Goal: Task Accomplishment & Management: Manage account settings

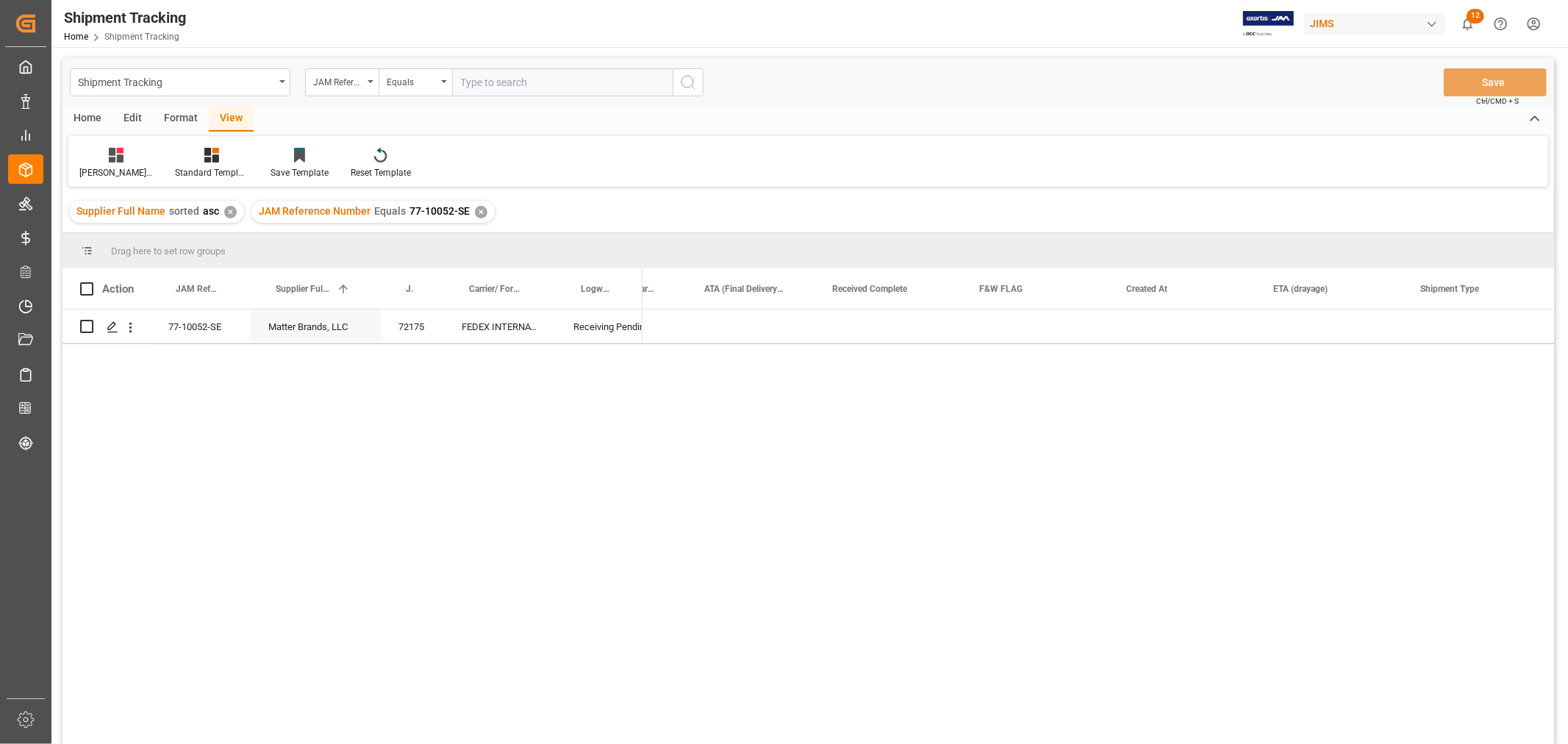
scroll to position [0, 1745]
click at [476, 206] on div "✕" at bounding box center [482, 212] width 13 height 13
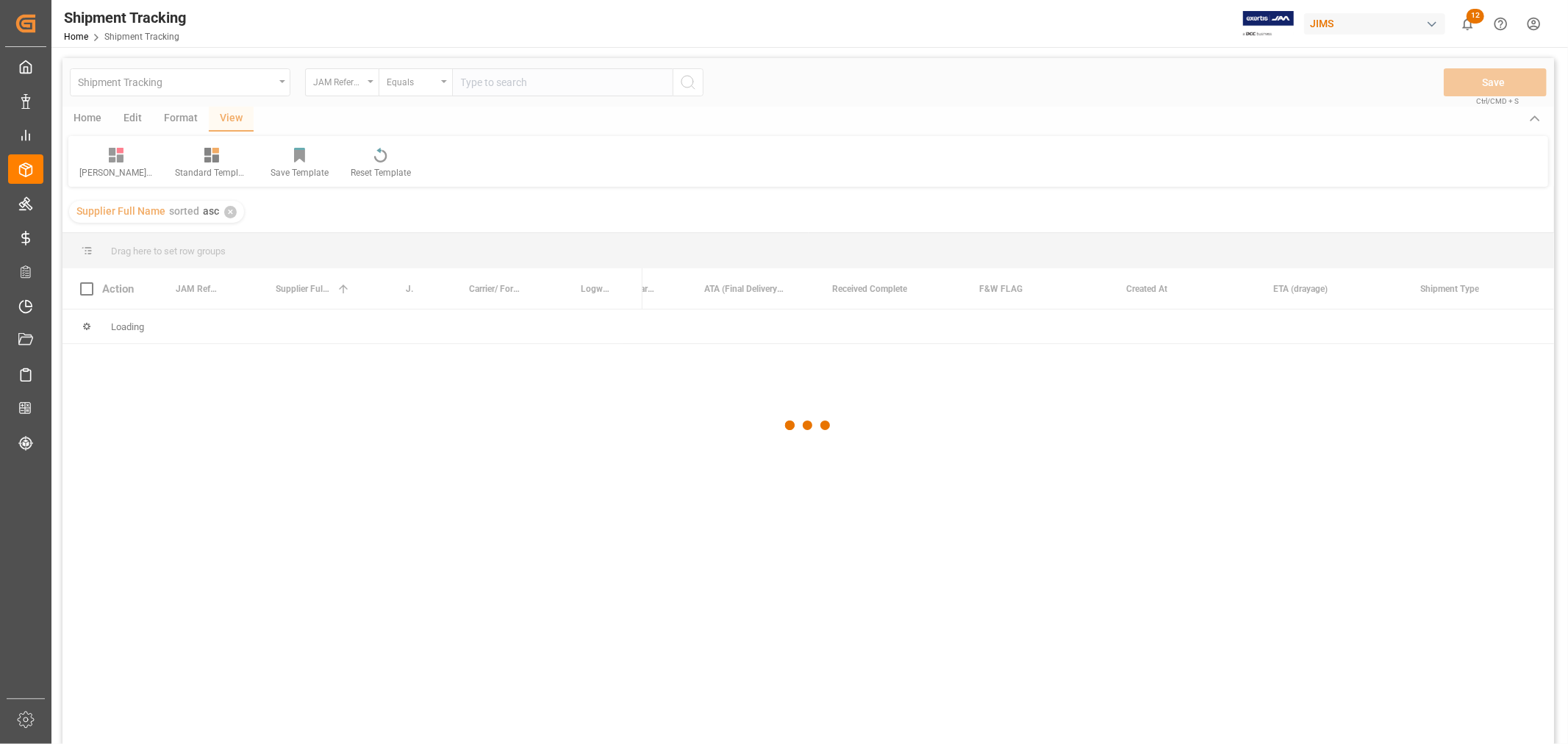
click at [501, 85] on div at bounding box center [808, 425] width 1492 height 735
click at [494, 85] on div at bounding box center [808, 425] width 1492 height 735
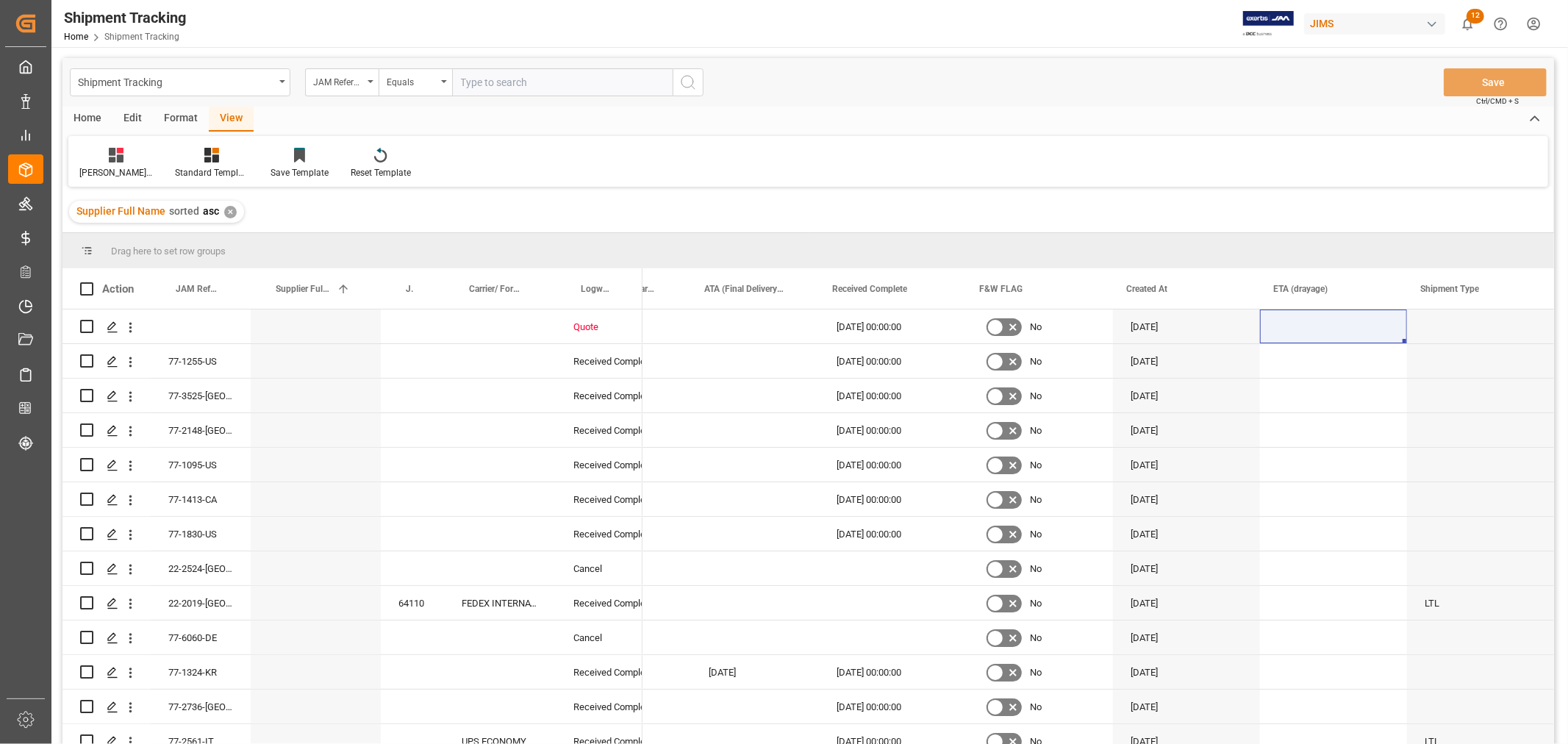
click at [490, 84] on input "text" at bounding box center [562, 81] width 221 height 28
paste input "77-10691-CN"
type input "77-10691-CN"
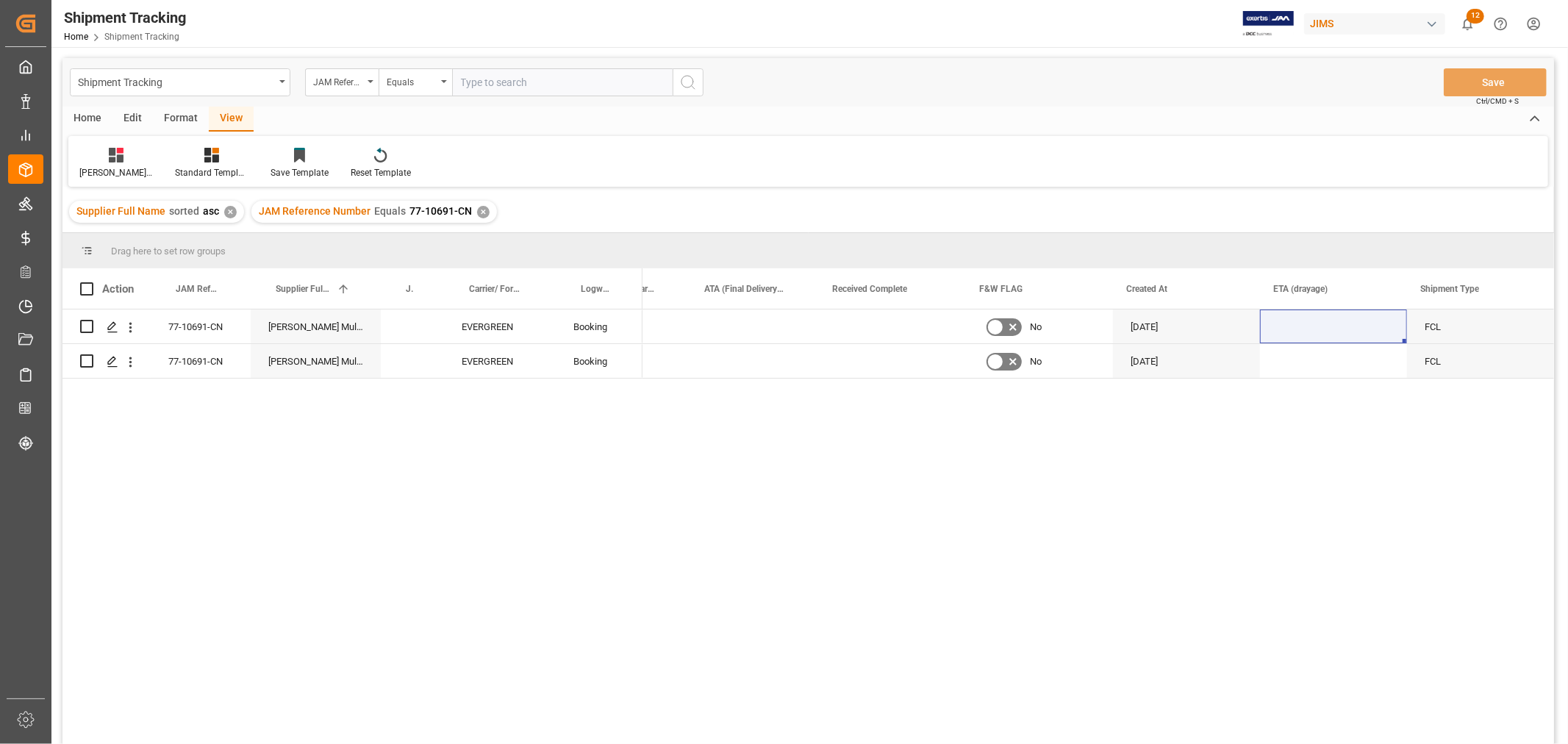
click at [233, 120] on div "View" at bounding box center [231, 119] width 45 height 25
click at [123, 164] on div "Huixin's tracking all_sample" at bounding box center [115, 163] width 96 height 32
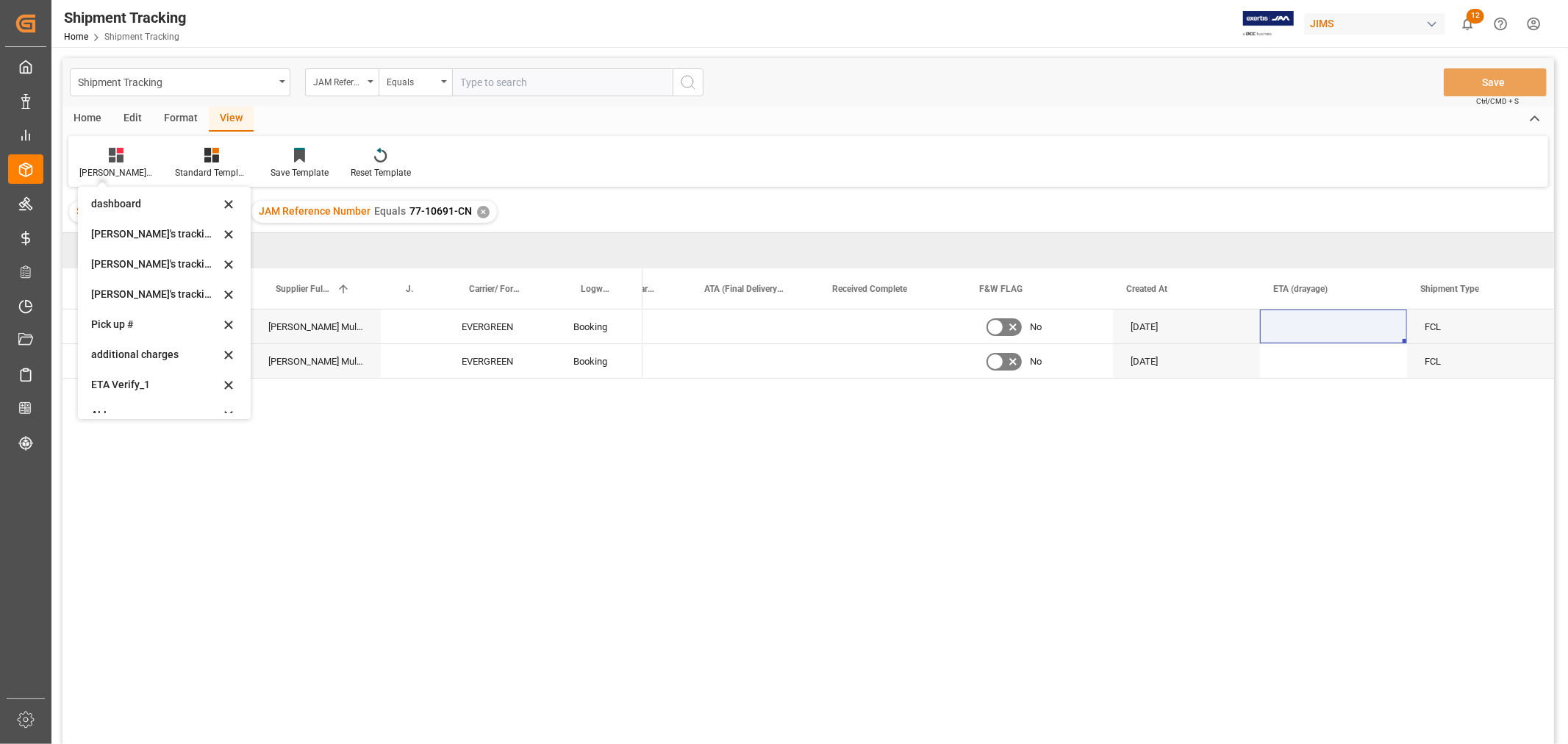
scroll to position [291, 0]
click at [147, 237] on div "Huixin's tracking all # _5" at bounding box center [164, 248] width 161 height 30
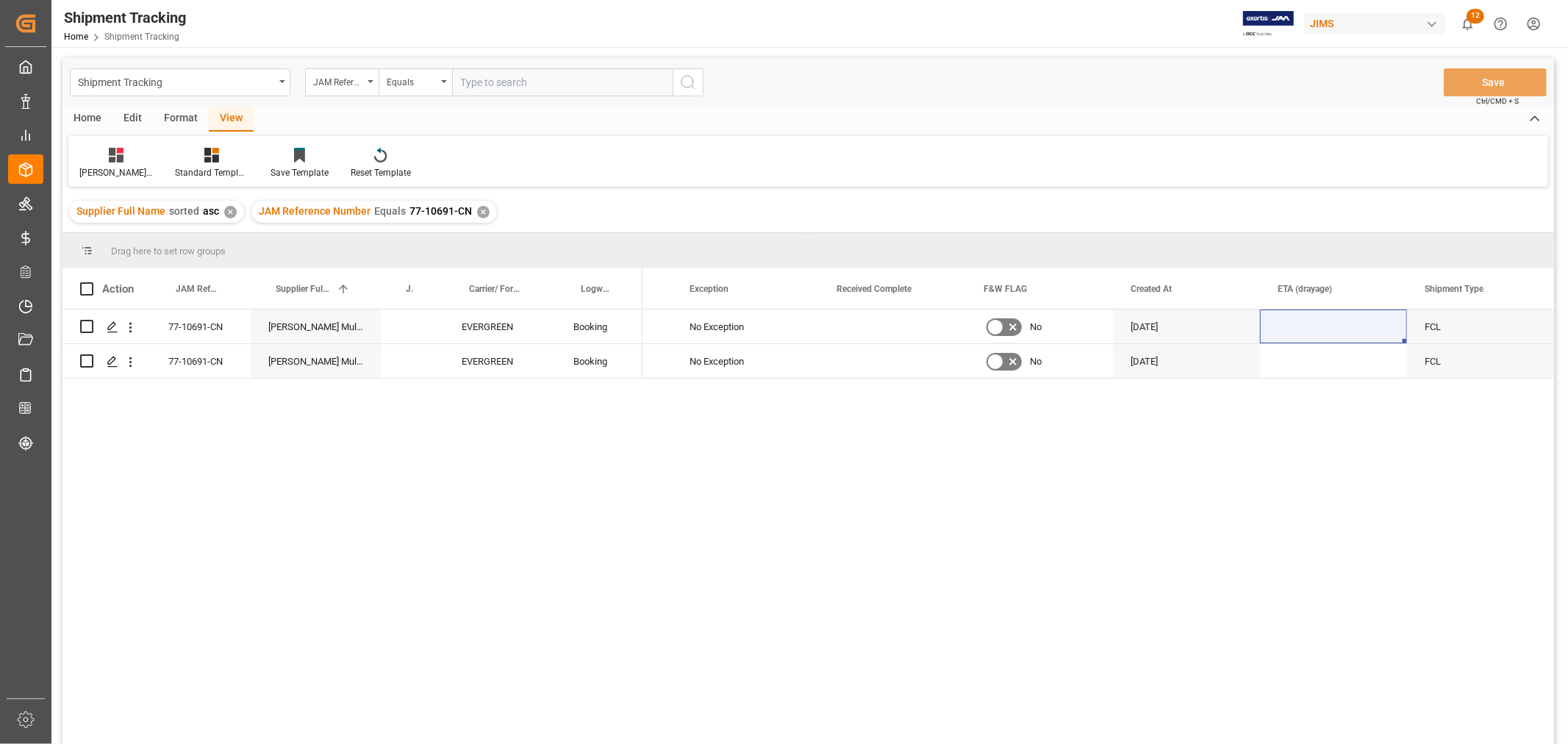
scroll to position [0, 1349]
click at [869, 340] on div "Press SPACE to select this row." at bounding box center [894, 326] width 147 height 34
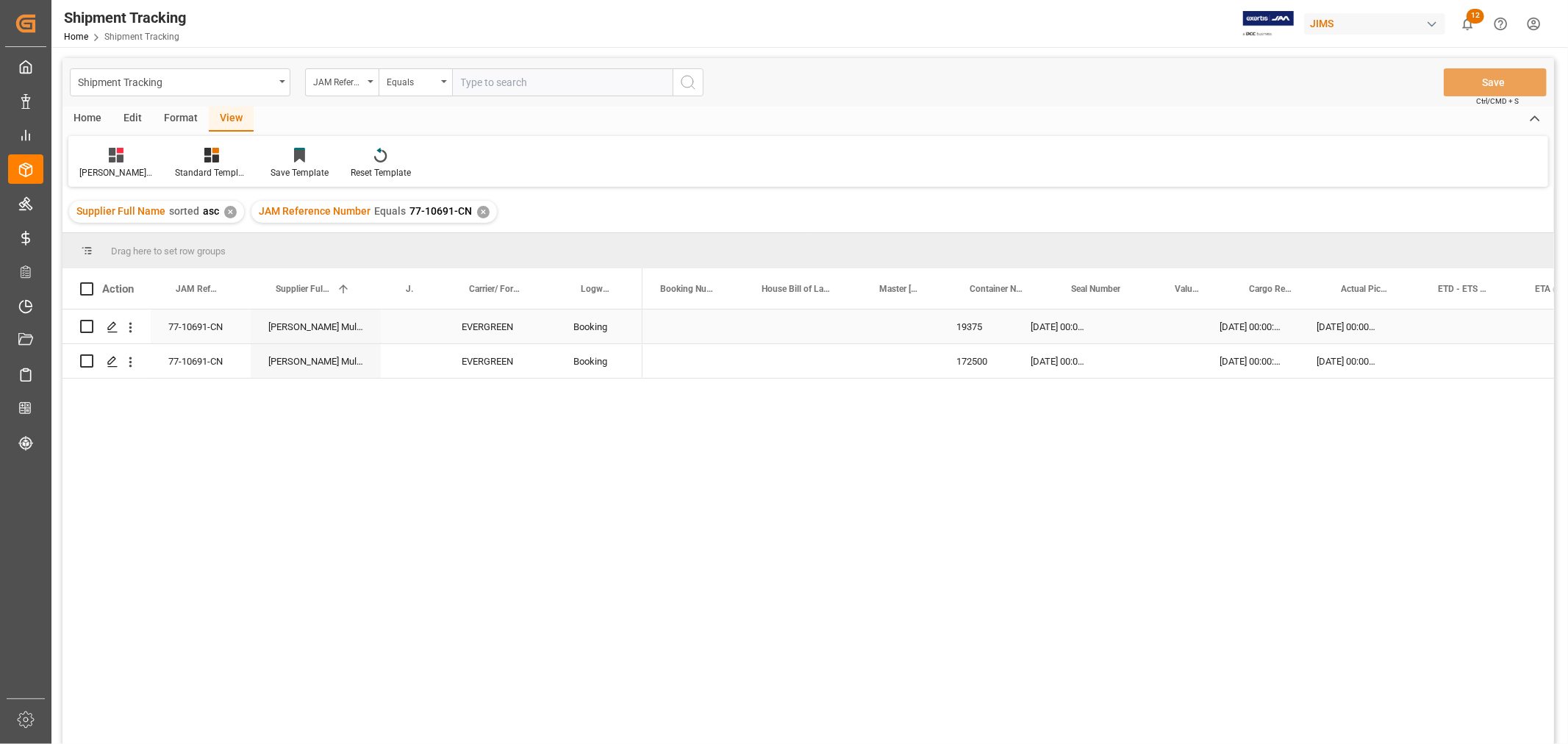
scroll to position [0, 0]
click at [1450, 329] on div "17-09-2025 00:00:00" at bounding box center [1468, 326] width 97 height 34
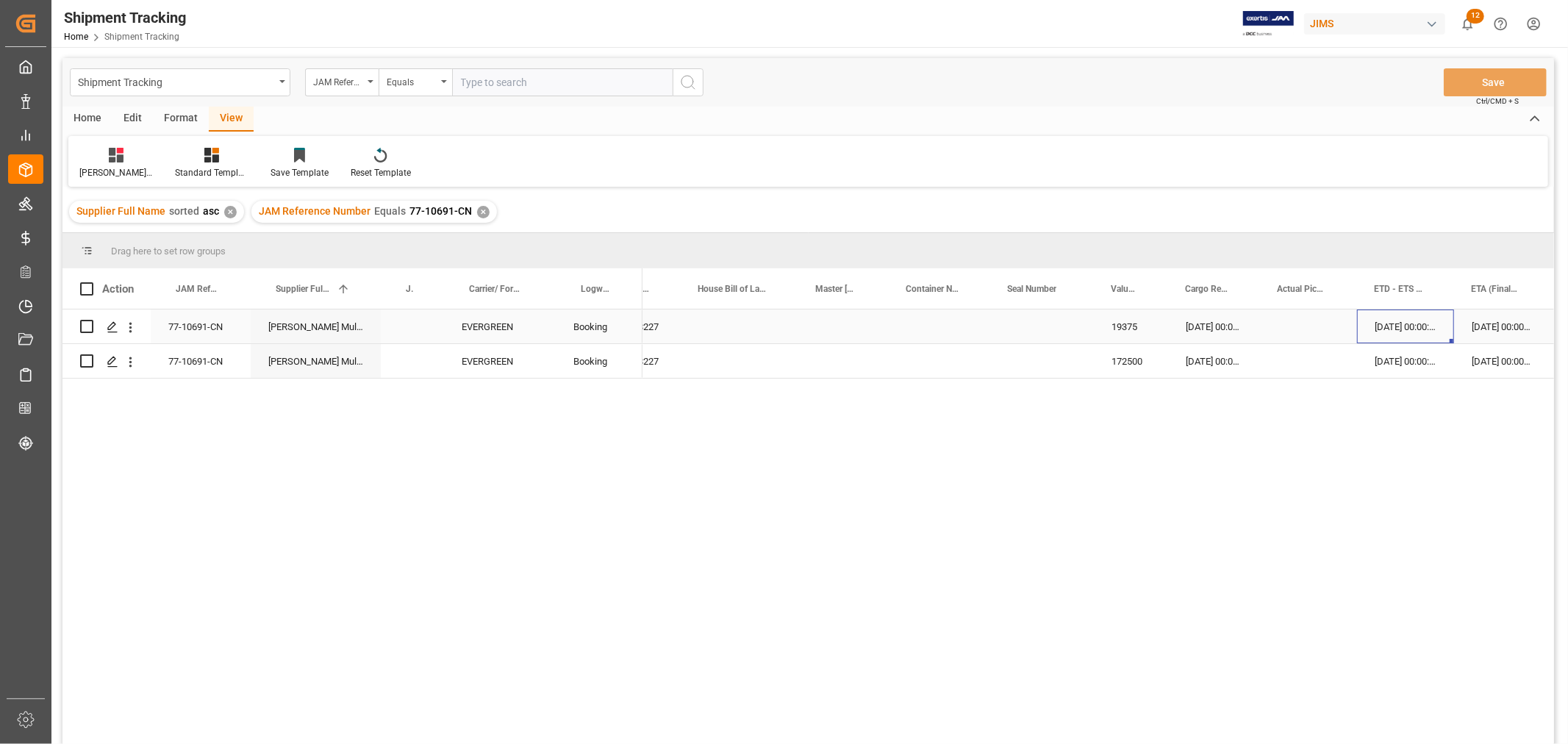
click at [1379, 327] on div "17-09-2025 00:00:00" at bounding box center [1405, 326] width 97 height 34
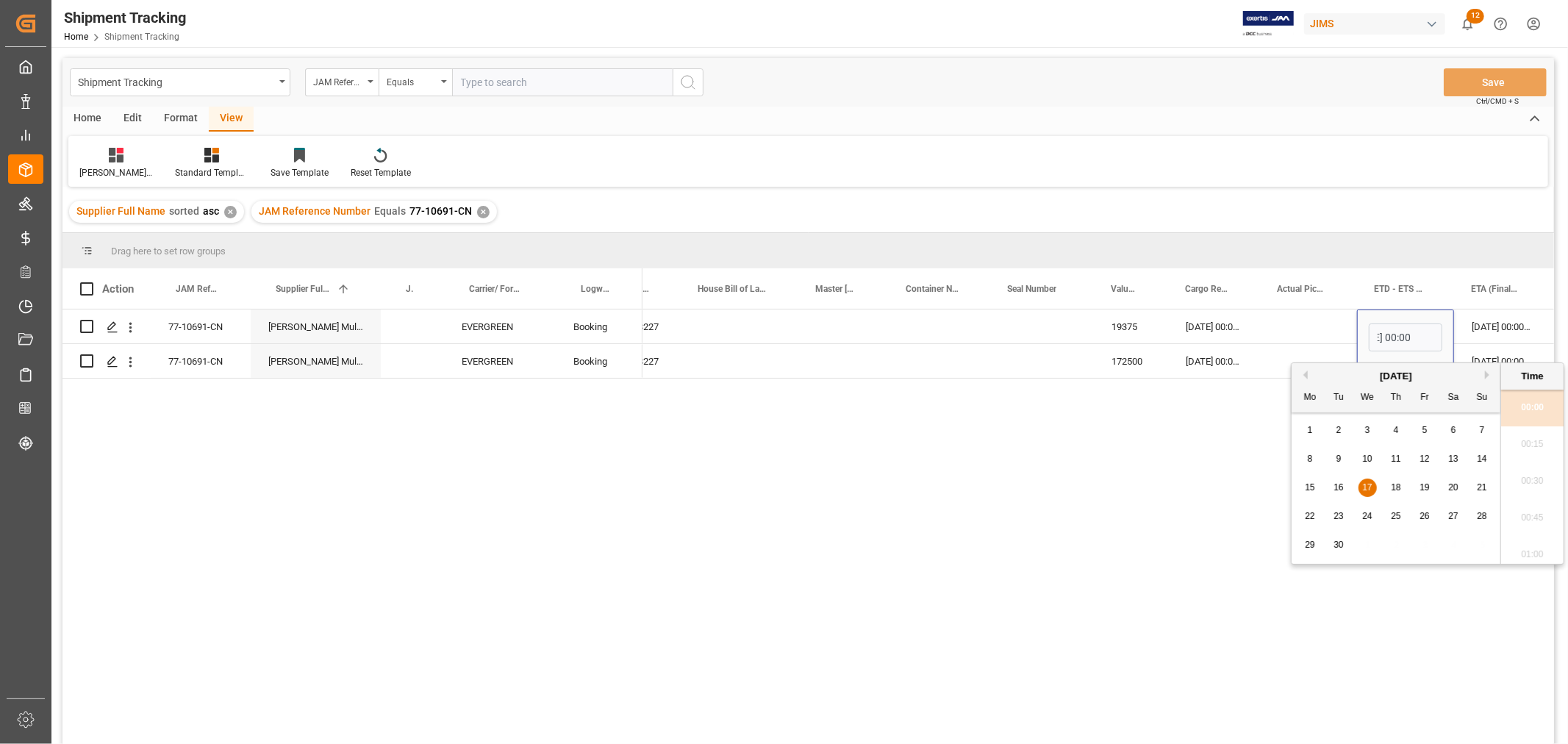
scroll to position [0, 0]
click at [1482, 458] on span "14" at bounding box center [1482, 459] width 9 height 10
type input "14-09-2025 00:00"
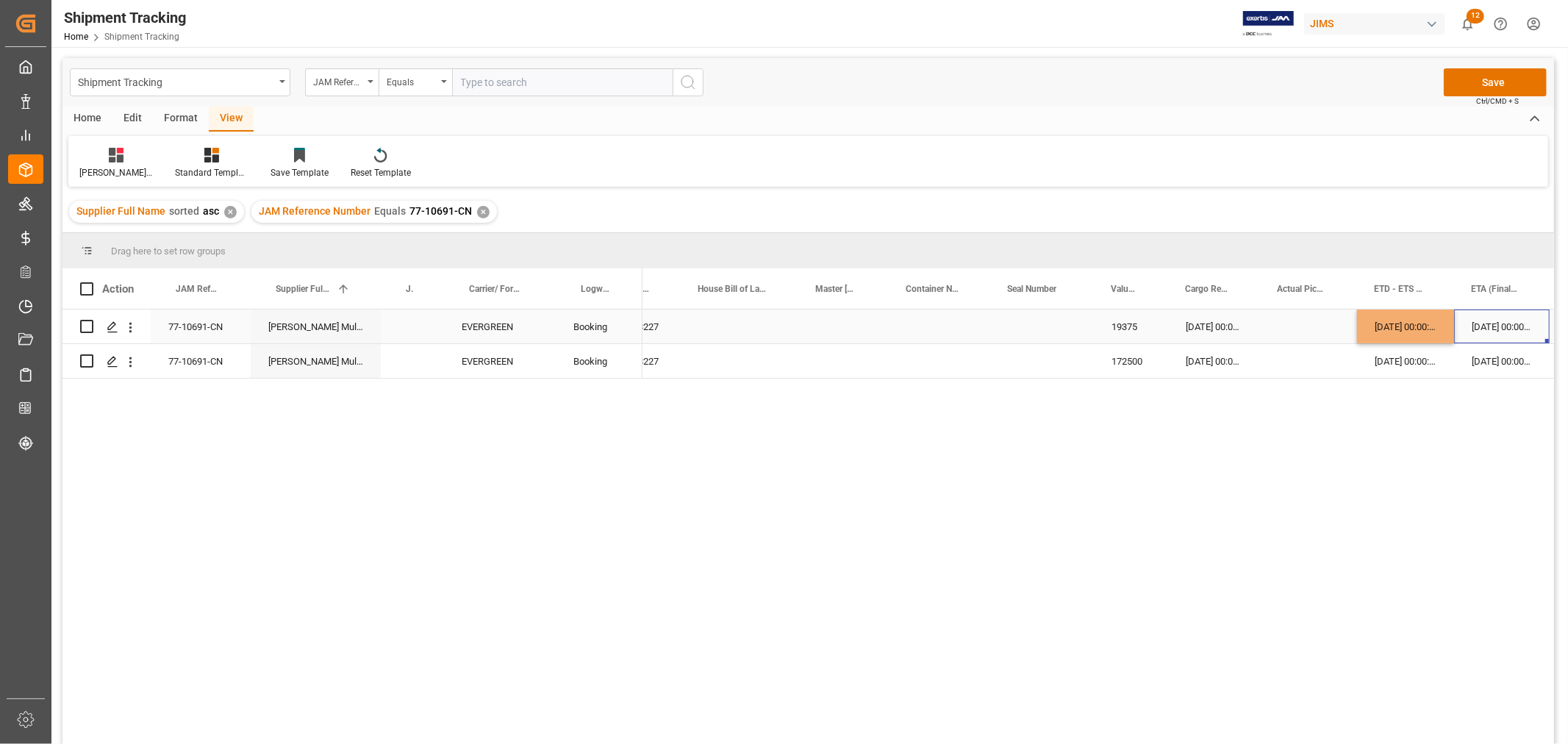
click at [1481, 336] on div "30-10-2025 00:00:00" at bounding box center [1502, 326] width 96 height 34
click at [1479, 329] on div "30-10-2025 00:00:00" at bounding box center [1502, 326] width 96 height 34
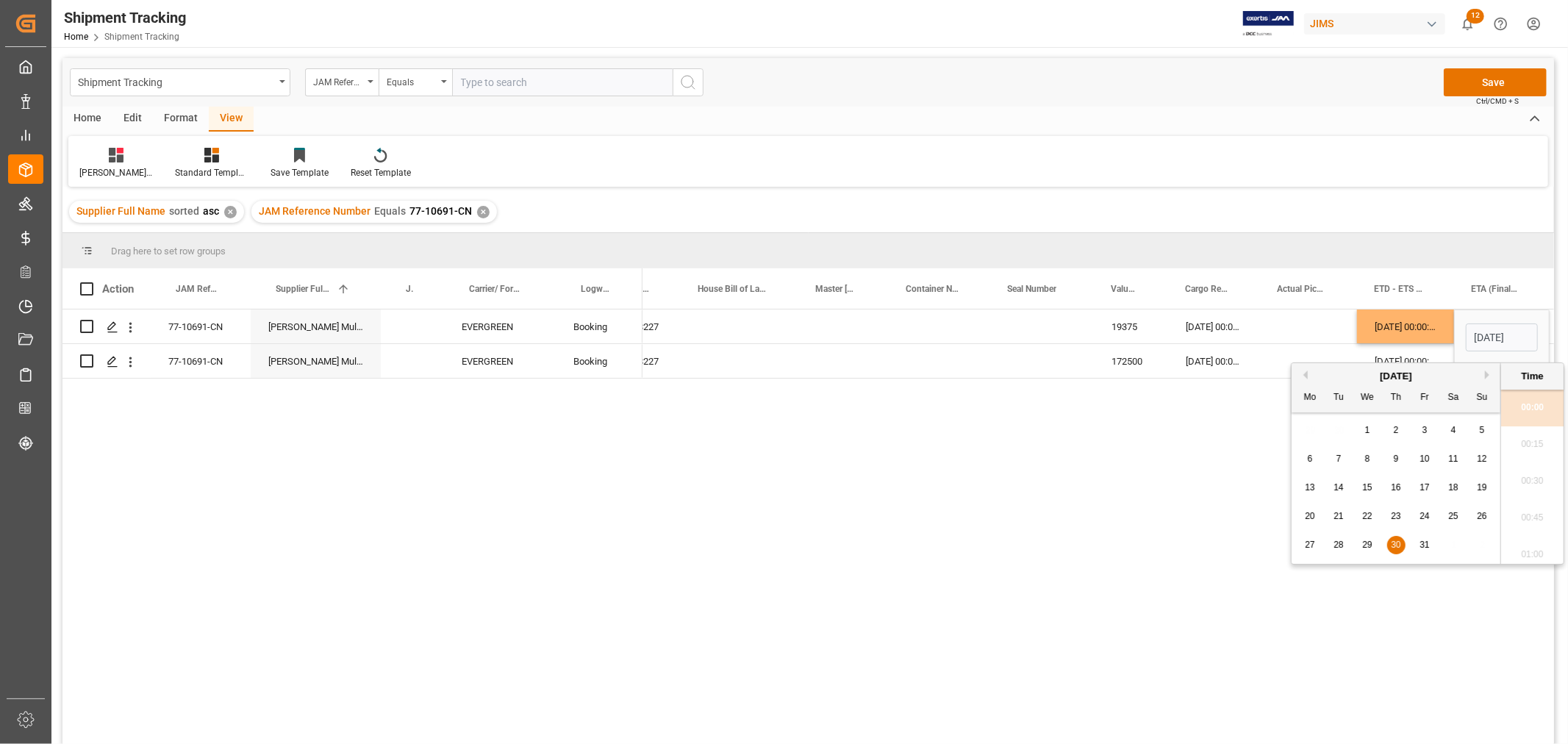
click at [1314, 546] on span "27" at bounding box center [1309, 545] width 9 height 10
type input "27-10-2025 00:00"
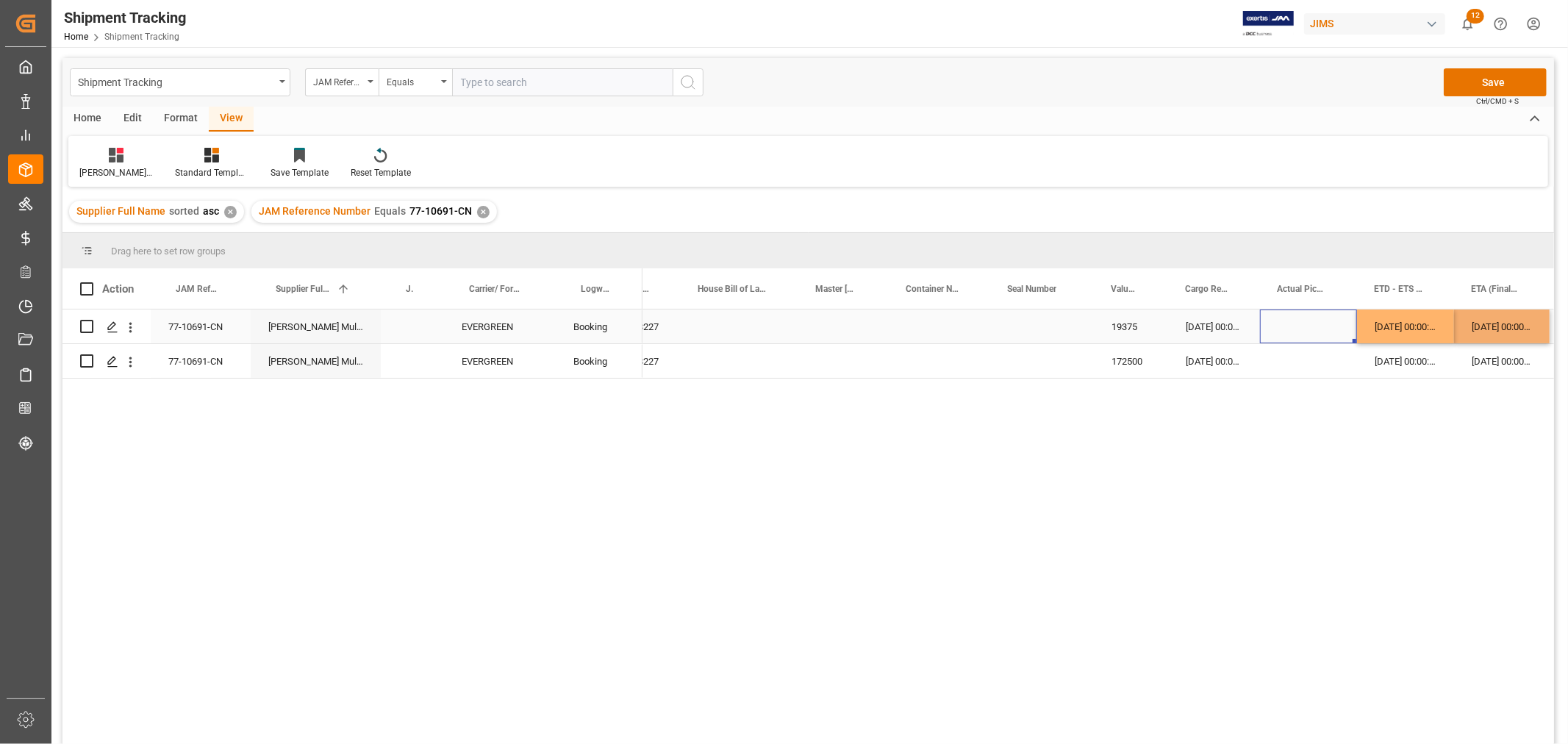
click at [1317, 312] on div "Press SPACE to select this row." at bounding box center [1309, 326] width 97 height 34
drag, startPoint x: 1392, startPoint y: 324, endPoint x: 1465, endPoint y: 351, distance: 77.8
click at [1318, 313] on div "Press SPACE to select this row." at bounding box center [1309, 326] width 97 height 34
click at [1479, 84] on button "Save" at bounding box center [1495, 81] width 103 height 28
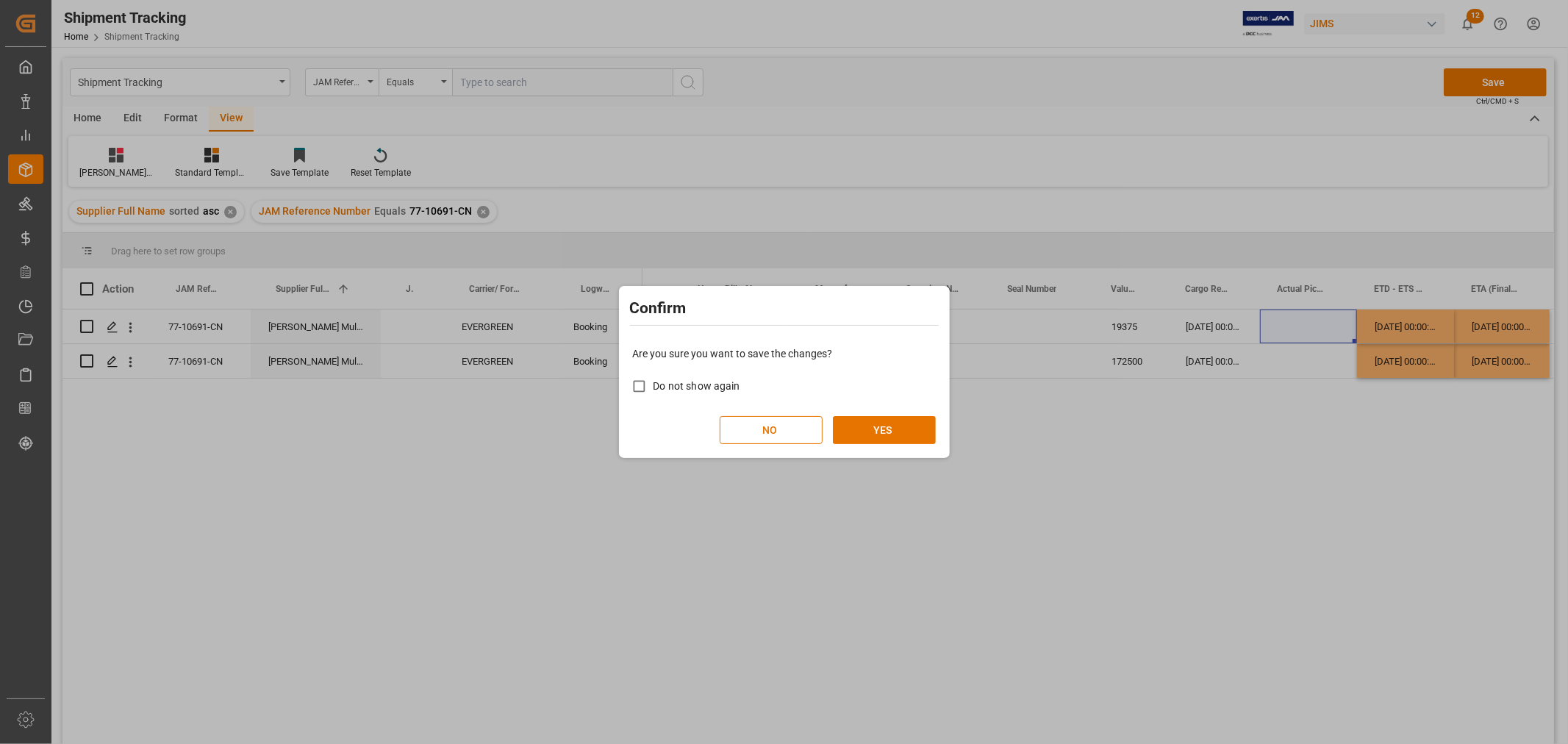
click at [906, 414] on div "Are you sure you want to save the changes? Do not show again NO YES" at bounding box center [784, 395] width 323 height 119
click at [890, 434] on button "YES" at bounding box center [885, 429] width 103 height 28
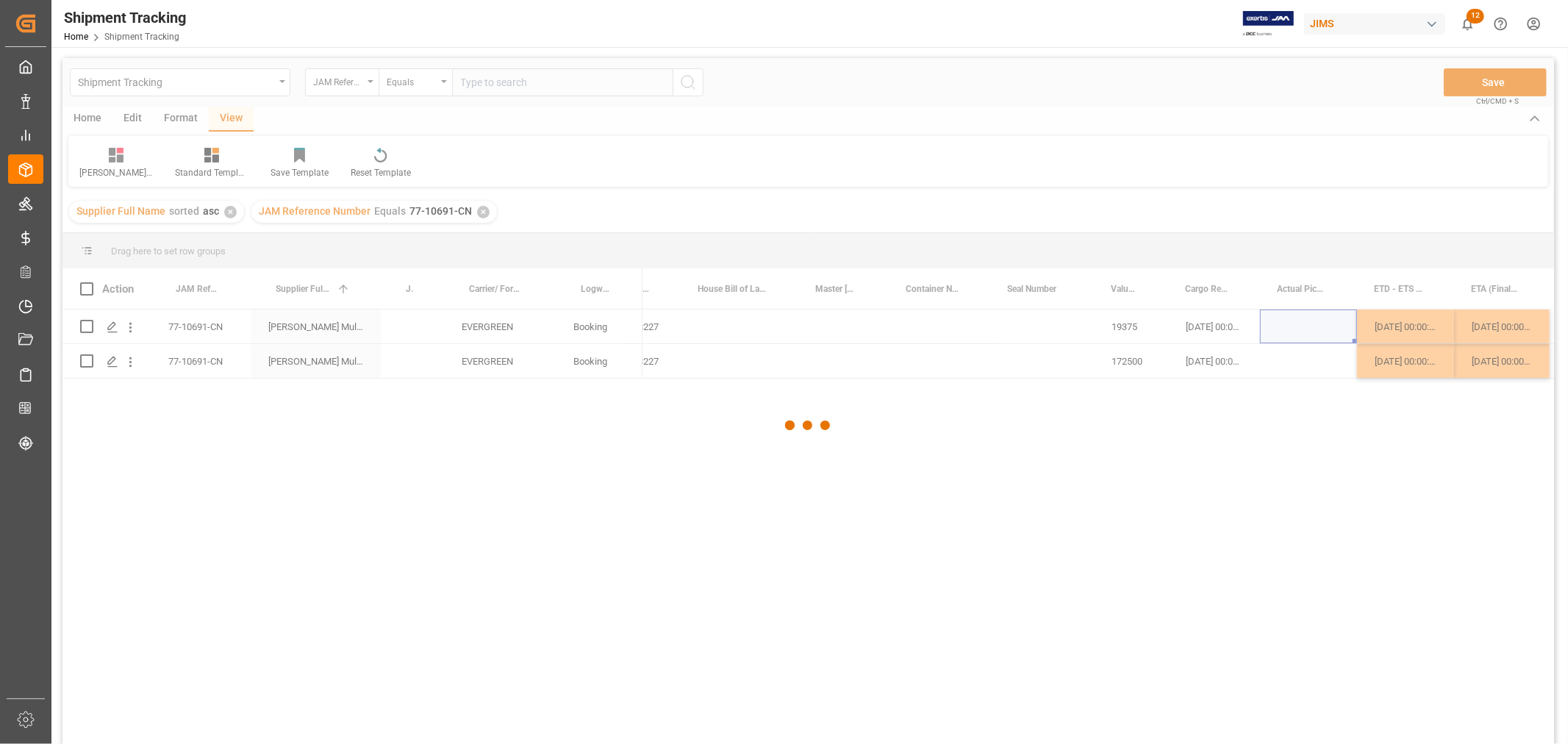
click at [928, 373] on div at bounding box center [808, 425] width 1492 height 735
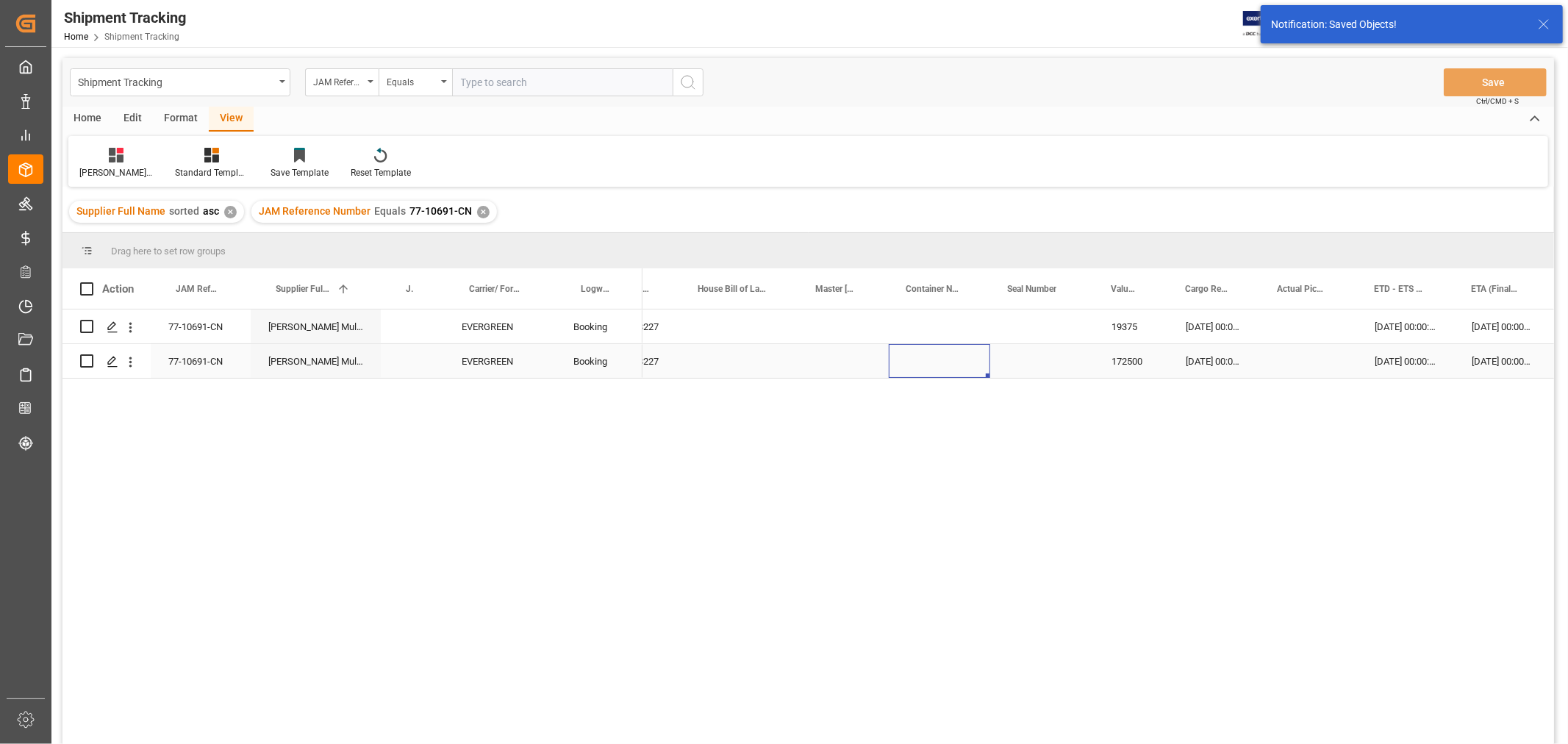
click at [931, 369] on div "Press SPACE to select this row." at bounding box center [939, 361] width 101 height 34
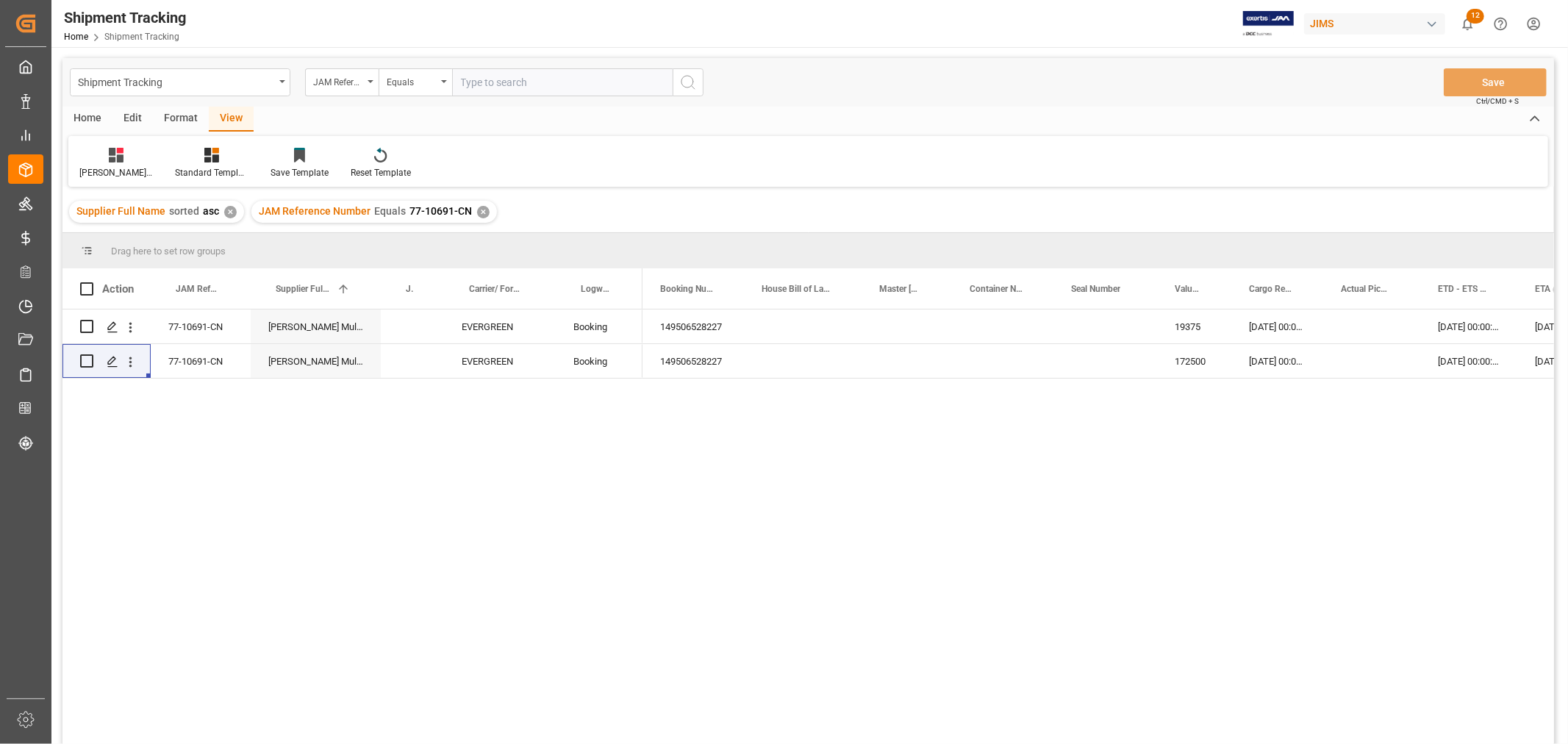
click at [477, 207] on div "✕" at bounding box center [483, 212] width 13 height 13
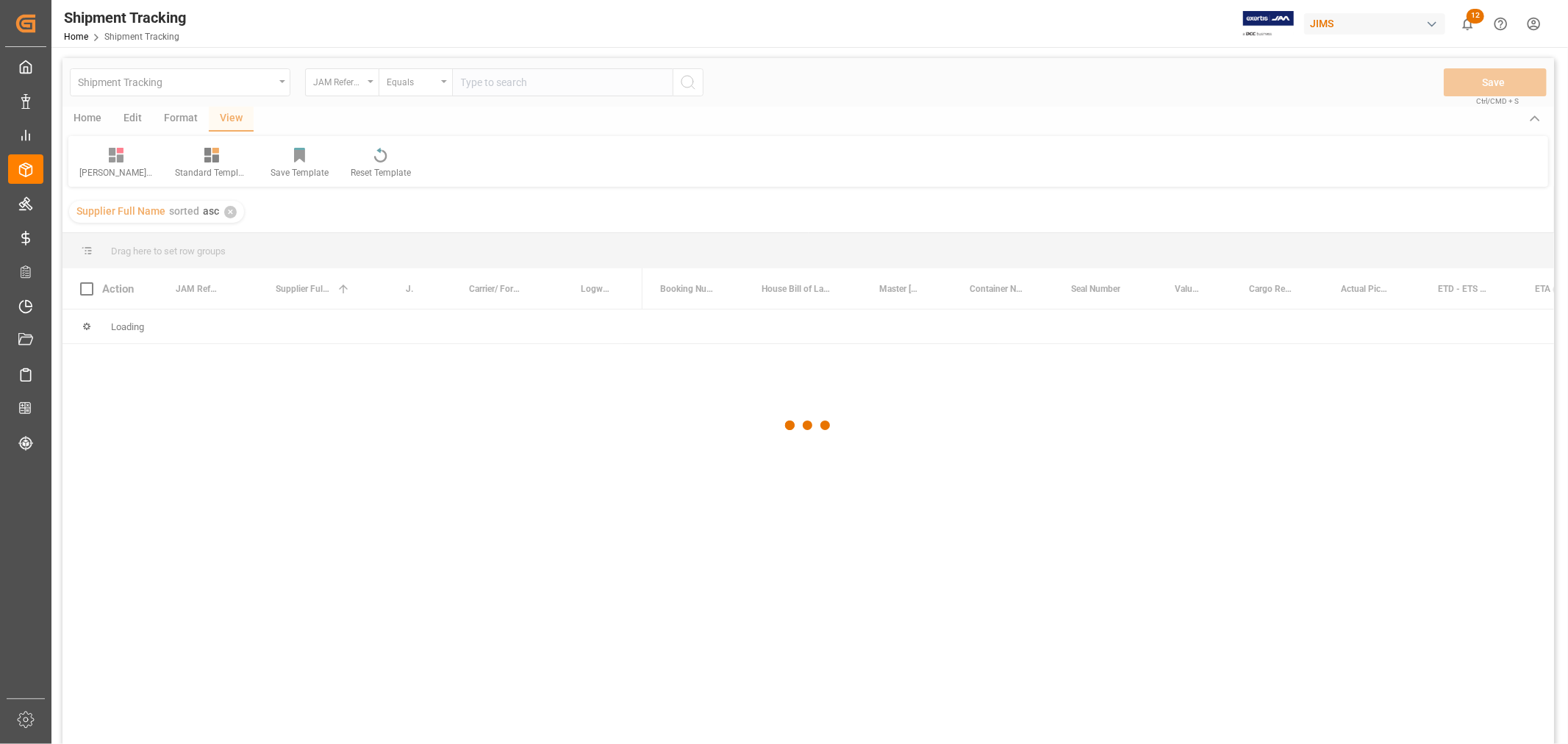
click at [519, 84] on div at bounding box center [808, 425] width 1492 height 735
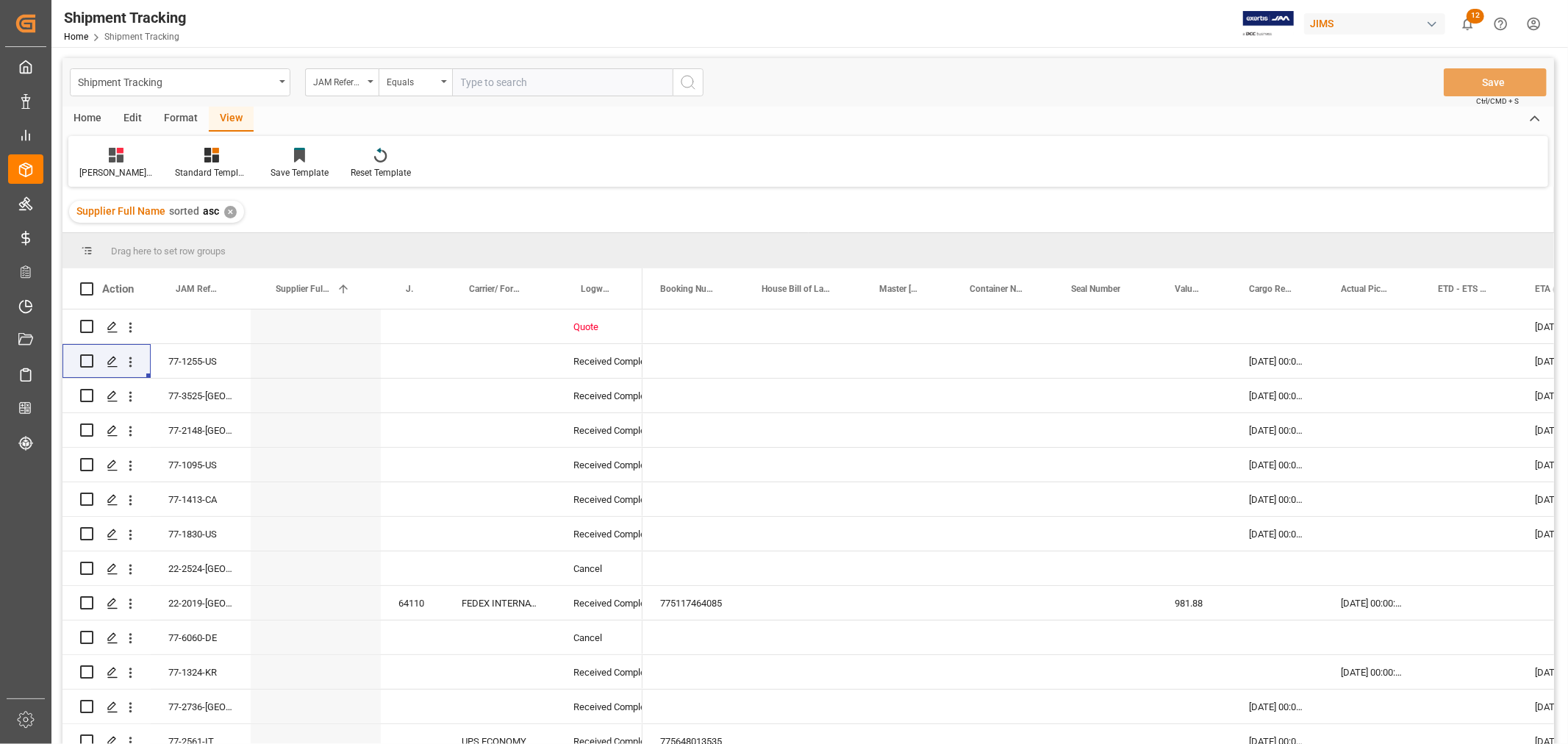
click at [516, 84] on input "text" at bounding box center [562, 81] width 221 height 28
paste input "77-10509-CN"
type input "77-10509-CN"
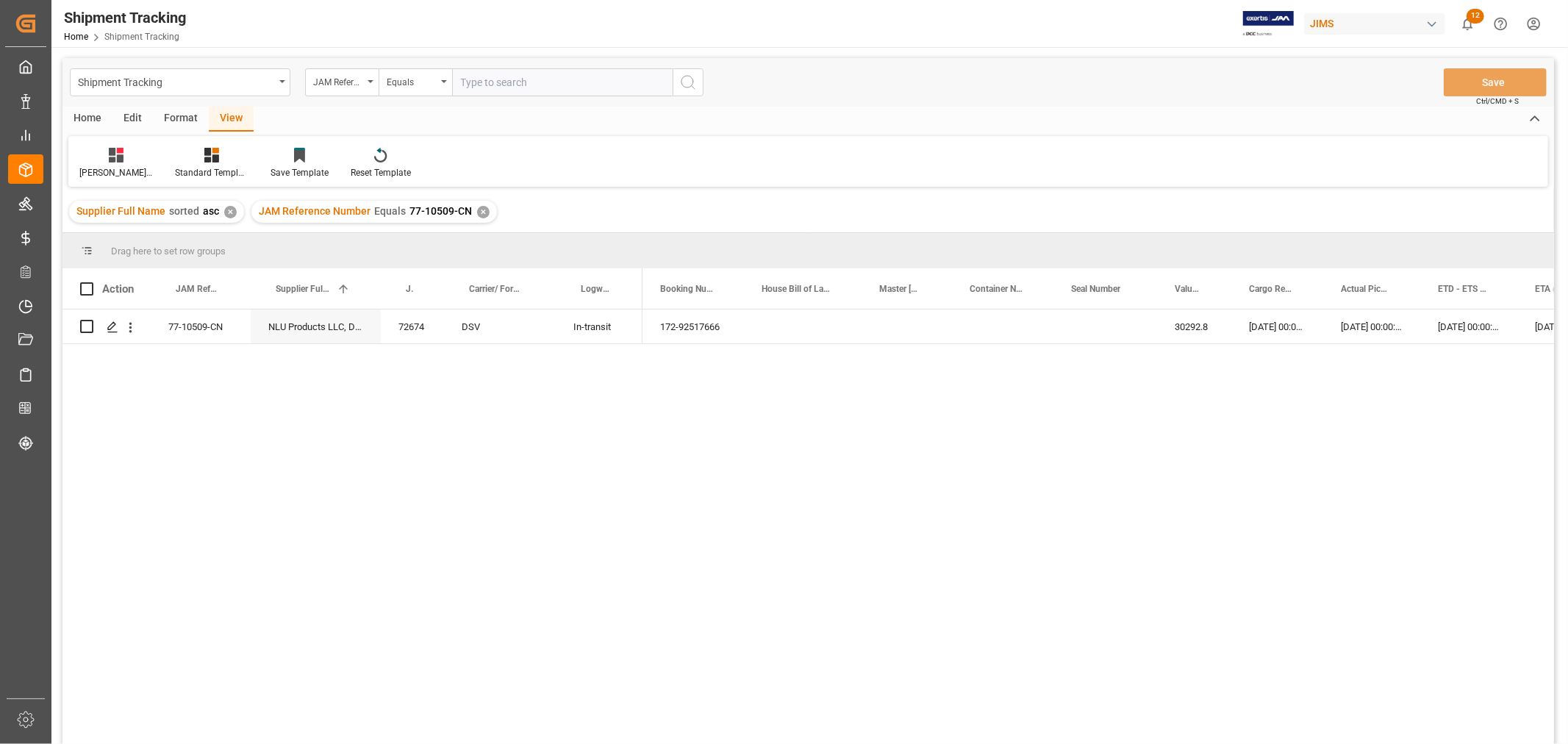
click at [827, 516] on div "172-92517666 30292.8 07-08-2025 00:00:00 22-08-2025 00:00:00 22-08-2025 00:00:0…" at bounding box center [1098, 531] width 912 height 444
drag, startPoint x: 749, startPoint y: 671, endPoint x: 738, endPoint y: 660, distance: 15.6
click at [748, 670] on div "172-92517666 30292.8 07-08-2025 00:00:00 22-08-2025 00:00:00 22-08-2025 00:00:0…" at bounding box center [1098, 531] width 912 height 444
click at [477, 212] on div "✕" at bounding box center [483, 212] width 13 height 13
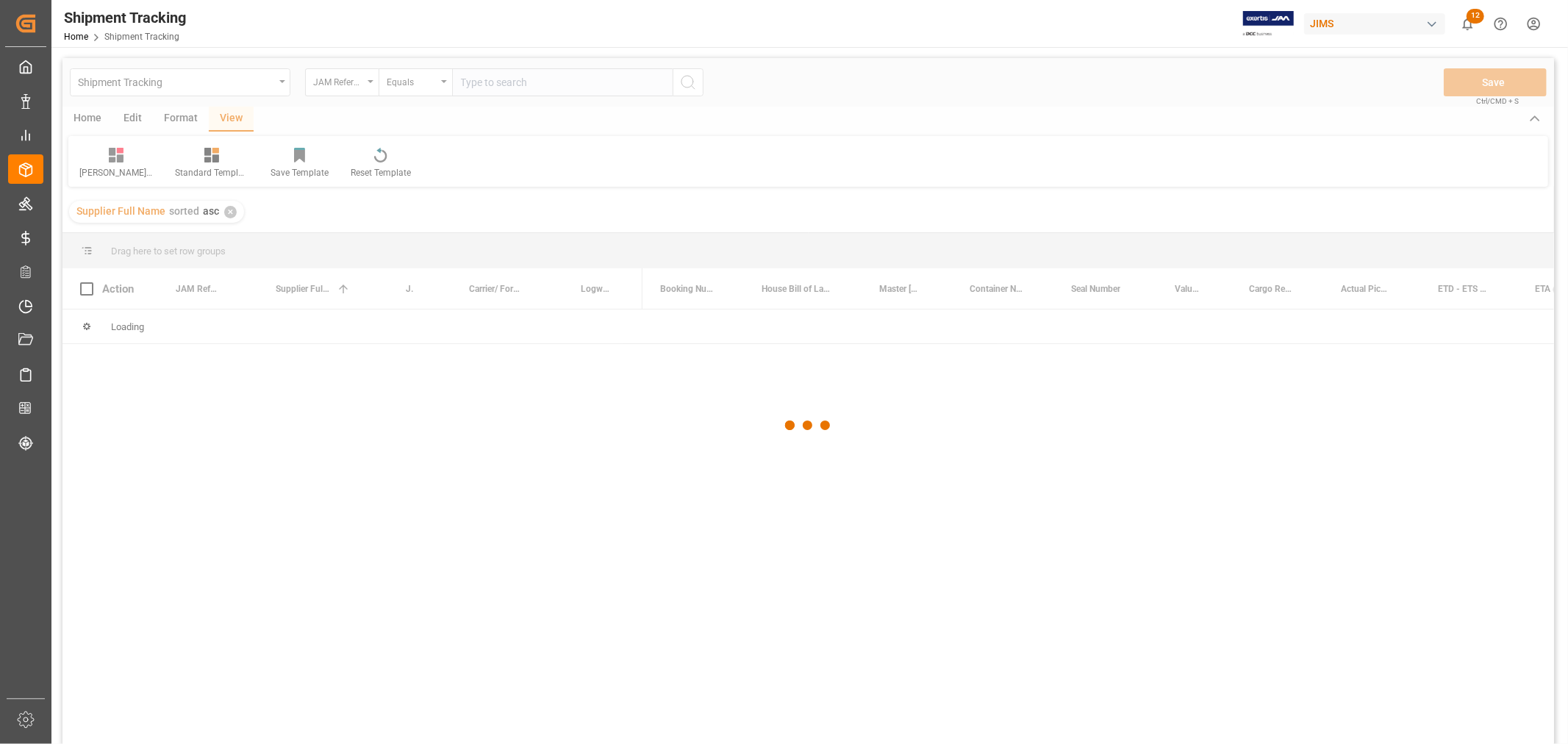
click at [508, 87] on div at bounding box center [808, 425] width 1492 height 735
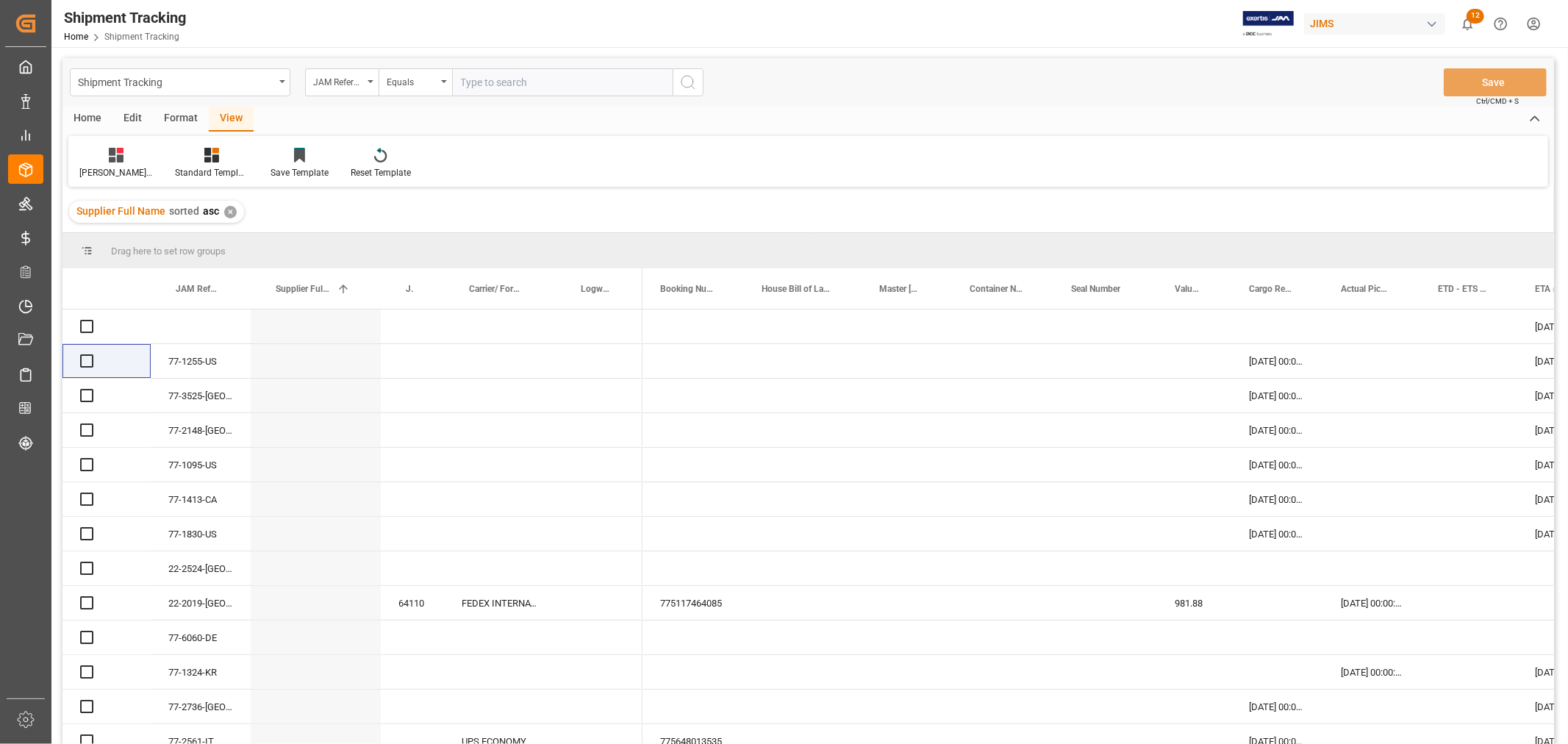
click at [510, 84] on input "text" at bounding box center [562, 81] width 221 height 28
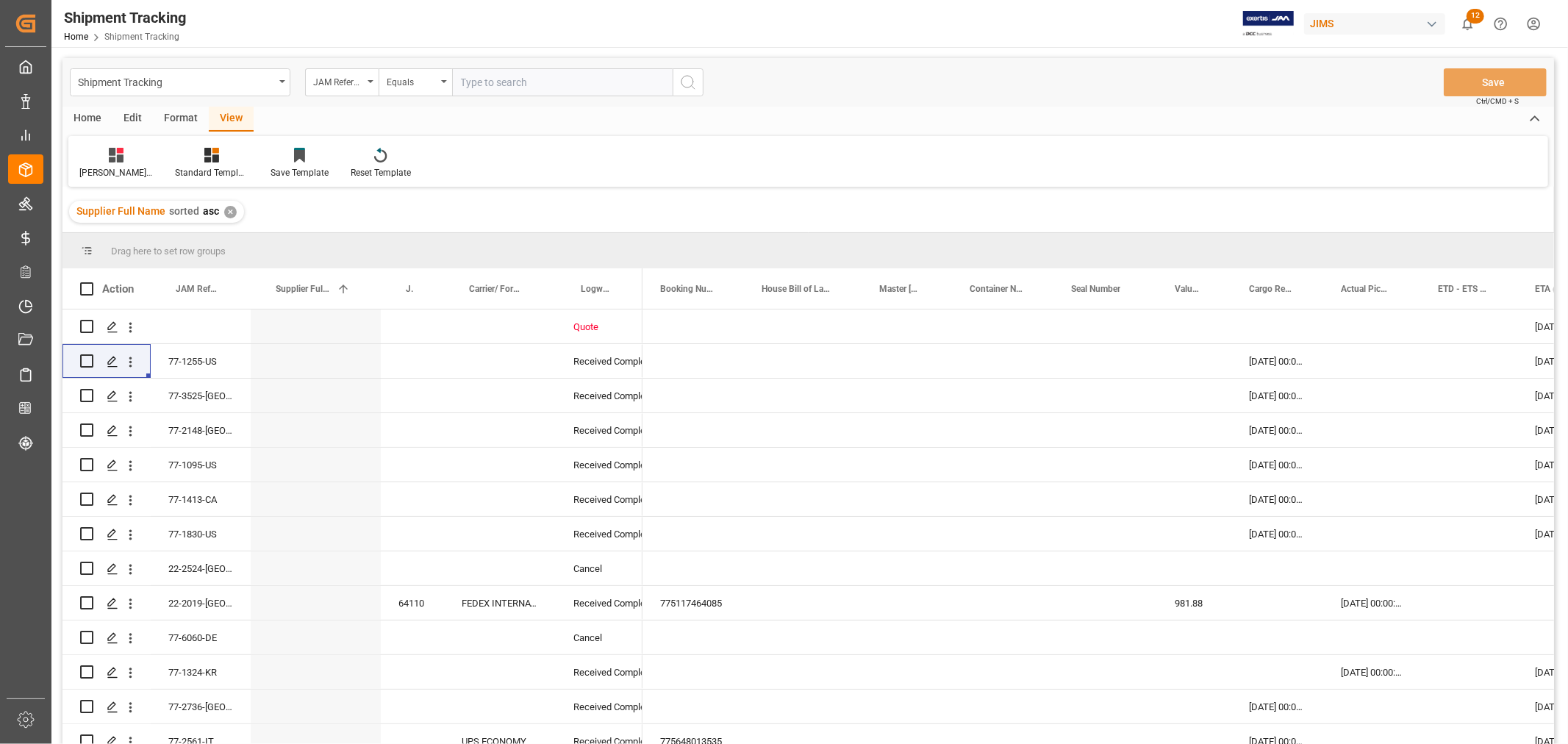
click at [510, 84] on input "text" at bounding box center [562, 81] width 221 height 28
paste input "77-10285-CN"
type input "77-10285-CN"
click at [682, 77] on icon "search button" at bounding box center [688, 82] width 17 height 17
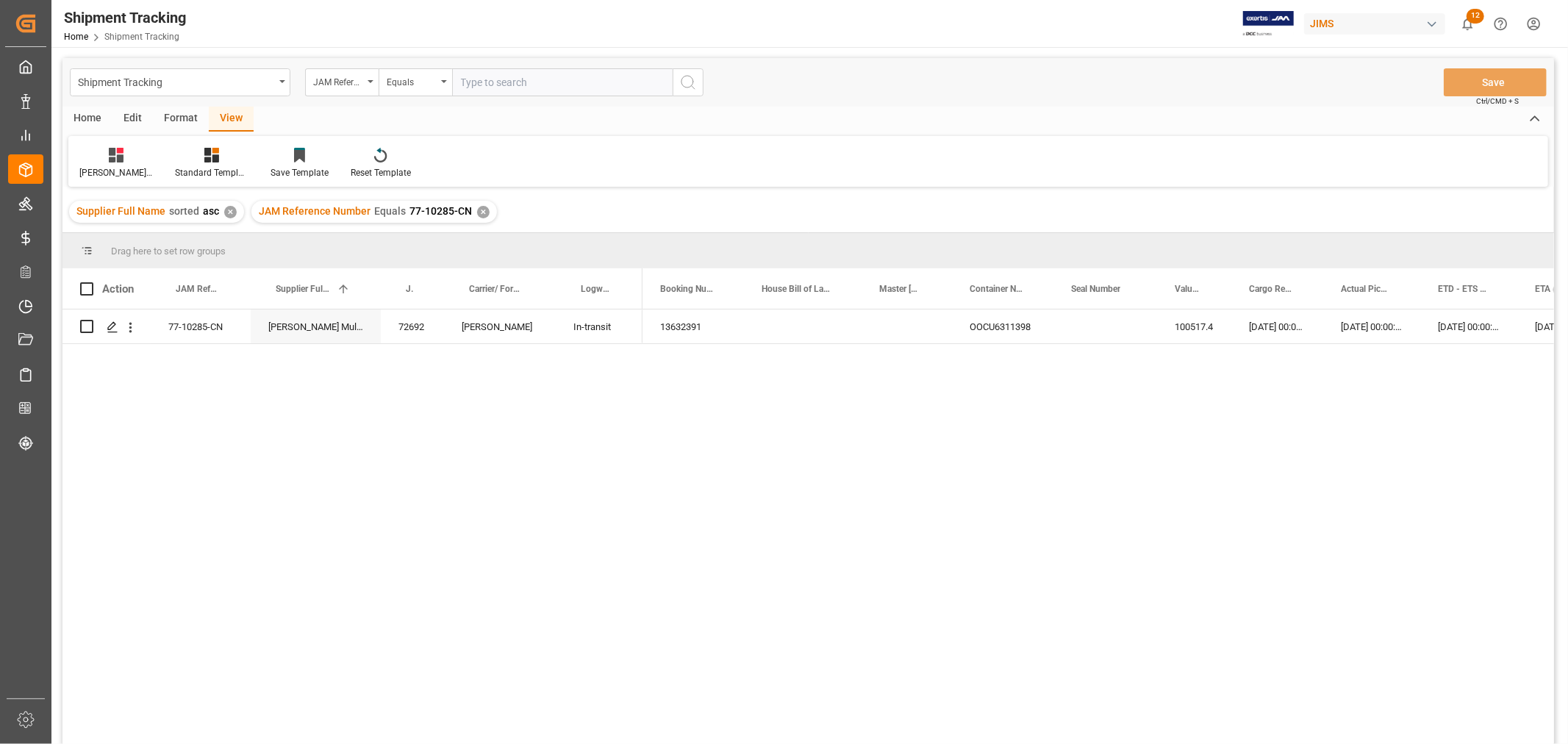
click at [480, 208] on div "✕" at bounding box center [483, 212] width 13 height 13
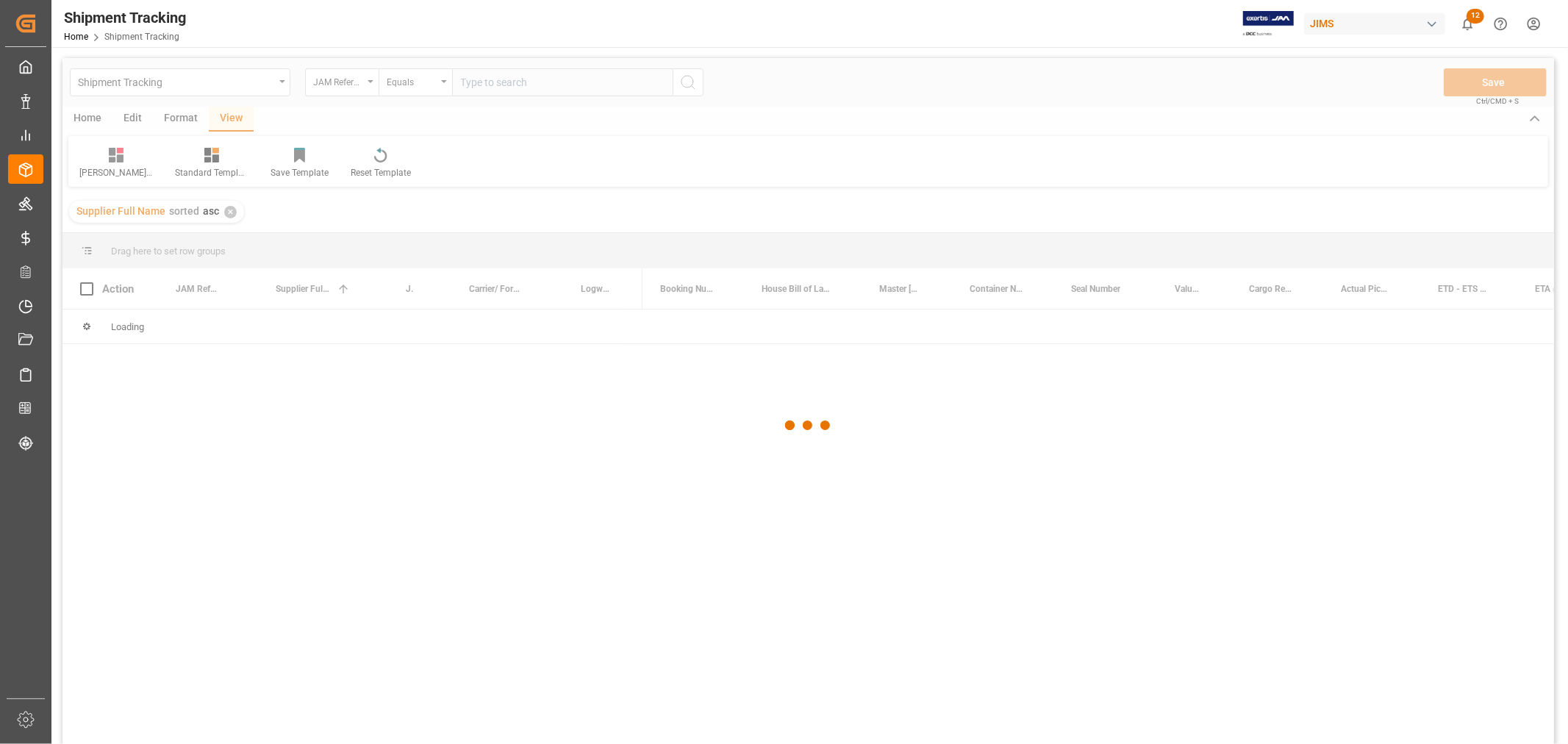
click at [523, 79] on div at bounding box center [808, 425] width 1492 height 735
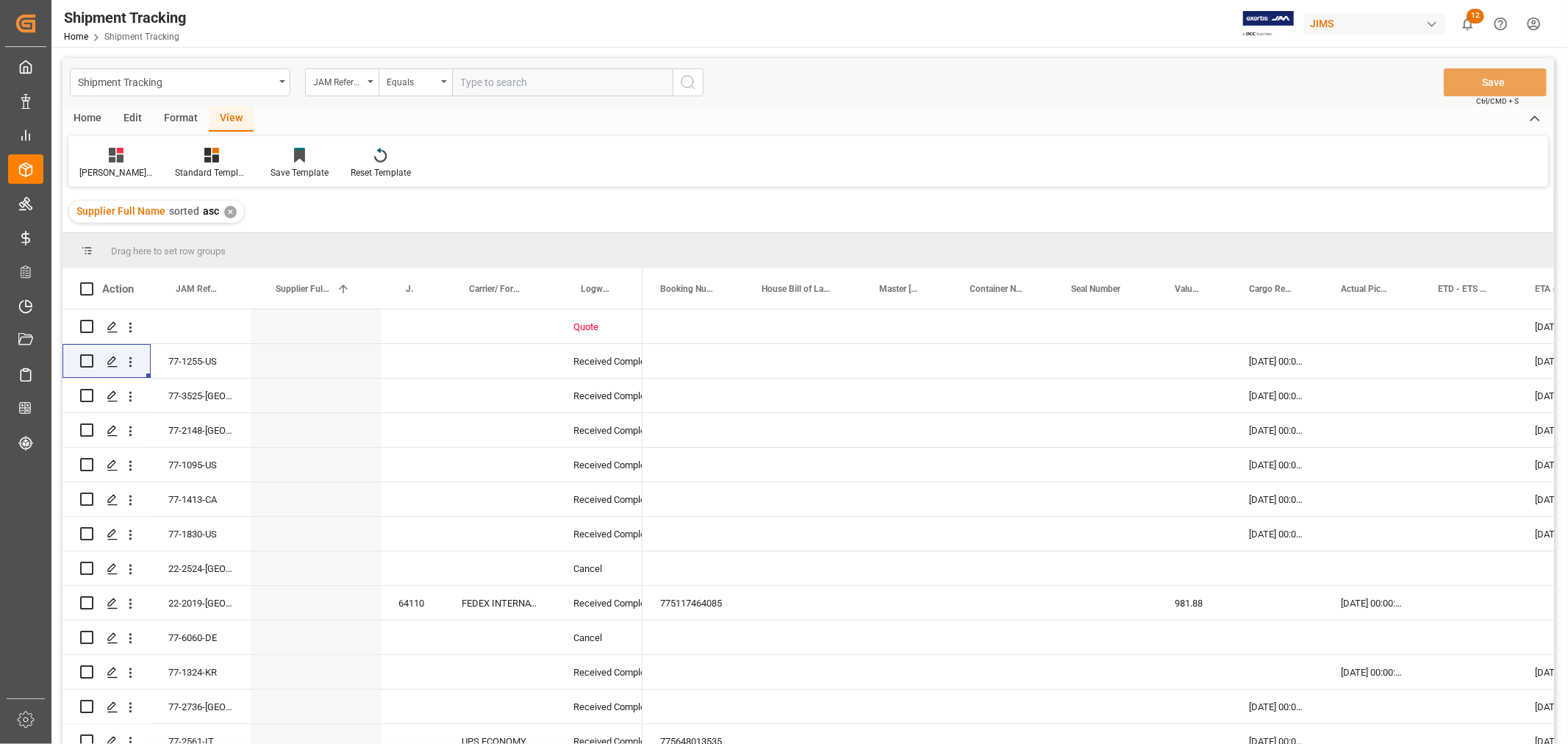
click at [526, 89] on input "text" at bounding box center [562, 81] width 221 height 28
paste input "77-10314-CN"
type input "77-10314-CN"
click at [685, 85] on icon "search button" at bounding box center [688, 82] width 17 height 17
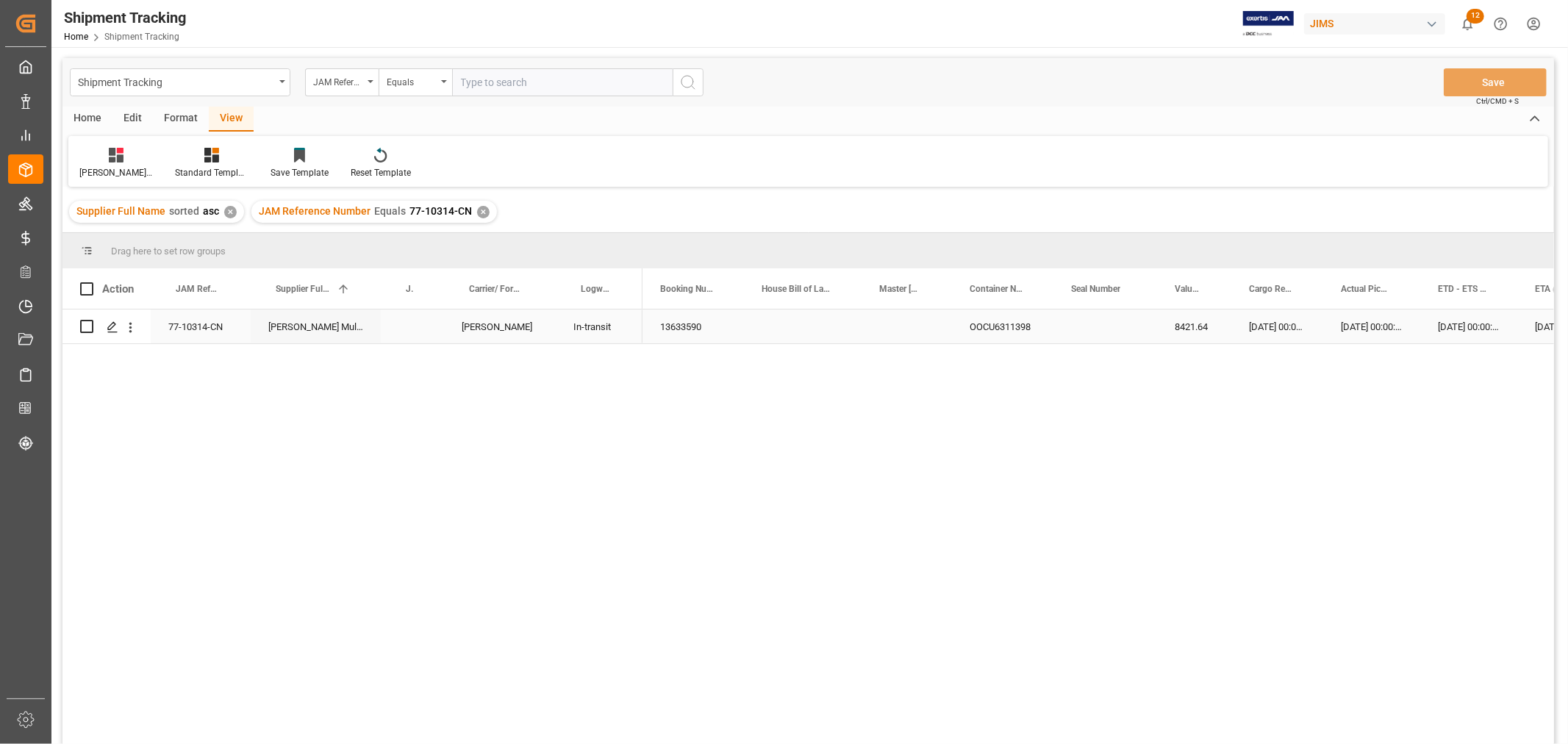
click at [179, 326] on div "77-10314-CN" at bounding box center [201, 326] width 100 height 34
click at [409, 330] on div "Press SPACE to select this row." at bounding box center [413, 326] width 63 height 34
click at [409, 330] on input "Press SPACE to select this row." at bounding box center [413, 334] width 40 height 28
type input "72753"
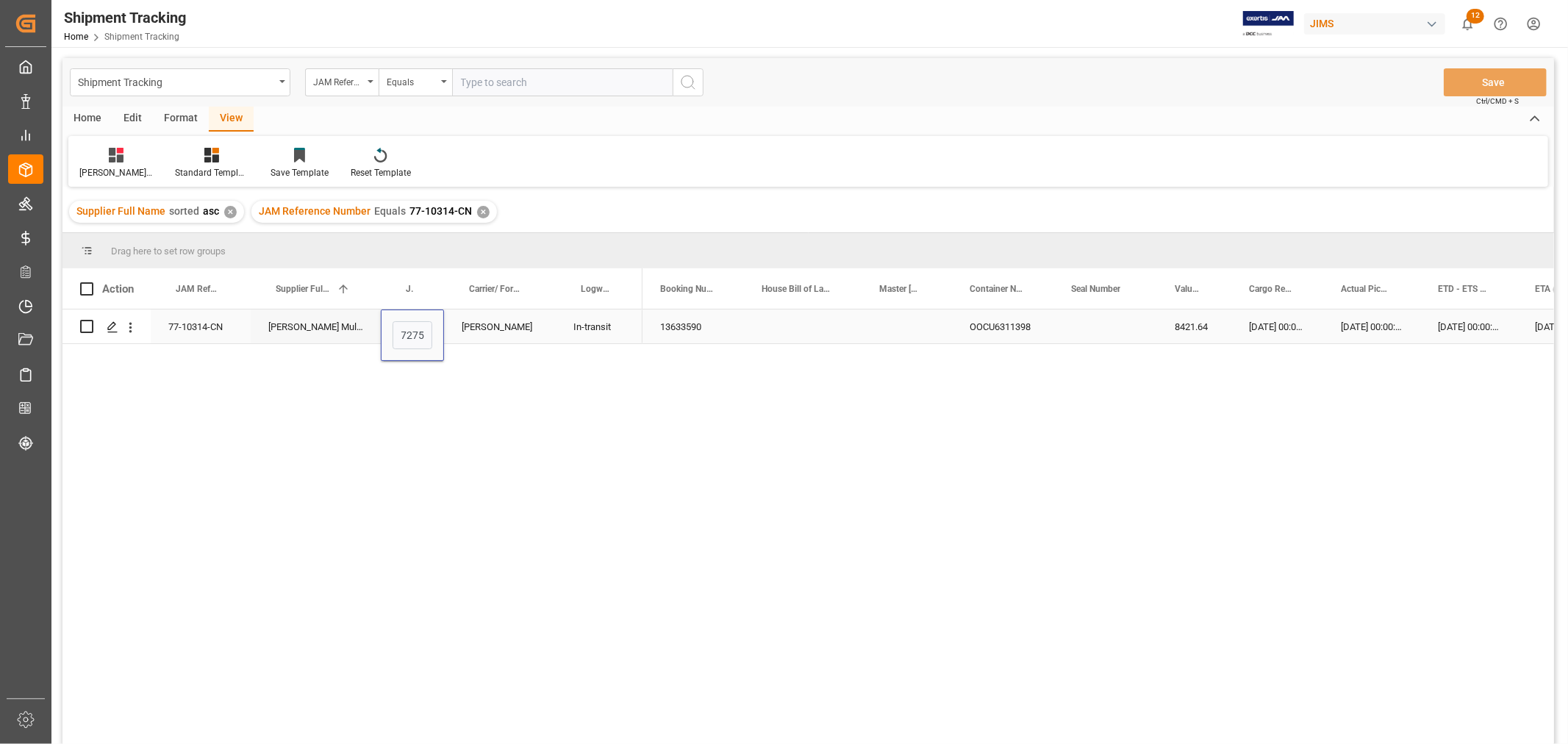
scroll to position [0, 6]
click at [490, 320] on div "[PERSON_NAME]" at bounding box center [500, 326] width 111 height 34
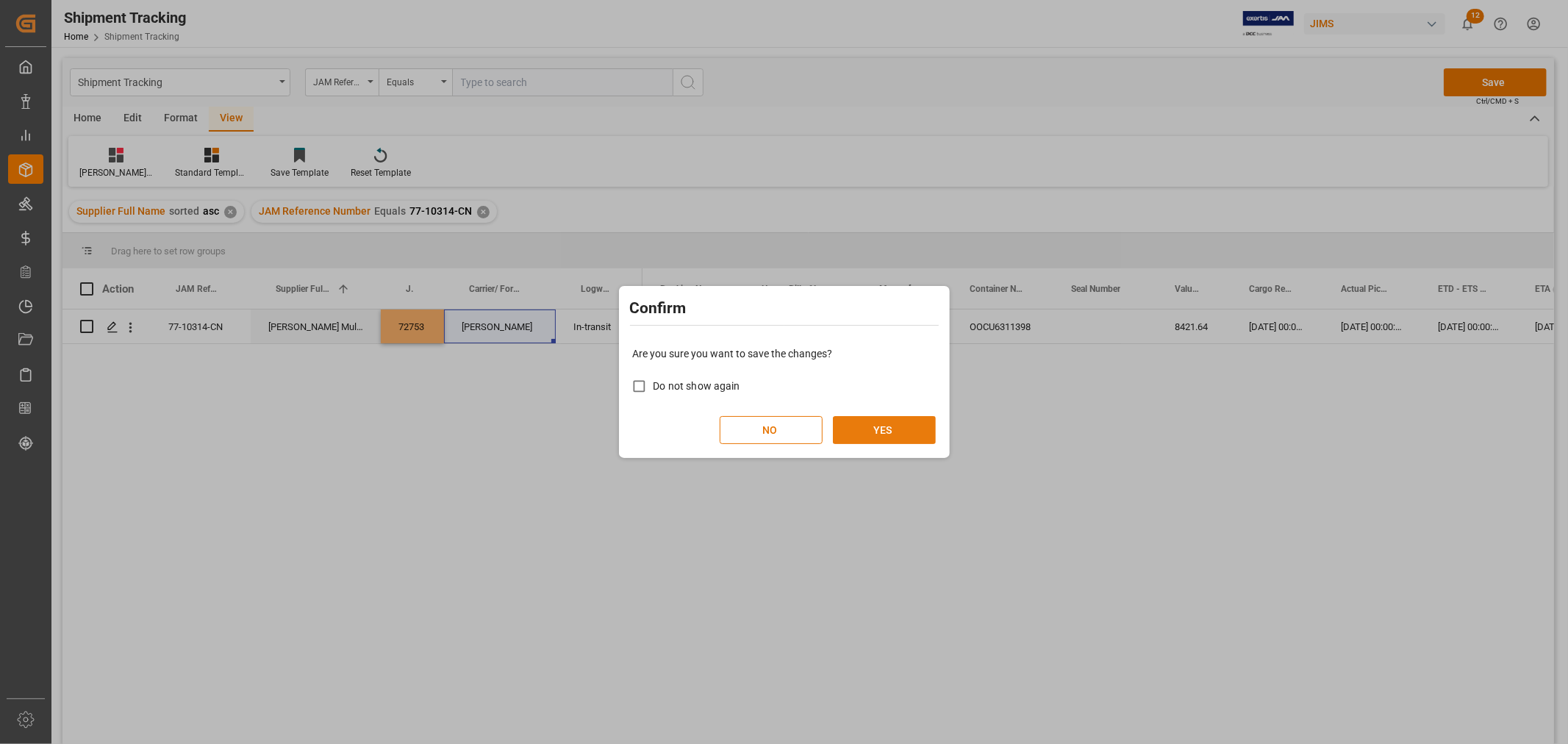
click at [882, 436] on button "YES" at bounding box center [885, 429] width 103 height 28
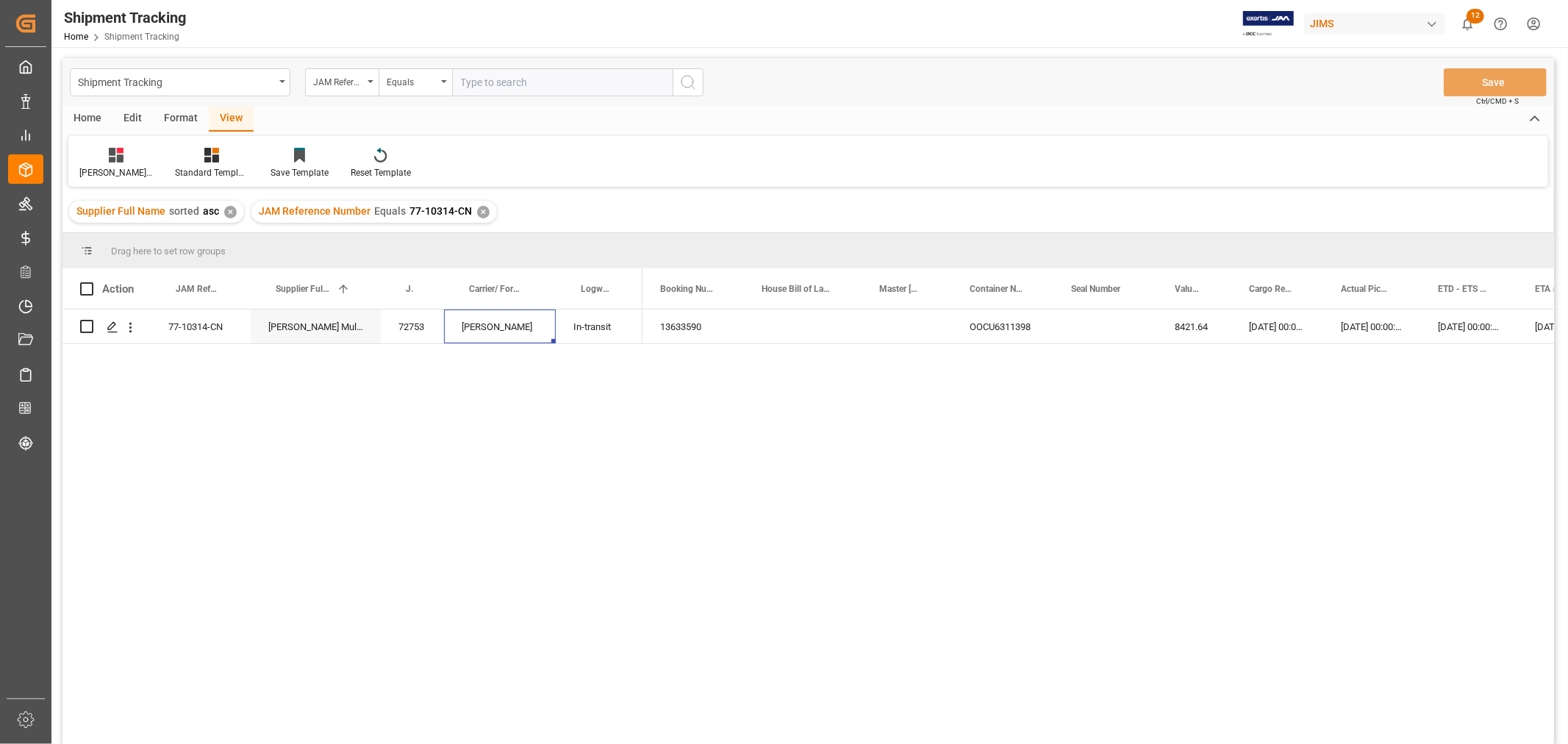
click at [479, 208] on div "✕" at bounding box center [483, 212] width 13 height 13
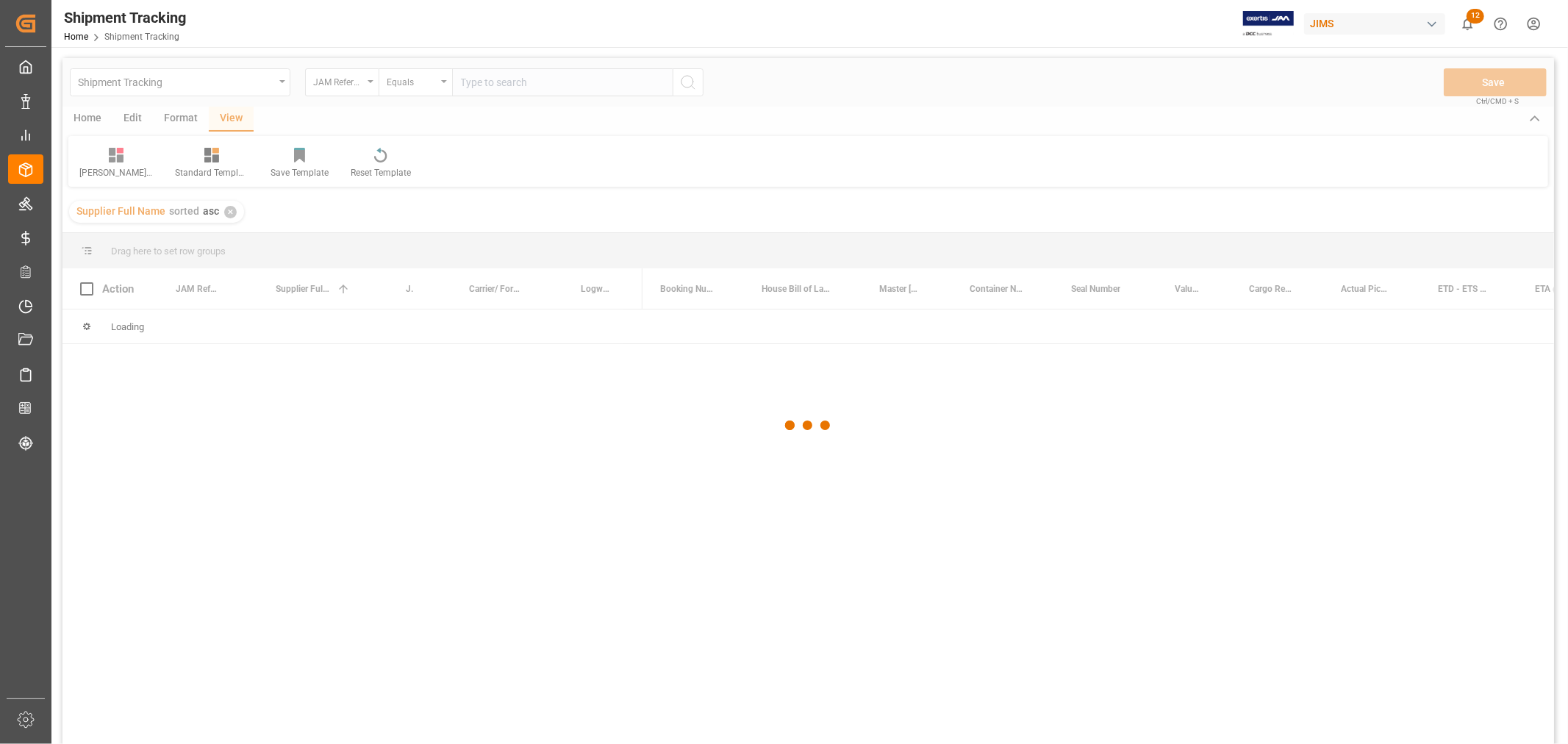
click at [487, 75] on div at bounding box center [808, 425] width 1492 height 735
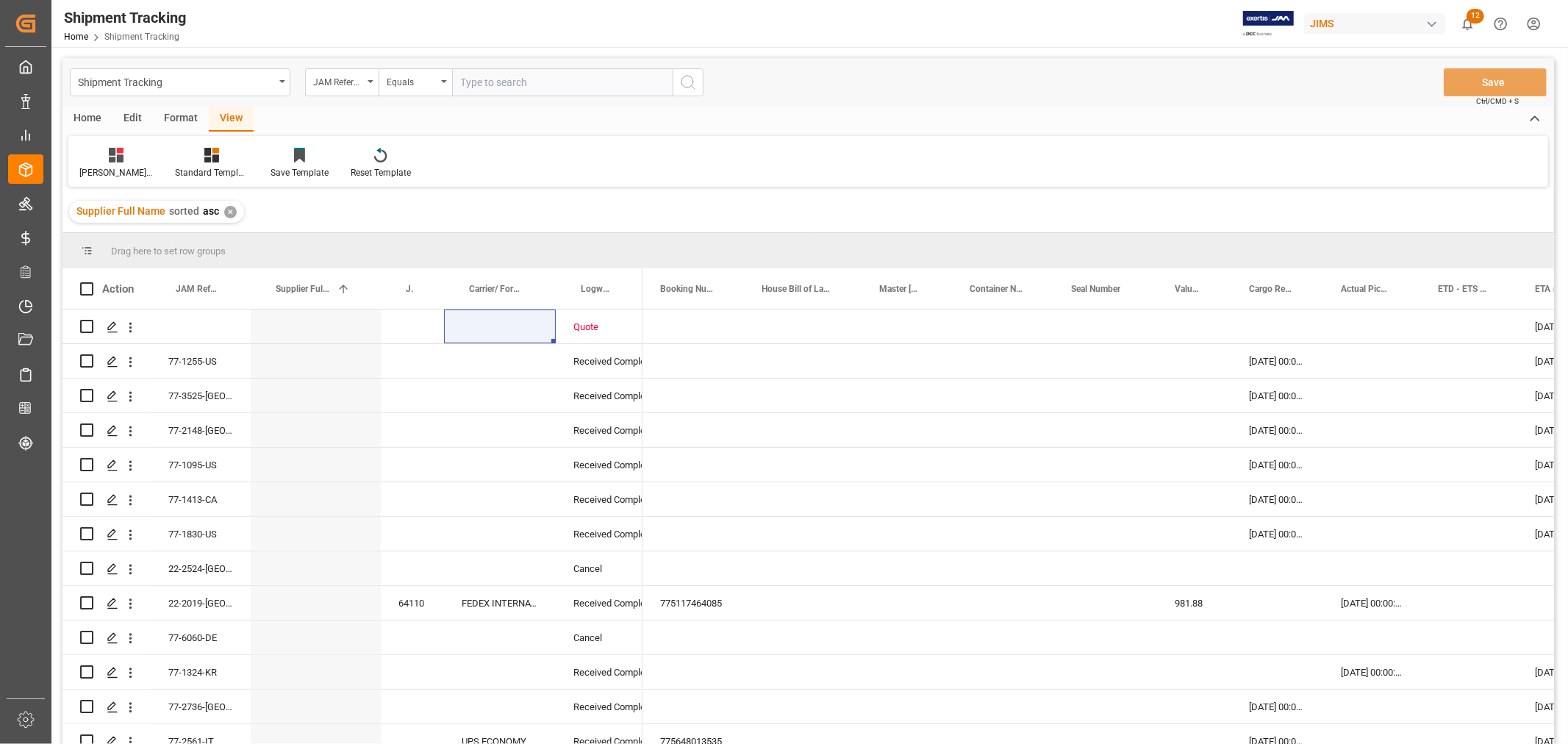
click at [487, 79] on input "text" at bounding box center [562, 81] width 221 height 28
paste input "77-10438-CN"
type input "77-10438-CN"
click at [687, 82] on icon "search button" at bounding box center [688, 82] width 17 height 17
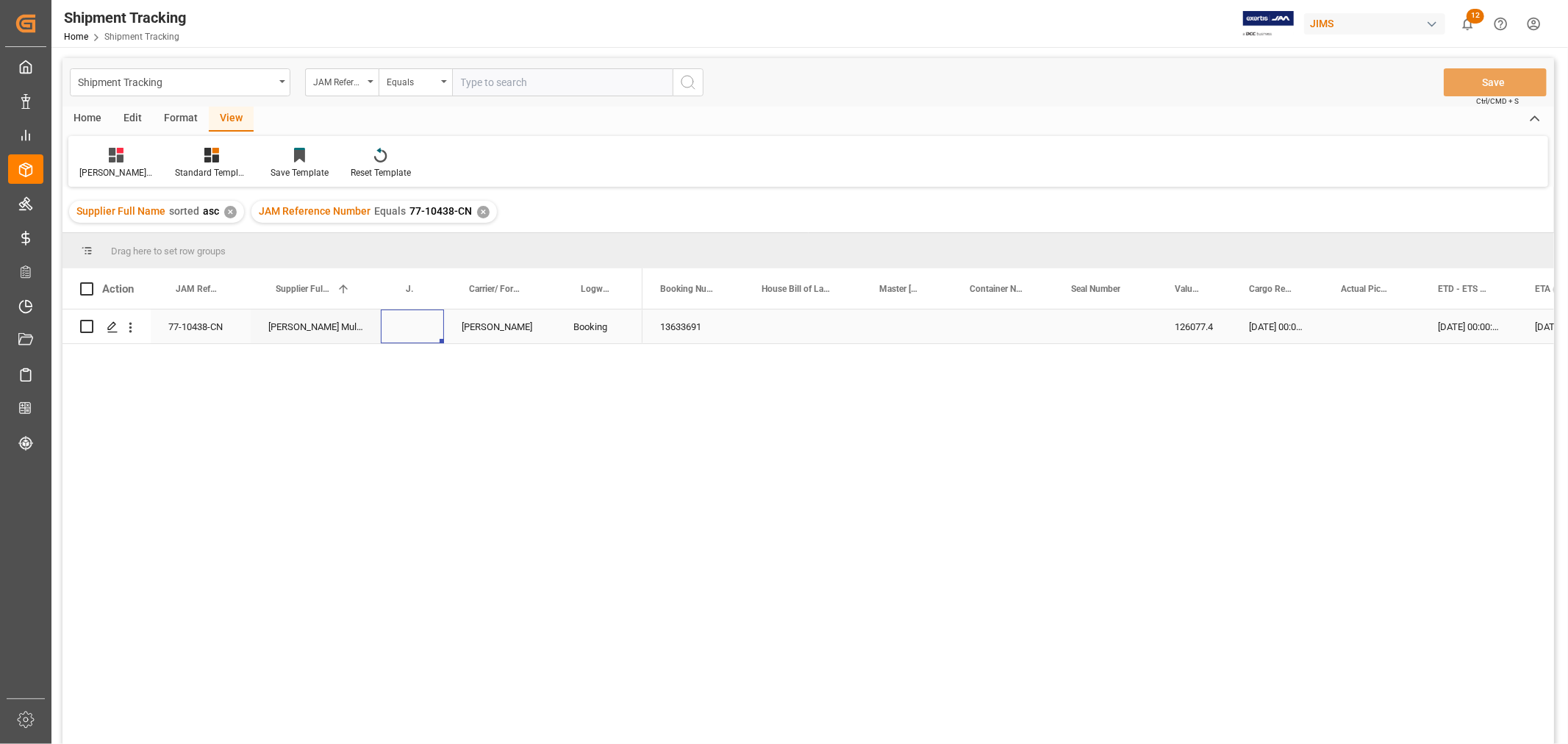
click at [404, 339] on div "Press SPACE to select this row." at bounding box center [413, 326] width 63 height 34
click at [419, 325] on div "Press SPACE to select this row." at bounding box center [413, 326] width 63 height 34
click at [419, 325] on input "Press SPACE to select this row." at bounding box center [413, 334] width 40 height 28
type input "72716"
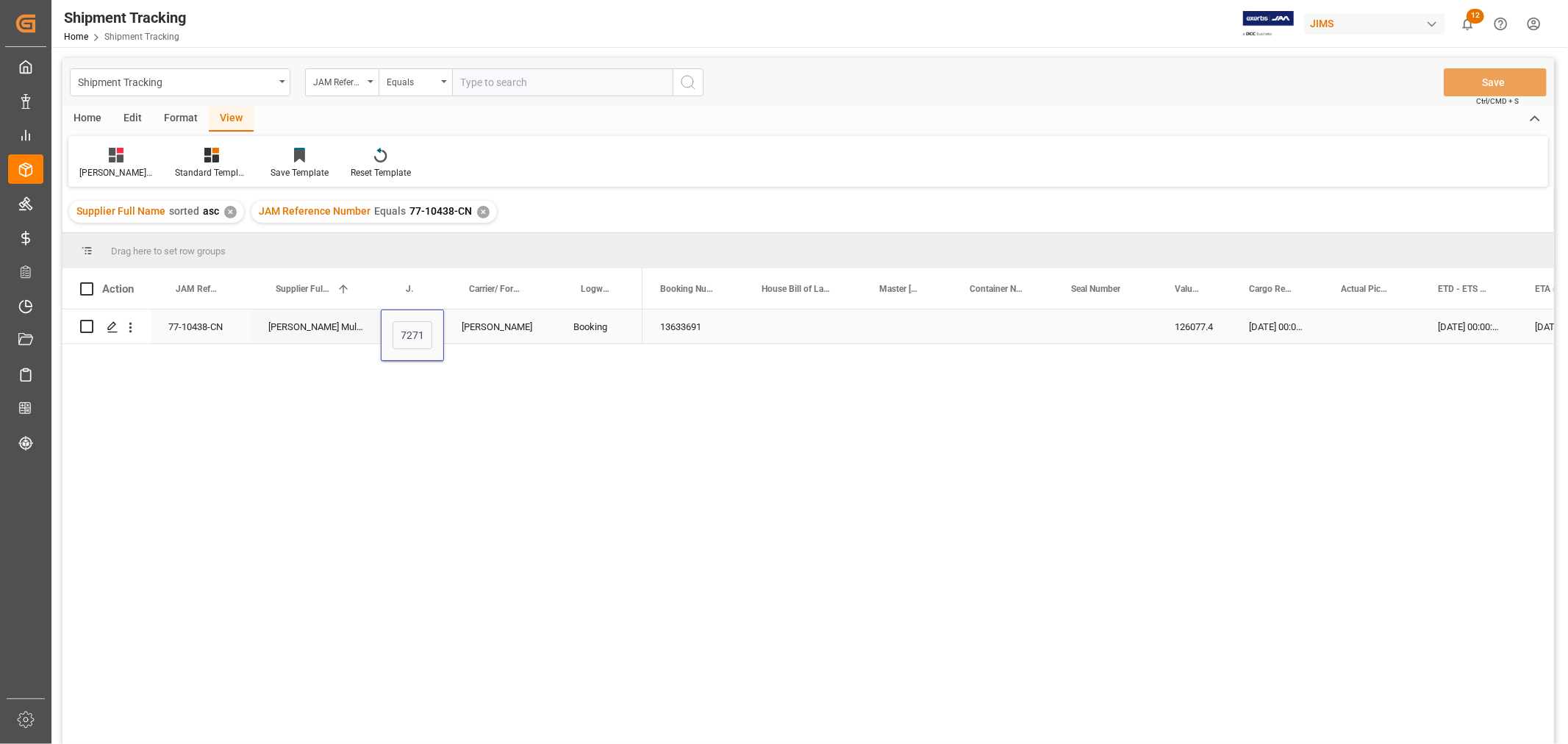
scroll to position [0, 6]
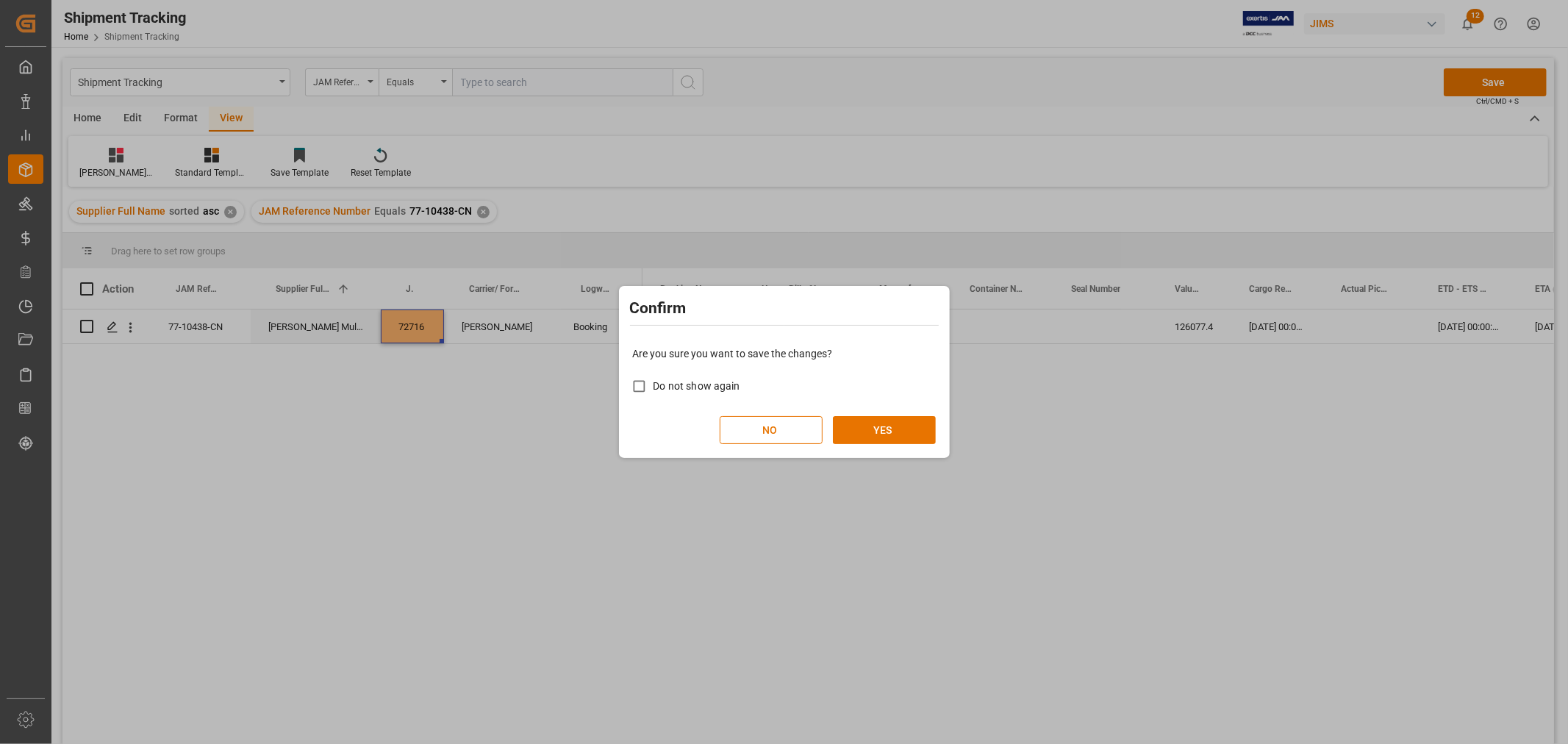
click at [897, 445] on div "Are you sure you want to save the changes? Do not show again NO YES" at bounding box center [784, 395] width 323 height 119
click at [893, 425] on button "YES" at bounding box center [885, 429] width 103 height 28
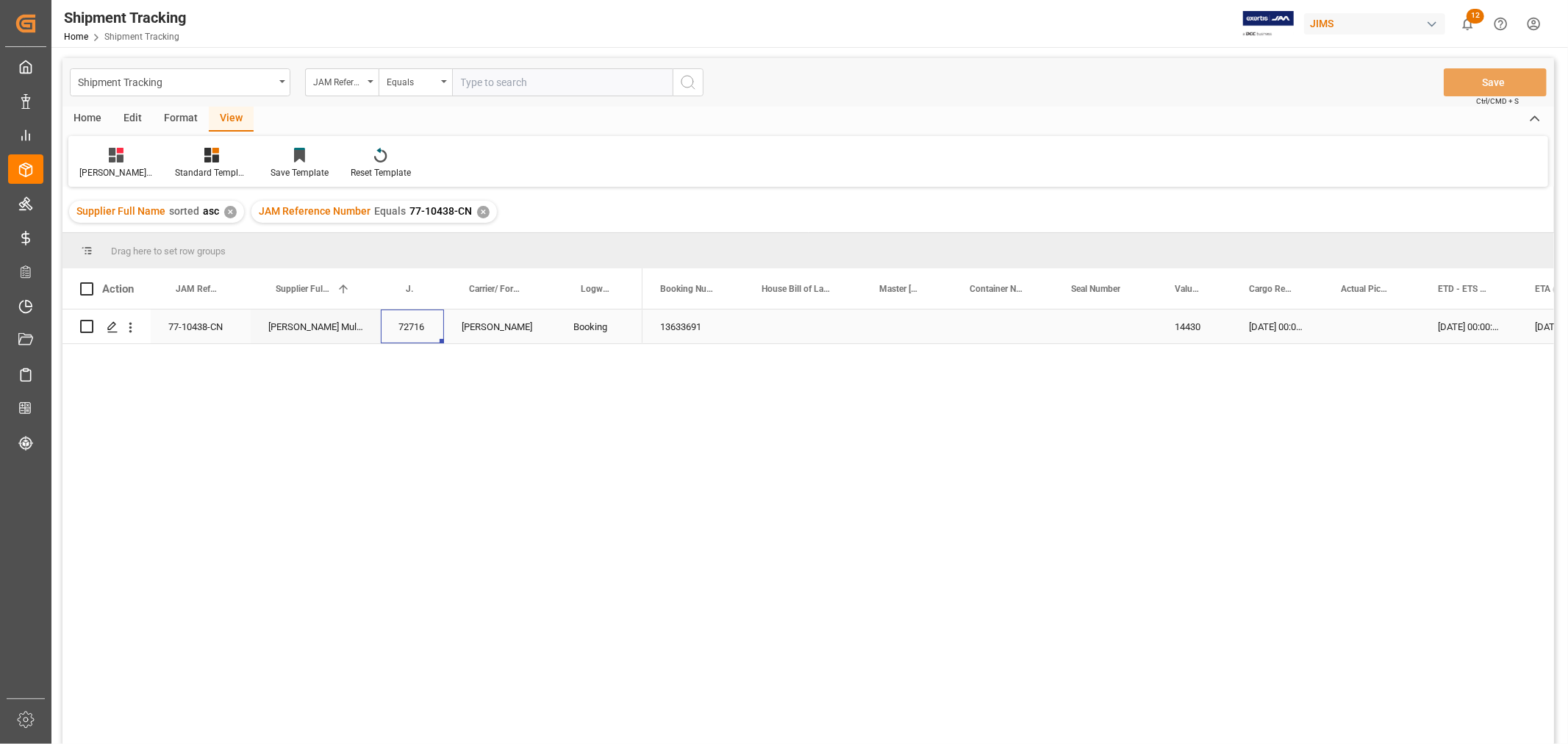
click at [1366, 334] on div "Press SPACE to select this row." at bounding box center [1372, 326] width 97 height 34
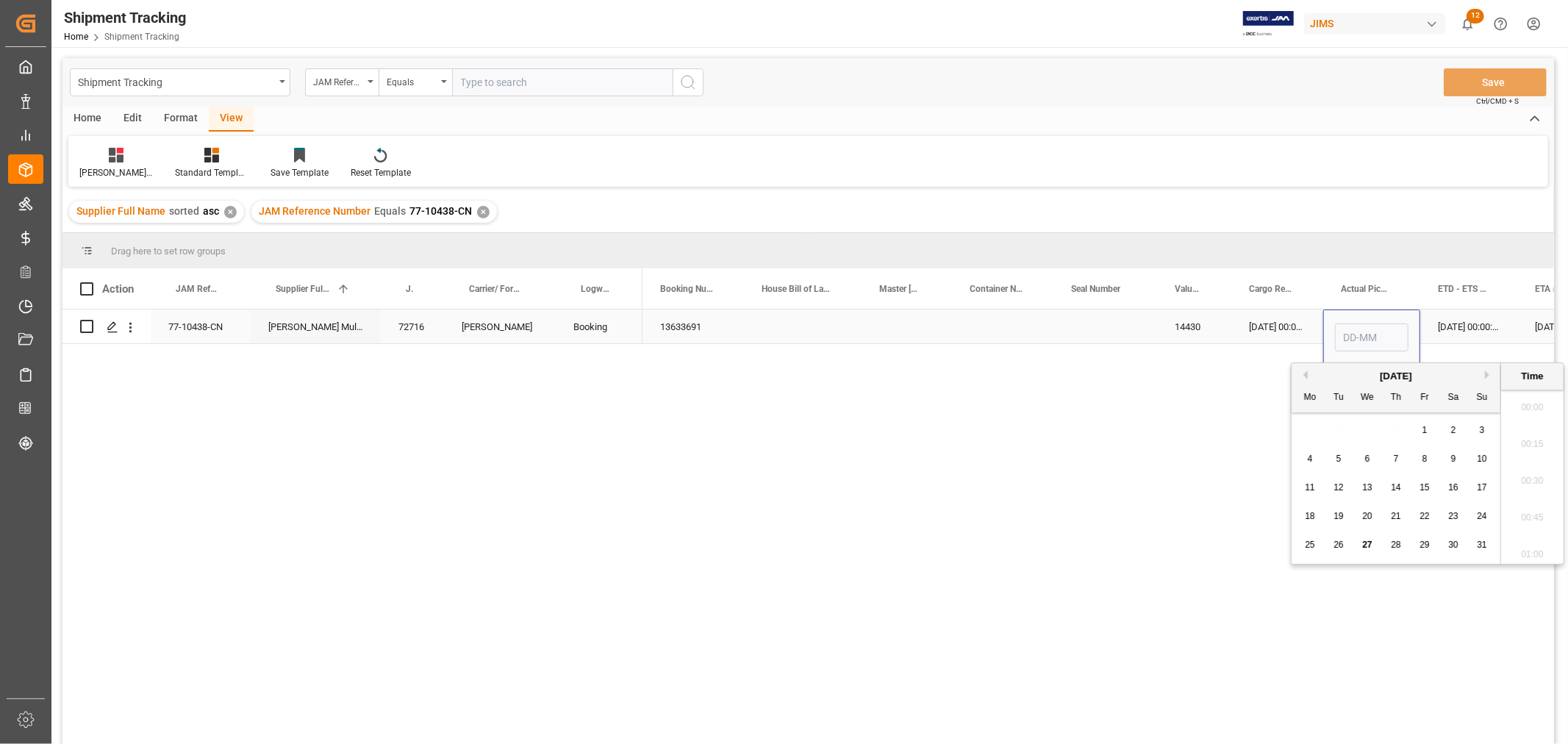
scroll to position [1512, 0]
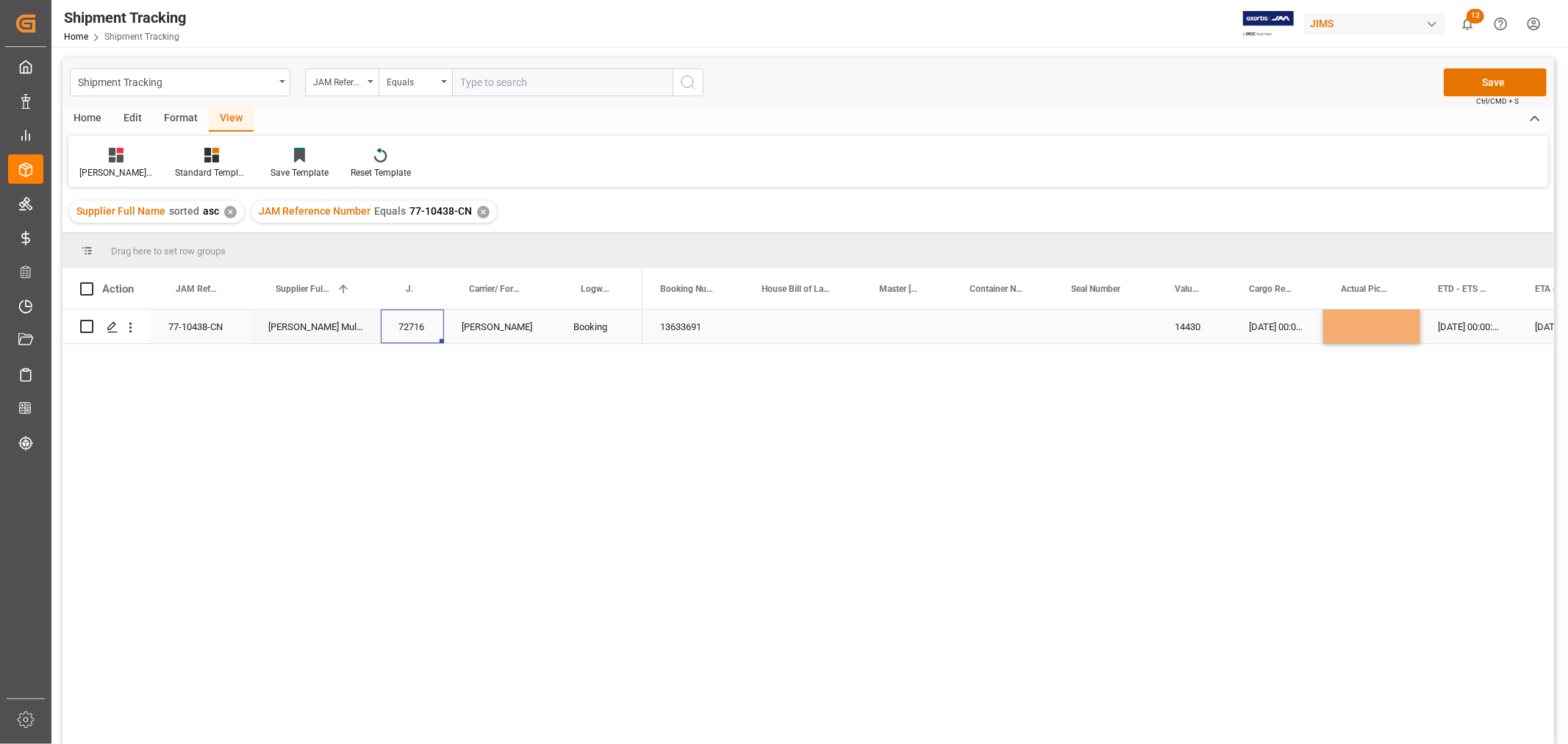
click at [398, 318] on div "72716" at bounding box center [413, 326] width 63 height 34
click at [418, 337] on input "72716" at bounding box center [413, 334] width 40 height 28
drag, startPoint x: 397, startPoint y: 329, endPoint x: 456, endPoint y: 361, distance: 67.1
click at [471, 340] on div "77-10438-CN Harman Multimedia China 72716 DELMAR Booking" at bounding box center [353, 327] width 580 height 35
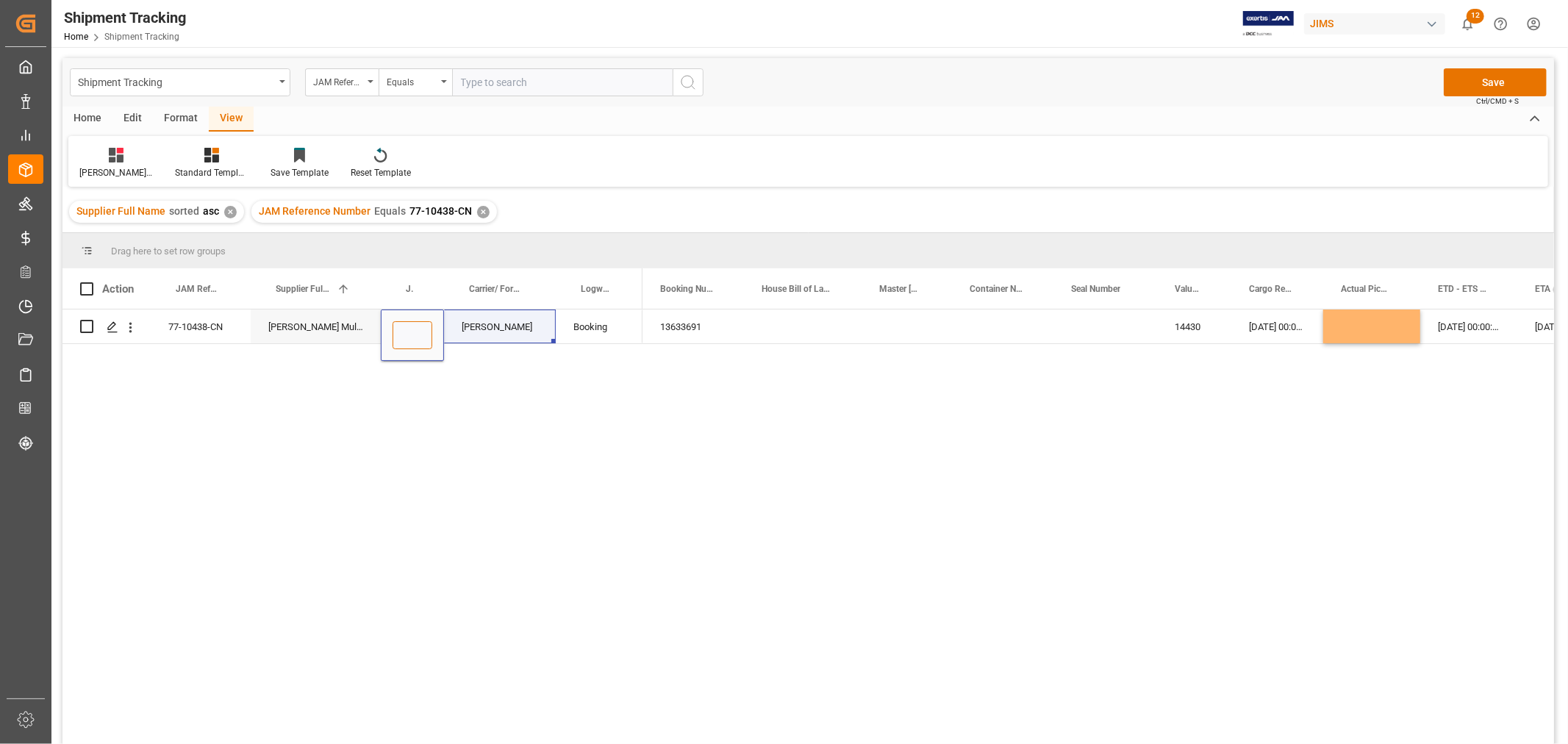
scroll to position [0, 0]
click at [609, 322] on div "Booking" at bounding box center [599, 327] width 51 height 34
click at [1473, 83] on button "Save" at bounding box center [1495, 81] width 103 height 28
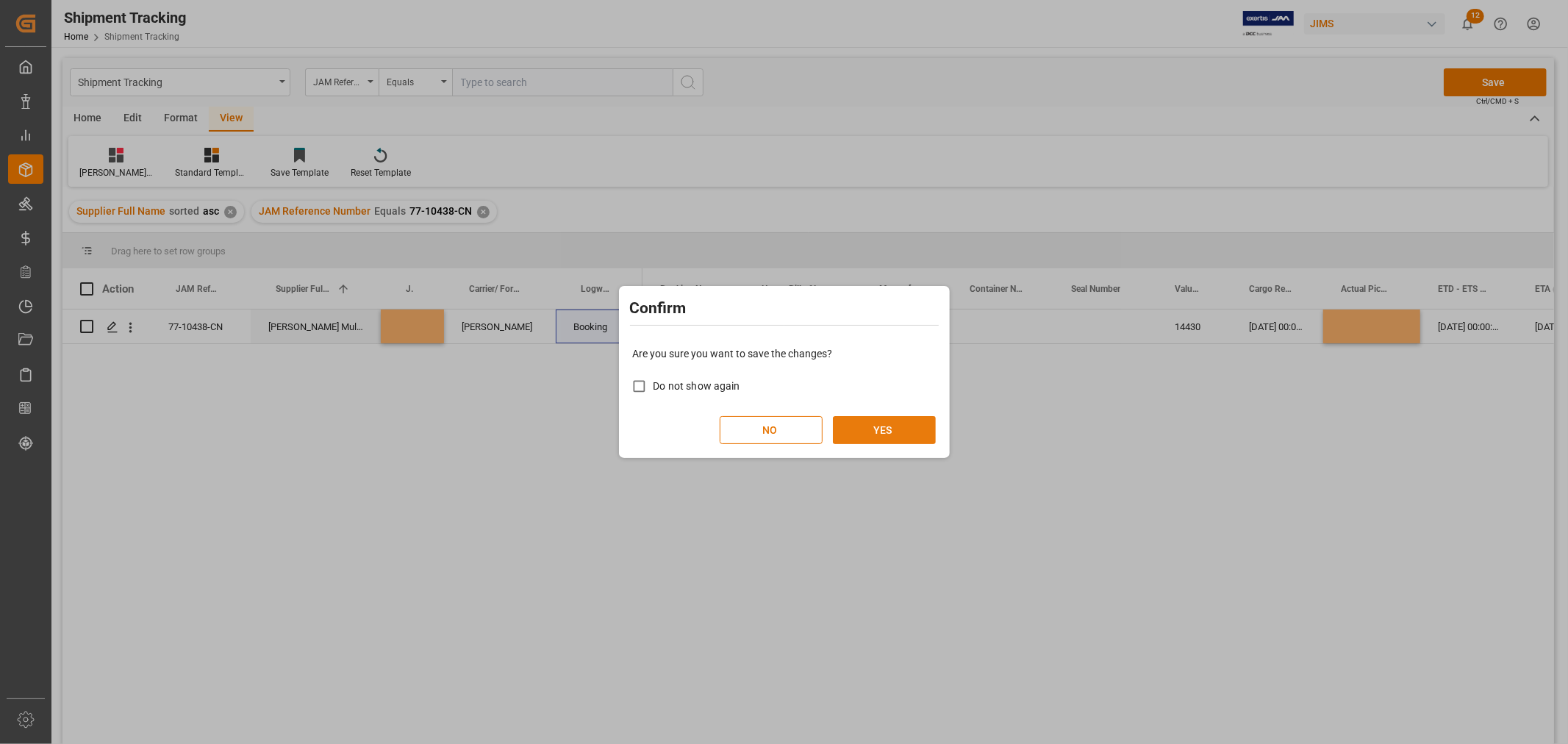
click at [875, 435] on button "YES" at bounding box center [885, 429] width 103 height 28
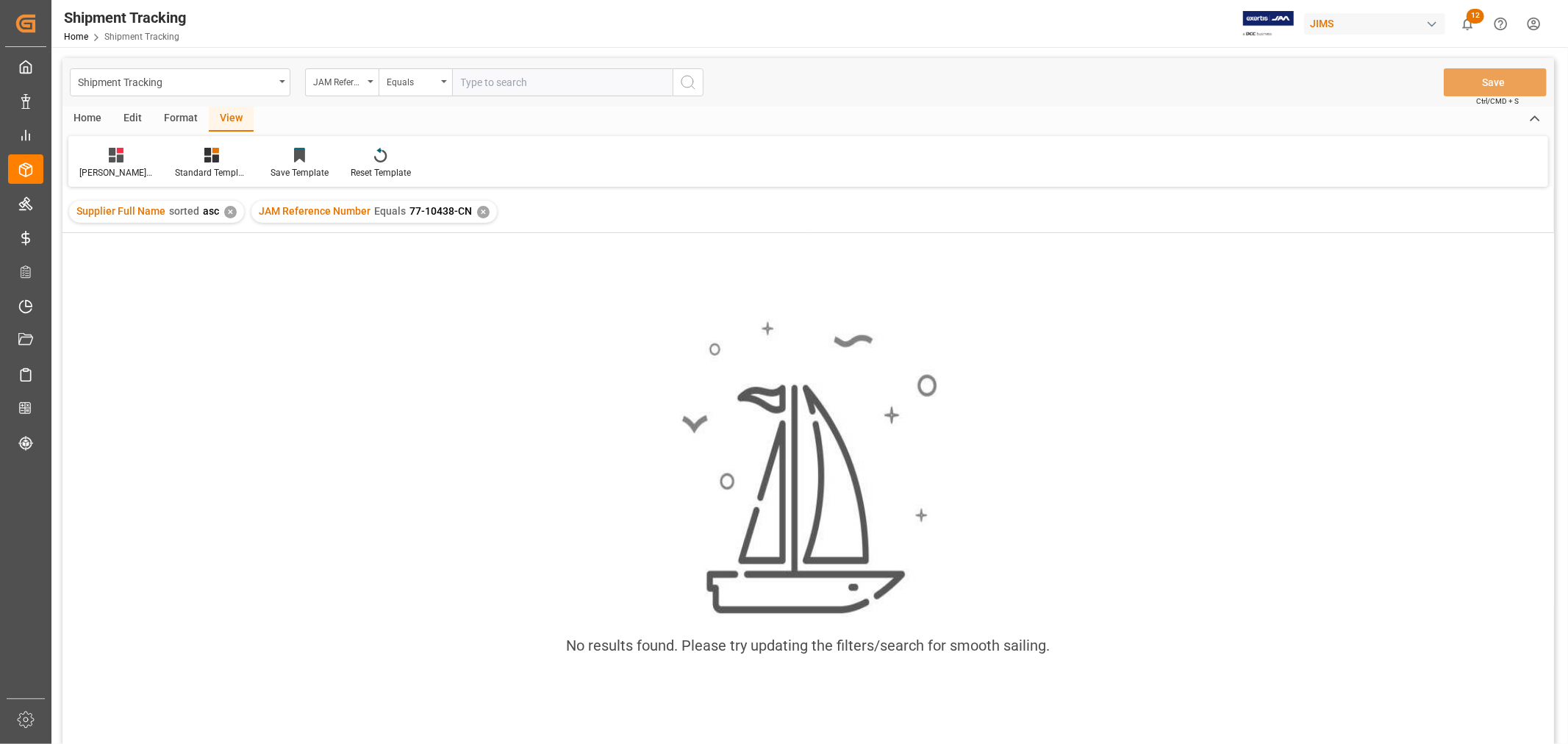
click at [686, 78] on icon "search button" at bounding box center [688, 82] width 17 height 17
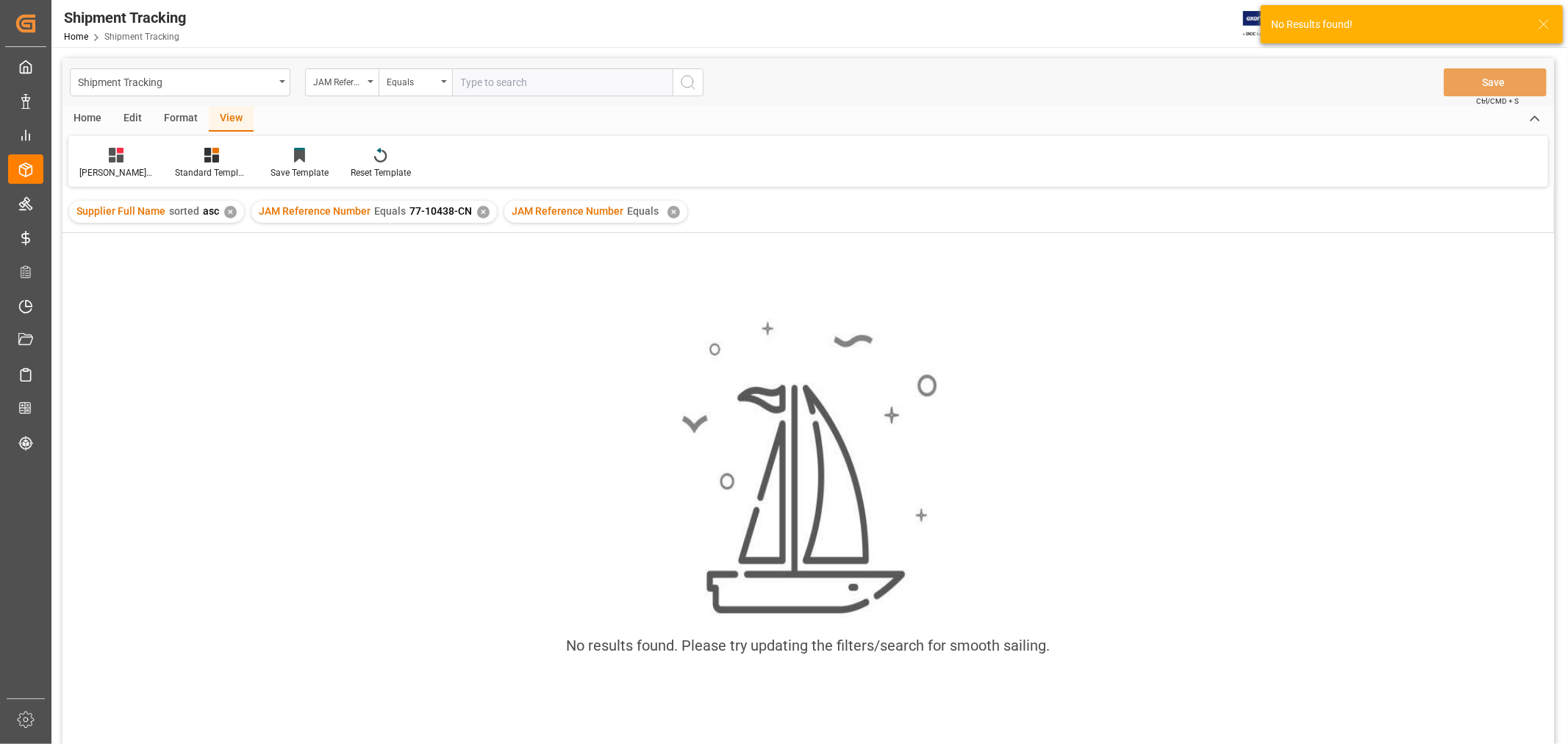
click at [667, 208] on div "✕" at bounding box center [674, 212] width 13 height 13
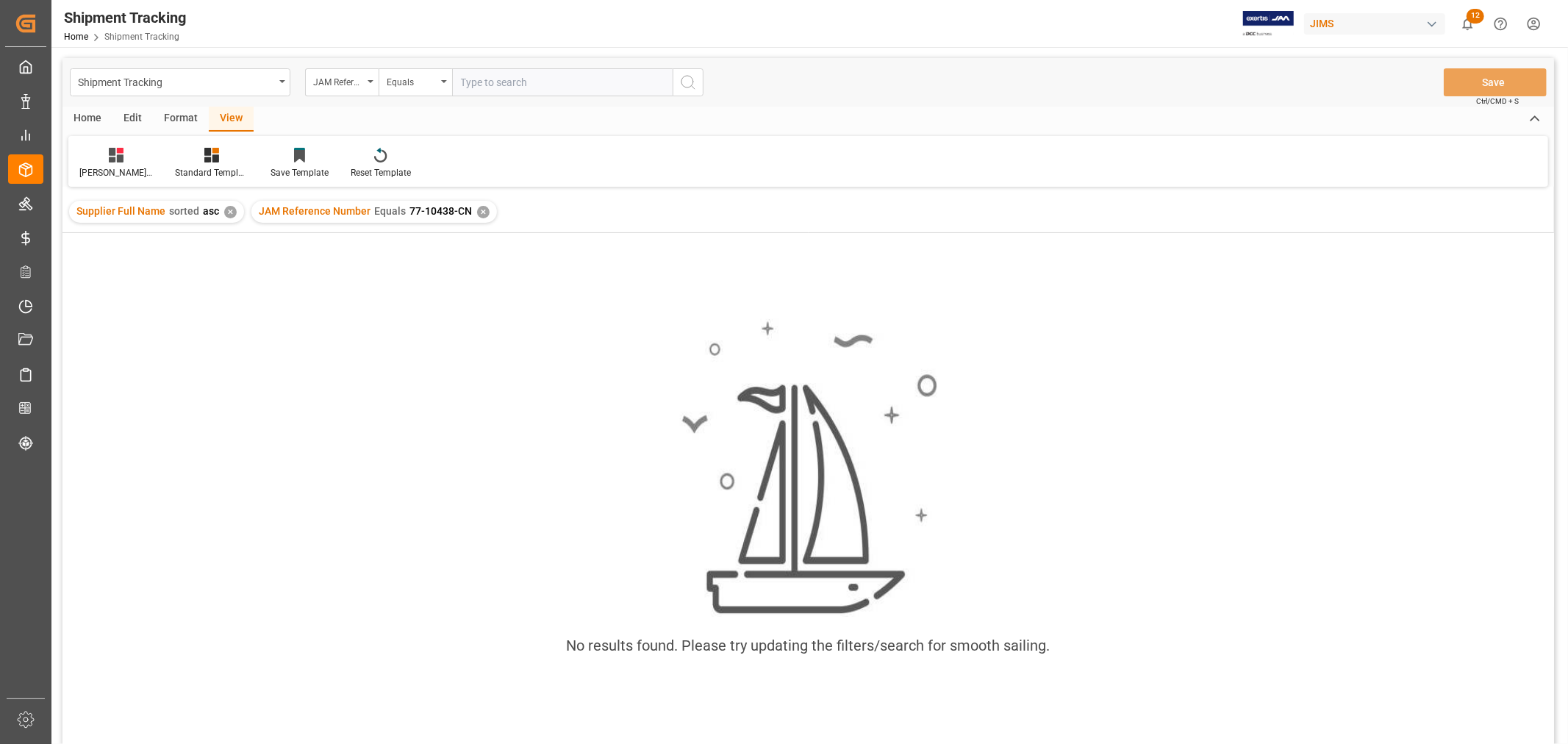
click at [230, 209] on div "✕" at bounding box center [231, 212] width 13 height 13
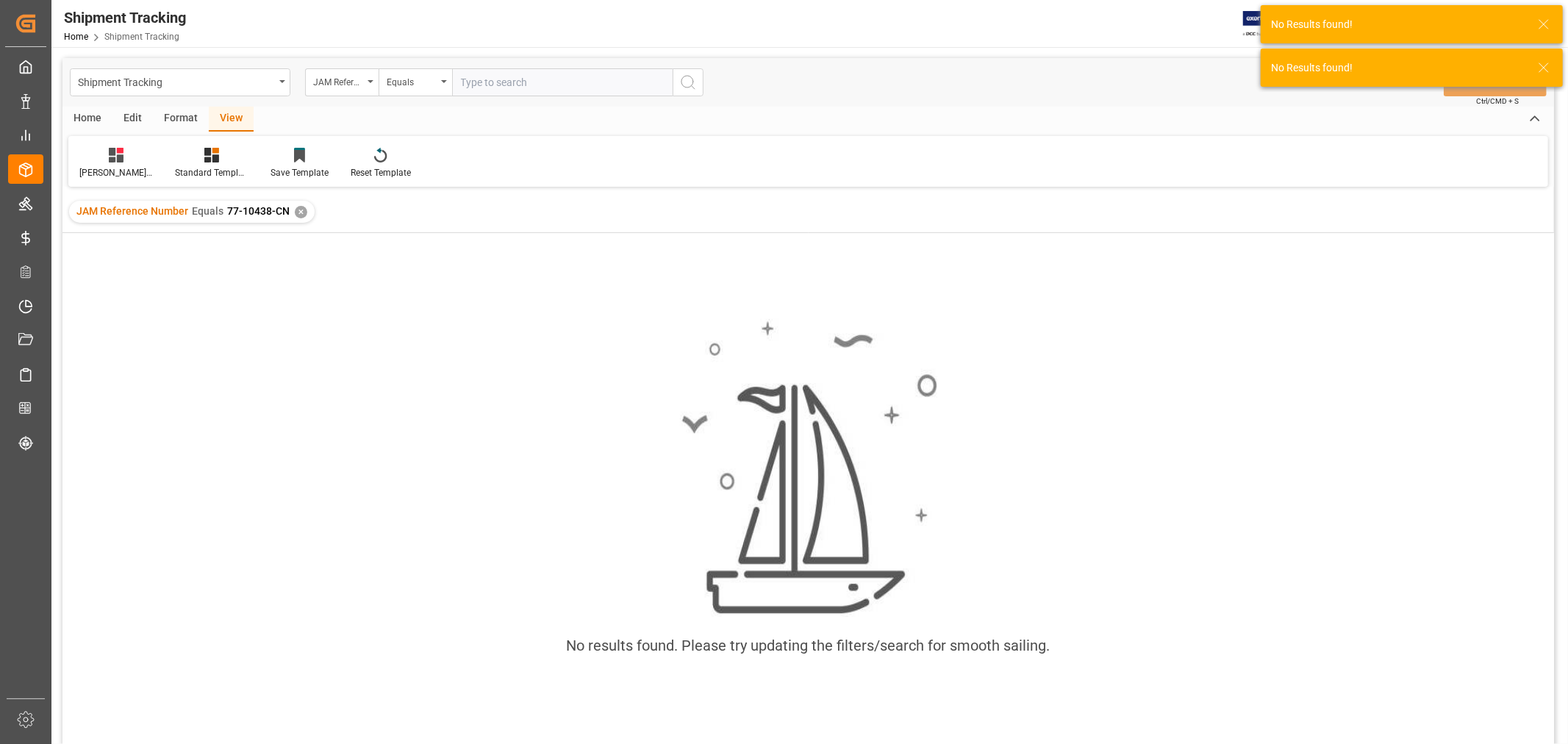
click at [526, 84] on input "text" at bounding box center [562, 81] width 221 height 28
click at [304, 216] on div "JAM Reference Number Equals 77-10438-CN ✕" at bounding box center [191, 212] width 246 height 22
click at [297, 210] on div "✕" at bounding box center [301, 212] width 13 height 13
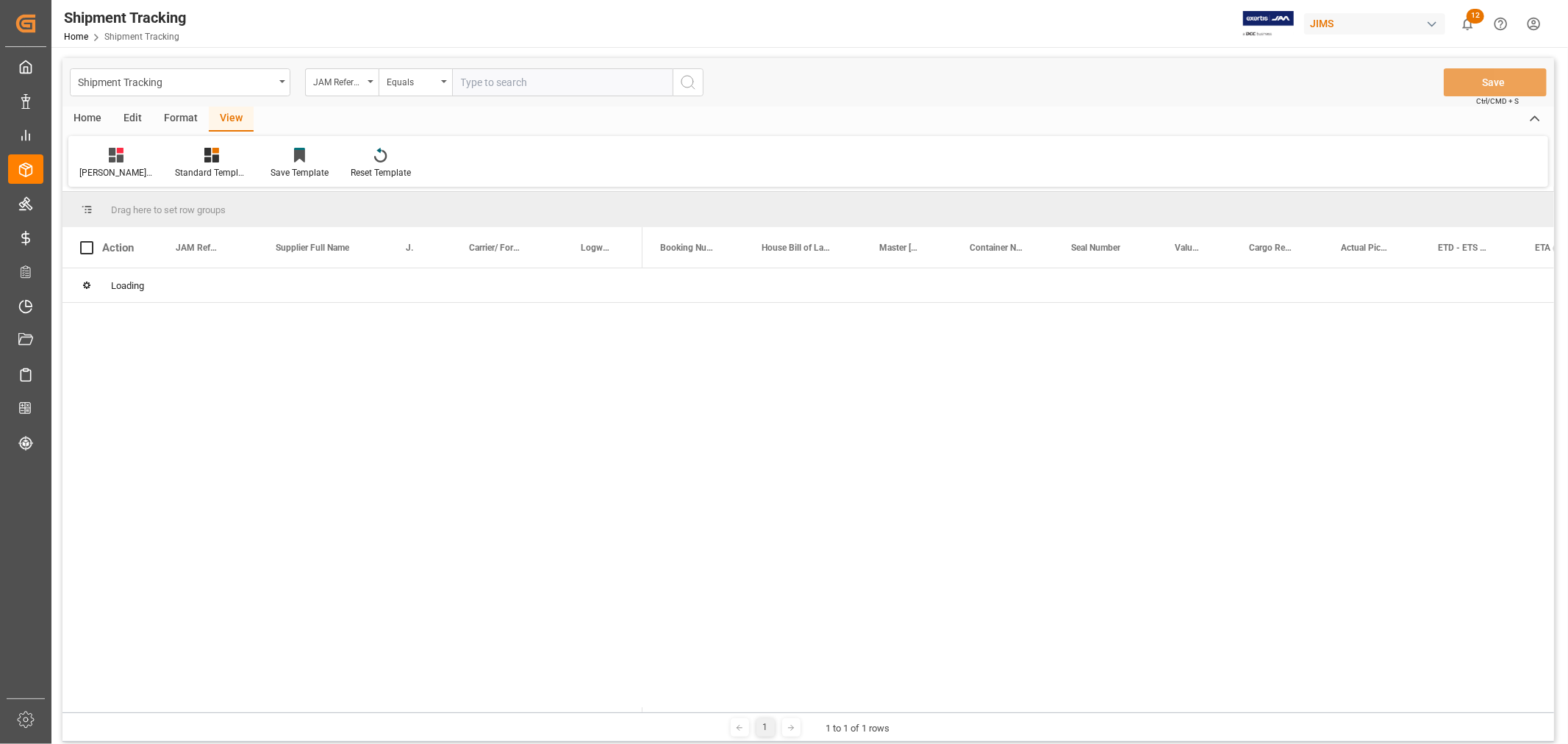
click at [529, 86] on input "text" at bounding box center [562, 81] width 221 height 28
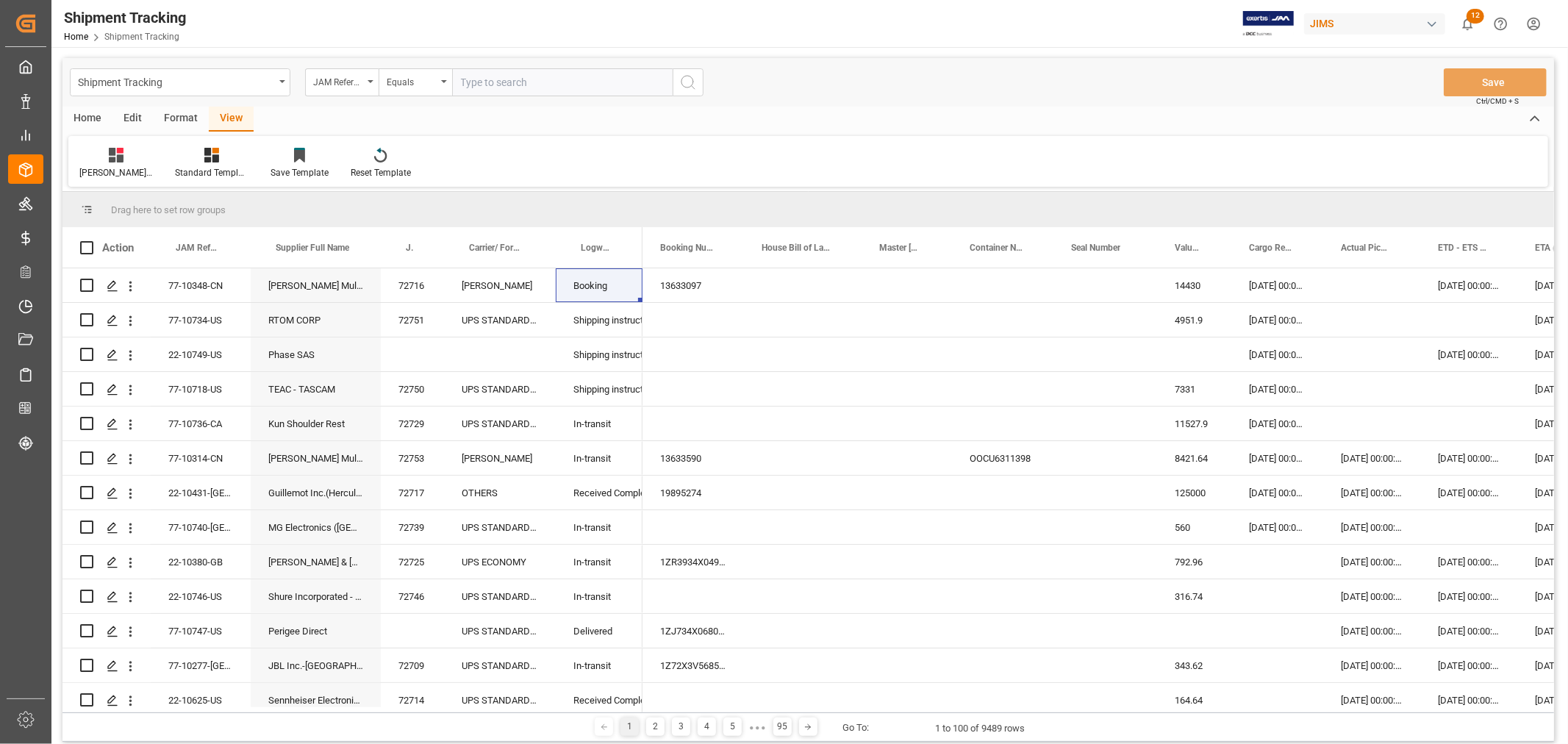
click at [463, 81] on input "text" at bounding box center [562, 81] width 221 height 28
type input "77-10438-cn"
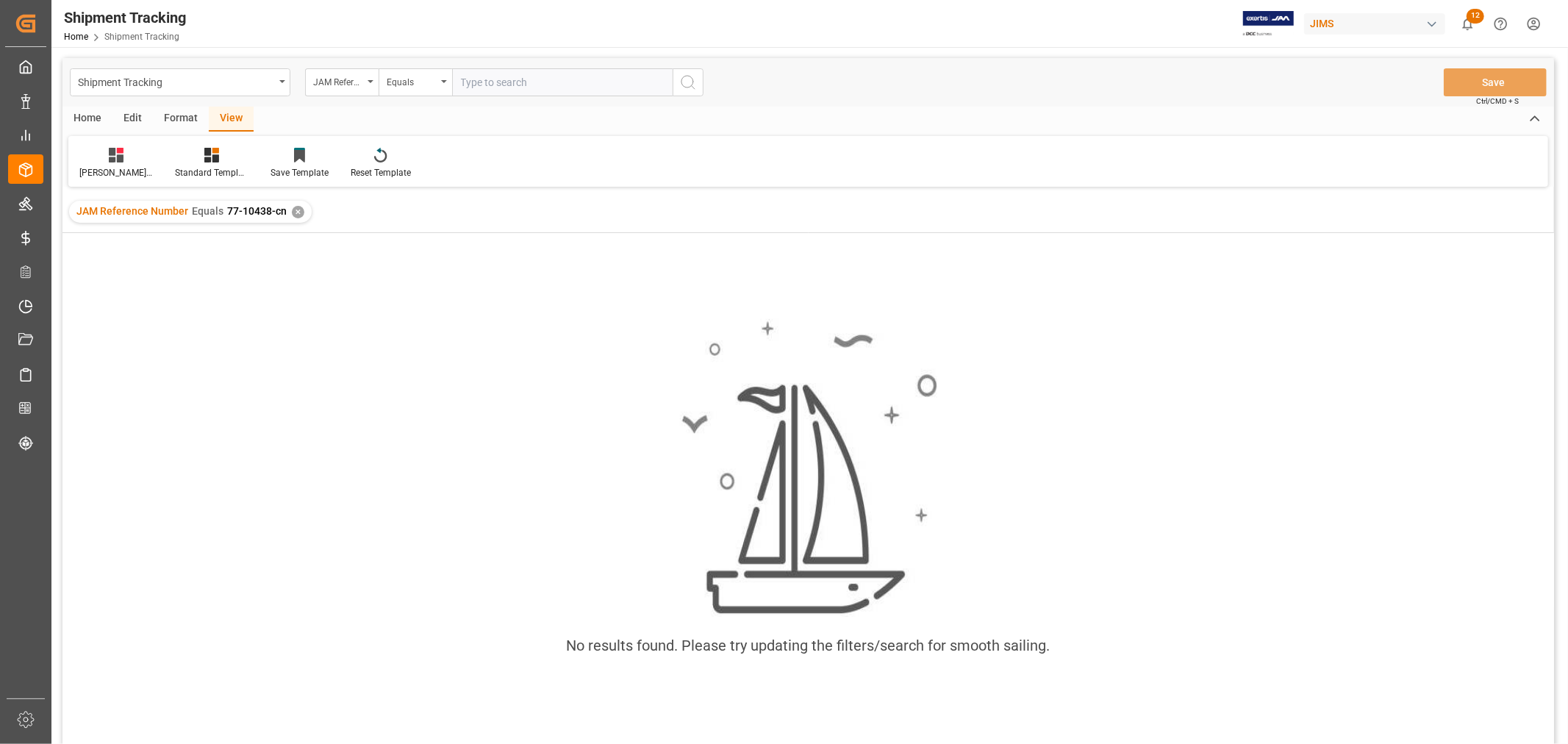
click at [292, 214] on div "✕" at bounding box center [298, 212] width 13 height 13
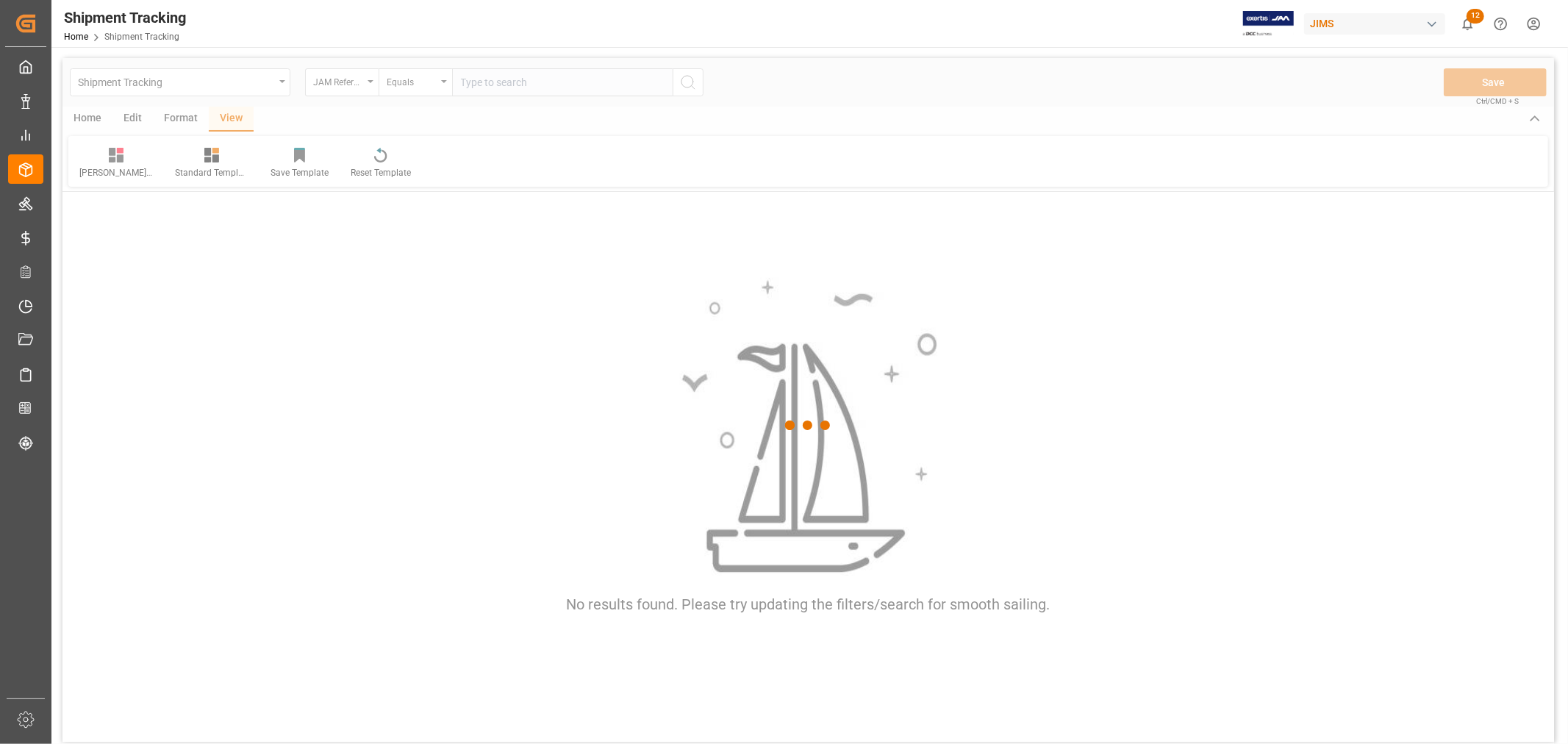
click at [532, 77] on div at bounding box center [808, 425] width 1492 height 735
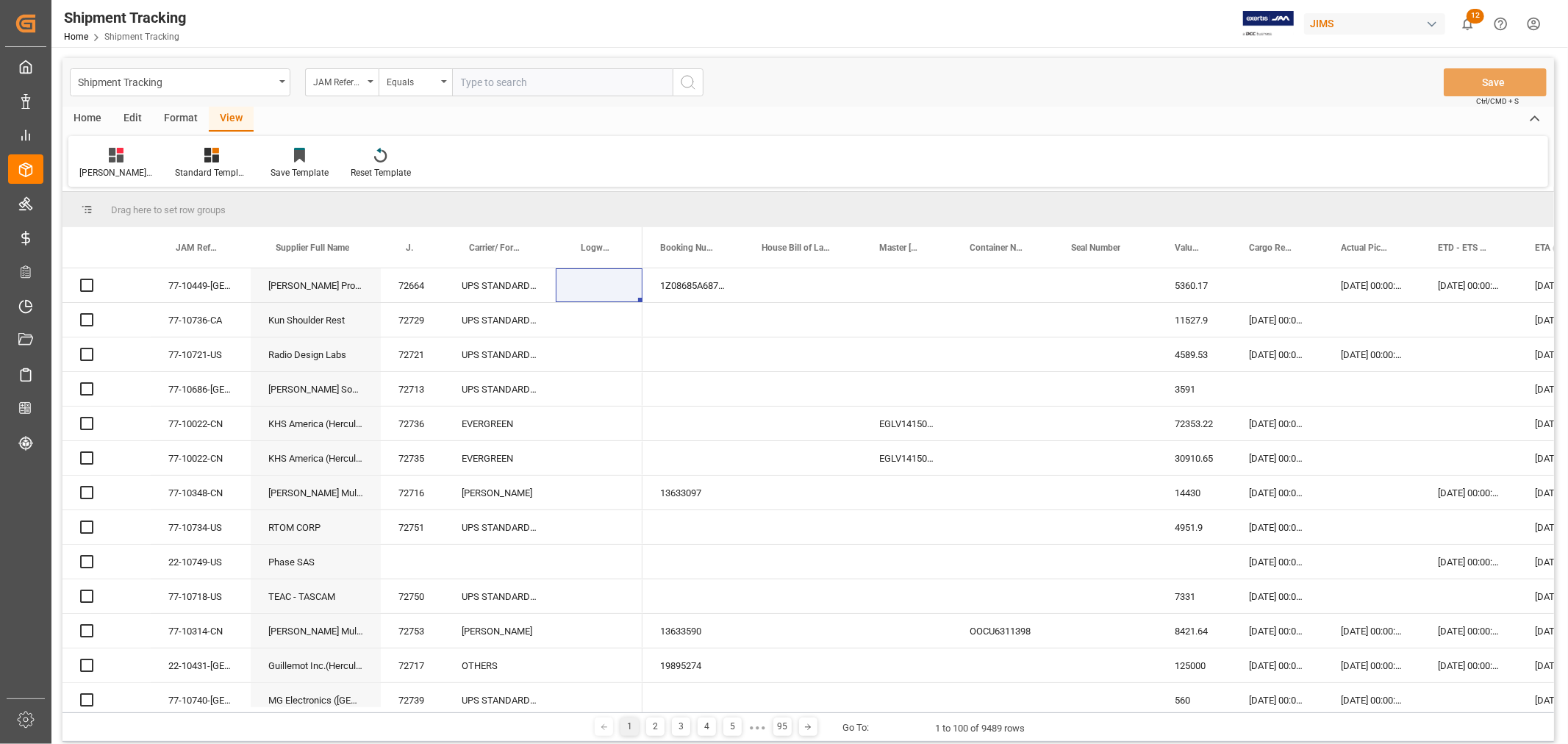
click at [531, 81] on input "text" at bounding box center [562, 81] width 221 height 28
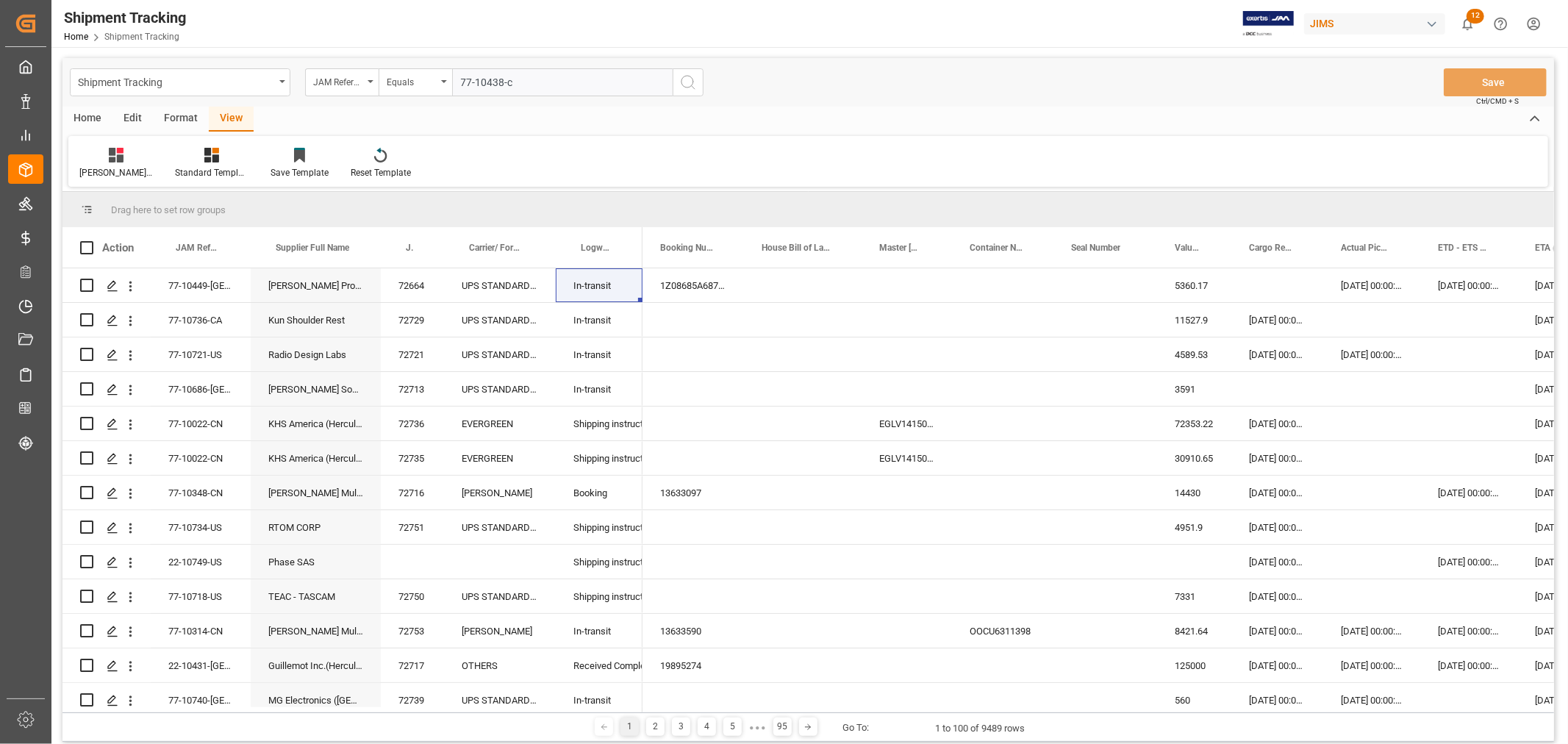
type input "77-10438-cn"
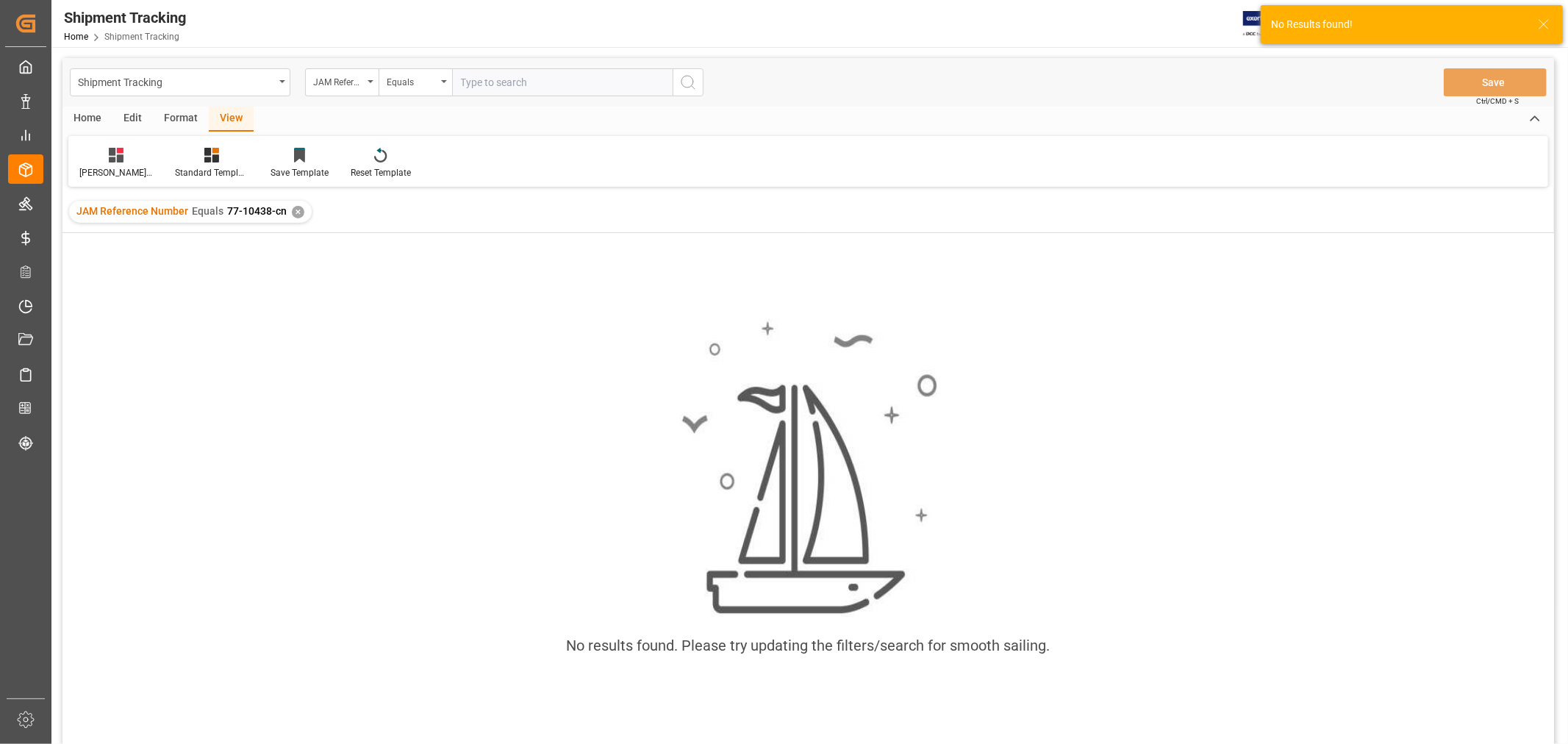
click at [294, 215] on div "✕" at bounding box center [298, 212] width 13 height 13
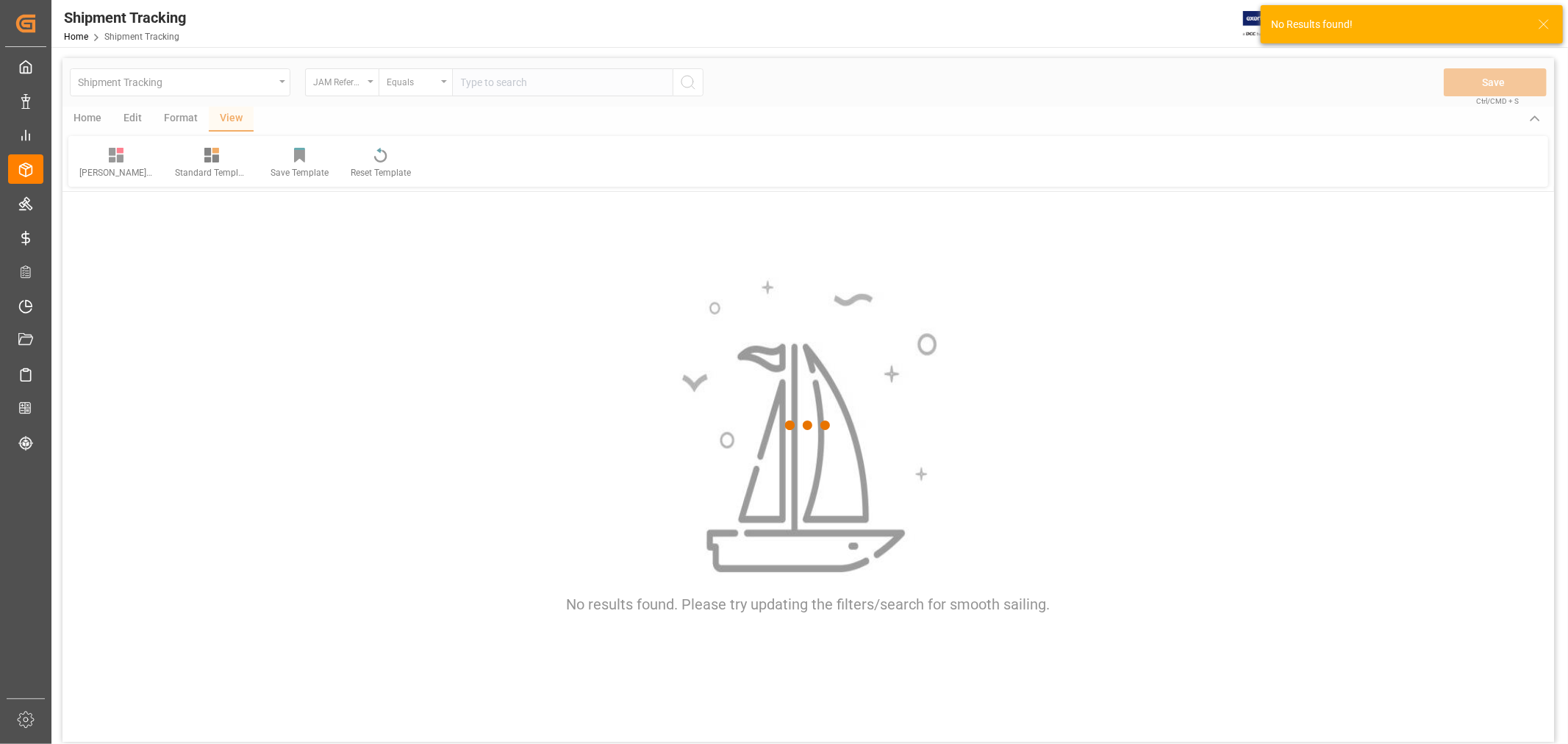
click at [528, 81] on div at bounding box center [808, 425] width 1492 height 735
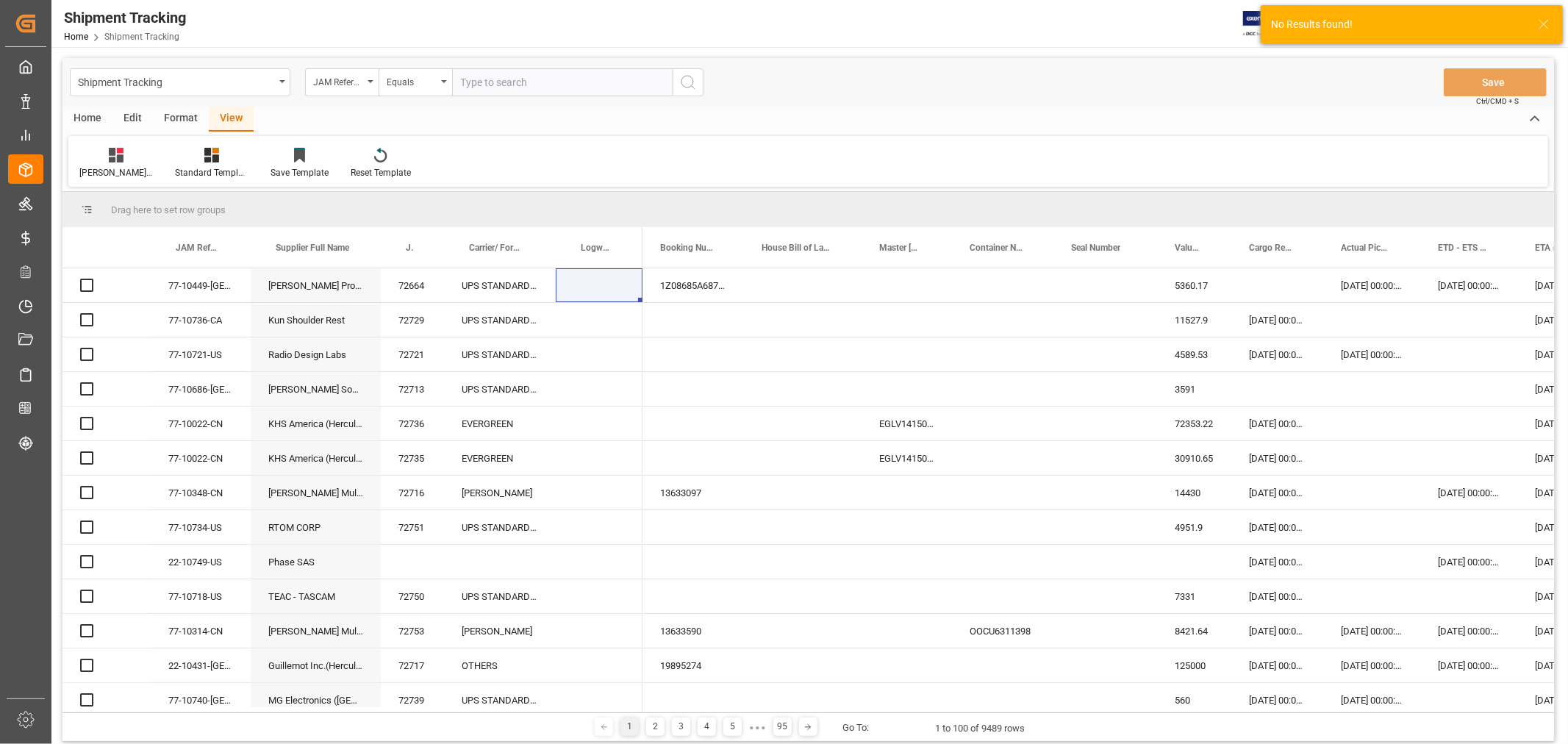
click at [528, 81] on input "text" at bounding box center [562, 81] width 221 height 28
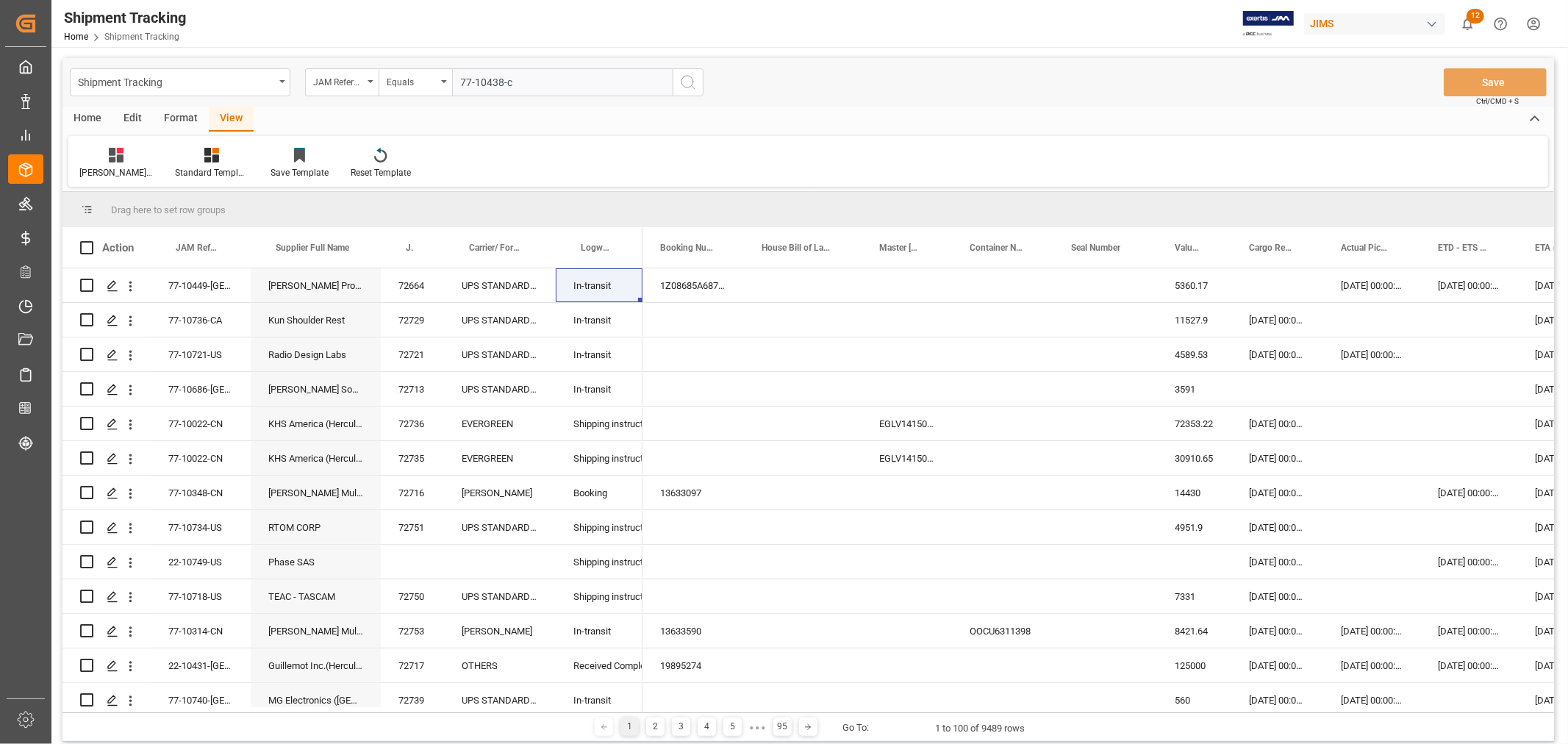
type input "77-10438-cn"
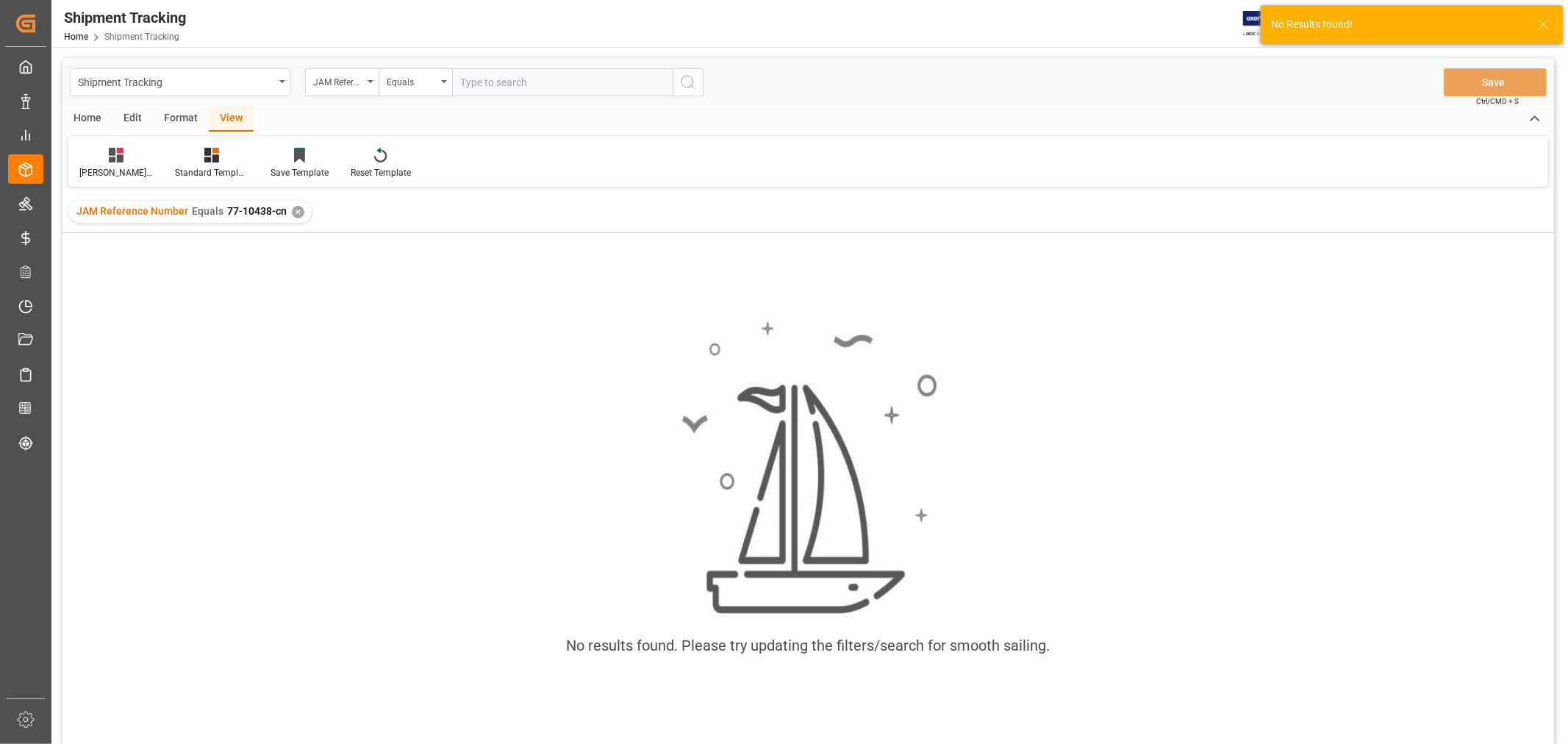
click at [294, 210] on div "✕" at bounding box center [298, 212] width 13 height 13
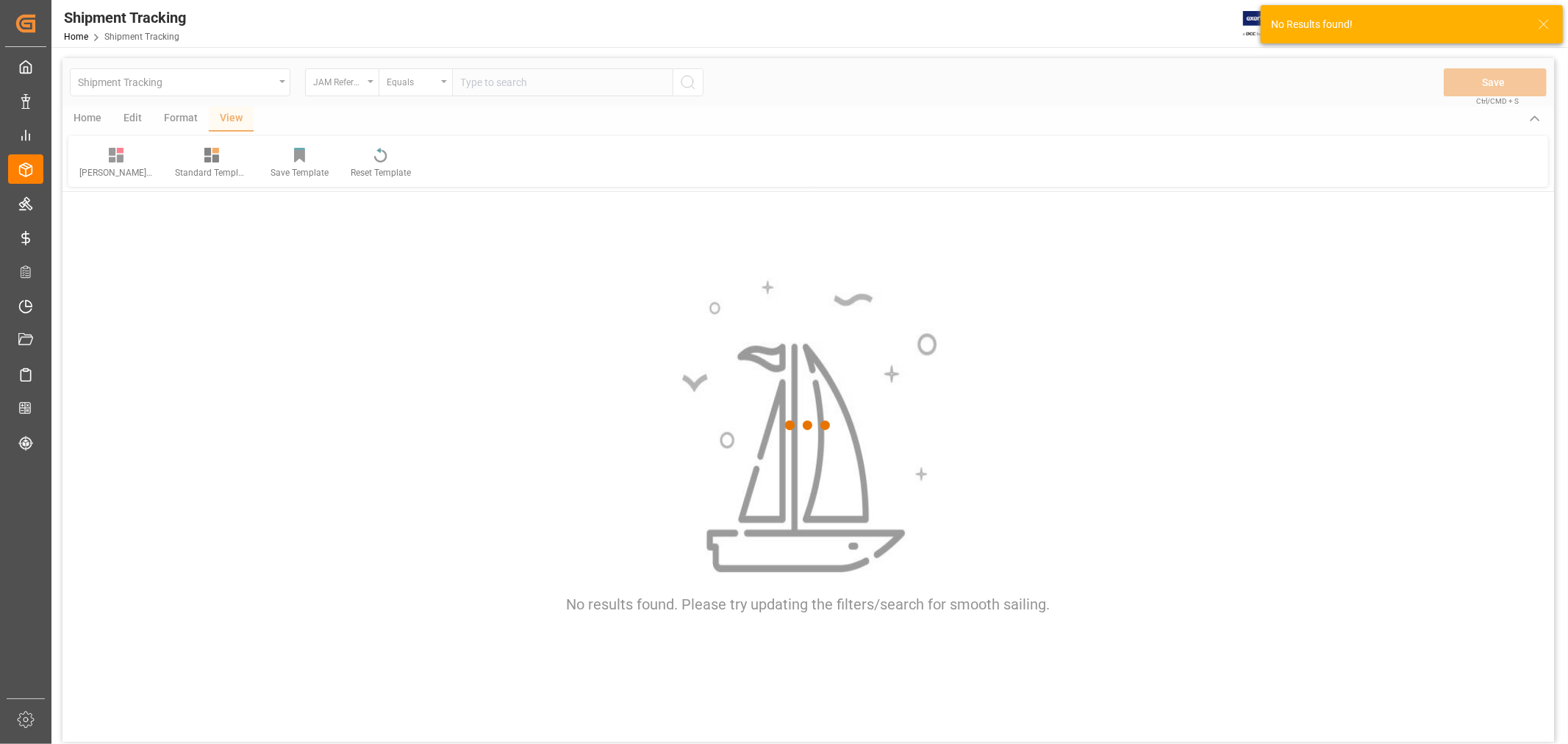
click at [497, 78] on div at bounding box center [808, 425] width 1492 height 735
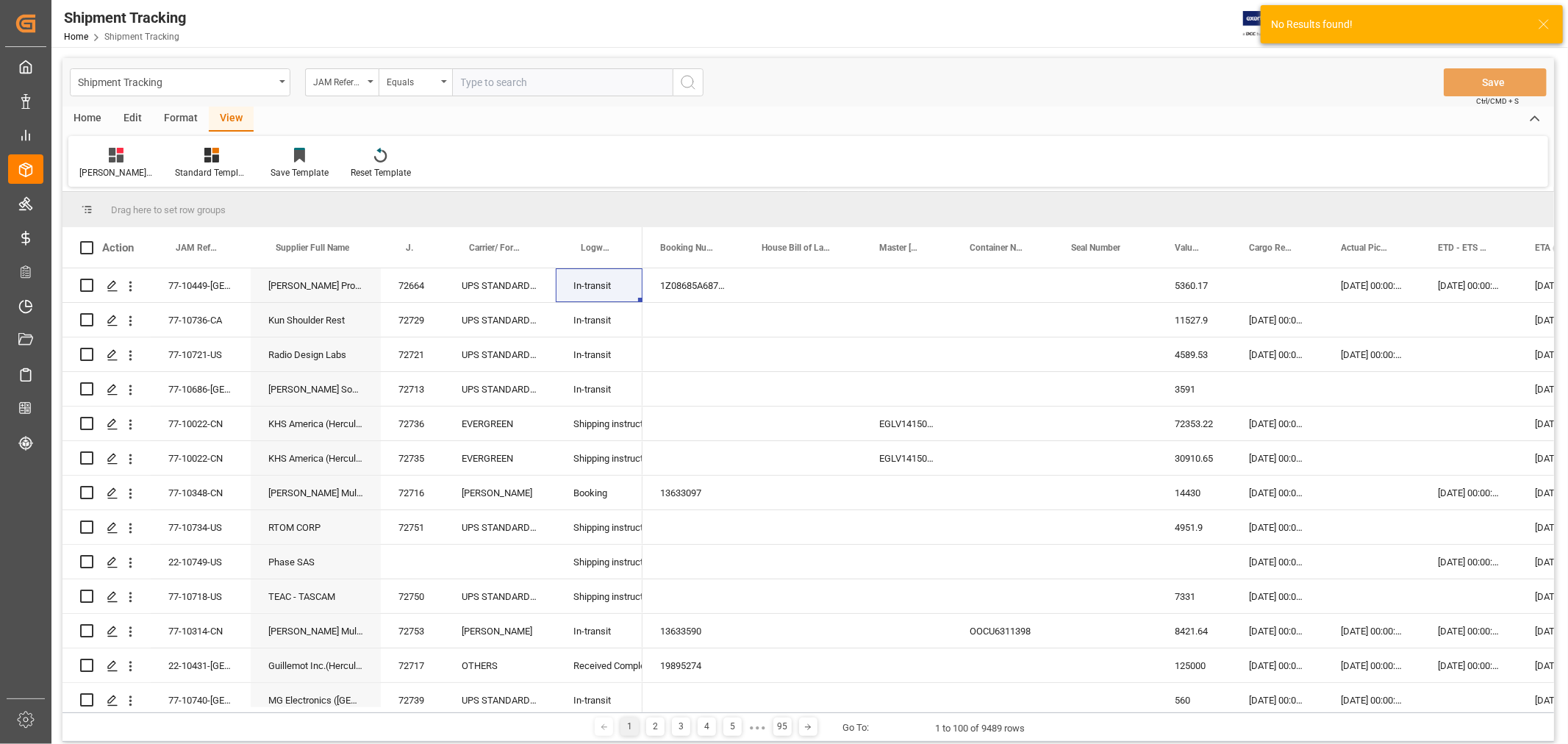
click at [497, 78] on input "text" at bounding box center [562, 81] width 221 height 28
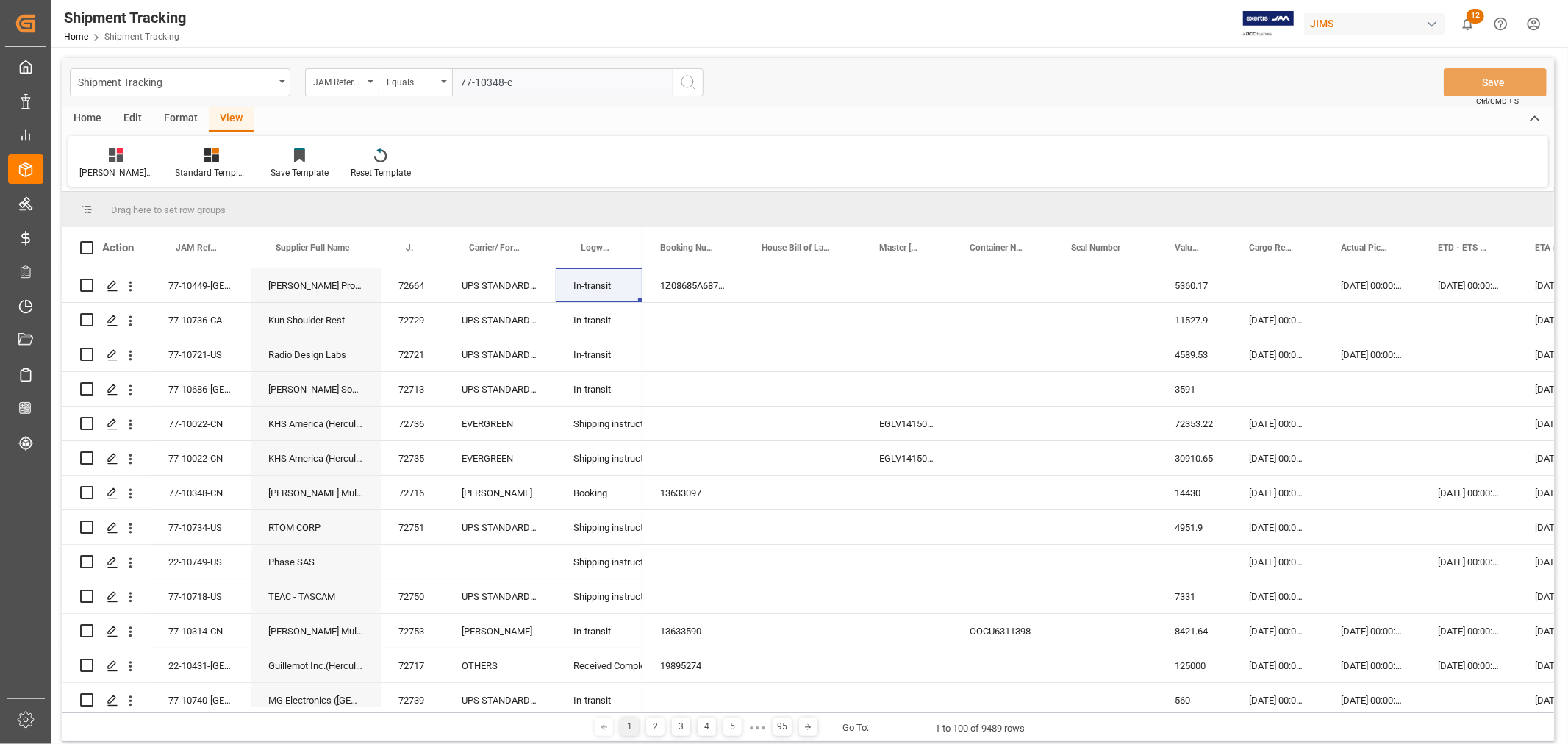
type input "77-10348-cn"
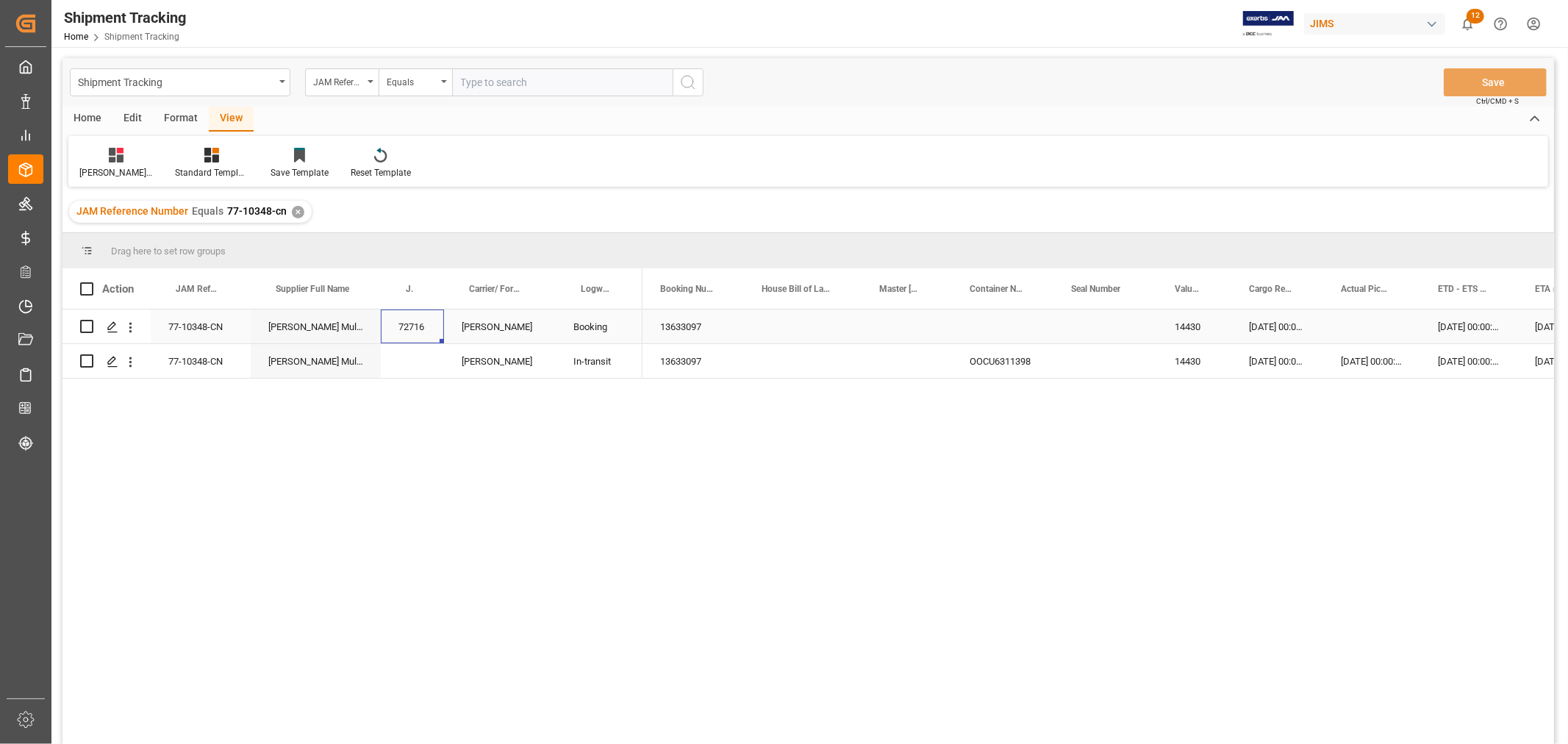
click at [414, 334] on div "72716" at bounding box center [413, 326] width 63 height 34
drag, startPoint x: 402, startPoint y: 337, endPoint x: 432, endPoint y: 337, distance: 30.0
click at [432, 337] on input "72716" at bounding box center [413, 334] width 40 height 28
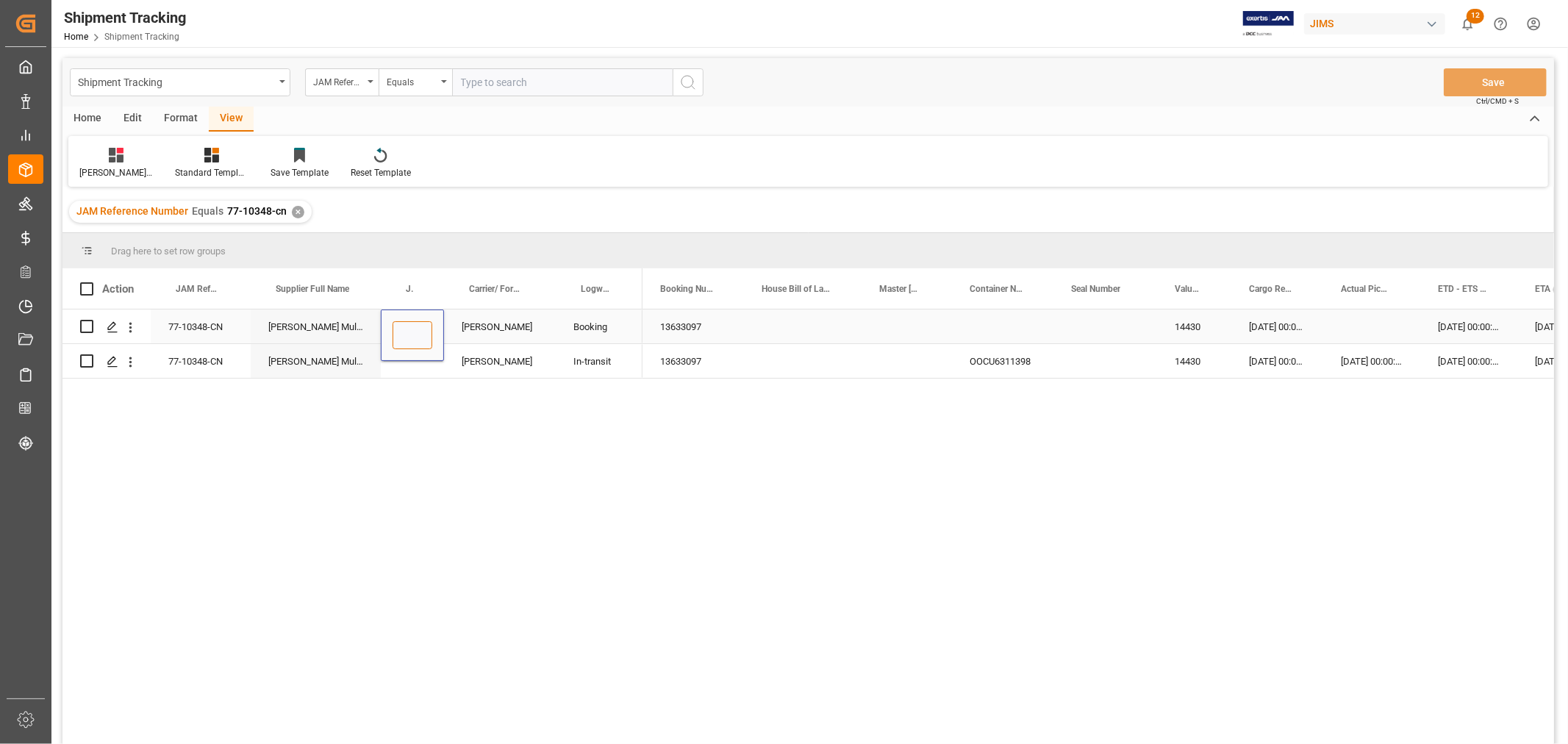
scroll to position [0, 0]
click at [752, 327] on div "Press SPACE to select this row." at bounding box center [803, 326] width 118 height 34
click at [1505, 89] on button "Save" at bounding box center [1495, 81] width 103 height 28
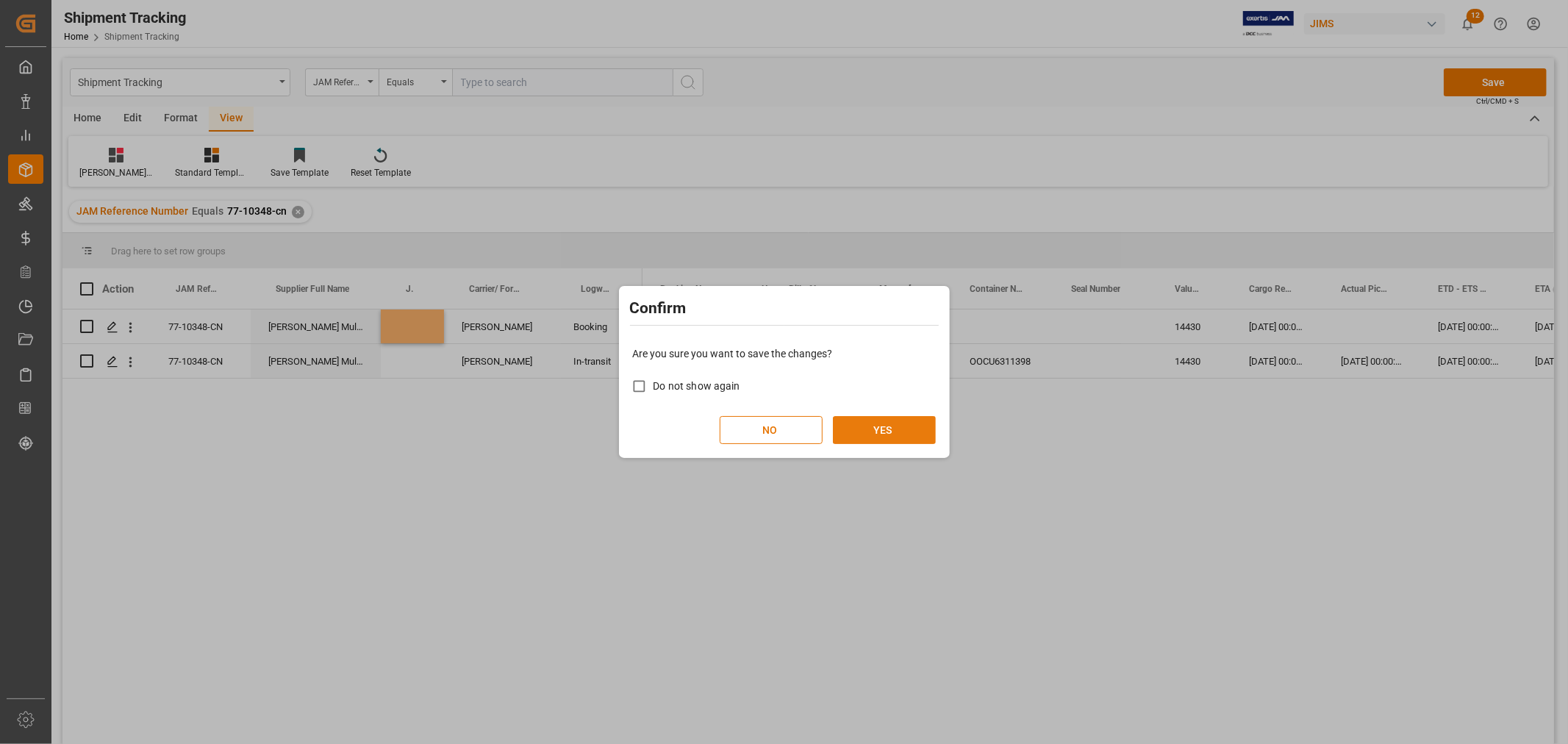
click at [888, 425] on button "YES" at bounding box center [885, 429] width 103 height 28
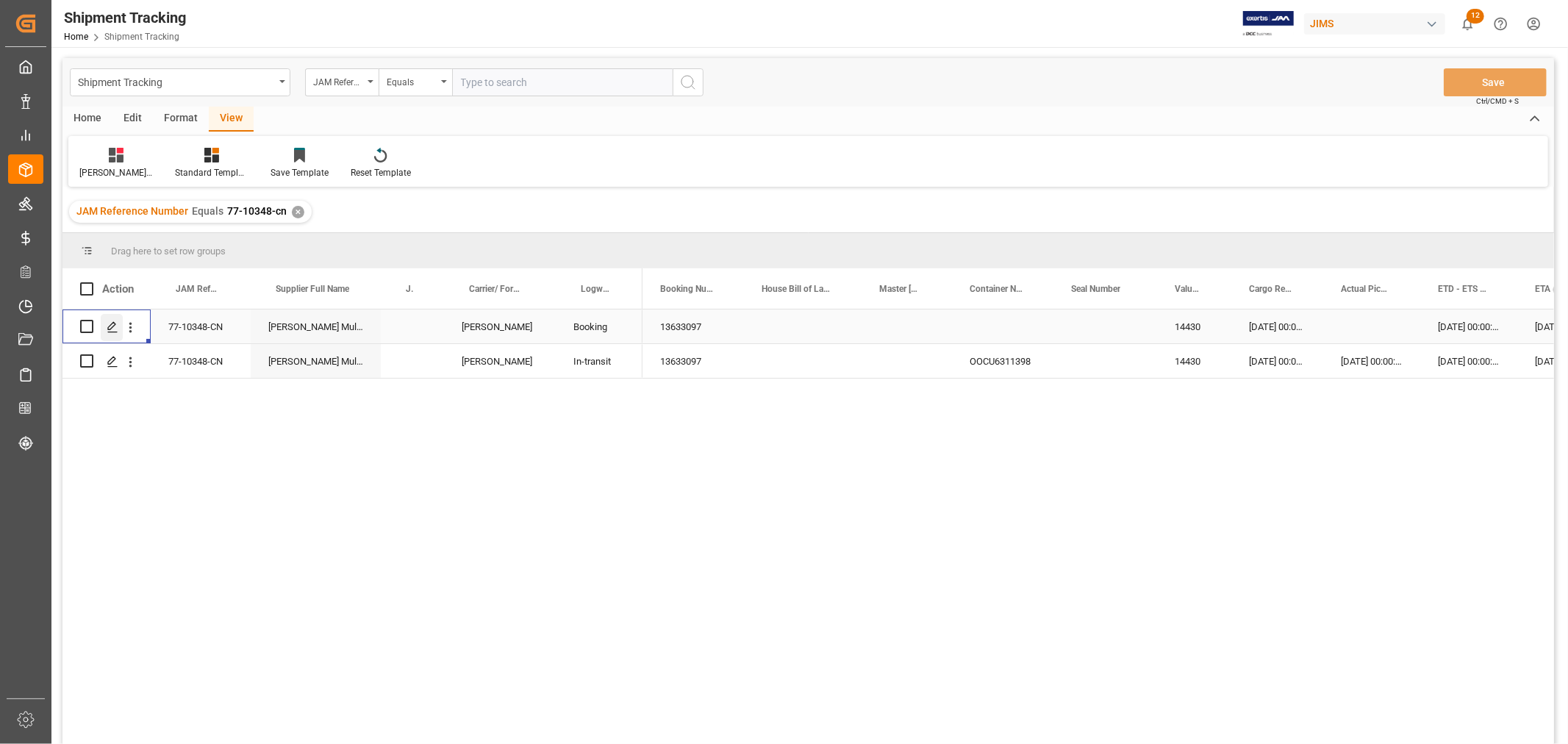
click at [109, 330] on icon "Press SPACE to select this row." at bounding box center [112, 327] width 12 height 12
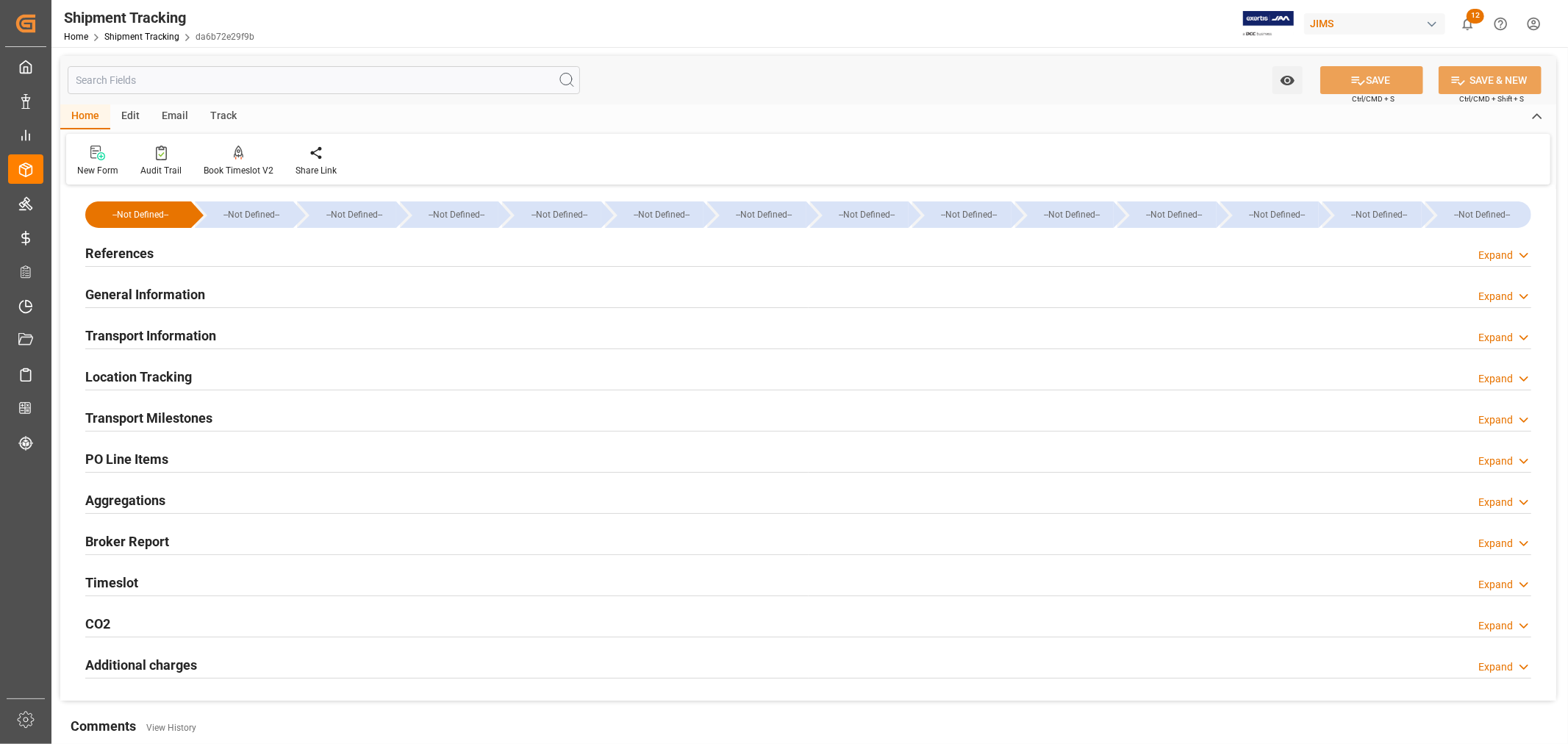
type input "05-08-2025"
click at [134, 251] on h2 "References" at bounding box center [119, 253] width 68 height 20
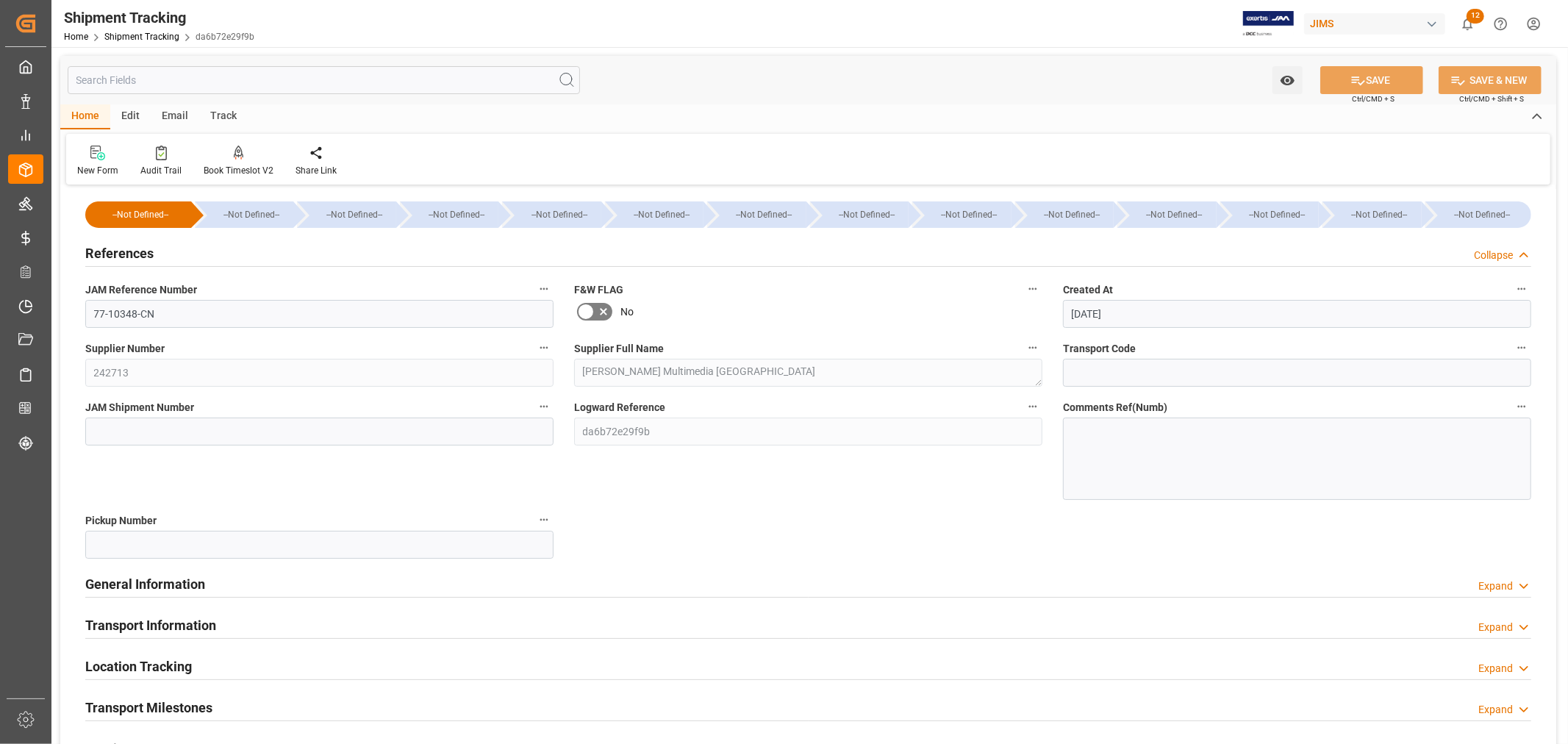
click at [567, 437] on div "Logward Reference da6b72e29f9b" at bounding box center [808, 448] width 489 height 113
click at [167, 621] on h2 "Transport Information" at bounding box center [151, 625] width 131 height 20
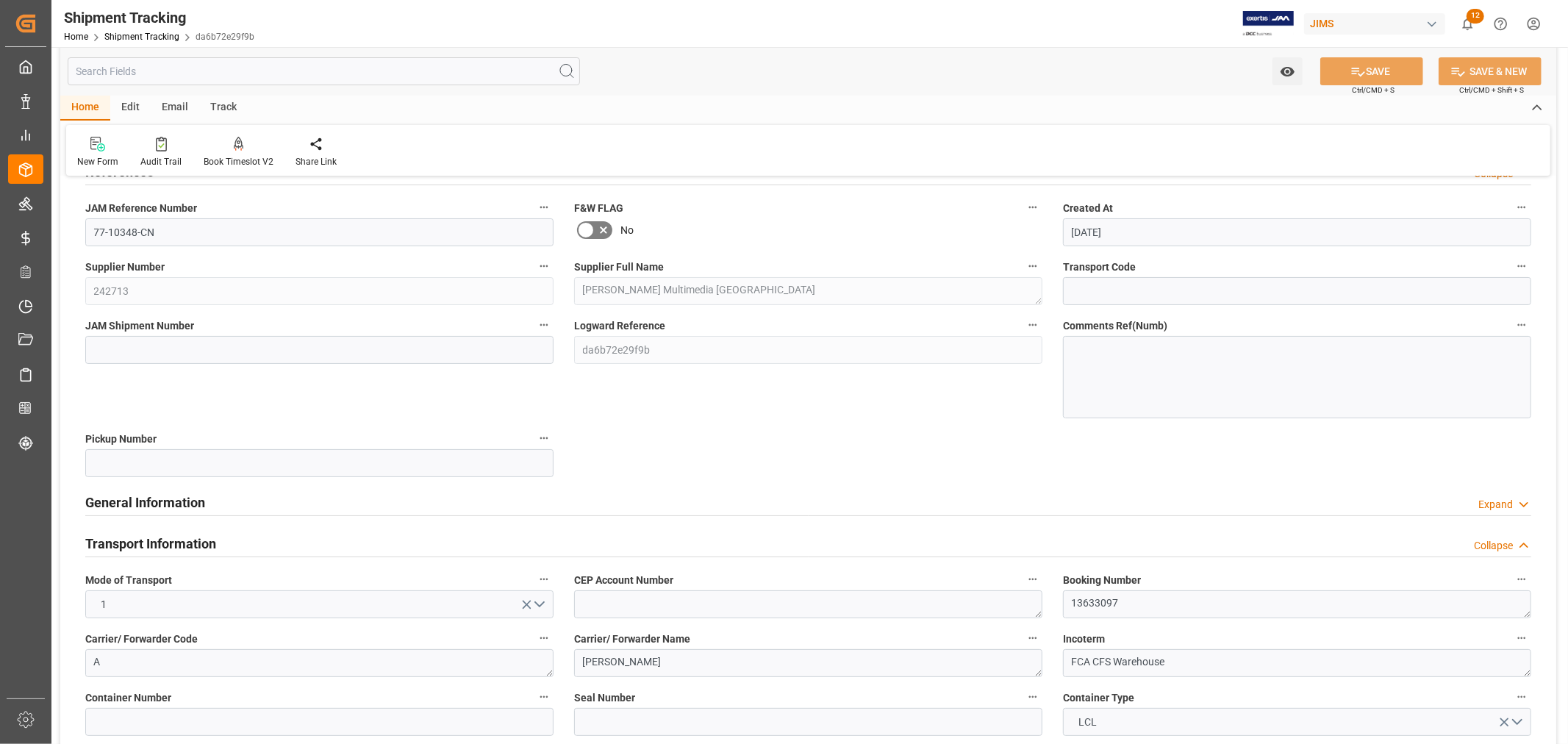
scroll to position [163, 0]
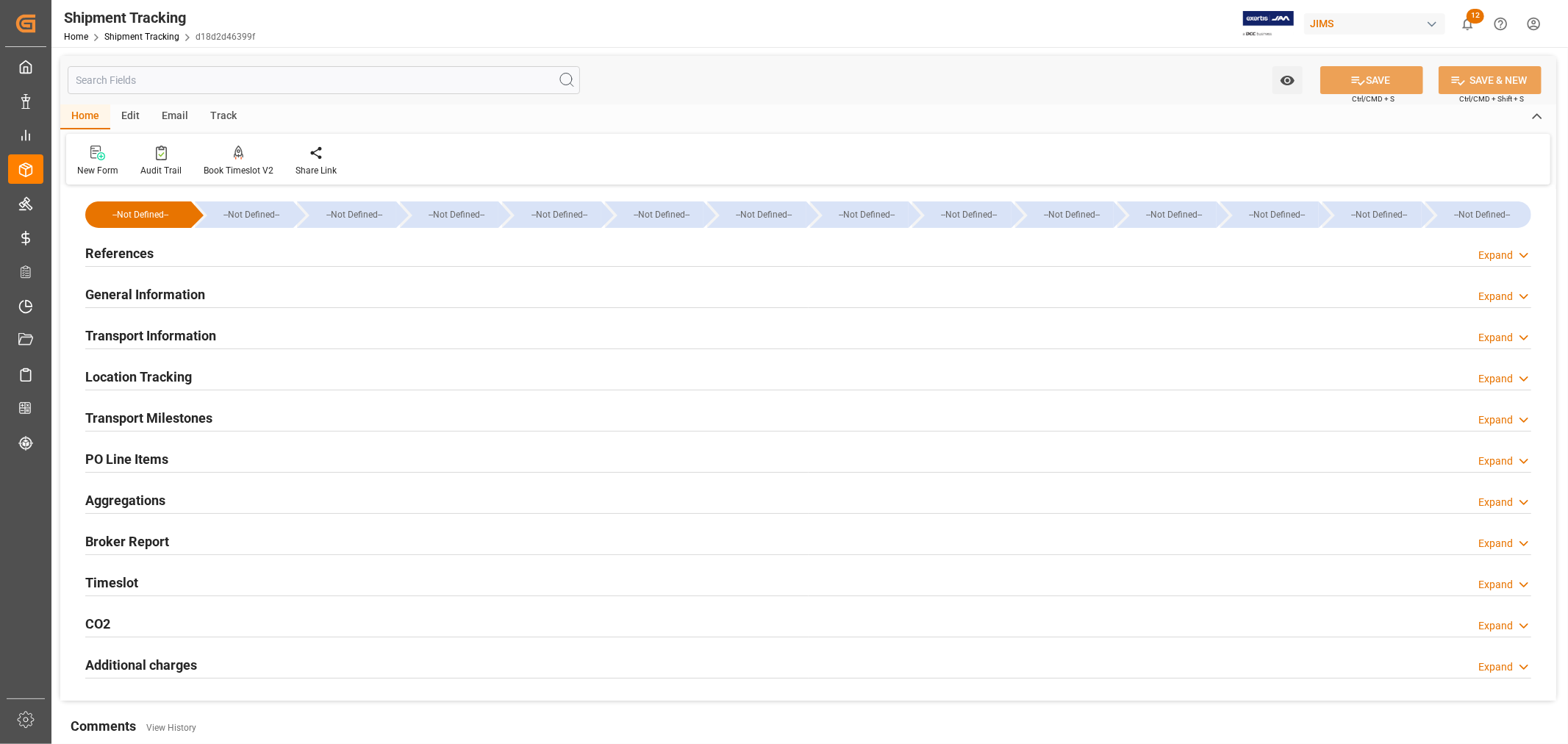
click at [125, 458] on h2 "PO Line Items" at bounding box center [127, 459] width 83 height 20
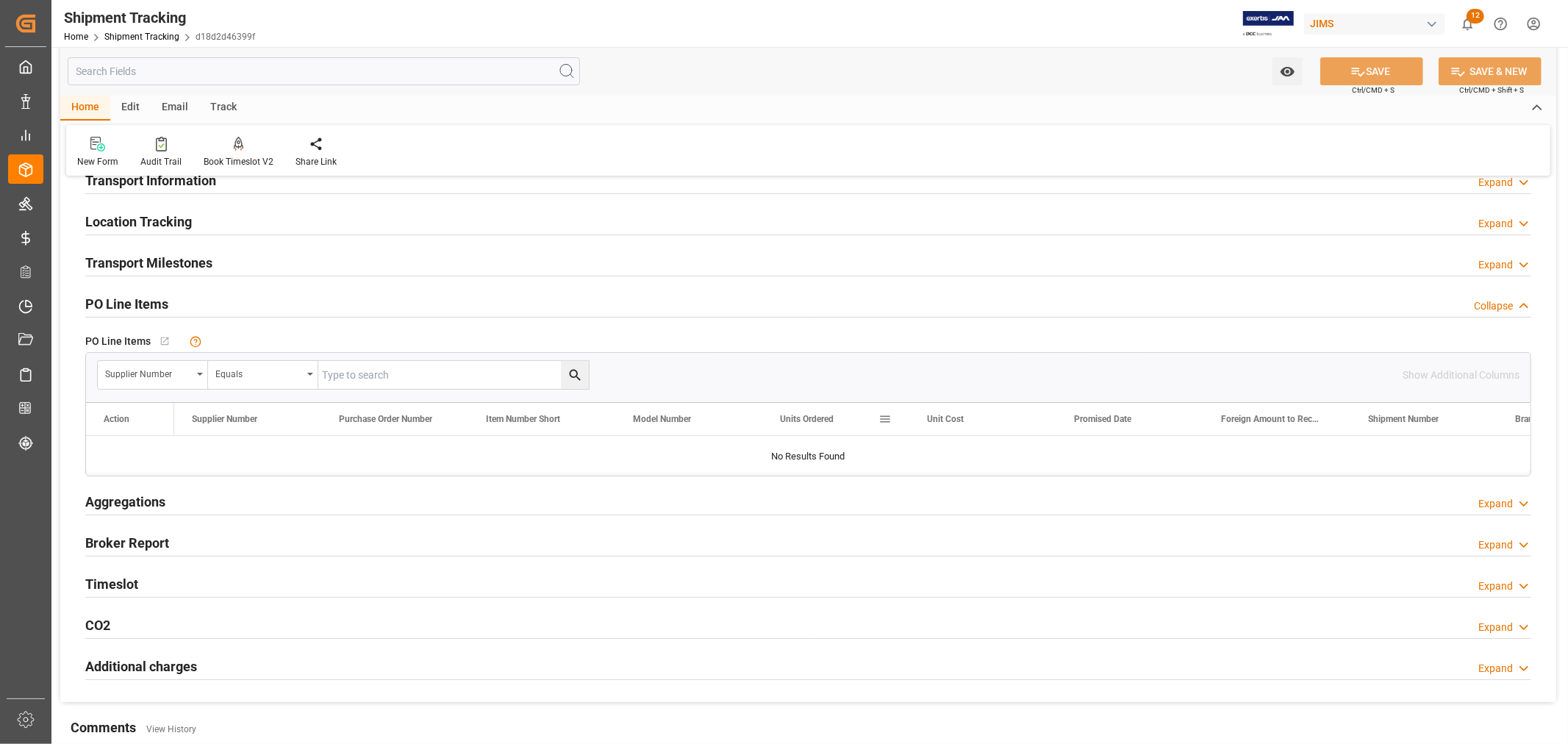
scroll to position [163, 0]
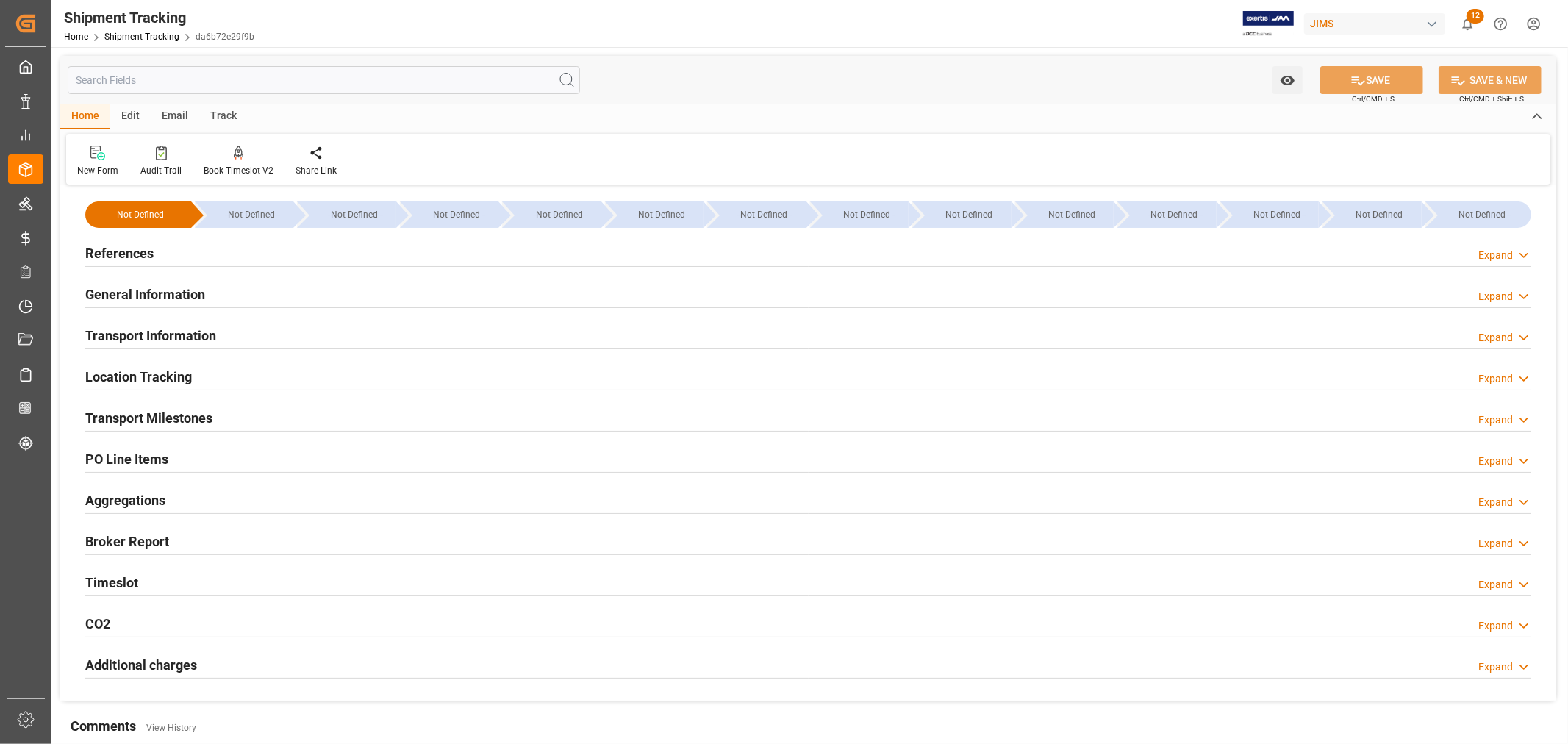
click at [153, 461] on h2 "PO Line Items" at bounding box center [127, 459] width 83 height 20
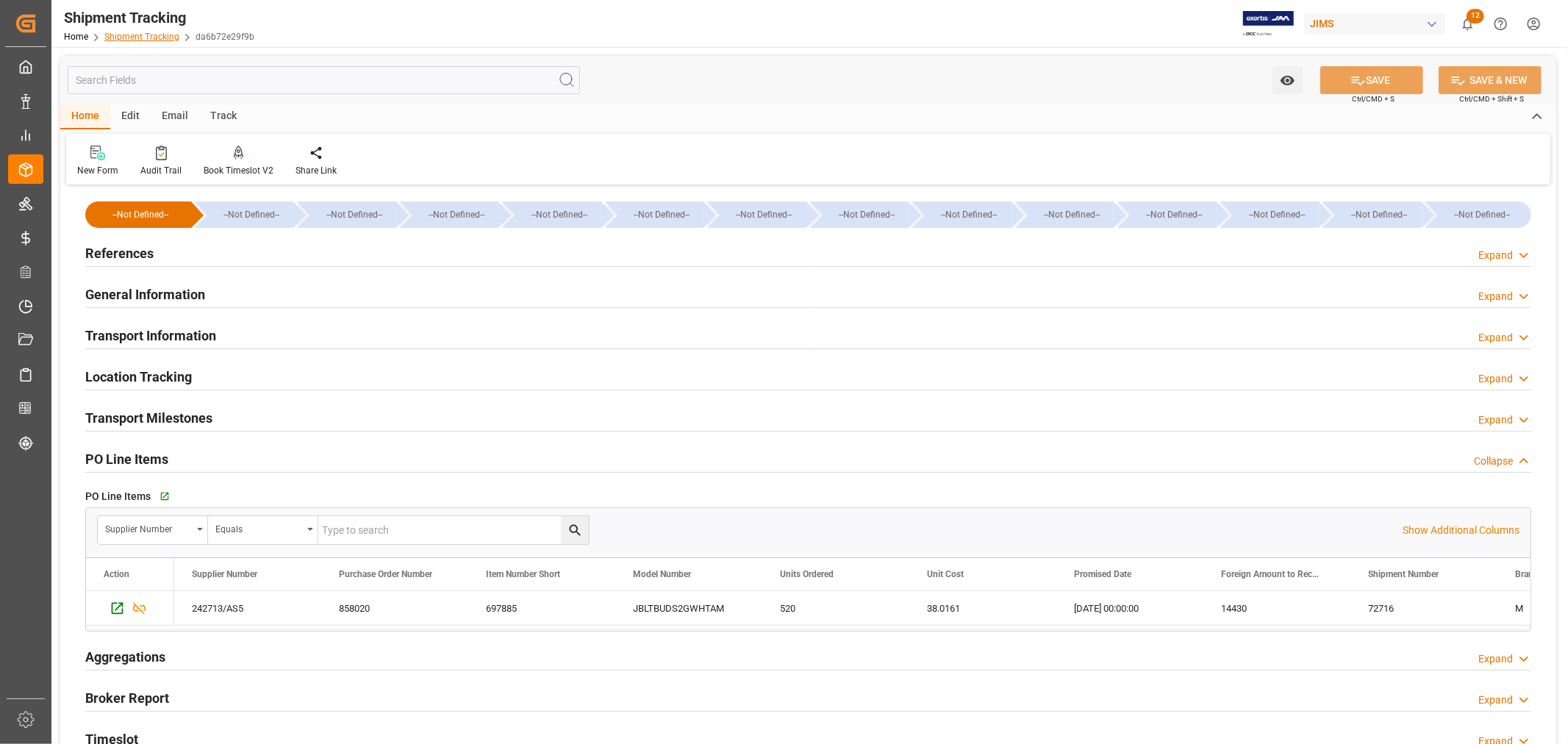
click at [150, 33] on link "Shipment Tracking" at bounding box center [142, 36] width 75 height 10
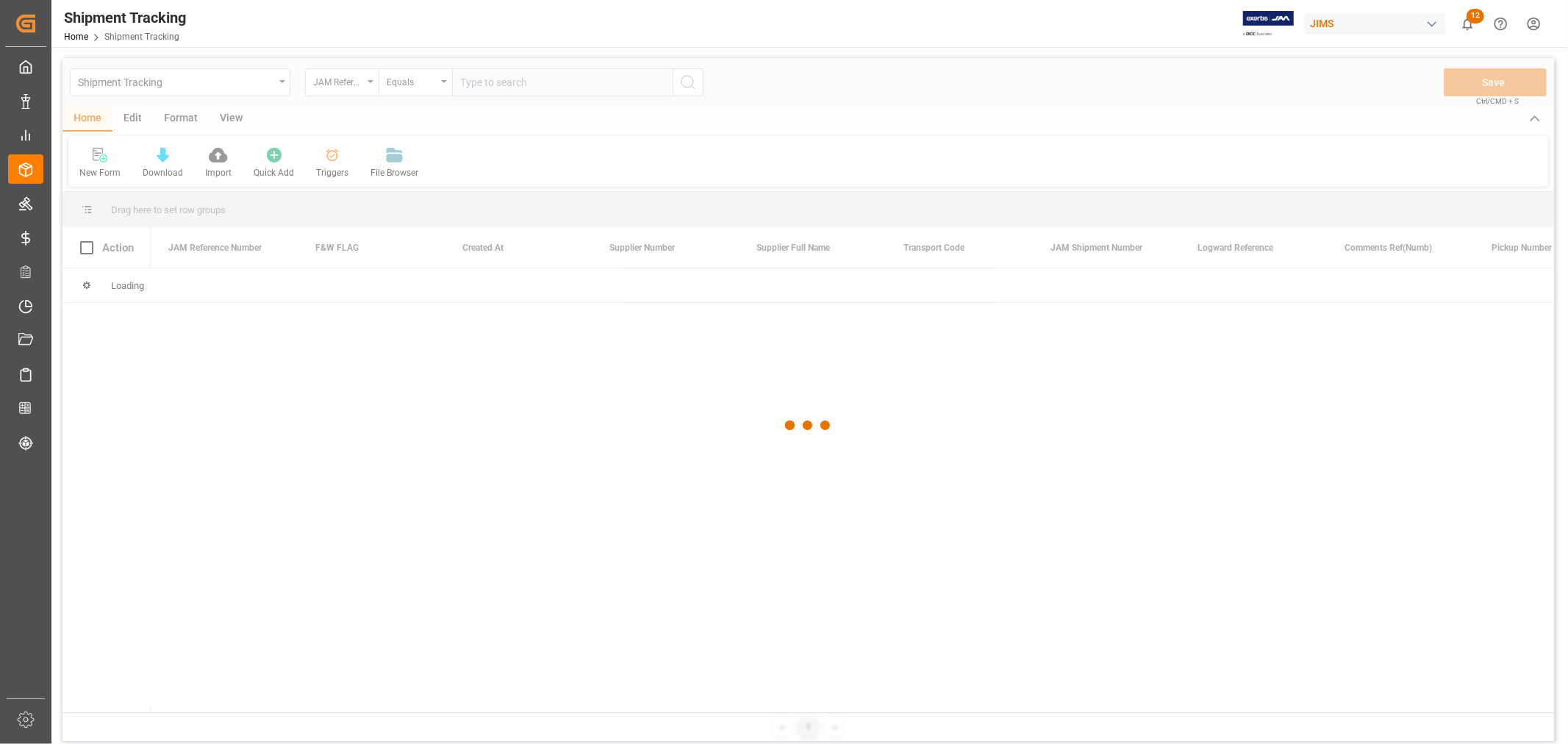
click at [529, 85] on div at bounding box center [808, 425] width 1492 height 735
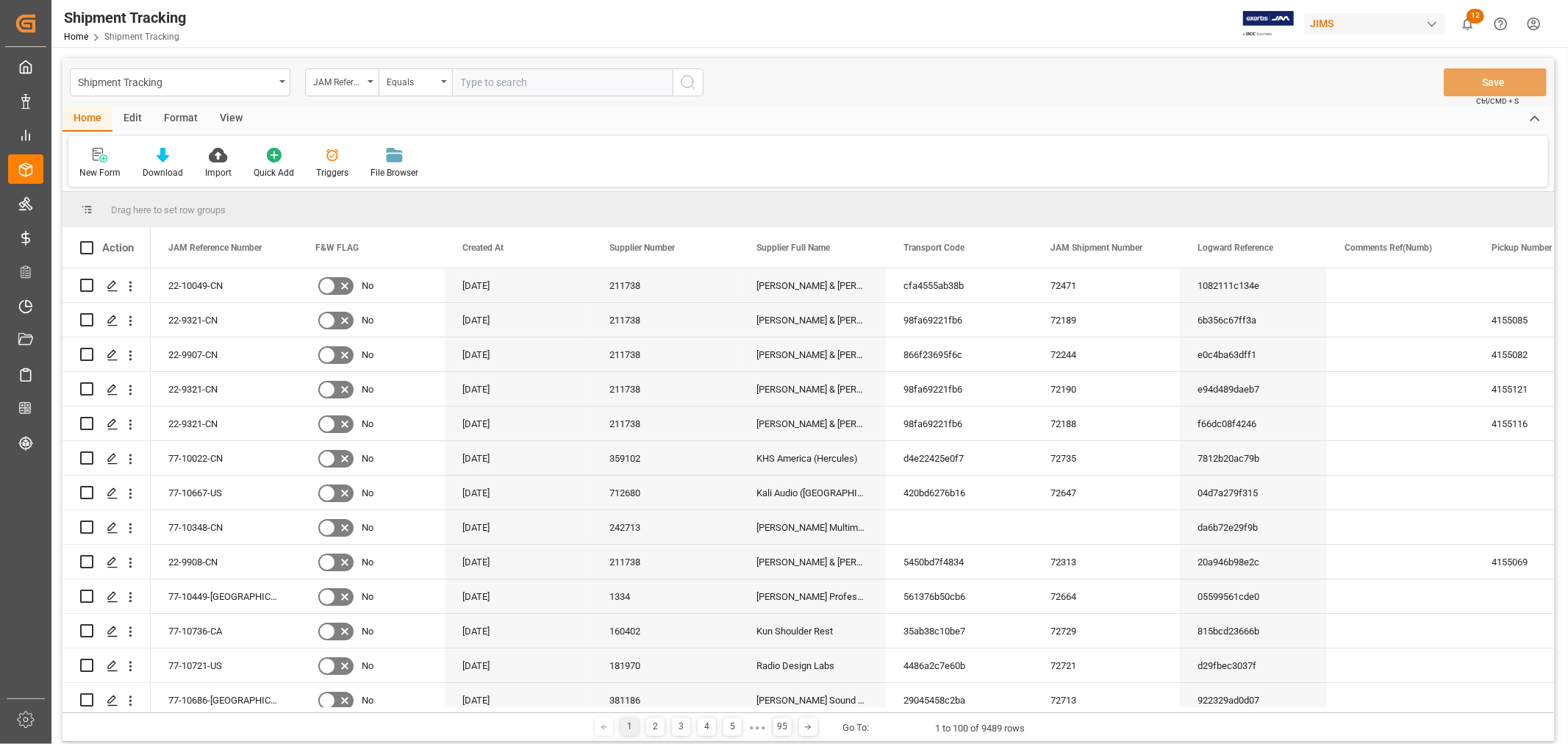
click at [529, 84] on input "text" at bounding box center [562, 81] width 221 height 28
type input "77-10348-cn"
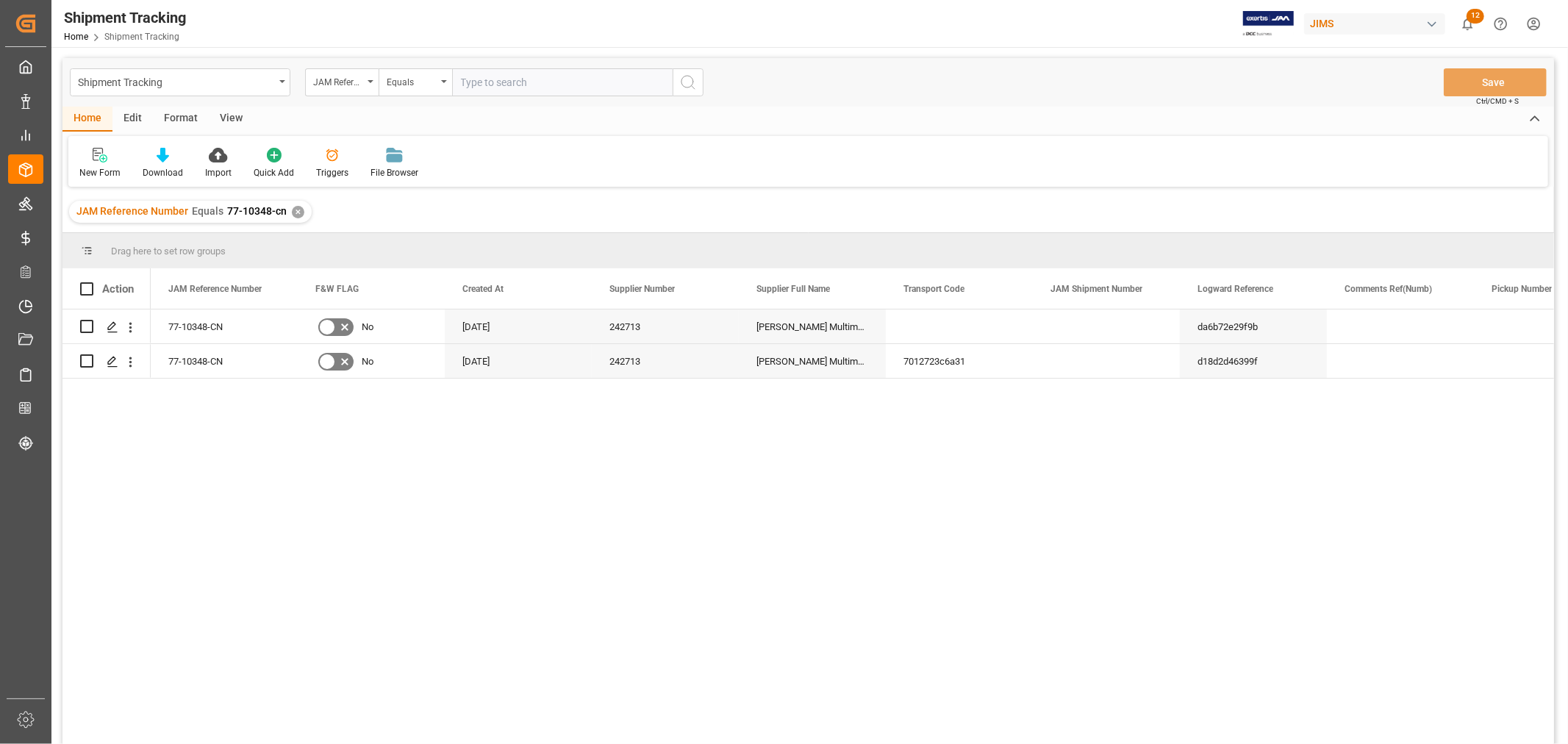
click at [236, 120] on div "View" at bounding box center [231, 119] width 45 height 25
click at [100, 168] on div "Default" at bounding box center [93, 172] width 28 height 13
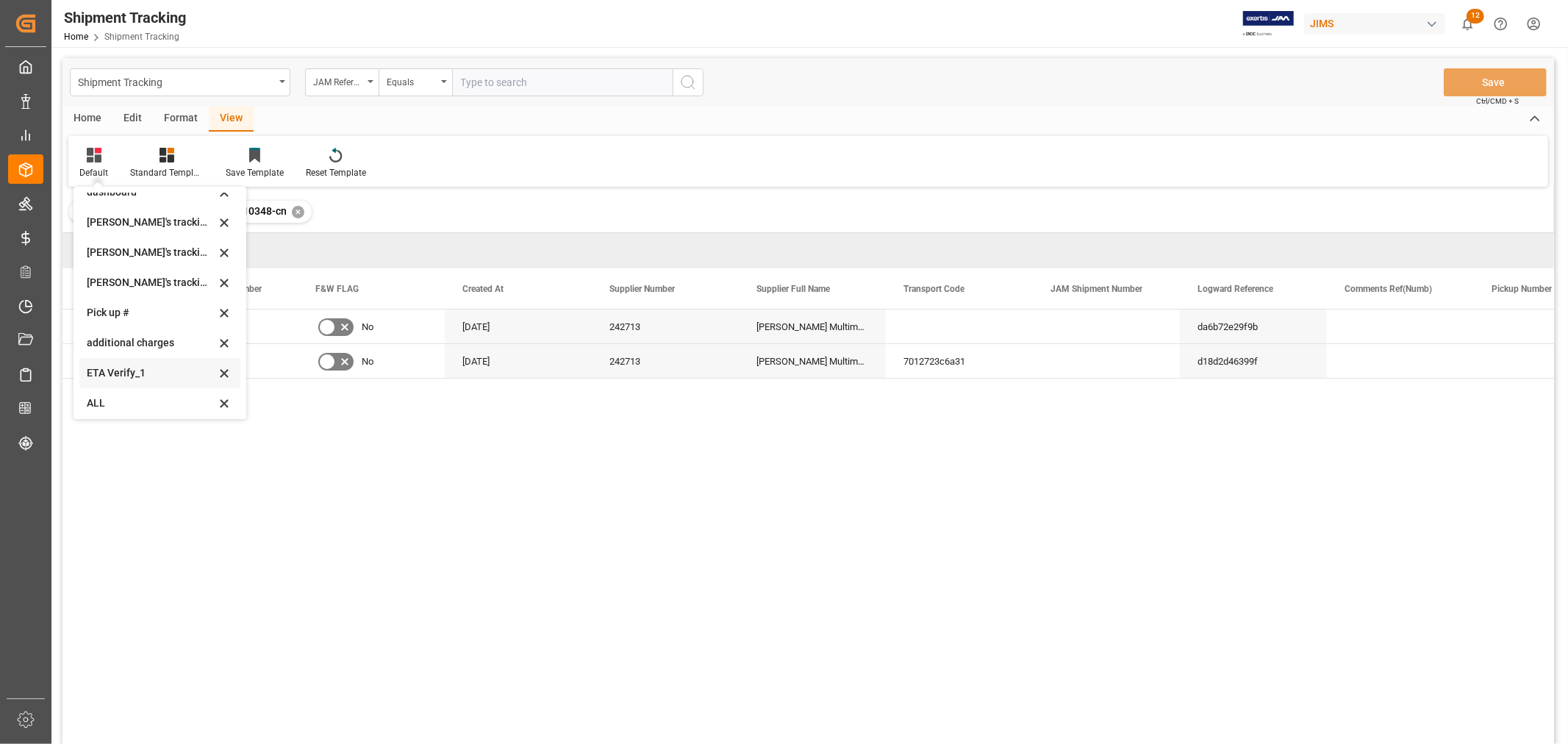
scroll to position [291, 0]
click at [151, 250] on div "Huixin's tracking all # _5" at bounding box center [151, 248] width 129 height 16
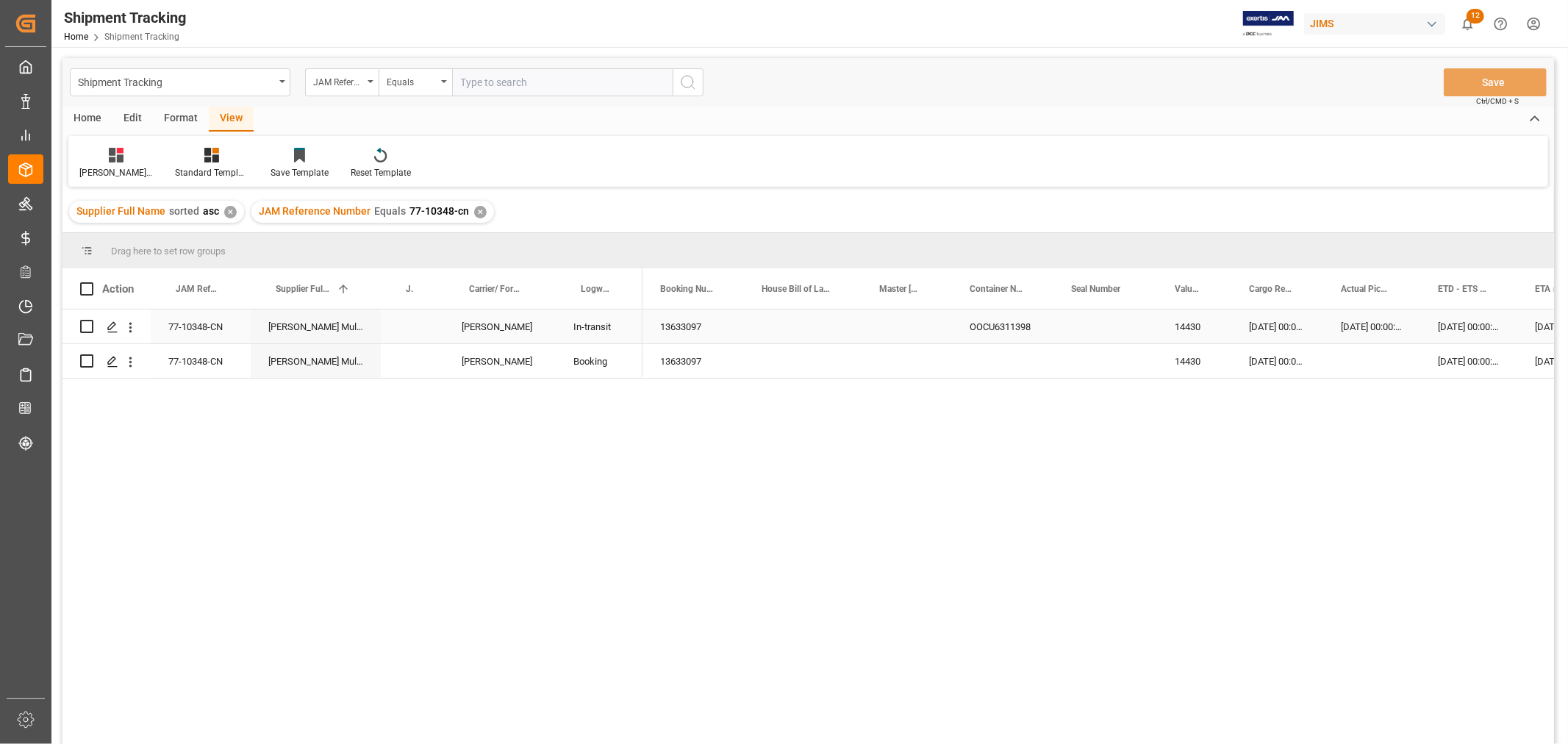
click at [406, 332] on div "Press SPACE to select this row." at bounding box center [413, 326] width 63 height 34
click at [406, 332] on div "Press SPACE to select this row." at bounding box center [413, 326] width 63 height 34
click at [408, 331] on div "Press SPACE to select this row." at bounding box center [413, 326] width 63 height 34
click at [409, 331] on input "Press SPACE to select this row." at bounding box center [413, 334] width 40 height 28
click at [414, 330] on input "Press SPACE to select this row." at bounding box center [413, 334] width 40 height 28
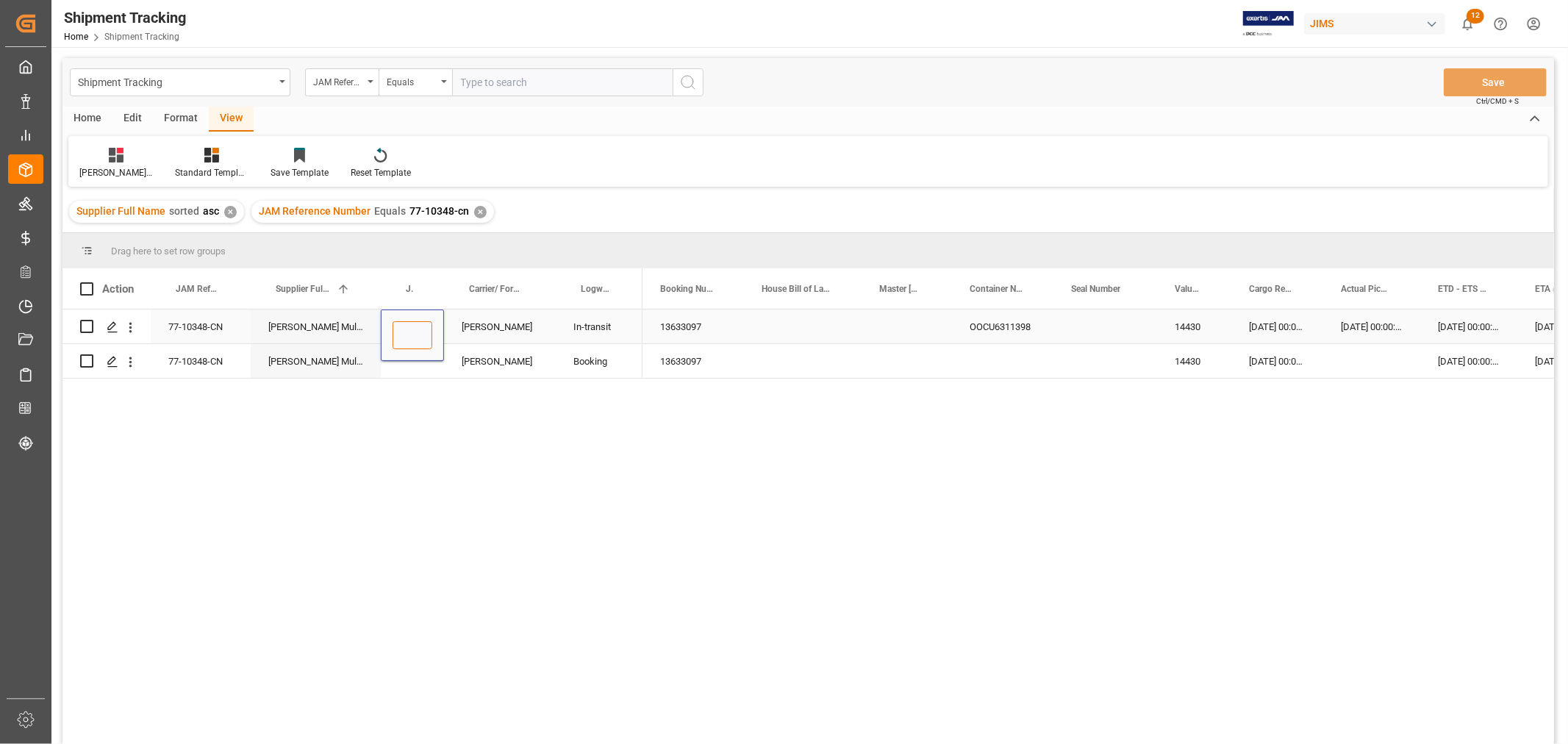
click at [414, 330] on input "Press SPACE to select this row." at bounding box center [413, 334] width 40 height 28
type input "72716"
click at [524, 328] on div "[PERSON_NAME]" at bounding box center [500, 326] width 111 height 34
click at [1476, 83] on button "Save" at bounding box center [1495, 81] width 103 height 28
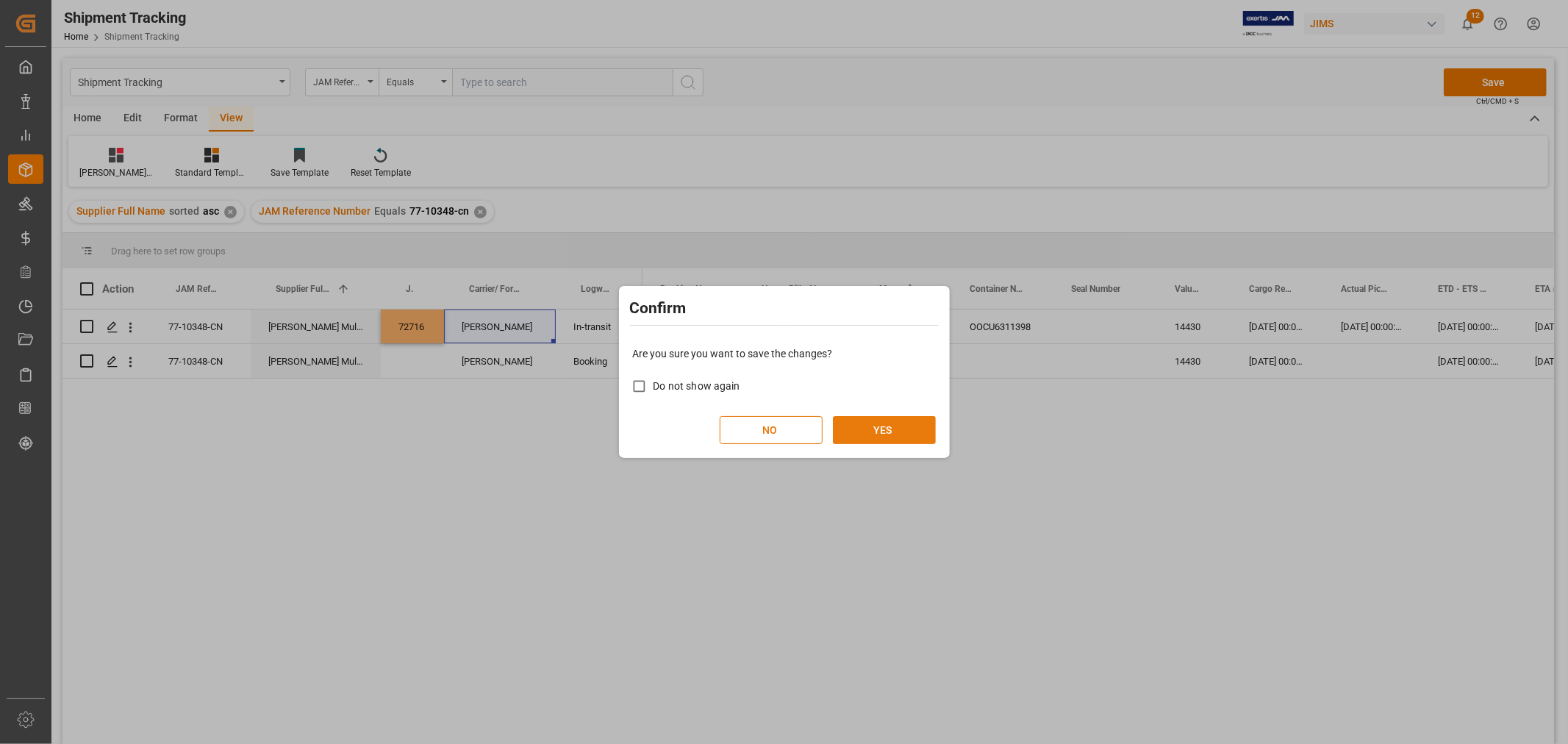
click at [886, 428] on button "YES" at bounding box center [885, 429] width 103 height 28
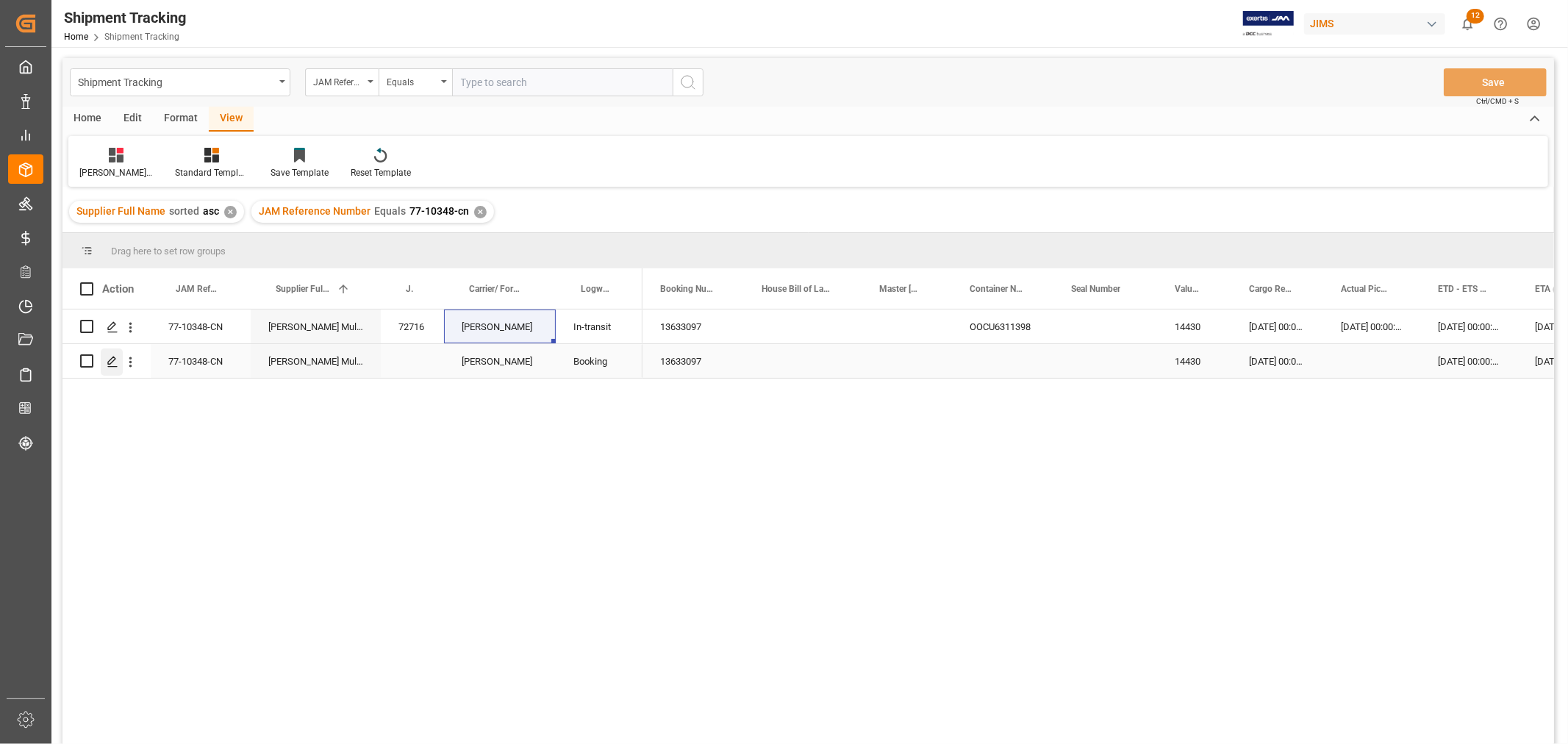
click at [112, 361] on icon "Press SPACE to select this row." at bounding box center [112, 361] width 12 height 12
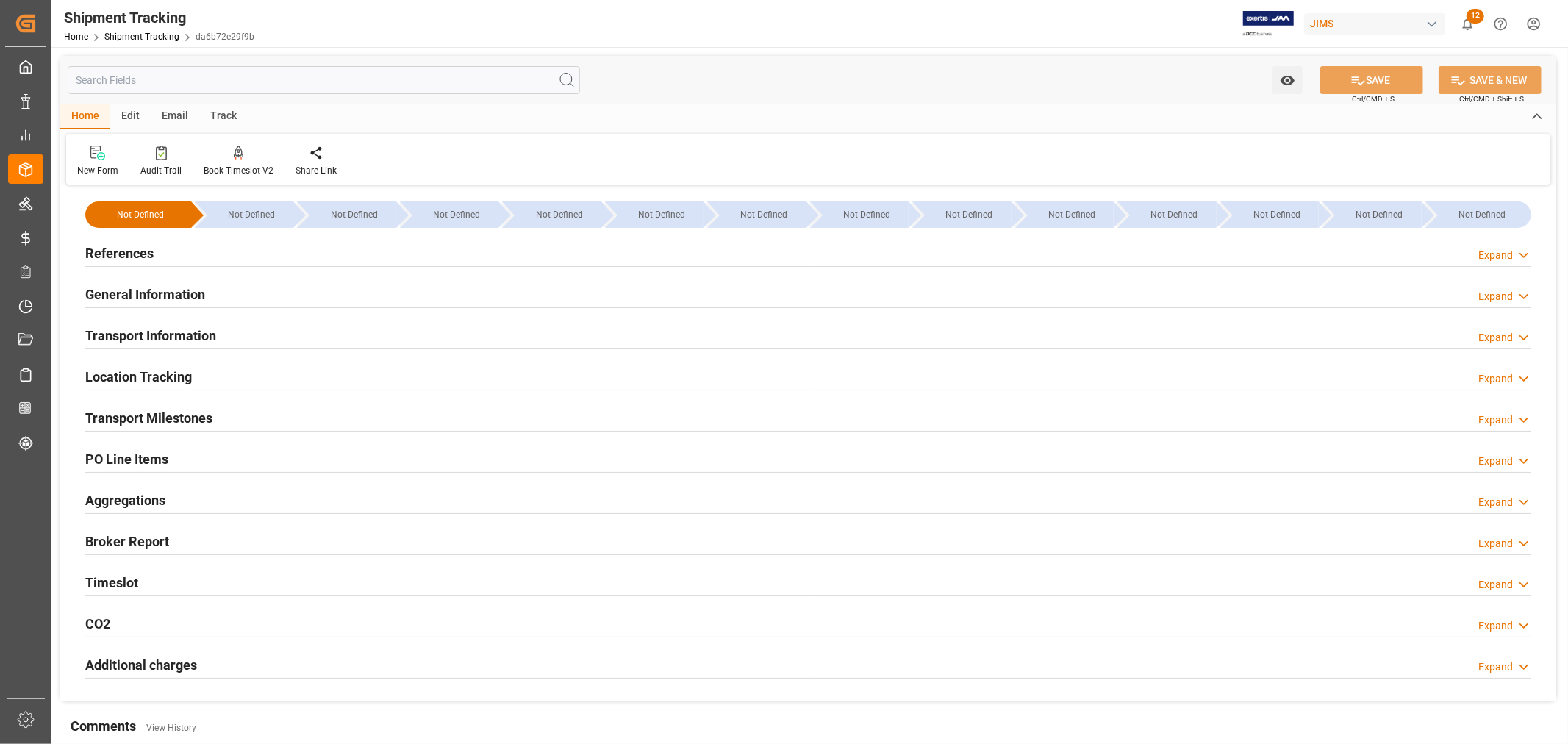
click at [152, 456] on h2 "PO Line Items" at bounding box center [127, 459] width 83 height 20
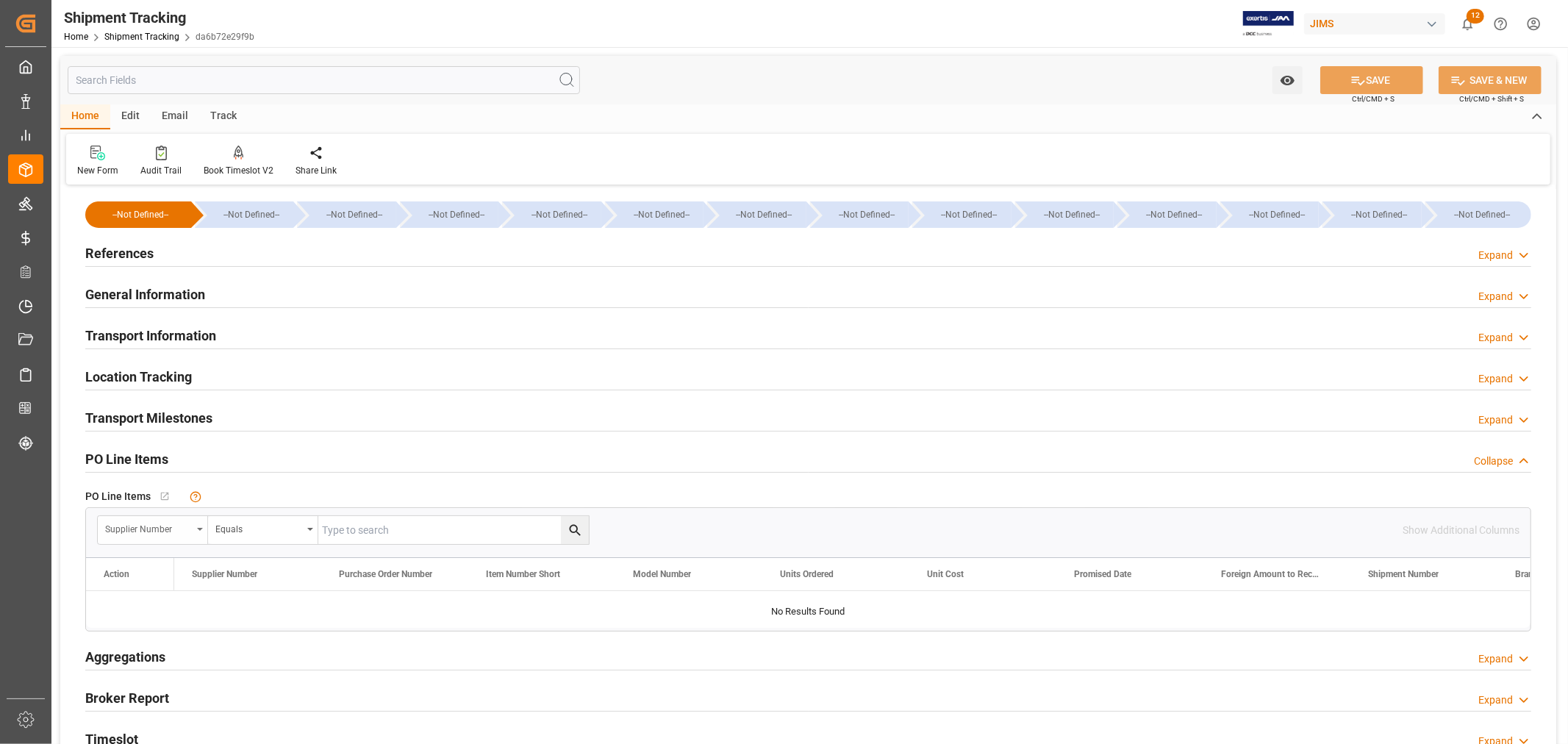
click at [163, 531] on div "Supplier Number" at bounding box center [149, 527] width 87 height 17
type input "ref"
click at [136, 564] on input "ref" at bounding box center [208, 564] width 207 height 24
drag, startPoint x: 134, startPoint y: 564, endPoint x: 85, endPoint y: 557, distance: 49.5
click at [85, 557] on div "Supplier Number ref No Item Equals Show Additional Columns Drag here to set row…" at bounding box center [808, 569] width 1446 height 124
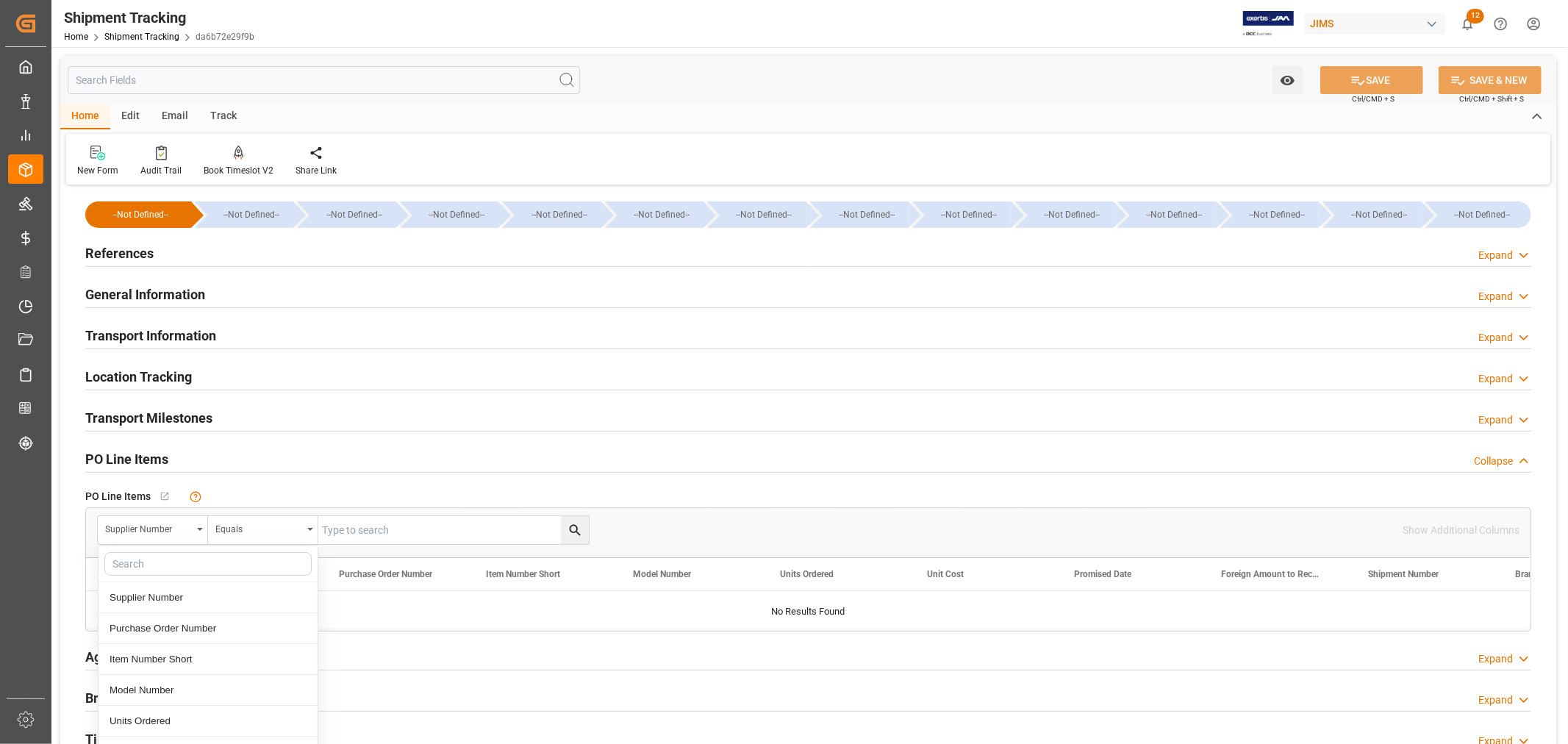
click at [413, 434] on div "Transport Milestones Expand" at bounding box center [808, 418] width 1467 height 41
click at [142, 337] on h2 "Transport Information" at bounding box center [151, 335] width 131 height 20
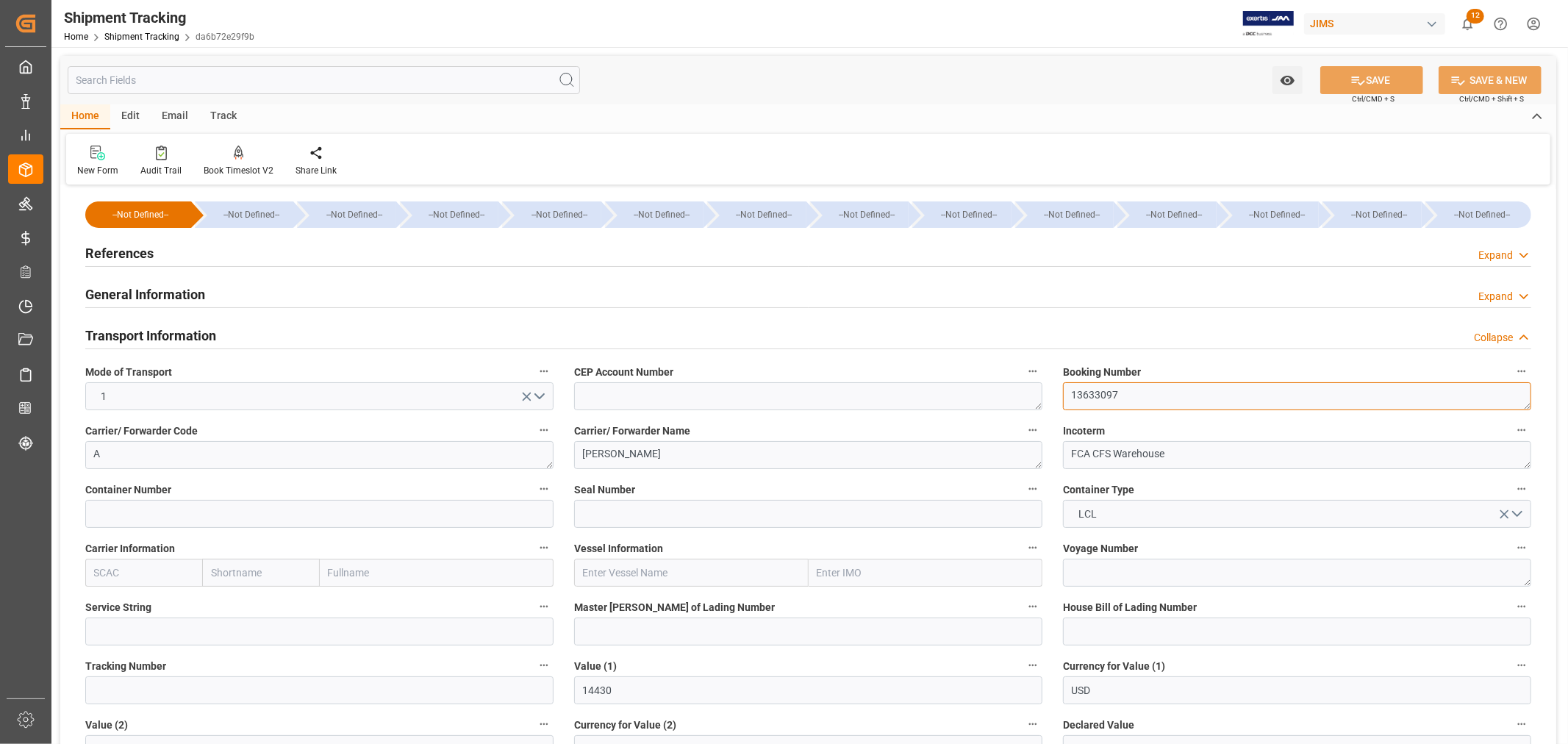
drag, startPoint x: 1141, startPoint y: 402, endPoint x: 1048, endPoint y: 391, distance: 93.6
paste textarea "691"
type textarea "13633691"
click at [138, 295] on h2 "General Information" at bounding box center [145, 294] width 120 height 20
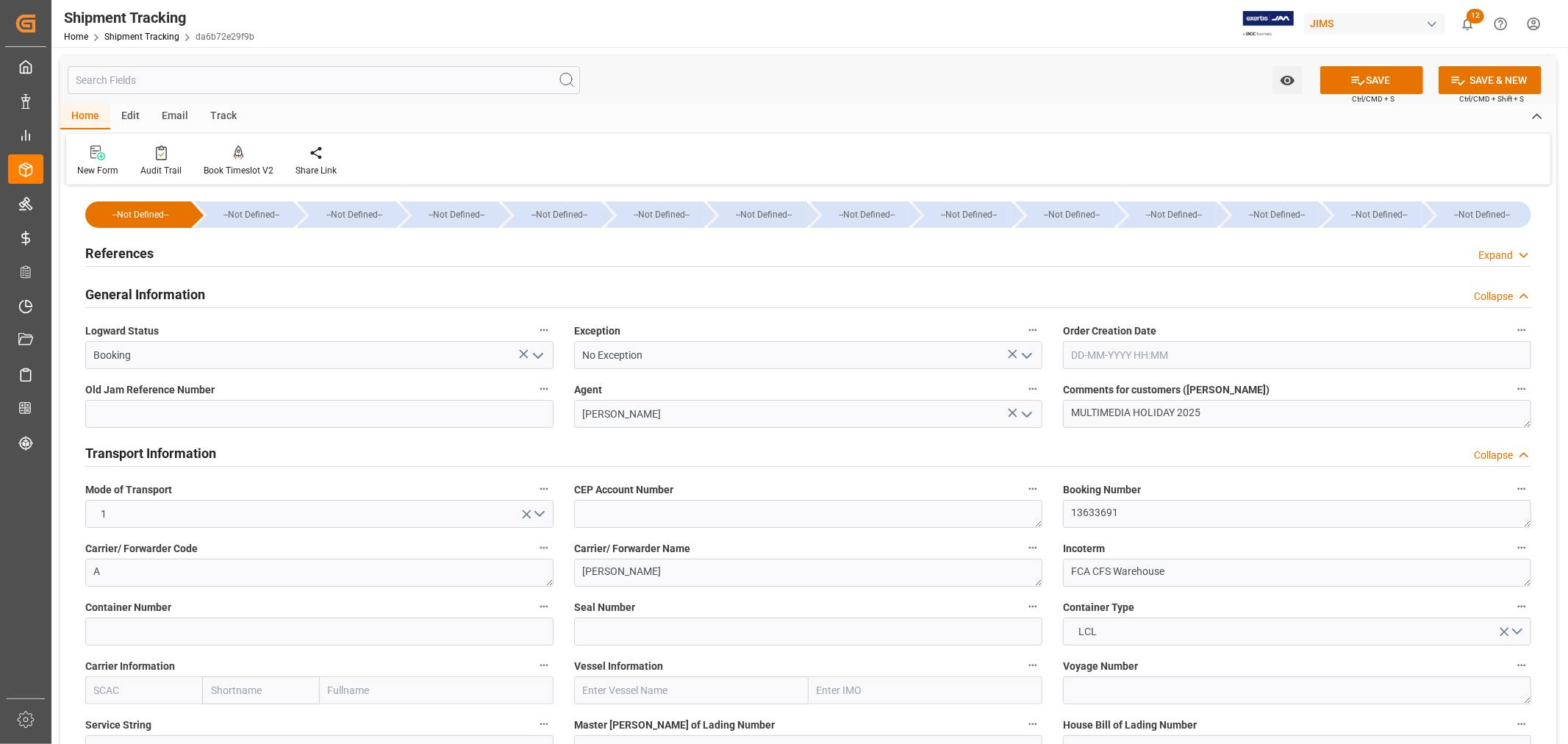
click at [119, 254] on h2 "References" at bounding box center [119, 253] width 68 height 20
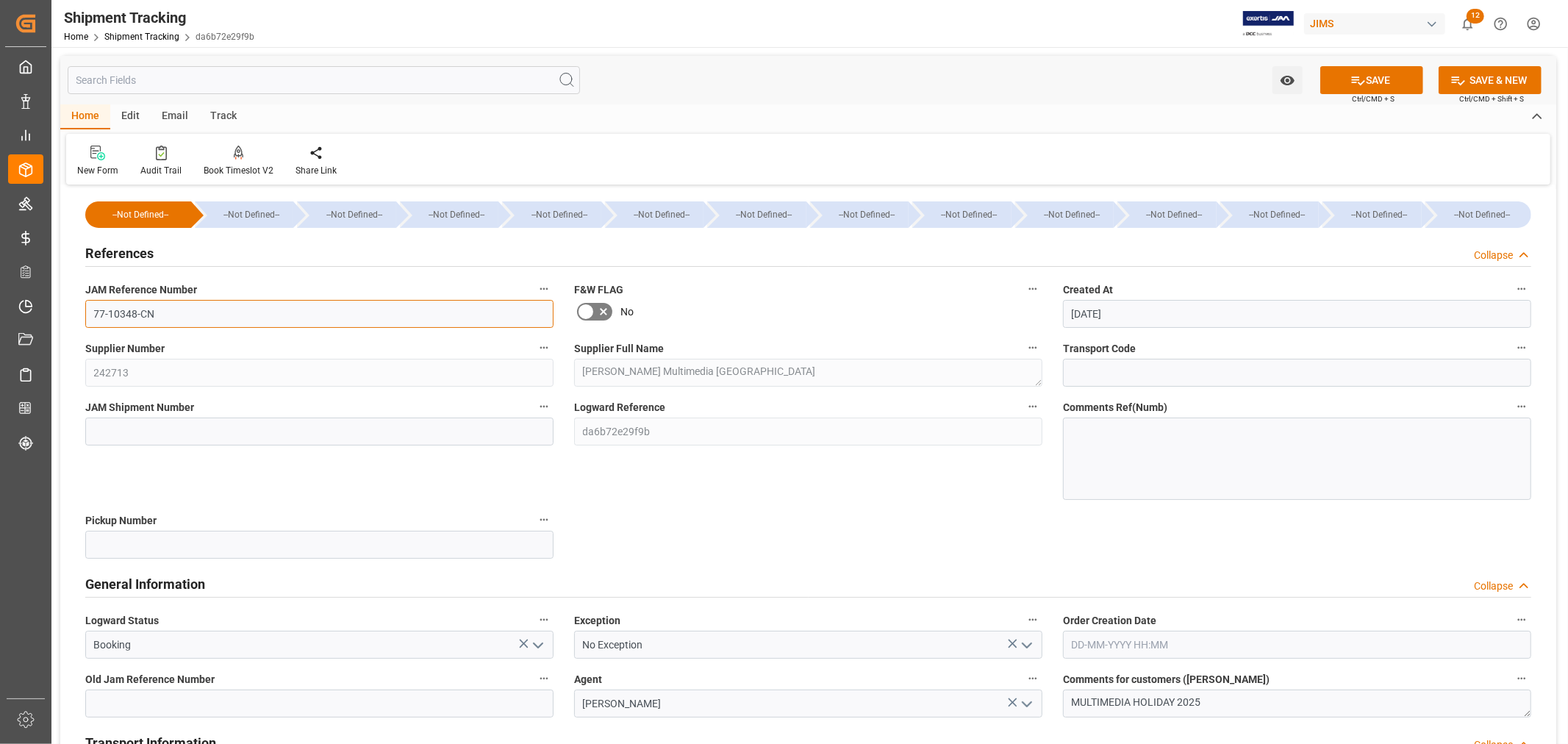
click at [164, 319] on input "77-10348-CN" at bounding box center [319, 313] width 468 height 28
click at [123, 313] on input "77-10348-CN" at bounding box center [319, 313] width 468 height 28
drag, startPoint x: 120, startPoint y: 313, endPoint x: 131, endPoint y: 310, distance: 11.4
click at [131, 310] on input "77-10348-CN" at bounding box center [319, 313] width 468 height 28
type input "77-10438-CN"
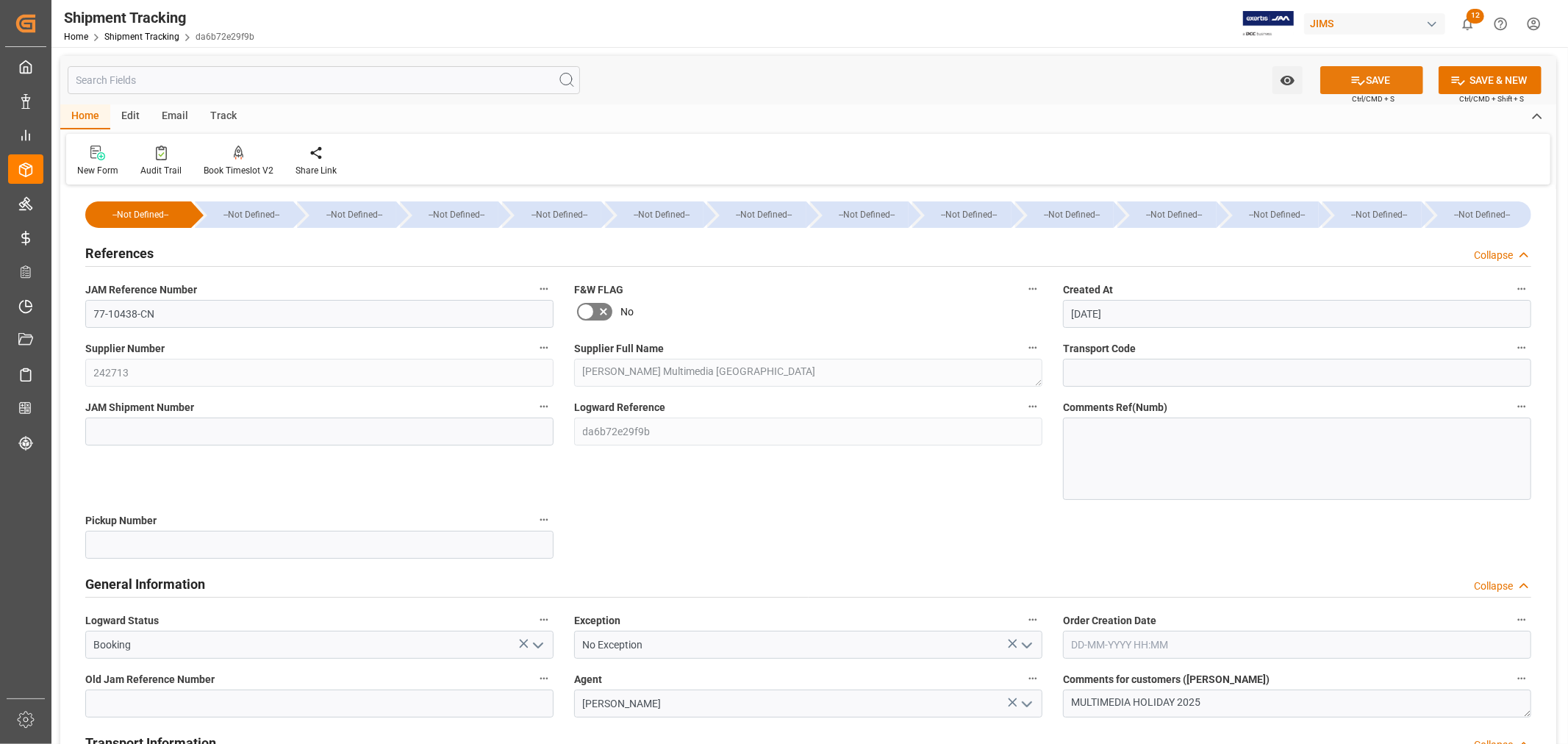
click at [1362, 81] on icon at bounding box center [1358, 81] width 16 height 16
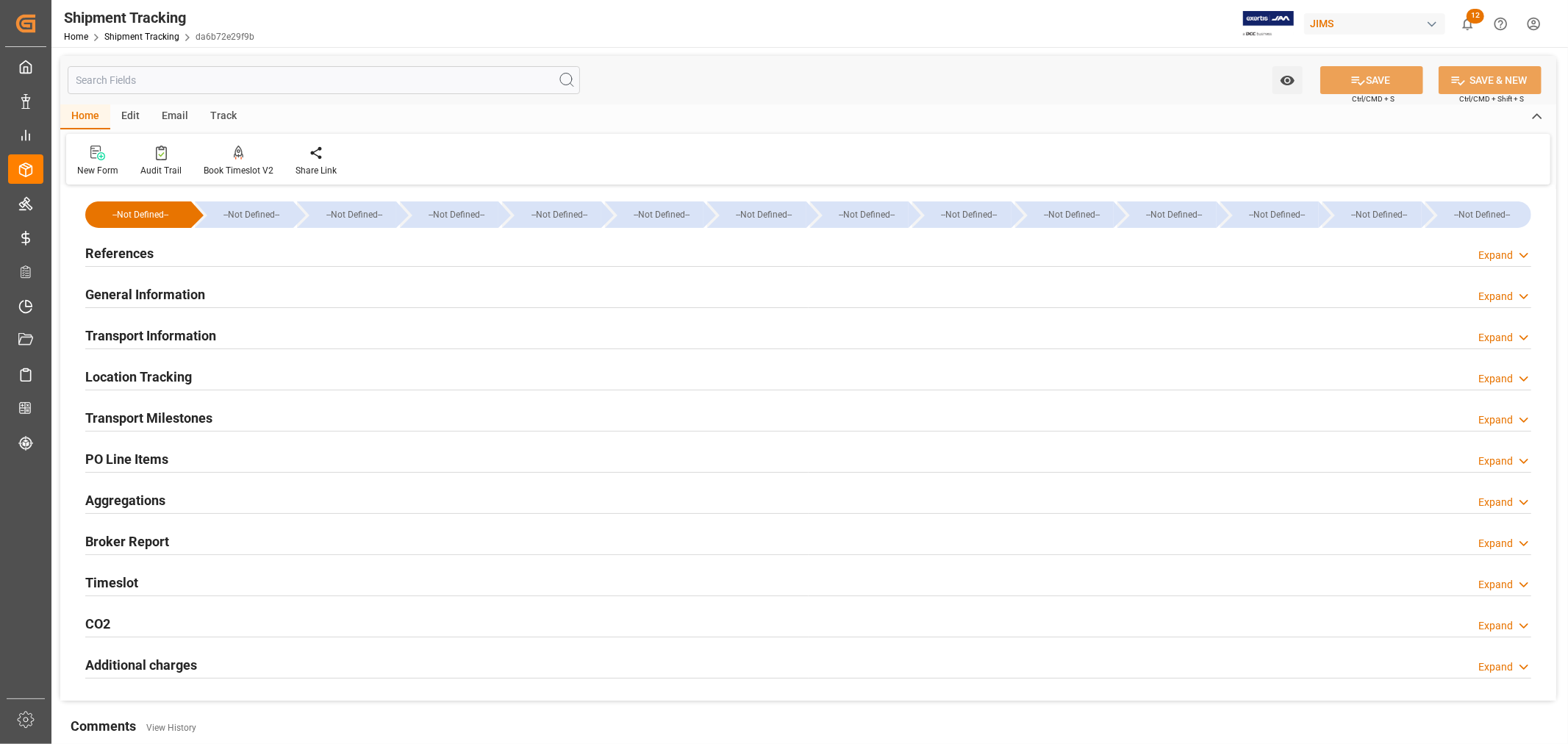
click at [105, 253] on h2 "References" at bounding box center [119, 253] width 68 height 20
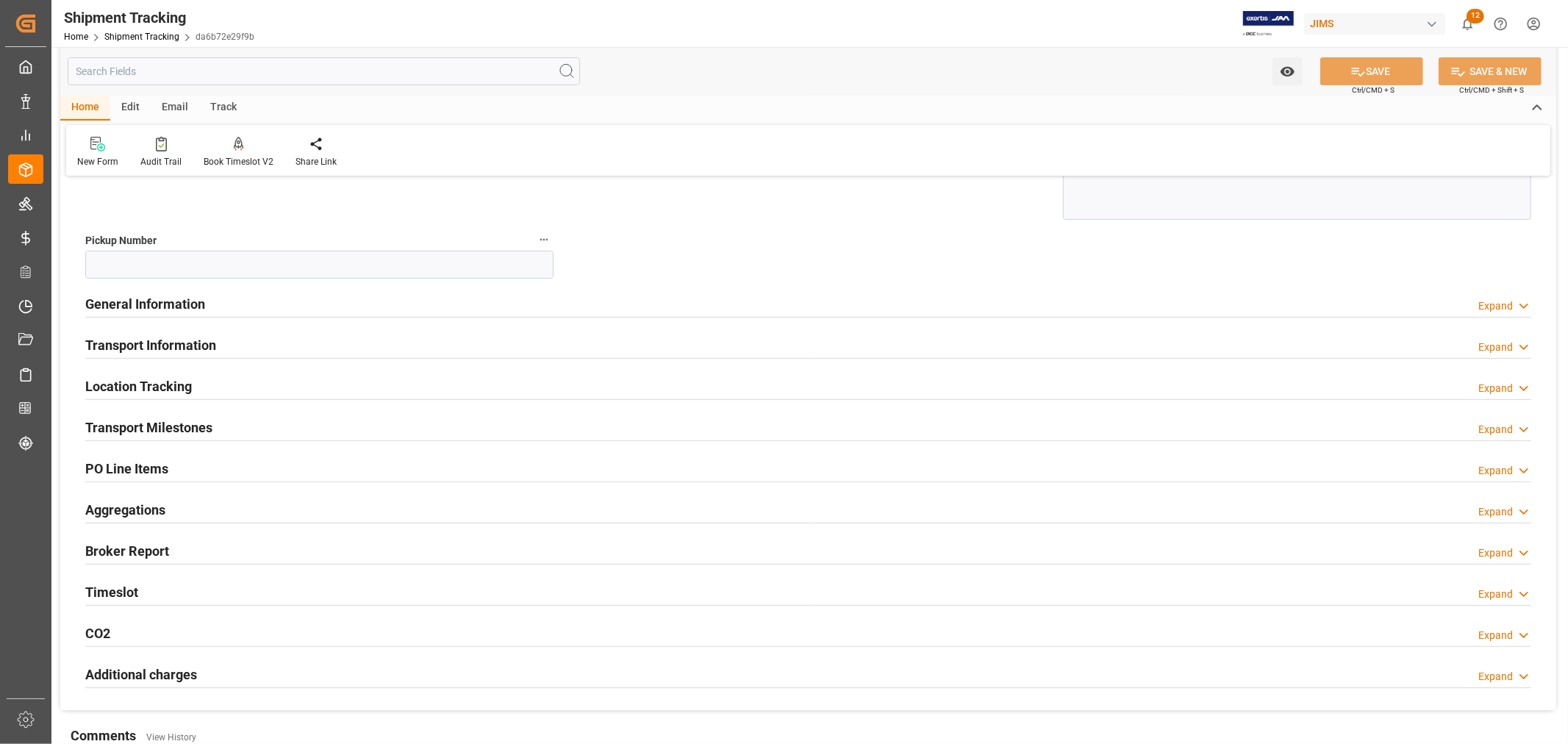
scroll to position [327, 0]
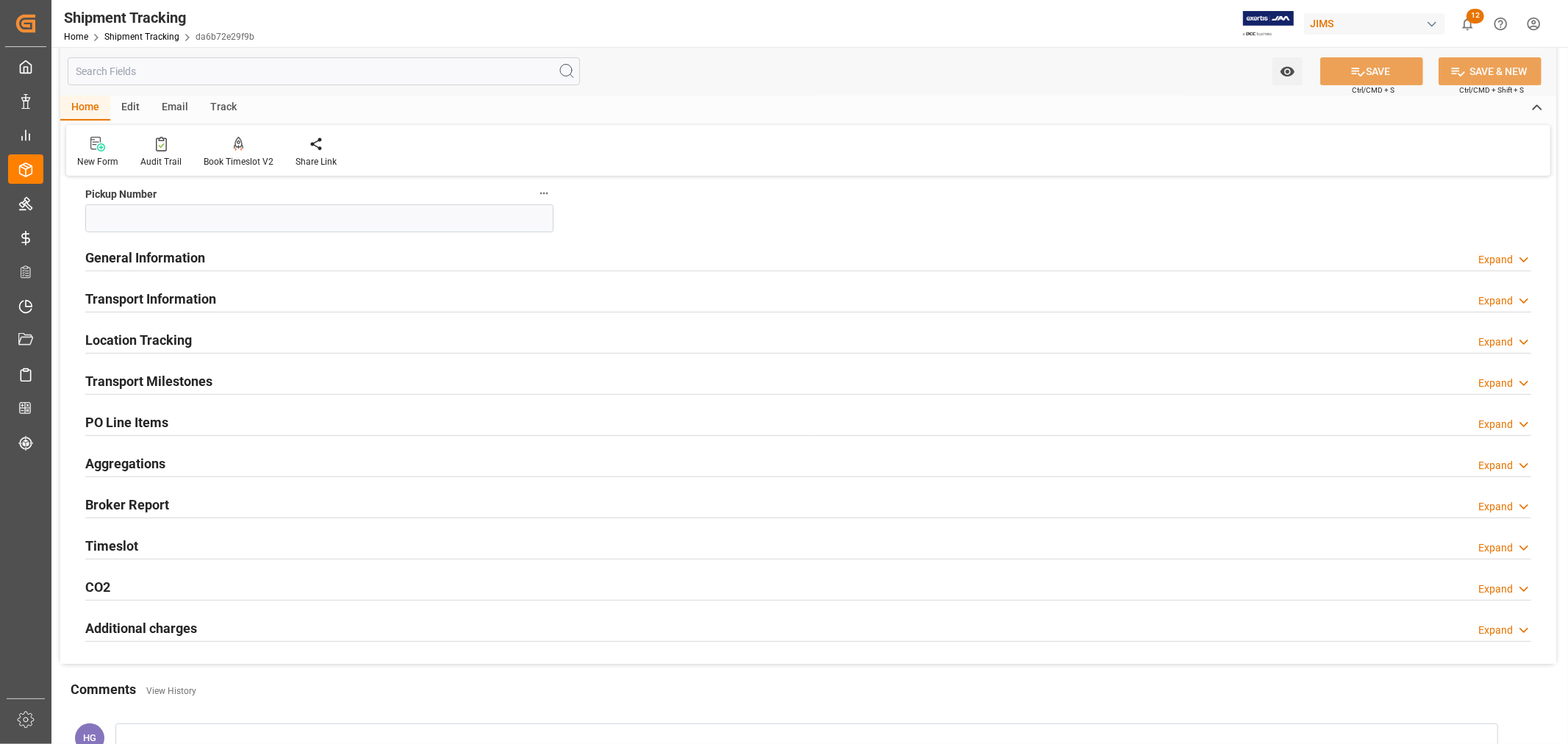
click at [135, 259] on h2 "General Information" at bounding box center [145, 257] width 120 height 20
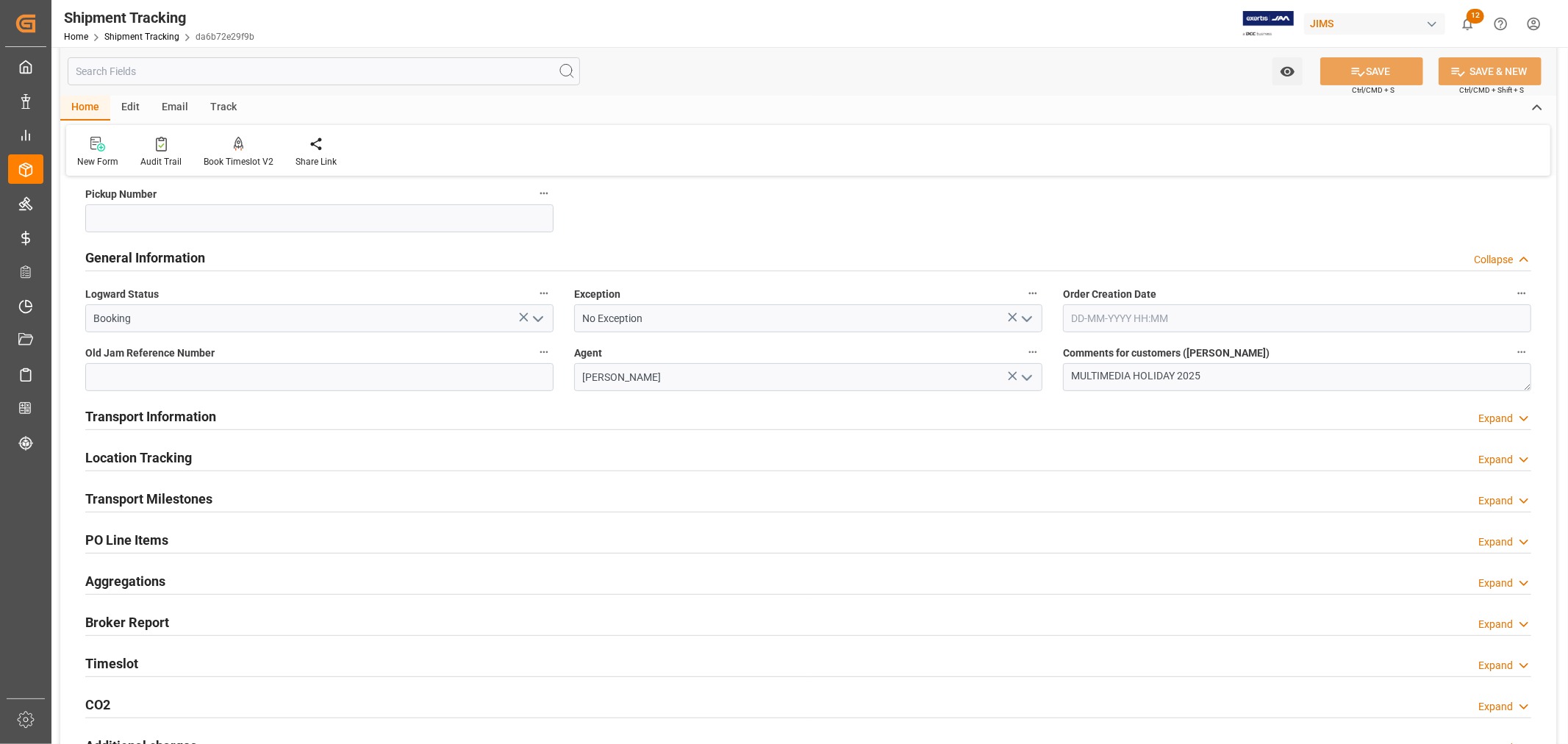
click at [166, 416] on h2 "Transport Information" at bounding box center [151, 416] width 131 height 20
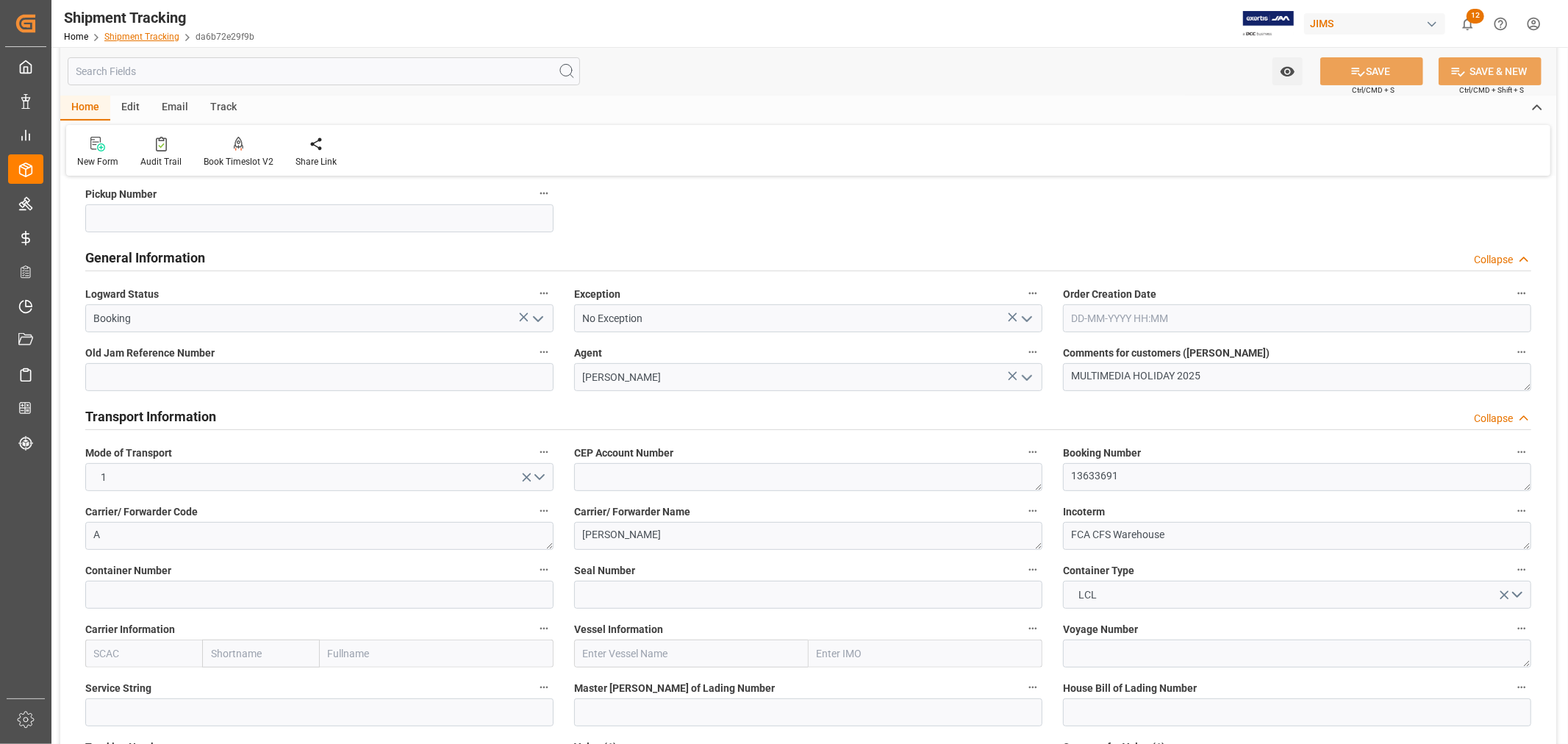
click at [133, 36] on link "Shipment Tracking" at bounding box center [142, 36] width 75 height 10
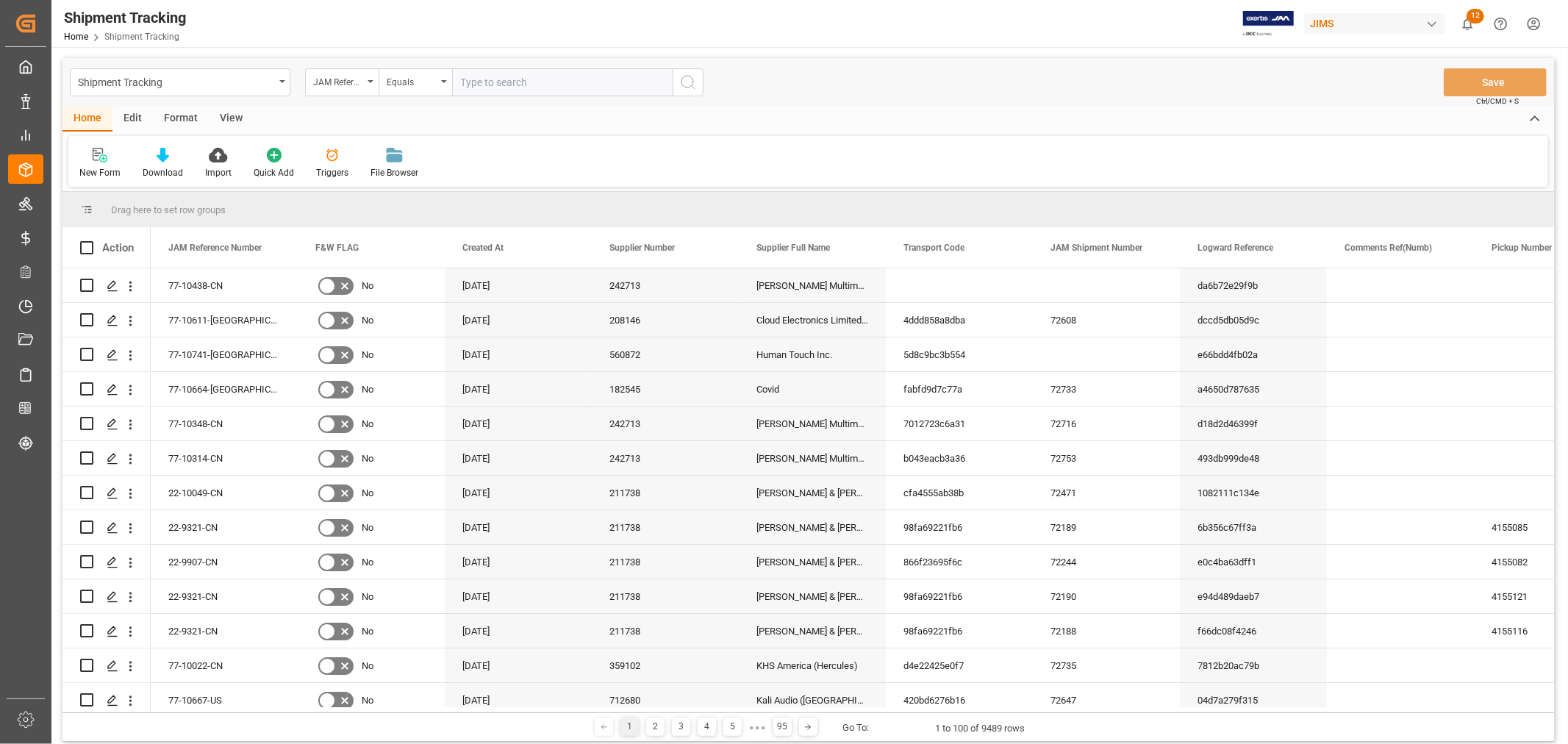
click at [542, 81] on input "text" at bounding box center [562, 81] width 221 height 28
click at [195, 285] on div "77-10438-CN" at bounding box center [225, 285] width 147 height 34
click at [497, 81] on input "text" at bounding box center [562, 81] width 221 height 28
paste input "77-10438-CN"
type input "77-10438-CN"
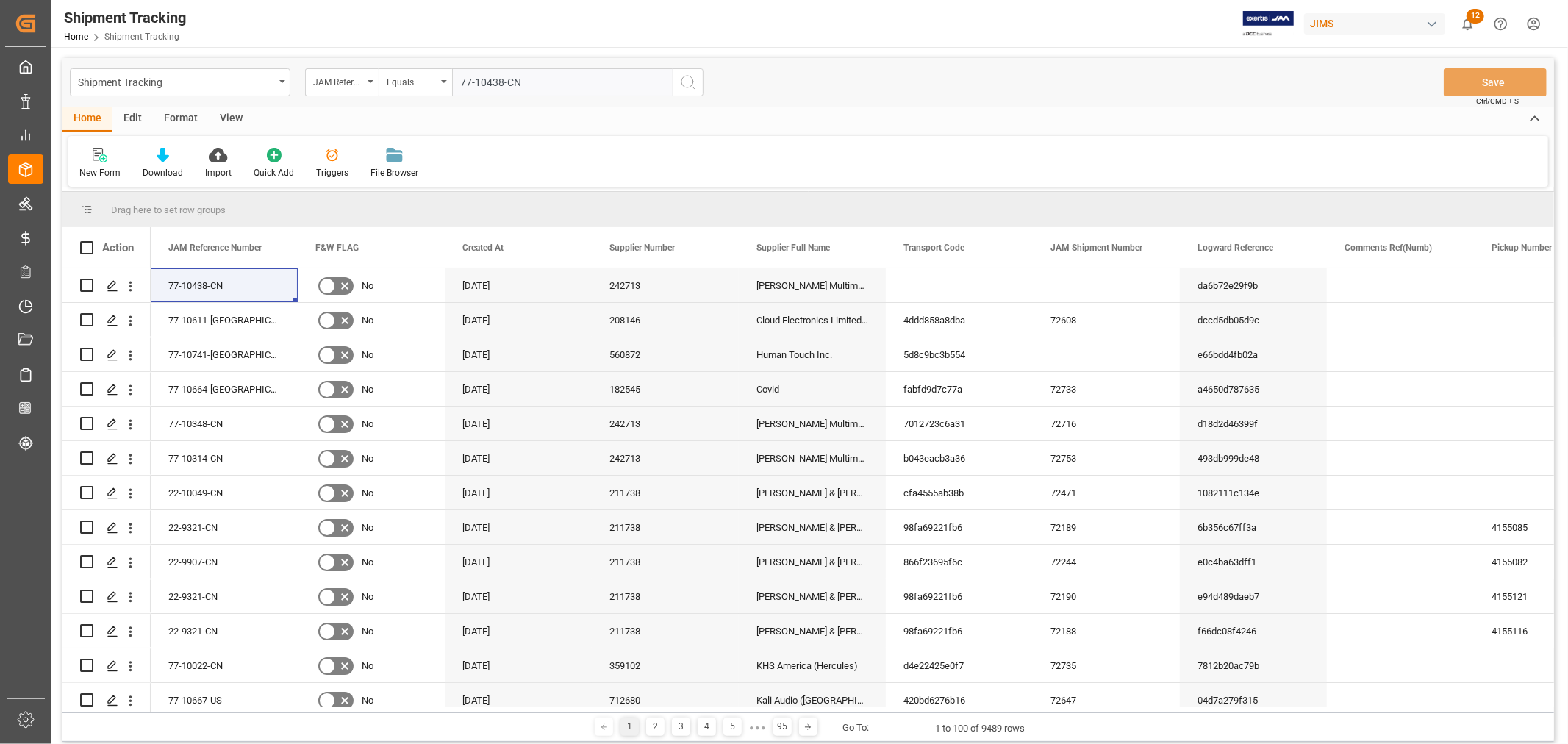
click at [691, 85] on icon "search button" at bounding box center [688, 82] width 17 height 17
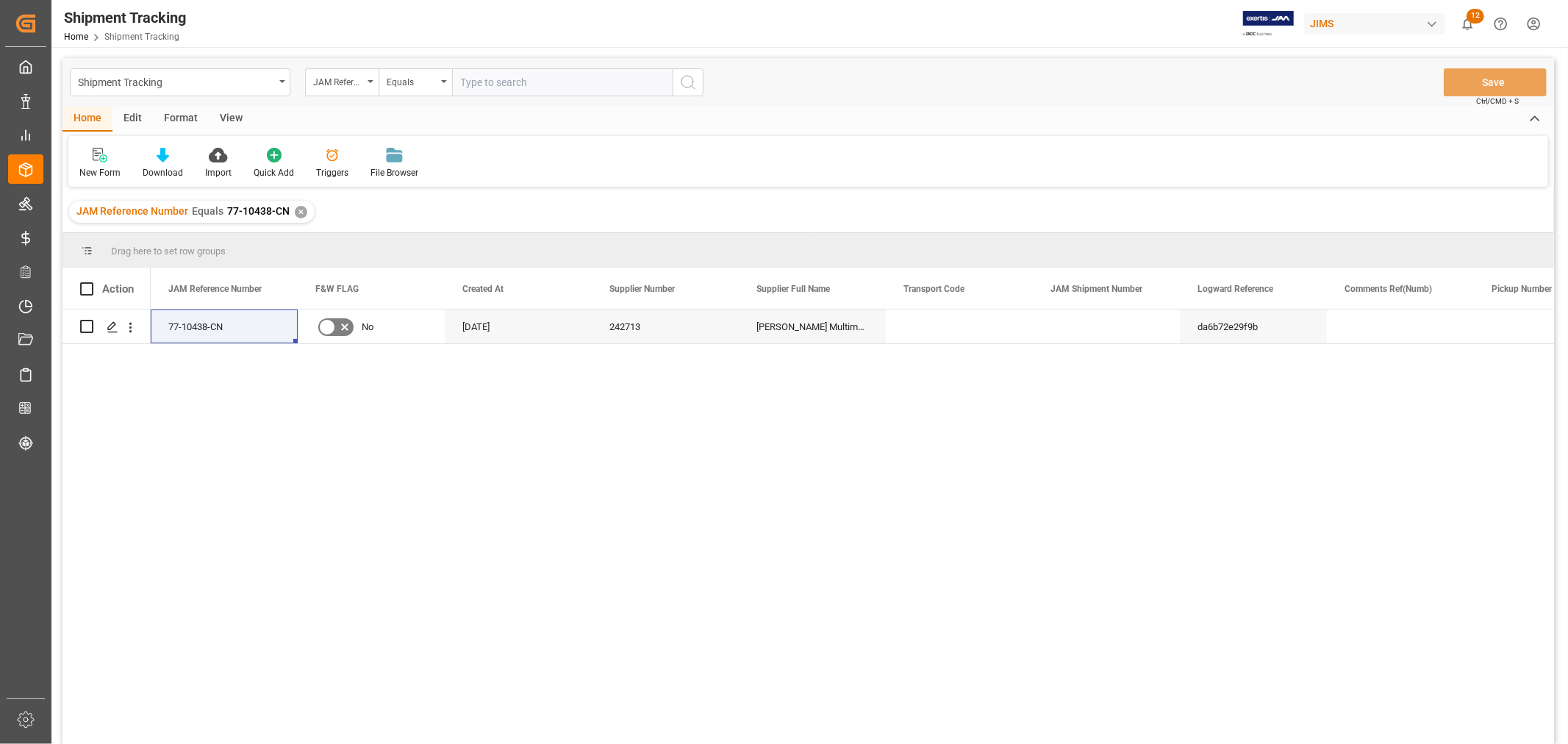
click at [226, 118] on div "View" at bounding box center [231, 119] width 45 height 25
click at [90, 164] on div "Default" at bounding box center [93, 163] width 51 height 32
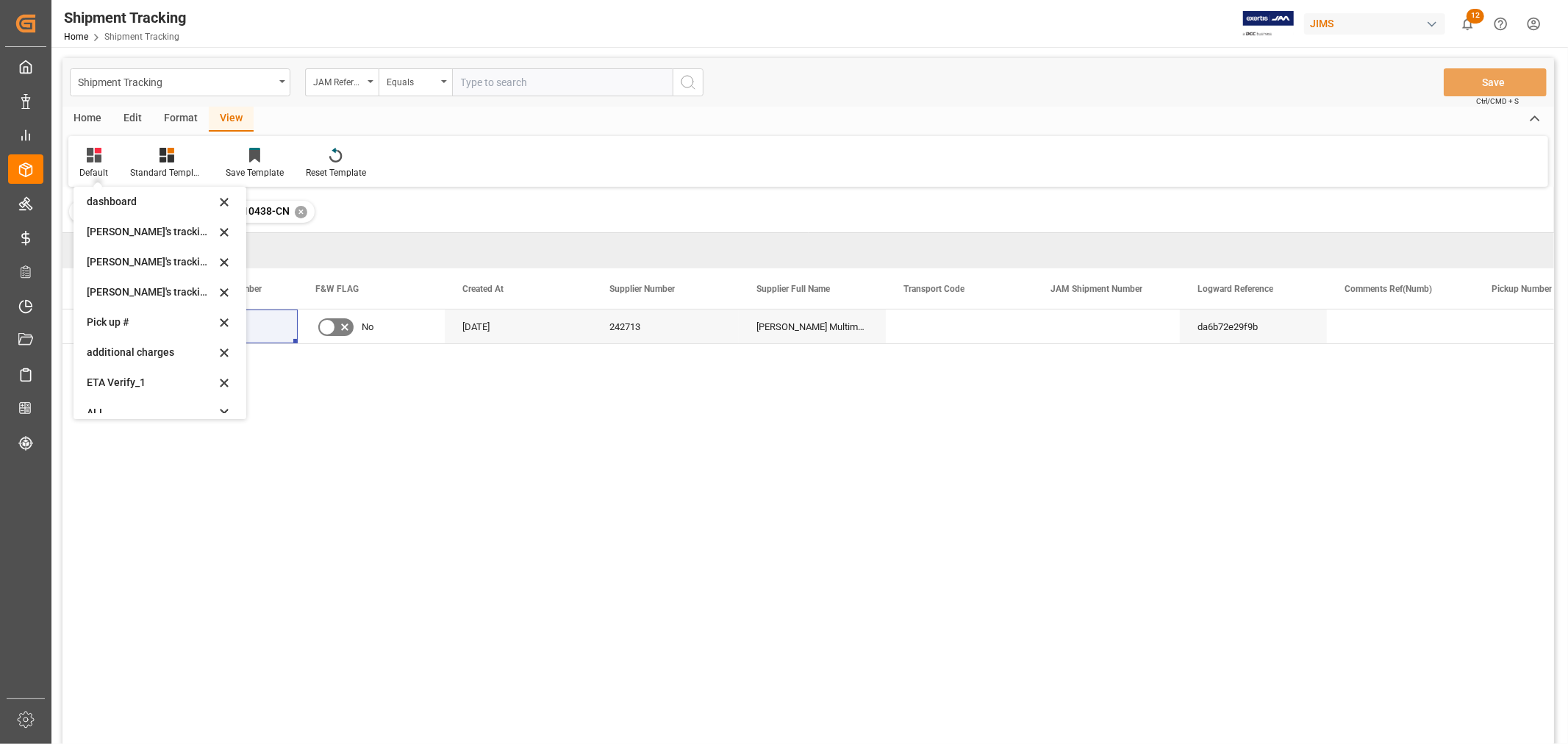
scroll to position [291, 0]
click at [147, 244] on div "Huixin's tracking all # _5" at bounding box center [151, 248] width 129 height 16
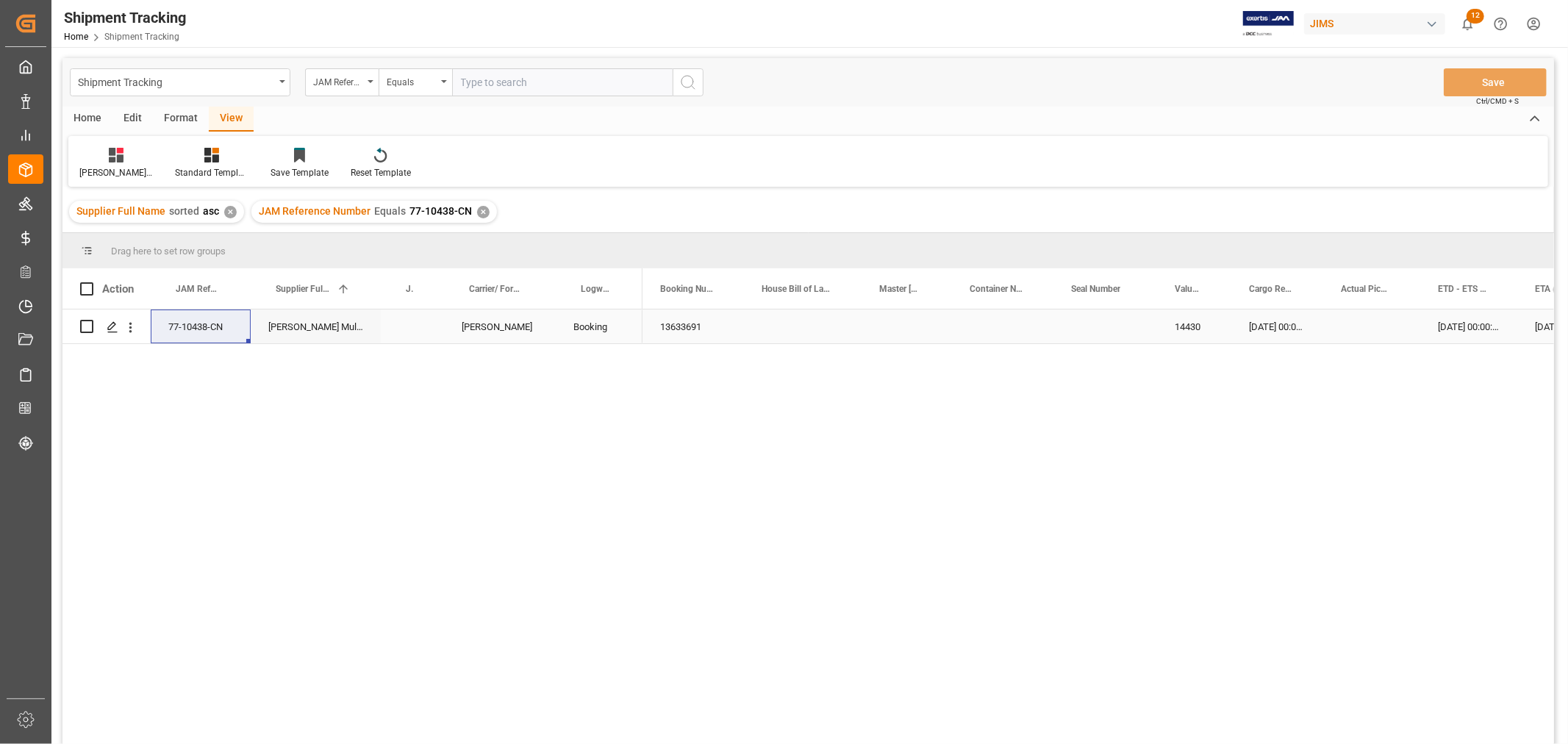
click at [1206, 324] on div "14430" at bounding box center [1195, 326] width 74 height 34
click at [1177, 338] on input "14430" at bounding box center [1194, 334] width 51 height 28
drag, startPoint x: 1177, startPoint y: 338, endPoint x: 1209, endPoint y: 334, distance: 32.2
click at [1209, 334] on input "14430" at bounding box center [1194, 334] width 51 height 28
type input "0"
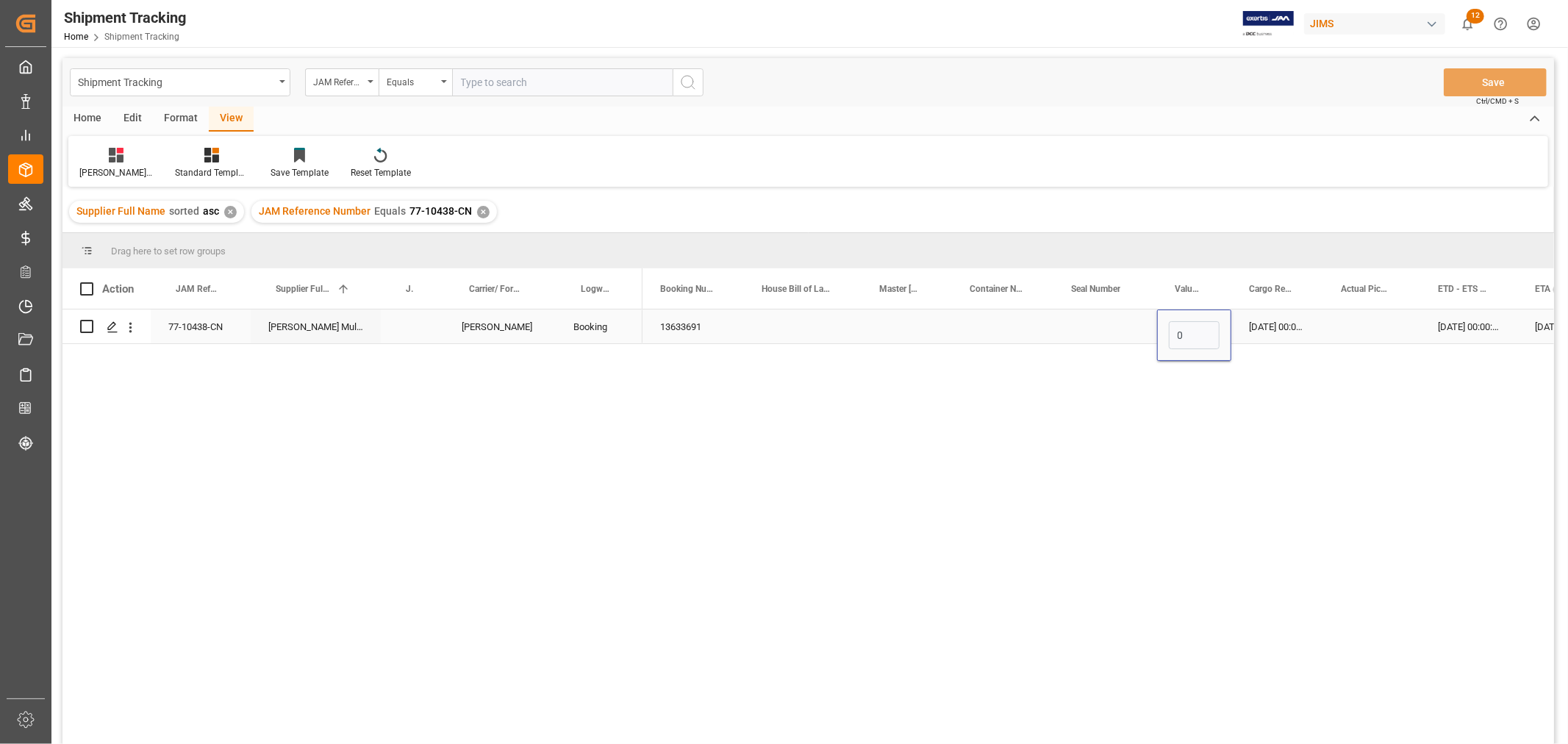
click at [1261, 325] on div "28-08-2025 00:00:00" at bounding box center [1277, 326] width 92 height 34
click at [1209, 329] on div "0" at bounding box center [1195, 326] width 74 height 34
click at [1192, 329] on div "0" at bounding box center [1195, 326] width 74 height 34
click at [1192, 327] on div "0" at bounding box center [1195, 326] width 74 height 34
drag, startPoint x: 1192, startPoint y: 327, endPoint x: 1158, endPoint y: 329, distance: 34.1
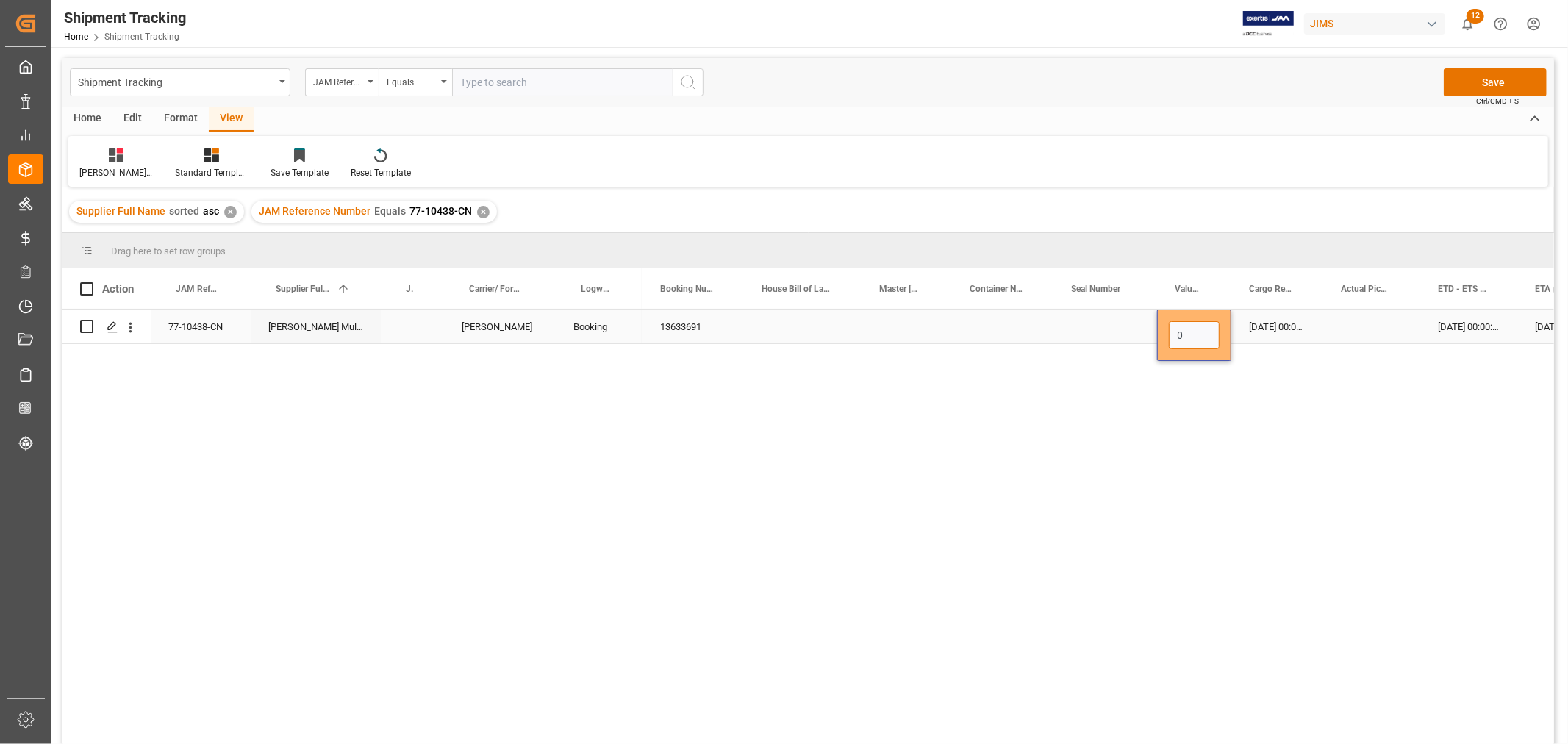
click at [1158, 329] on div "0" at bounding box center [1195, 334] width 74 height 51
paste input "Press SPACE to select this row."
click at [1188, 336] on input "Press SPACE to select this row." at bounding box center [1194, 334] width 51 height 28
paste input "Press SPACE to select this row."
click at [1192, 340] on input "Press SPACE to select this row." at bounding box center [1194, 334] width 51 height 28
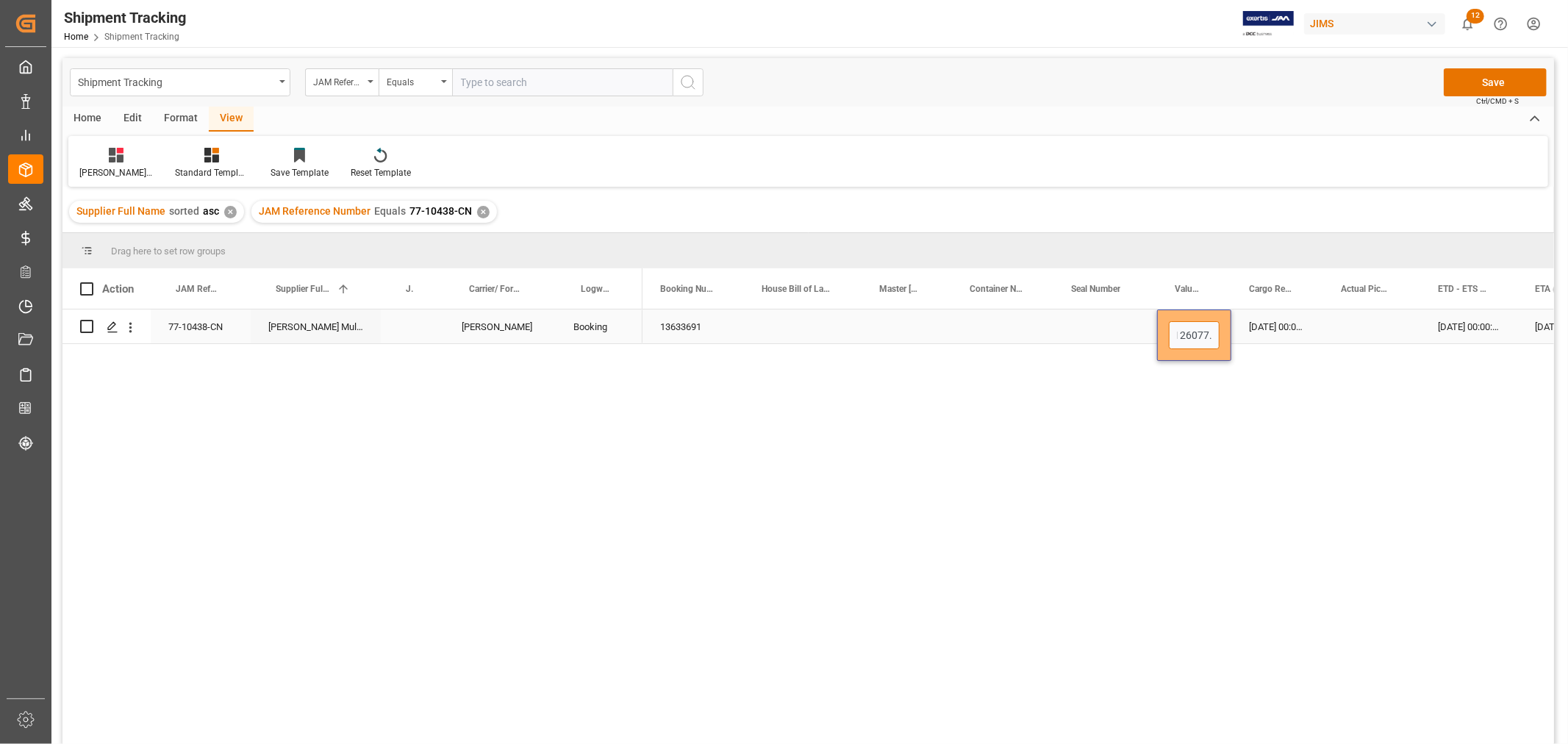
scroll to position [0, 15]
type input "126077.40"
click at [1305, 319] on div "28-08-2025 00:00:00" at bounding box center [1277, 326] width 92 height 34
click at [1373, 329] on div "Press SPACE to select this row." at bounding box center [1372, 326] width 97 height 34
click at [1458, 82] on button "Save" at bounding box center [1495, 81] width 103 height 28
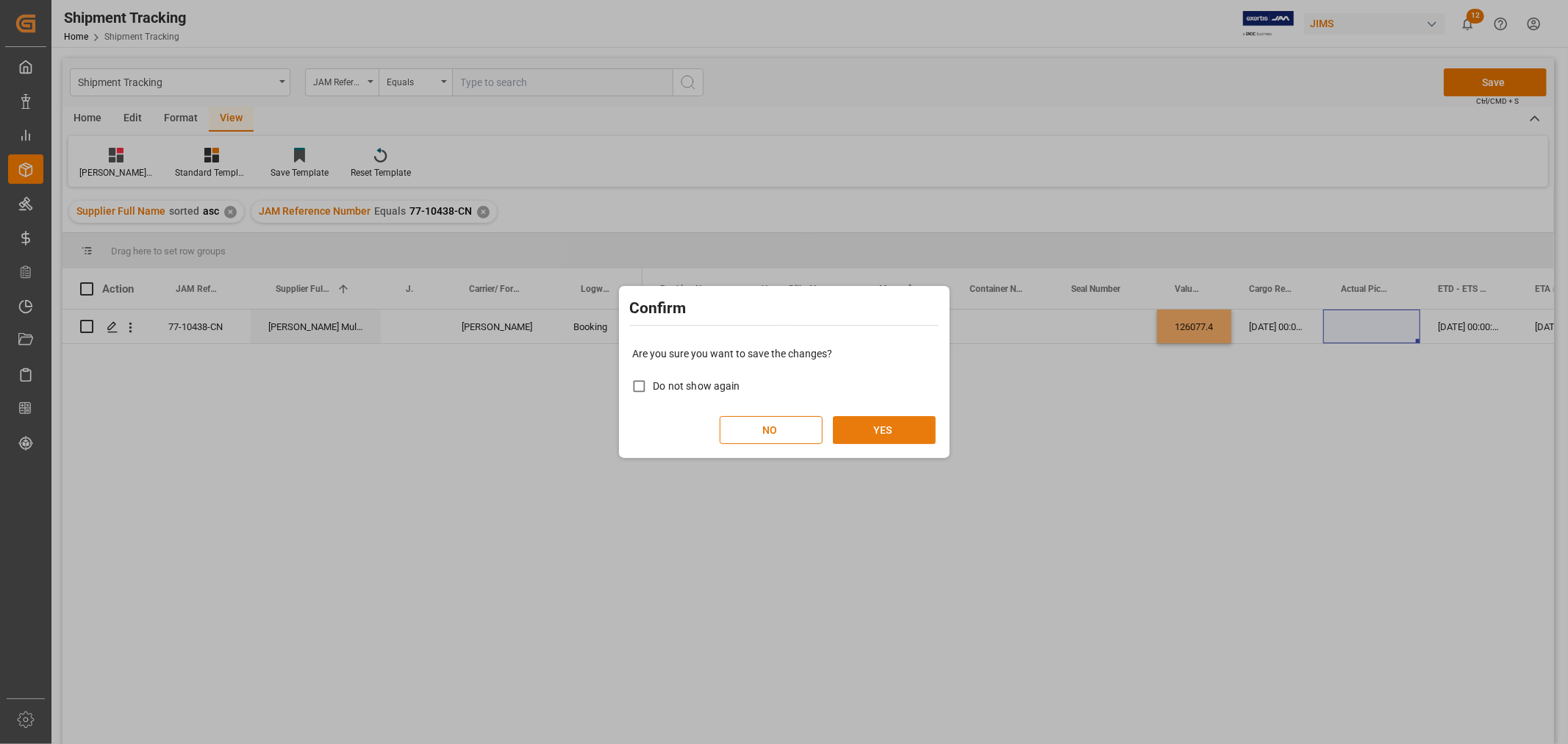
click at [851, 436] on button "YES" at bounding box center [885, 429] width 103 height 28
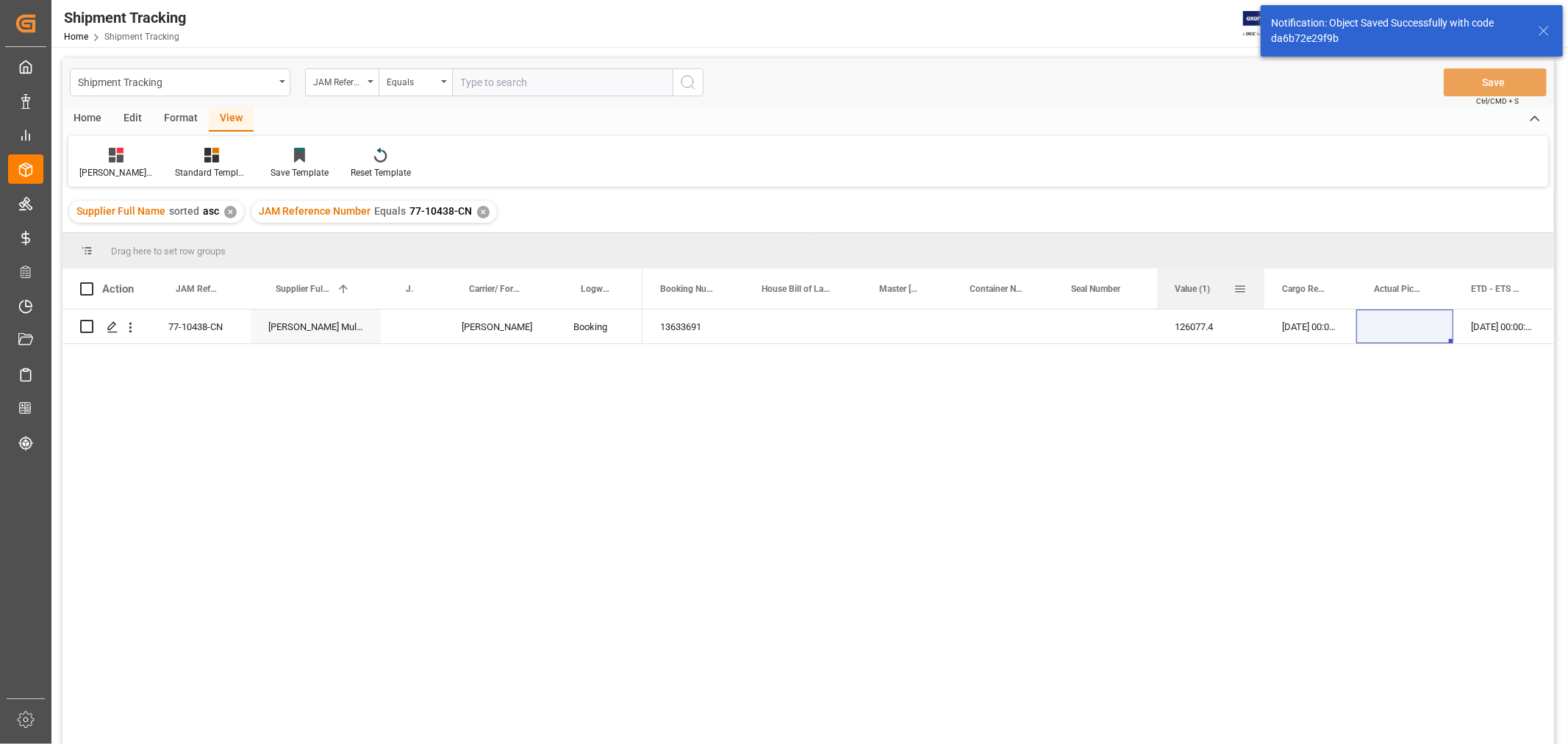
drag, startPoint x: 1229, startPoint y: 283, endPoint x: 1262, endPoint y: 275, distance: 34.0
click at [1262, 275] on div at bounding box center [1264, 288] width 6 height 40
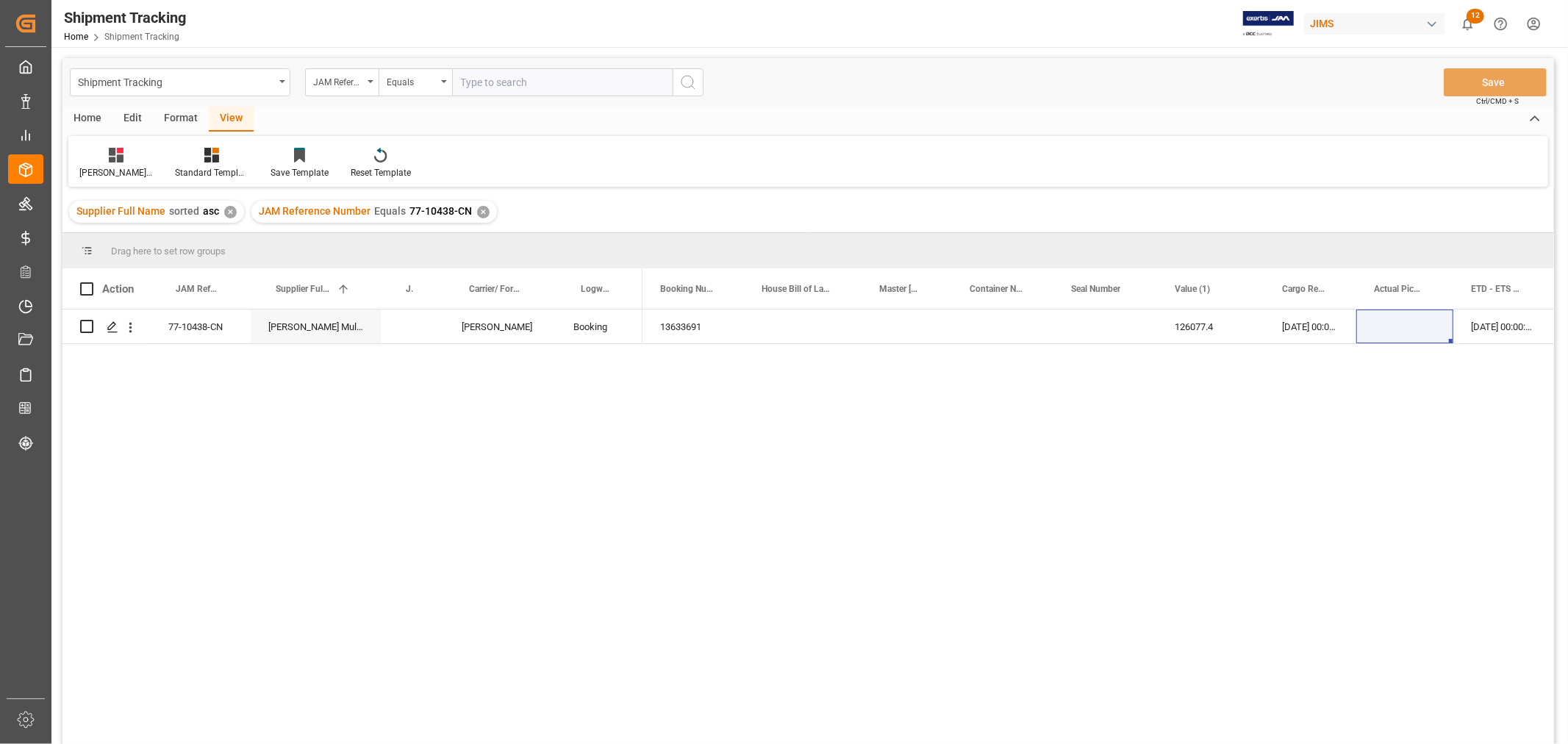
click at [985, 344] on div "13633691 126077.4 28-08-2025 00:00:00 03-09-2025 00:00:00 11-10-2025 00:00:00" at bounding box center [1098, 531] width 912 height 444
click at [207, 319] on div "77-10438-CN" at bounding box center [201, 326] width 100 height 34
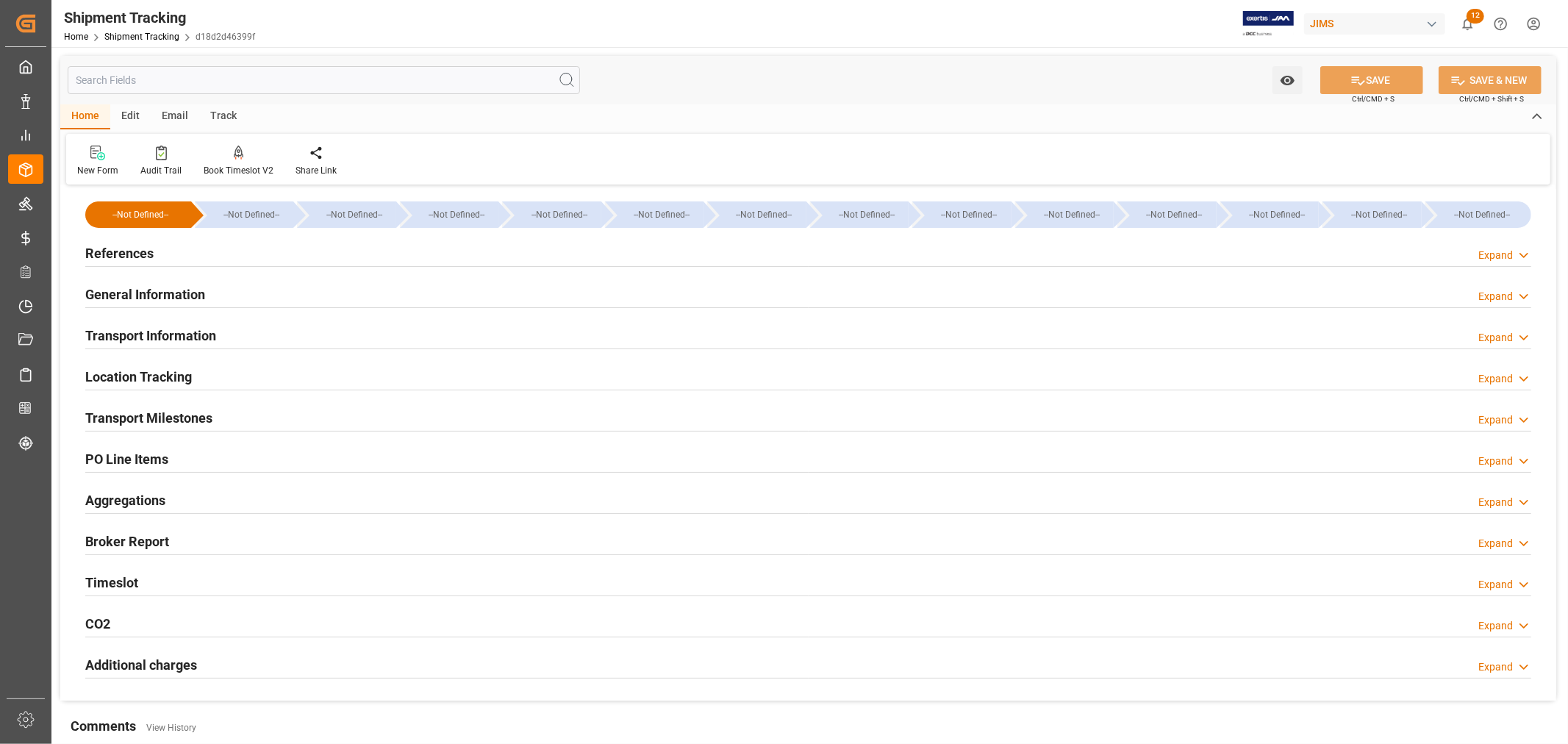
click at [135, 459] on h2 "PO Line Items" at bounding box center [127, 459] width 83 height 20
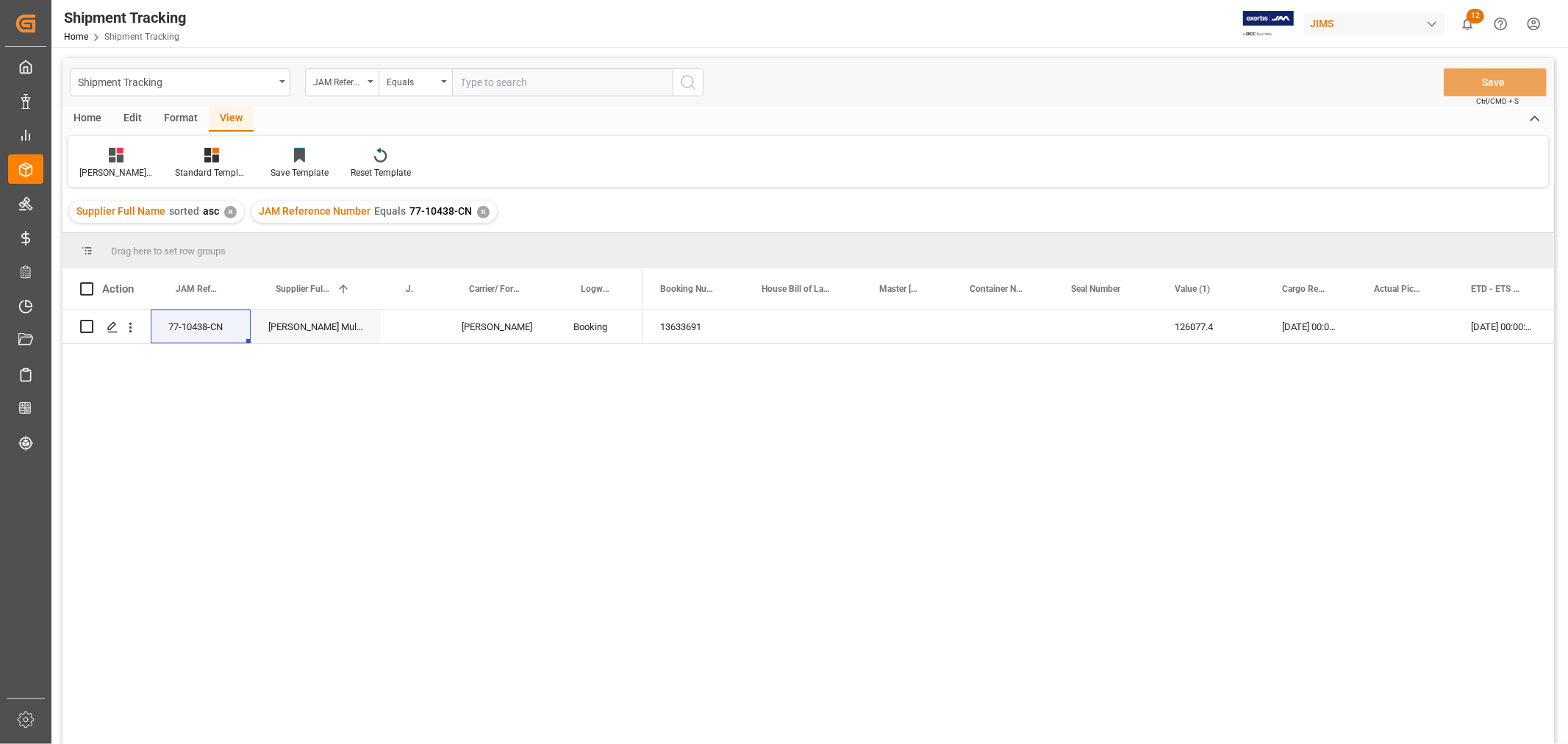
click at [479, 214] on div "✕" at bounding box center [483, 212] width 13 height 13
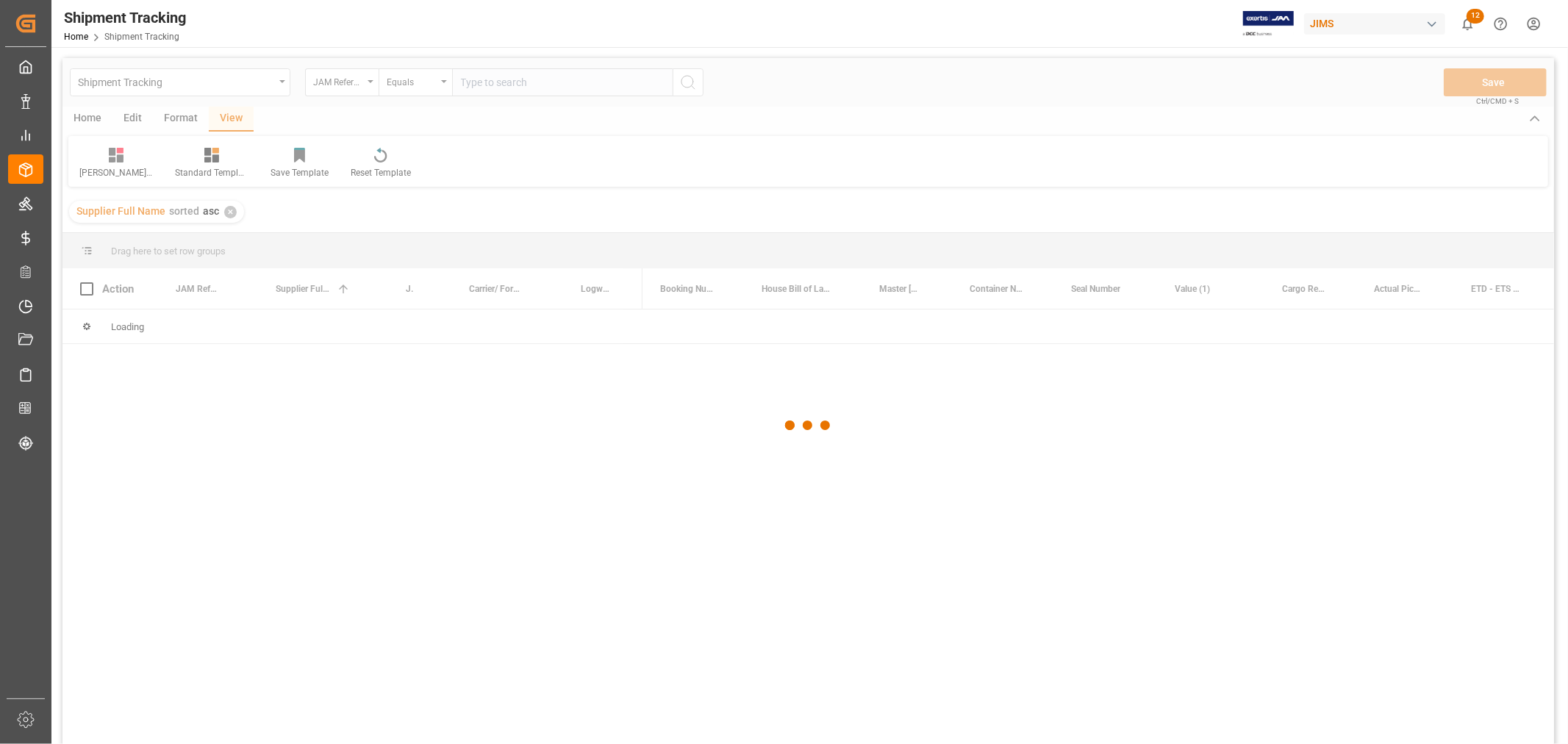
click at [512, 78] on div at bounding box center [808, 425] width 1492 height 735
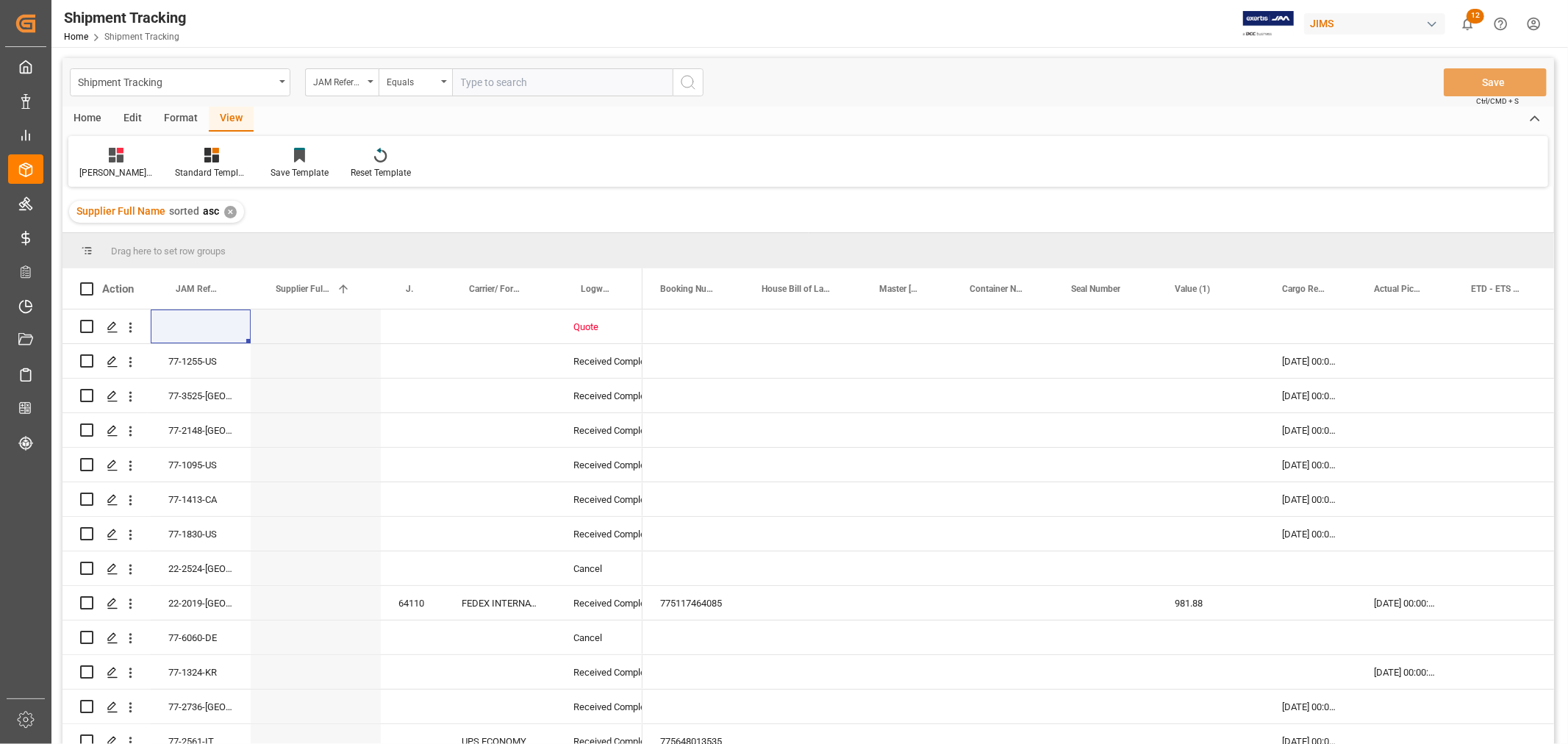
click at [512, 86] on input "text" at bounding box center [562, 81] width 221 height 28
paste input "77-10409-CN"
type input "77-10409-CN"
click at [686, 83] on icon "search button" at bounding box center [688, 82] width 17 height 17
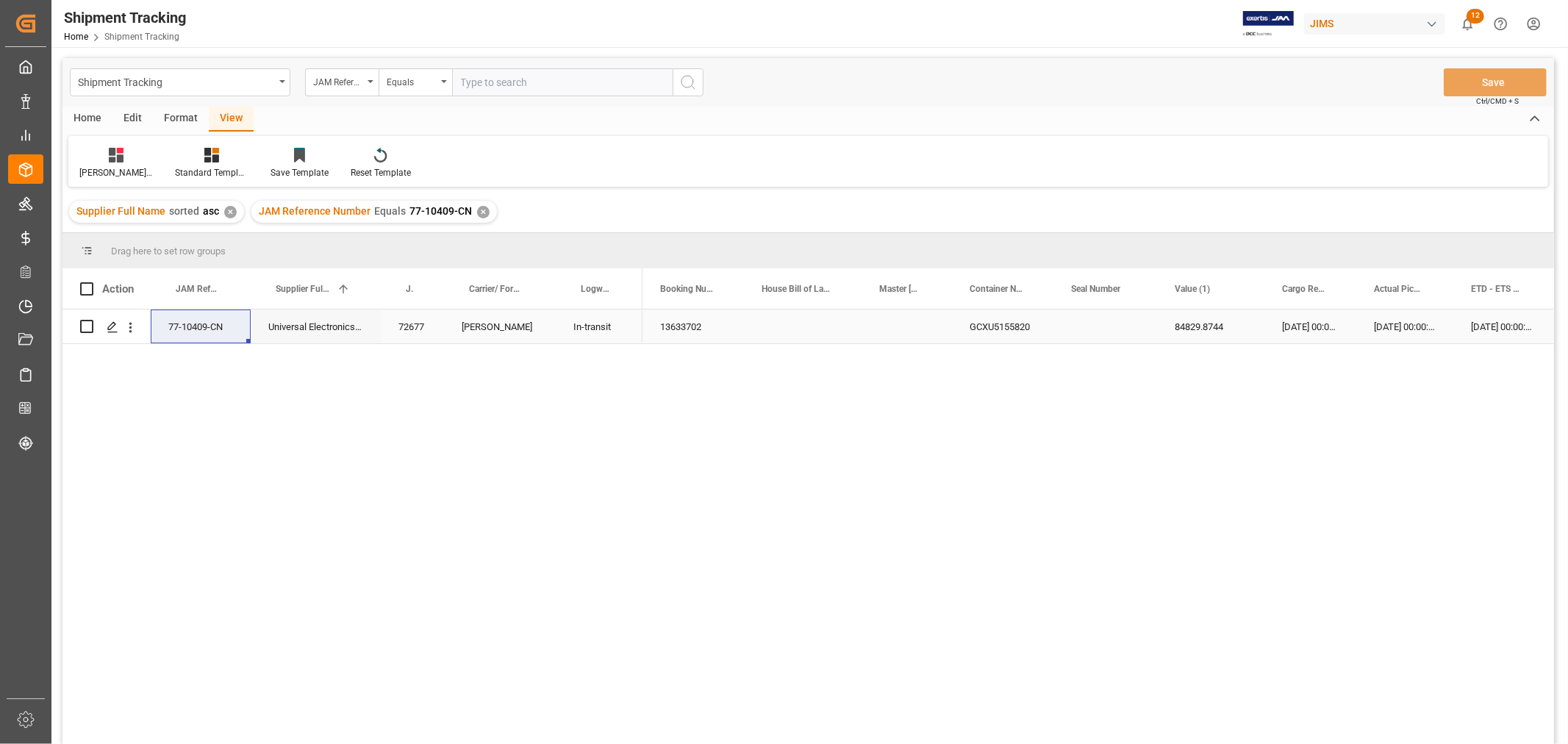
click at [847, 331] on div "Press SPACE to select this row." at bounding box center [803, 326] width 118 height 34
click at [1346, 337] on div "08-08-2025 00:00:00" at bounding box center [1310, 326] width 92 height 34
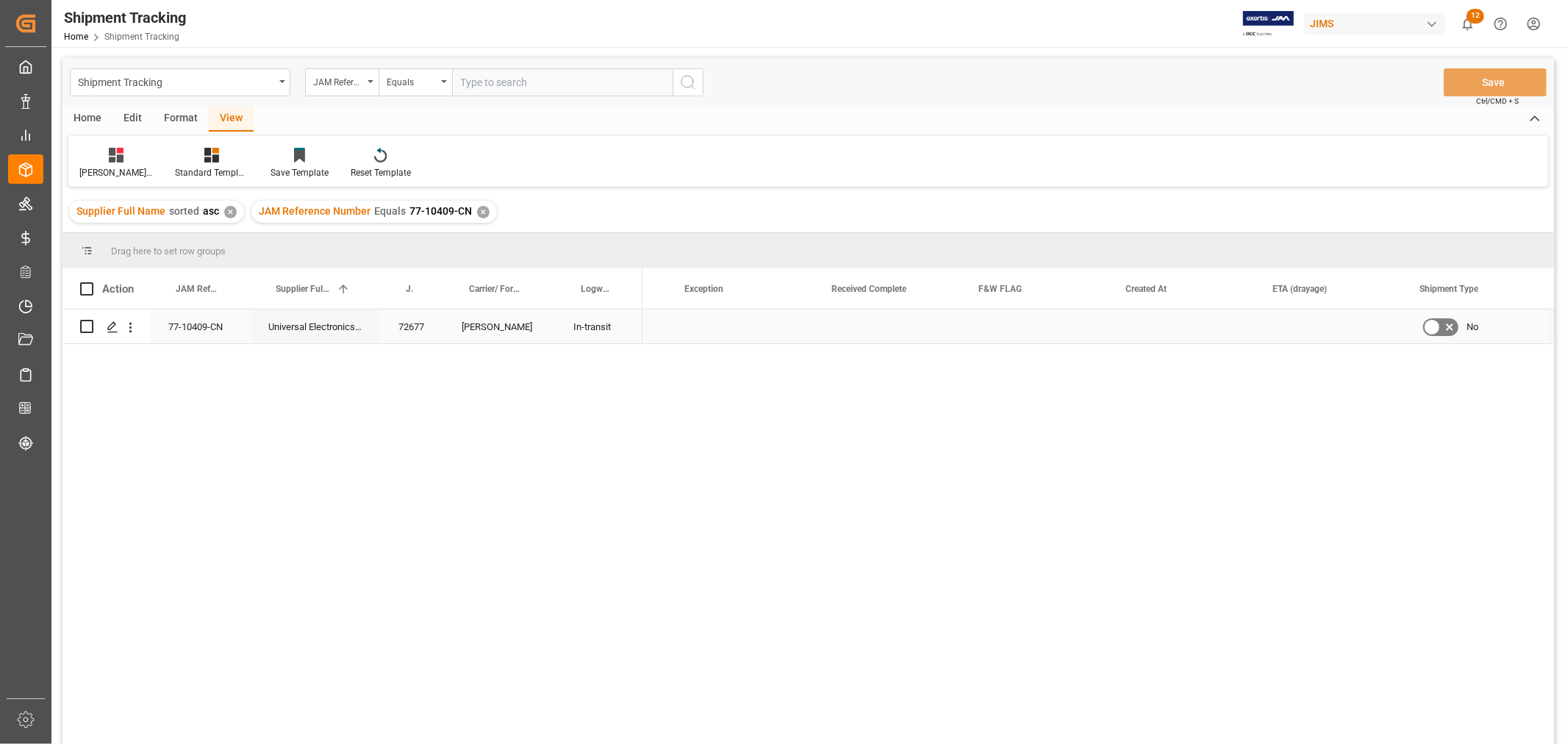
scroll to position [0, 1383]
click at [763, 337] on div "Press SPACE to select this row." at bounding box center [746, 326] width 147 height 34
click at [884, 333] on div "Press SPACE to select this row." at bounding box center [918, 326] width 147 height 34
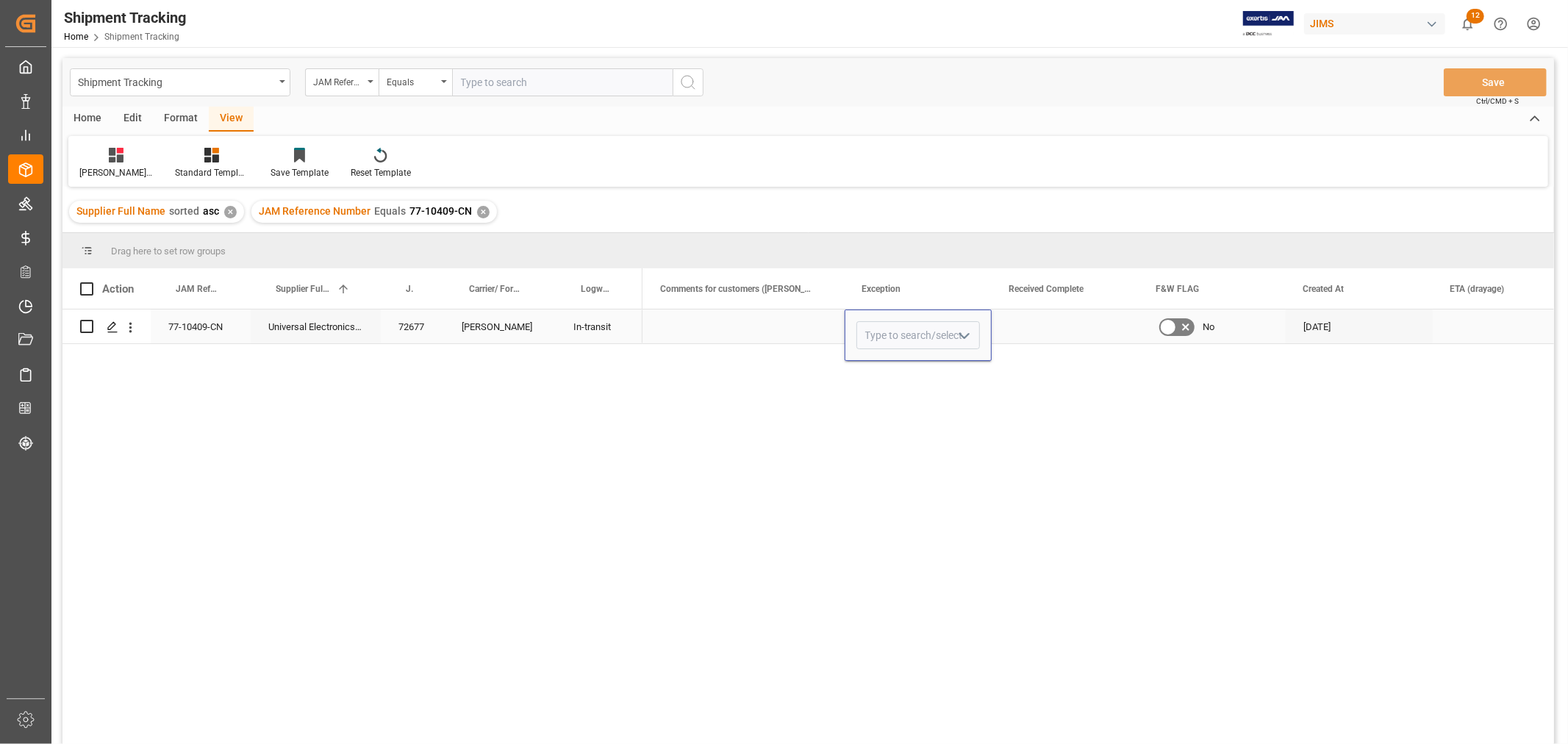
click at [961, 337] on icon "open menu" at bounding box center [965, 336] width 17 height 17
click at [902, 531] on div "Priority" at bounding box center [928, 526] width 142 height 51
type input "Priority"
click at [718, 328] on div "Press SPACE to select this row." at bounding box center [744, 326] width 202 height 34
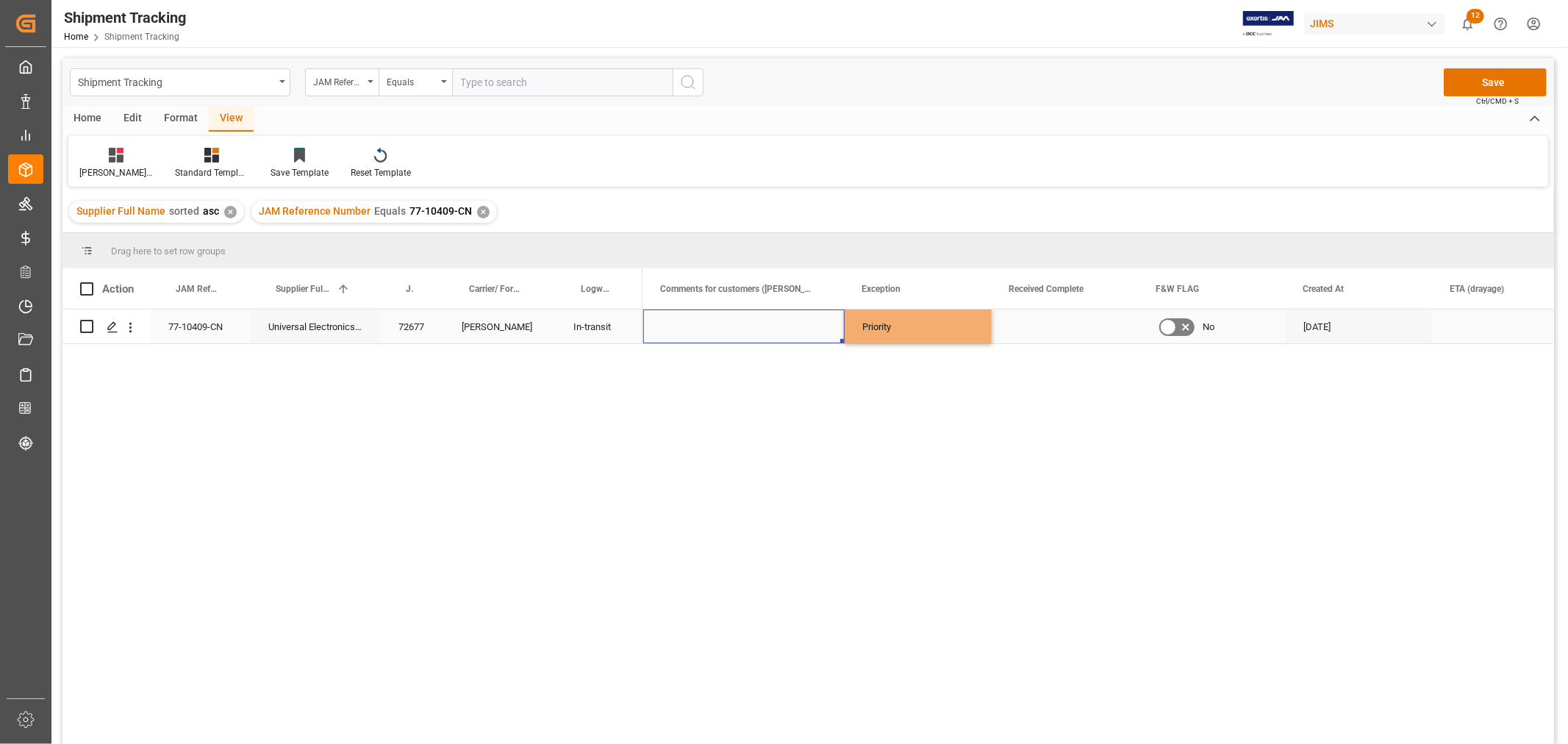
click at [718, 328] on div "Press SPACE to select this row." at bounding box center [744, 326] width 202 height 34
click at [718, 328] on input "Press SPACE to select this row." at bounding box center [743, 334] width 178 height 28
type input "P"
type input "Rush, to ship out by end Sep"
click at [1027, 327] on div "Press SPACE to select this row." at bounding box center [1065, 326] width 147 height 34
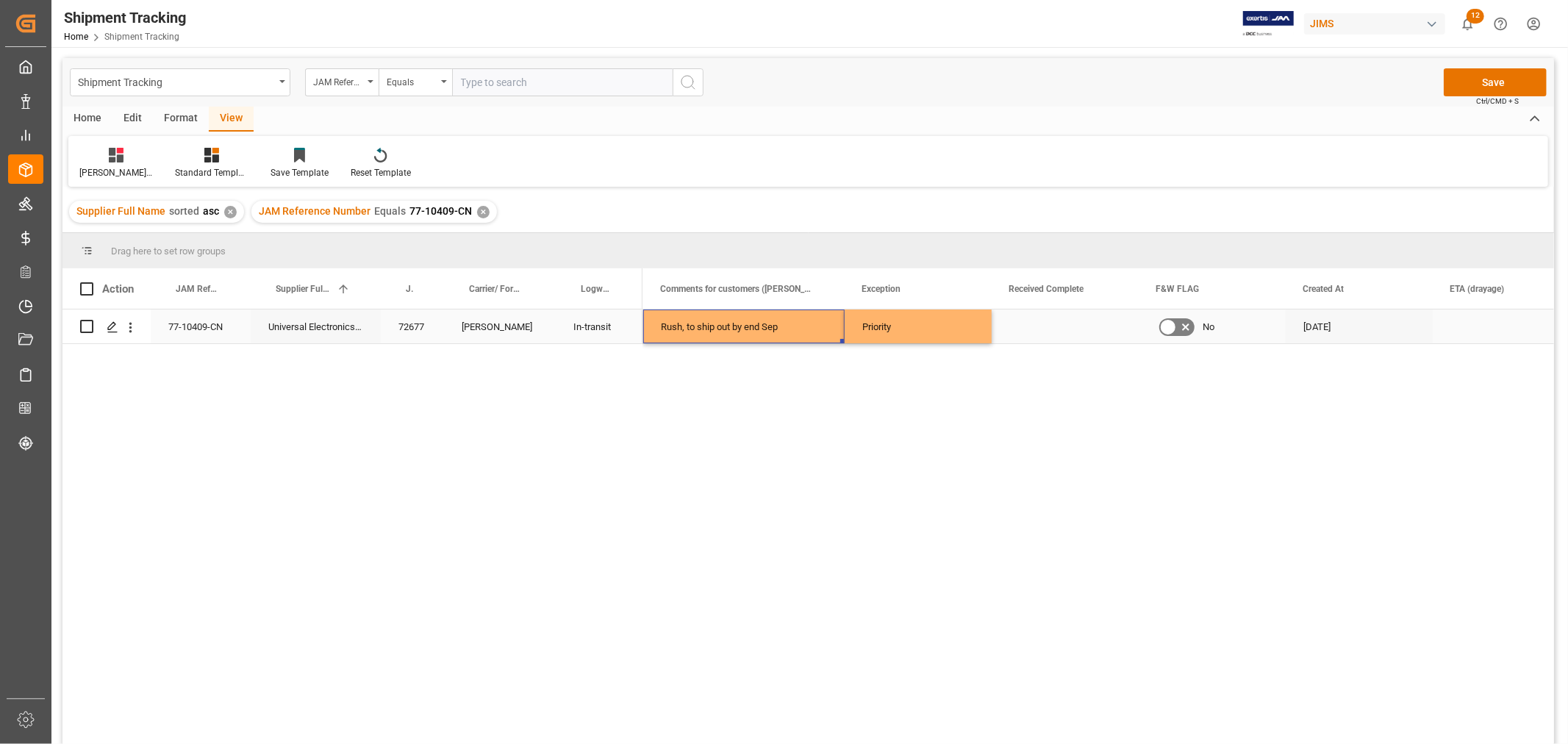
click at [721, 330] on div "Rush, to ship out by end Sep" at bounding box center [744, 326] width 202 height 34
click at [739, 334] on input "Rush, to ship out by end Sep" at bounding box center [743, 334] width 178 height 28
type input "Rush, ship to BBY by end Sep"
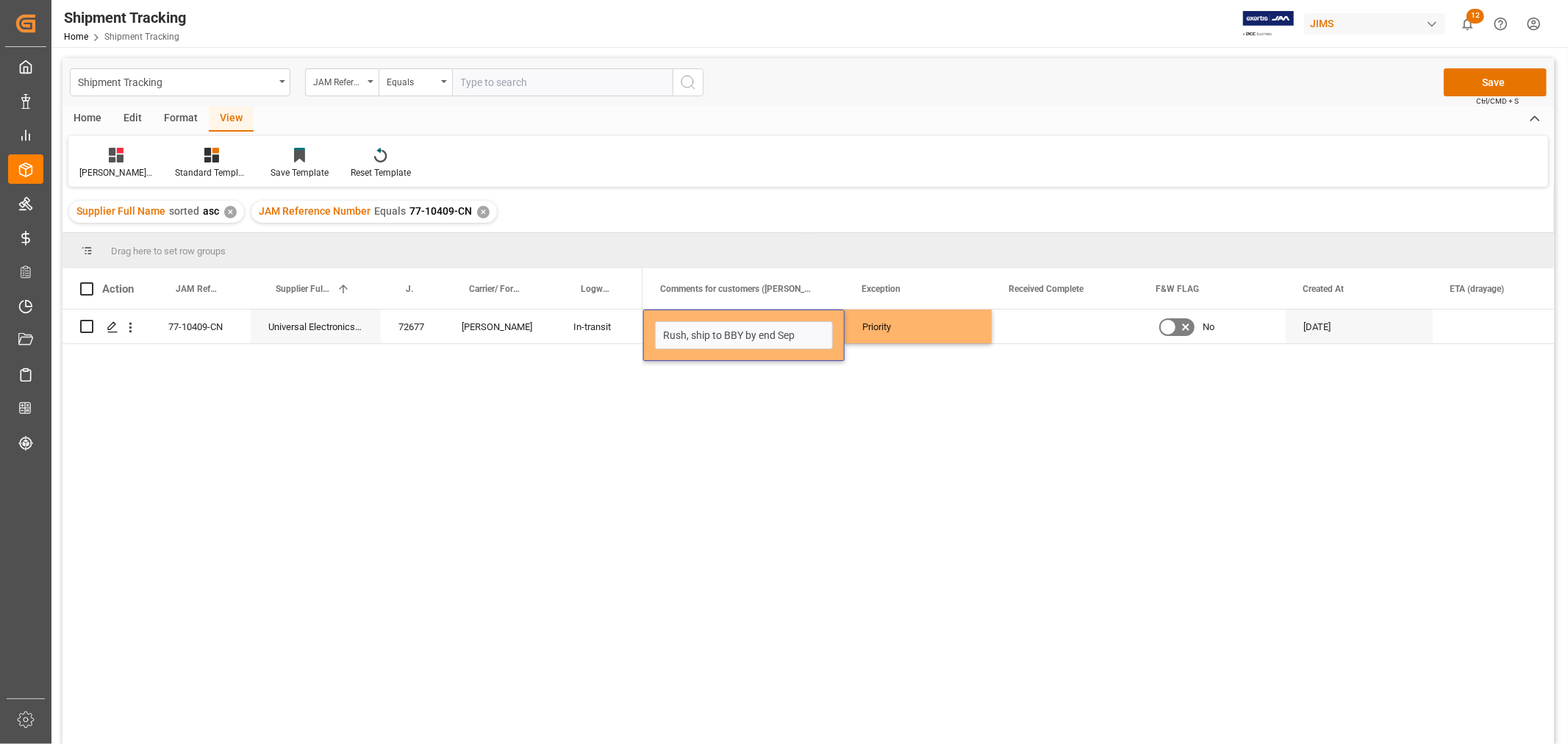
click at [897, 176] on div "Huixin's tracking all # _5 Standard Templates Save Template Reset Template" at bounding box center [808, 161] width 1480 height 51
click at [1079, 327] on div "Press SPACE to select this row." at bounding box center [1065, 326] width 147 height 34
click at [1500, 76] on button "Save" at bounding box center [1495, 81] width 103 height 28
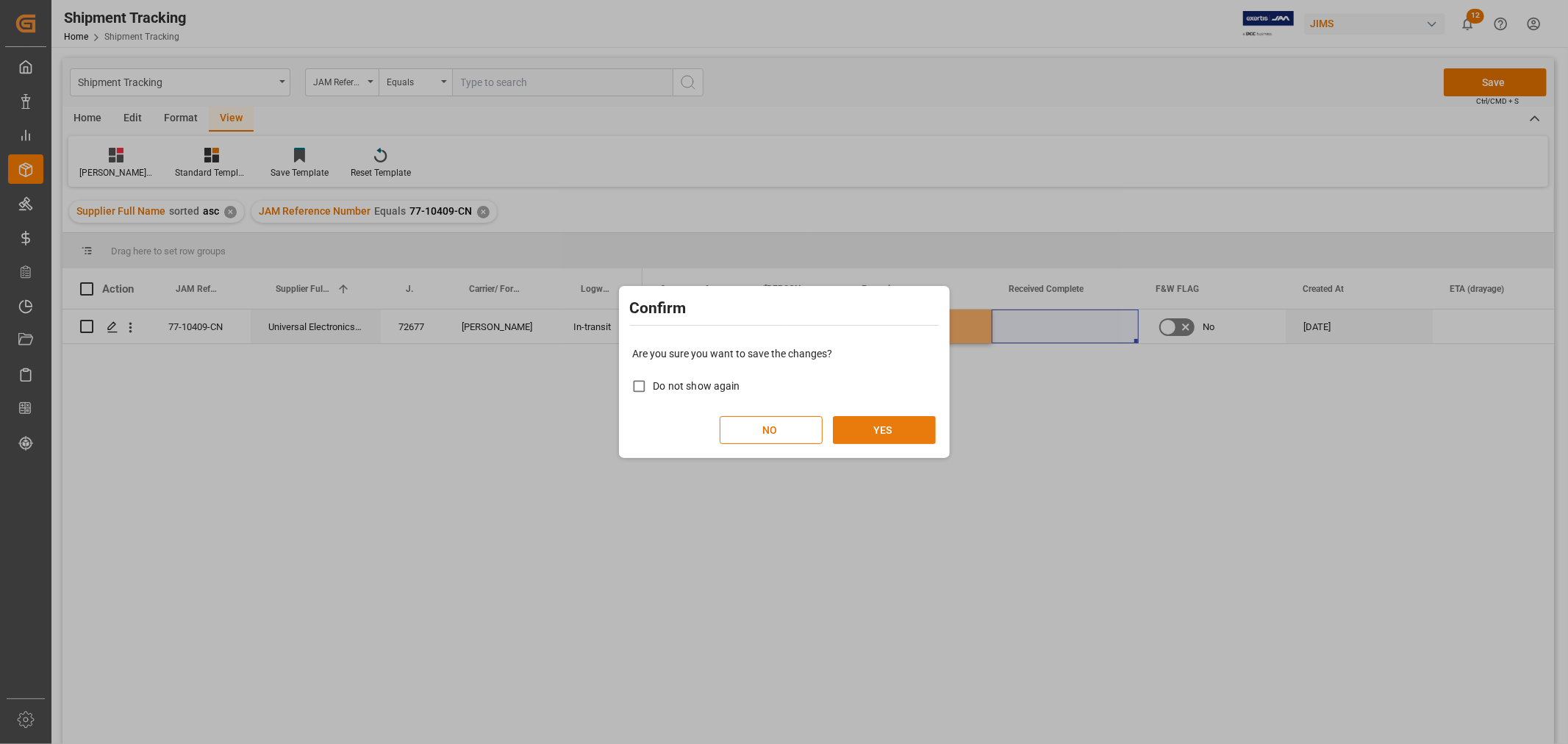
click at [887, 429] on button "YES" at bounding box center [885, 429] width 103 height 28
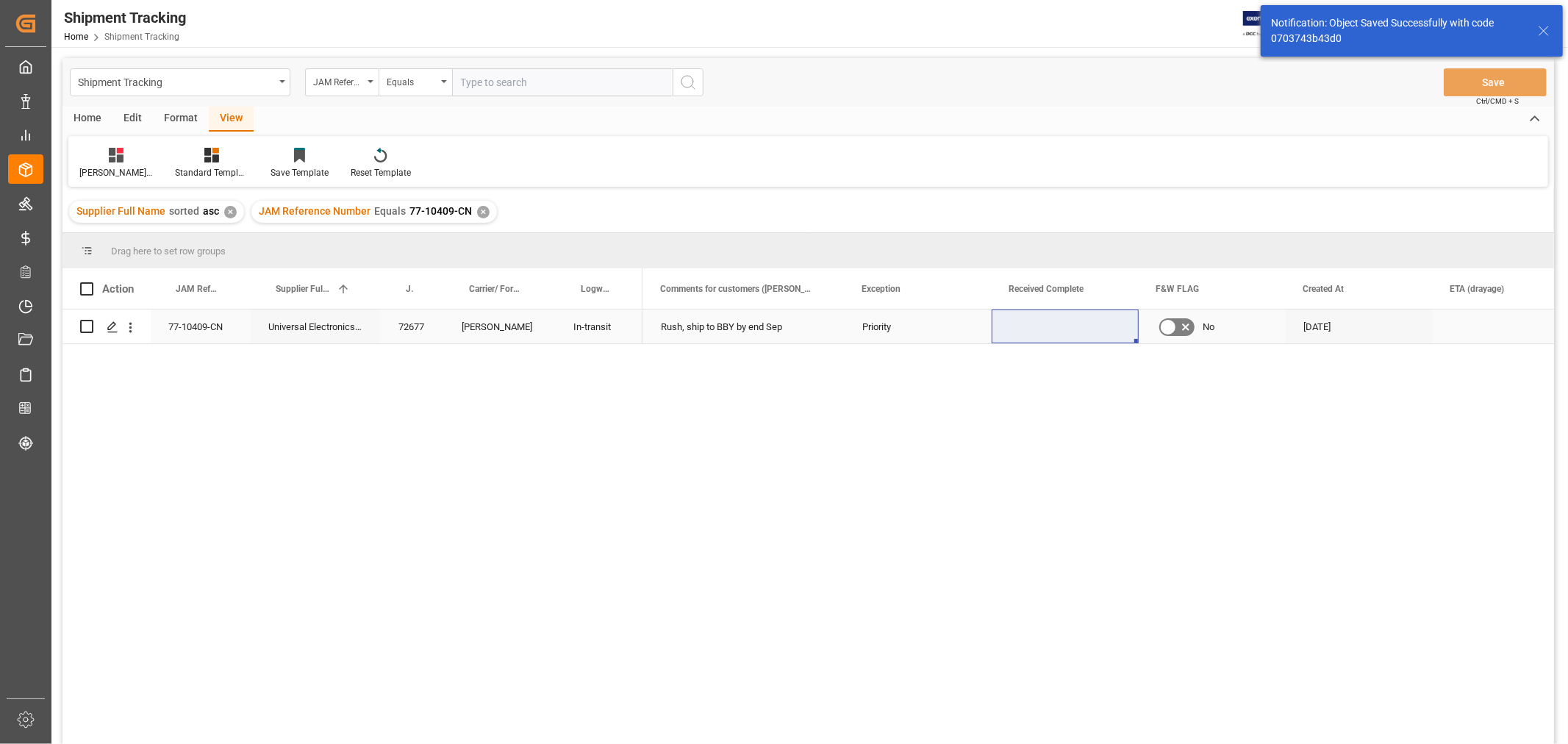
click at [890, 330] on div "Priority" at bounding box center [918, 327] width 111 height 34
click at [727, 340] on div "Rush, ship to BBY by end Sep" at bounding box center [744, 326] width 202 height 34
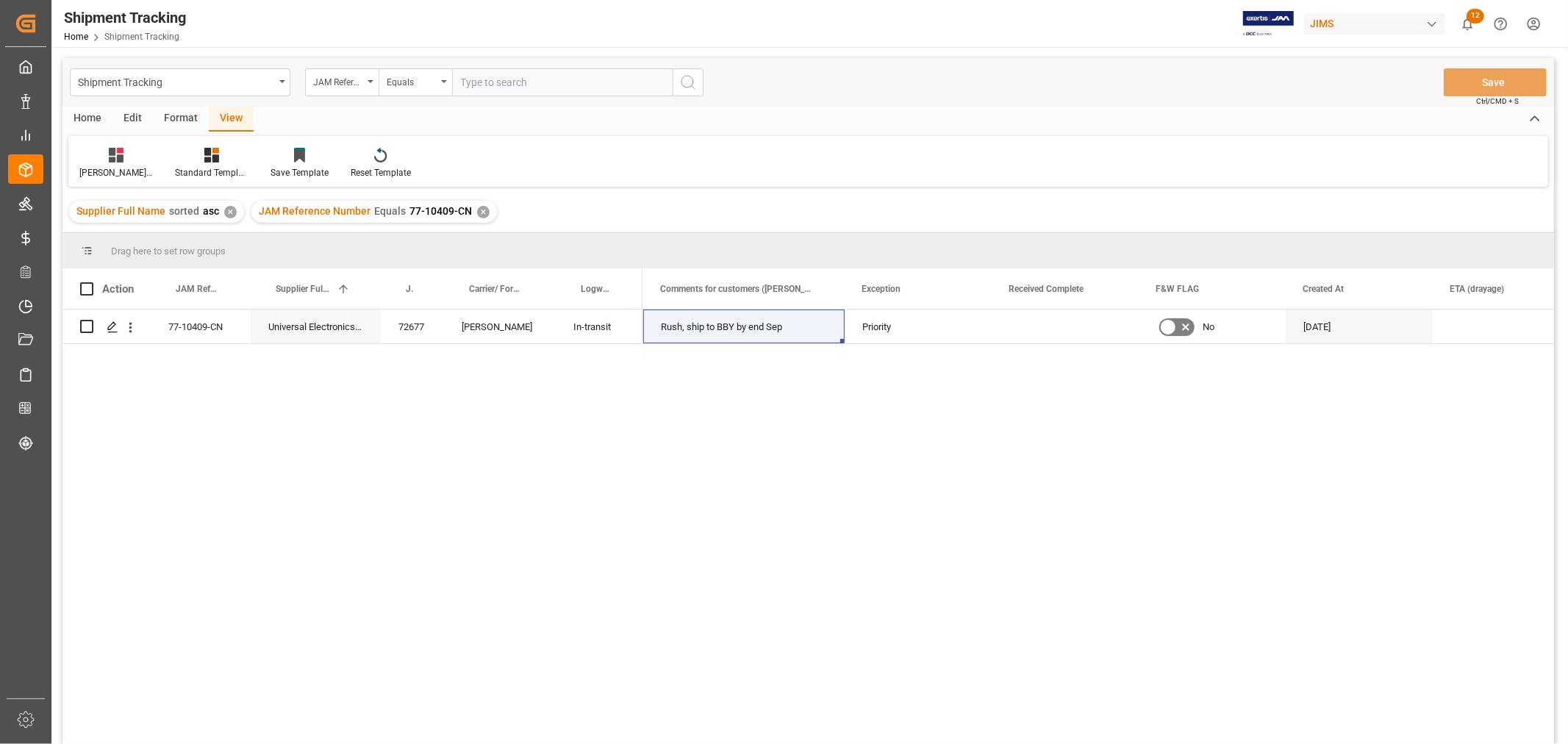
click at [477, 213] on div "✕" at bounding box center [483, 212] width 13 height 13
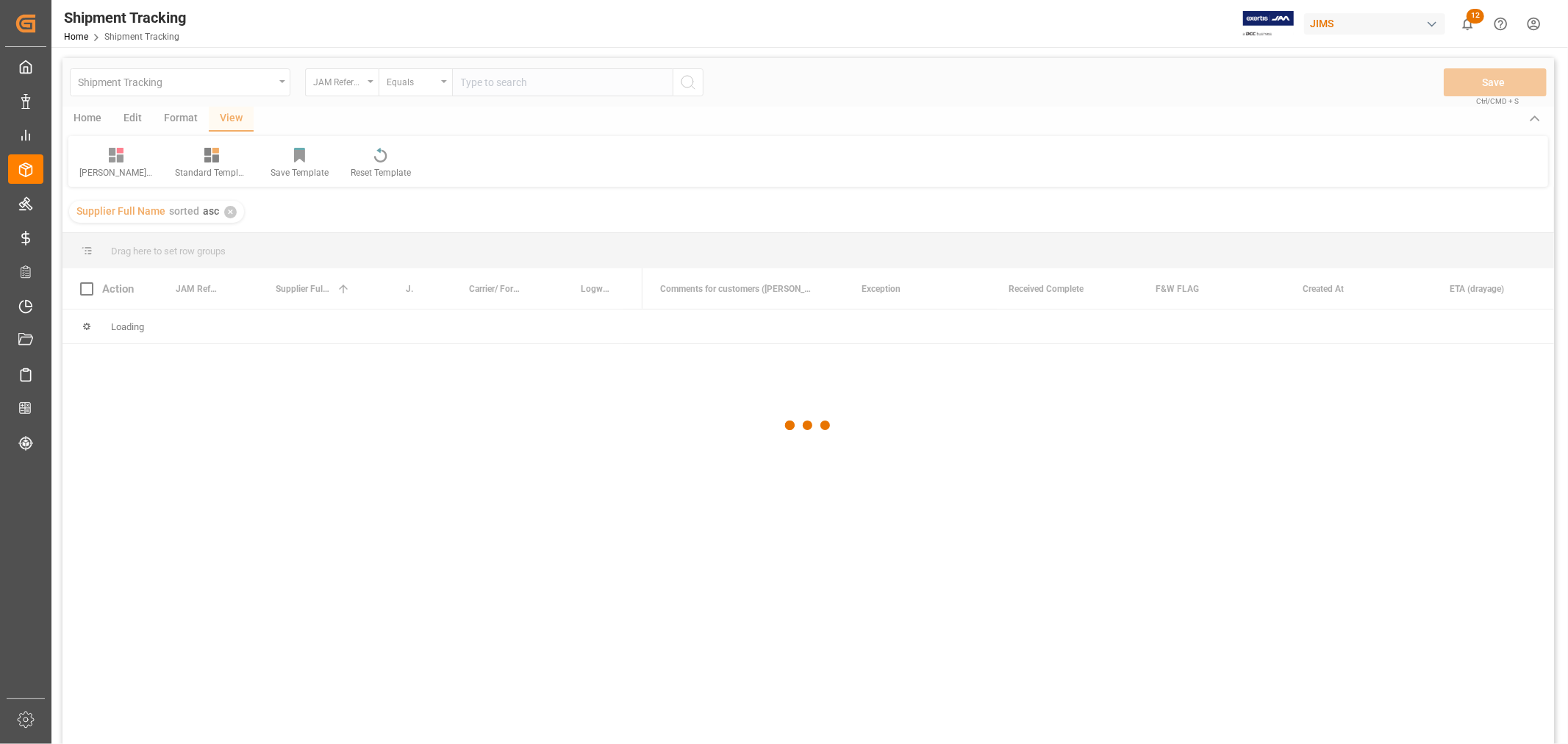
click at [487, 79] on div at bounding box center [808, 425] width 1492 height 735
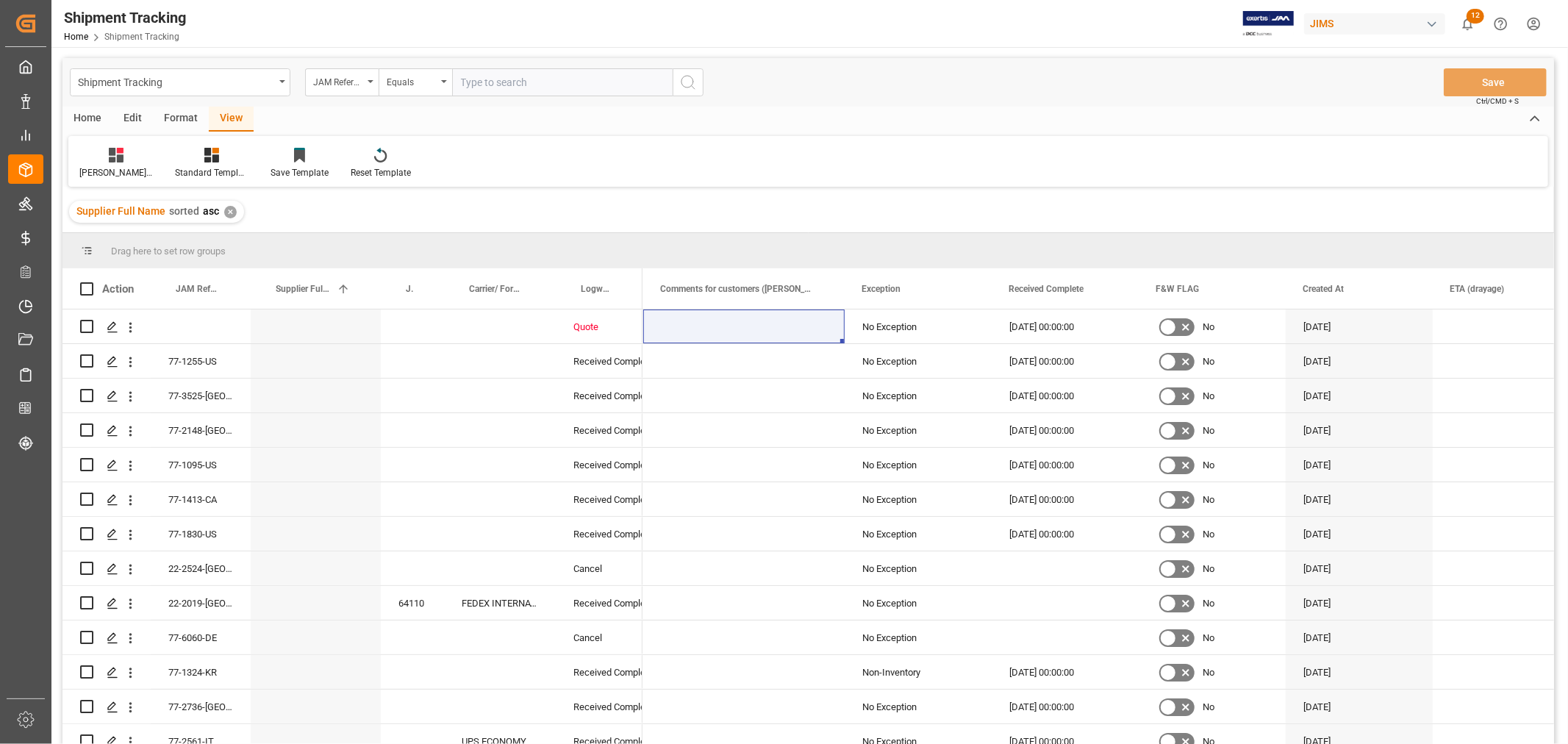
click at [488, 81] on input "text" at bounding box center [562, 81] width 221 height 28
type input "77-10509-CN"
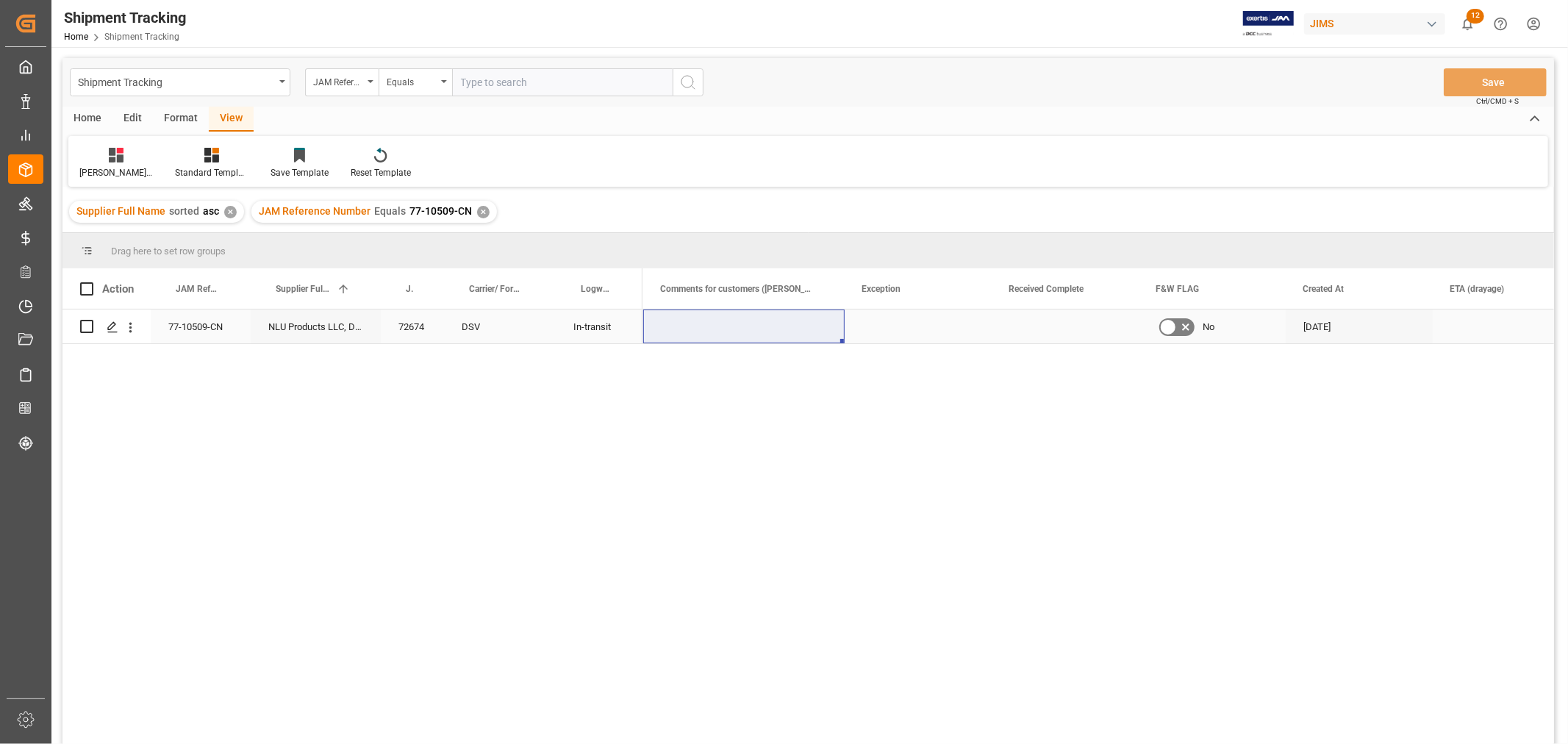
click at [872, 324] on div "Press SPACE to select this row." at bounding box center [918, 326] width 147 height 34
click at [956, 334] on icon "open menu" at bounding box center [965, 336] width 17 height 17
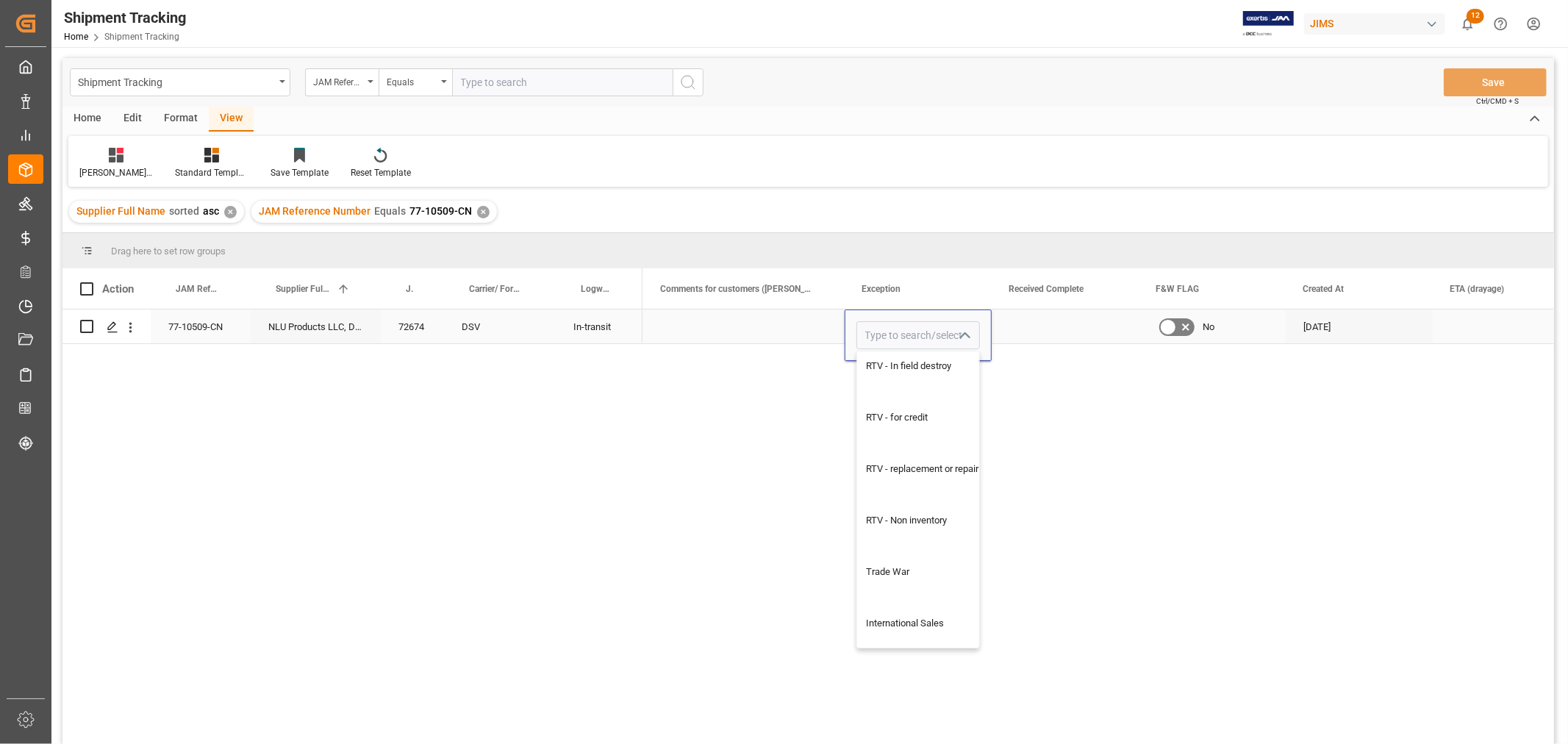
scroll to position [1149, 0]
click at [906, 341] on input "Press SPACE to select this row." at bounding box center [918, 334] width 123 height 28
click at [874, 375] on div "Priority" at bounding box center [918, 376] width 122 height 51
type input "Priority"
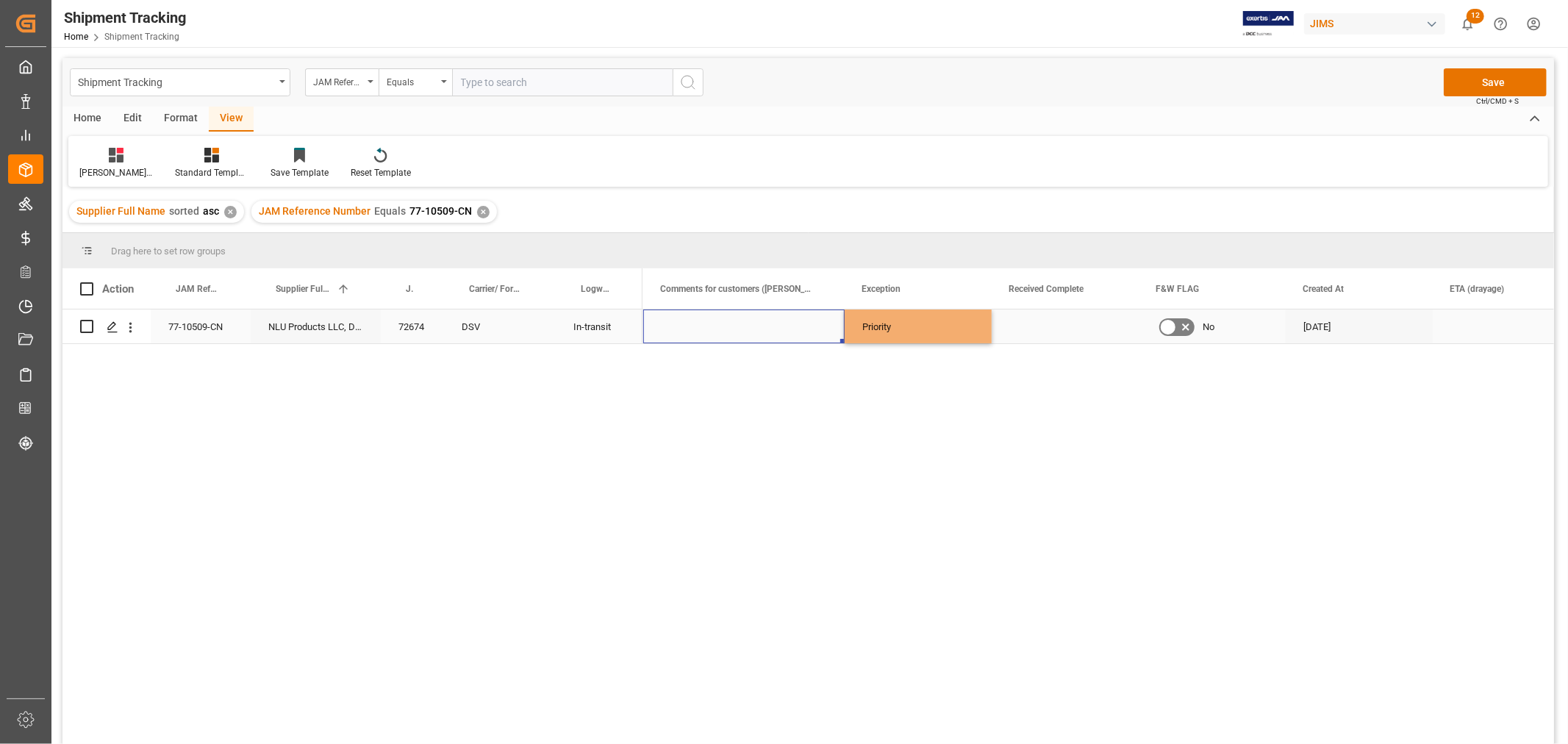
click at [713, 327] on div "Press SPACE to select this row." at bounding box center [744, 326] width 202 height 34
type input "r"
click at [750, 333] on input "Rush" at bounding box center [743, 334] width 178 height 28
click at [682, 346] on input "Rush BBY" at bounding box center [743, 334] width 178 height 28
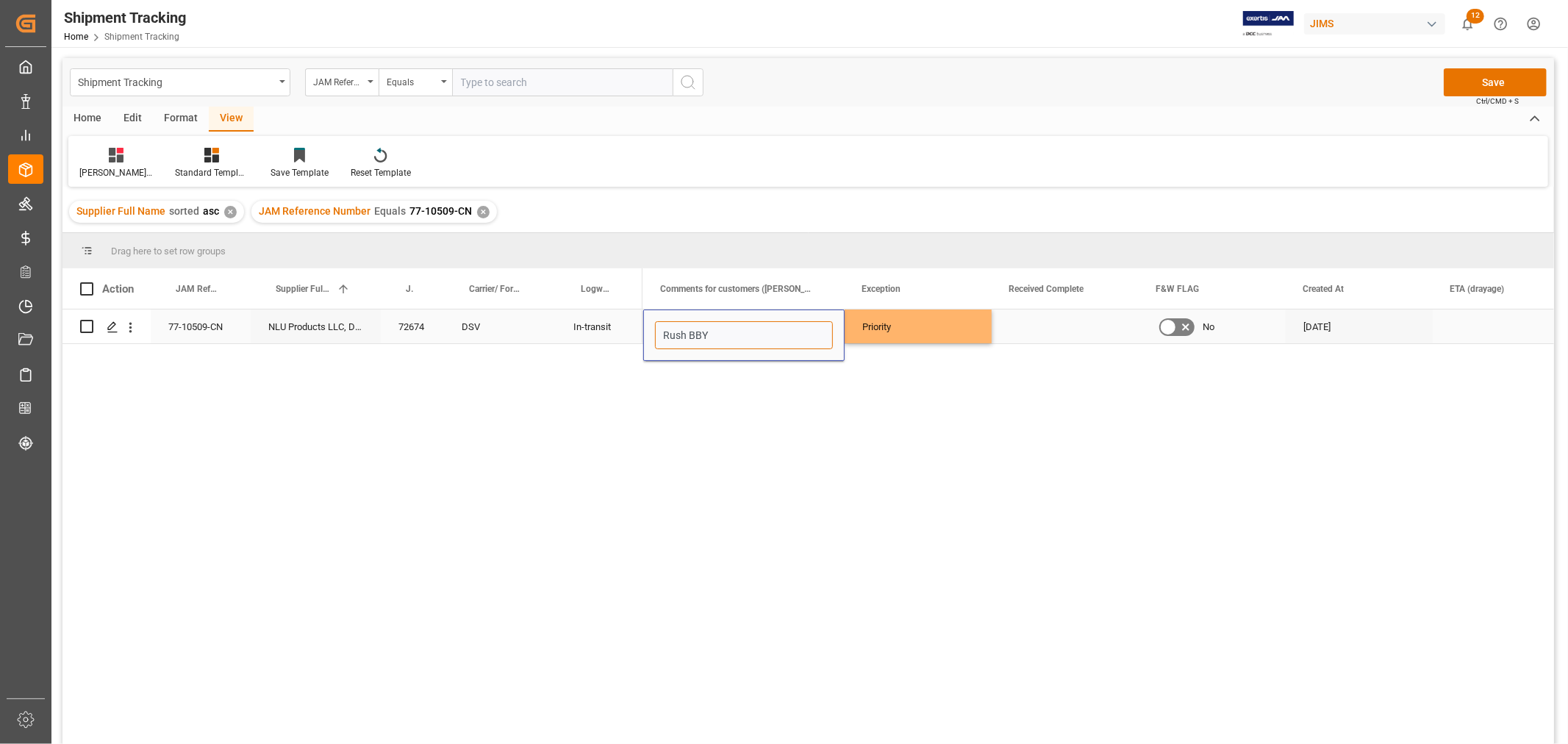
click at [686, 339] on input "Rush BBY" at bounding box center [743, 334] width 178 height 28
type input "Rush, BBY"
click at [895, 338] on div "Priority" at bounding box center [918, 327] width 111 height 34
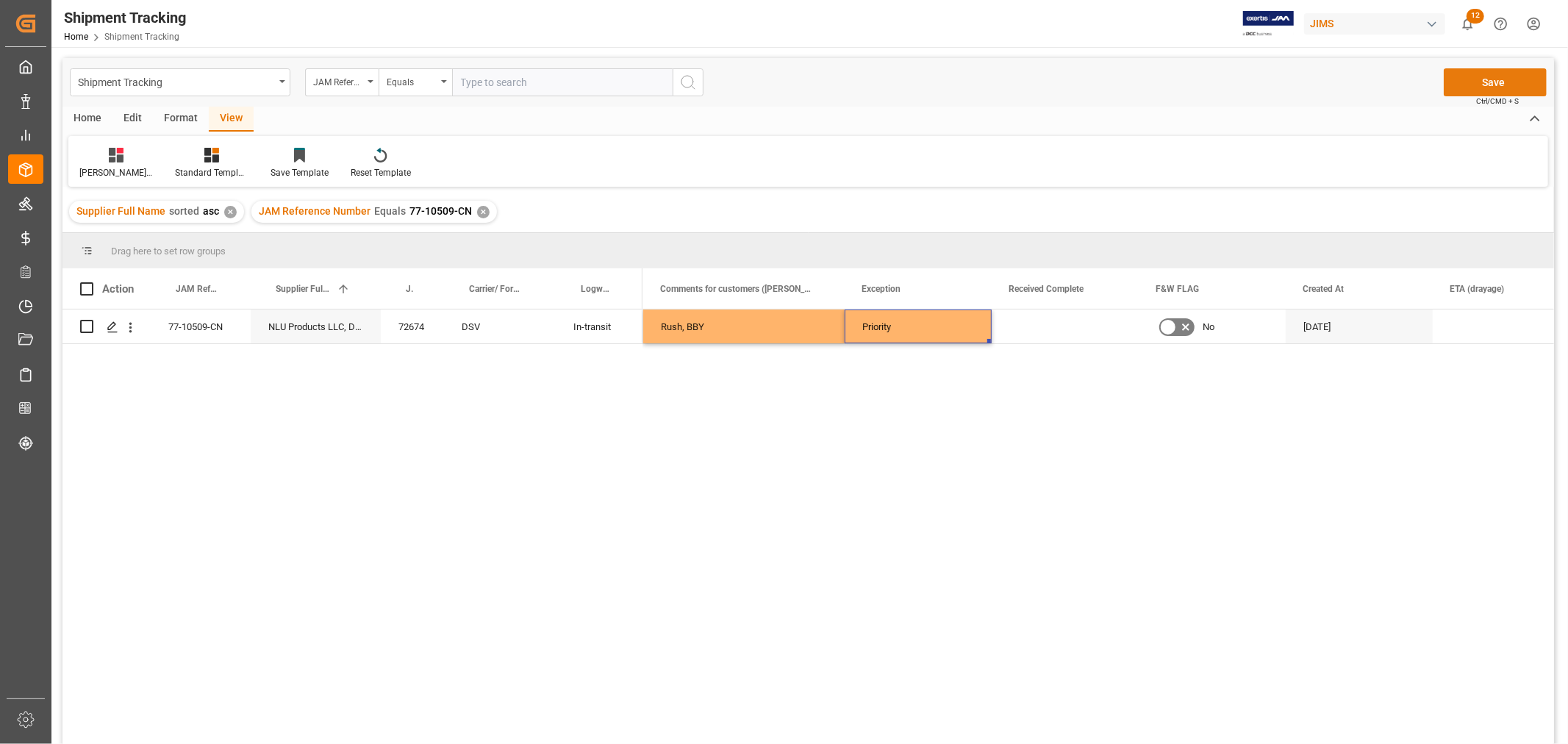
click at [1504, 81] on button "Save" at bounding box center [1495, 81] width 103 height 28
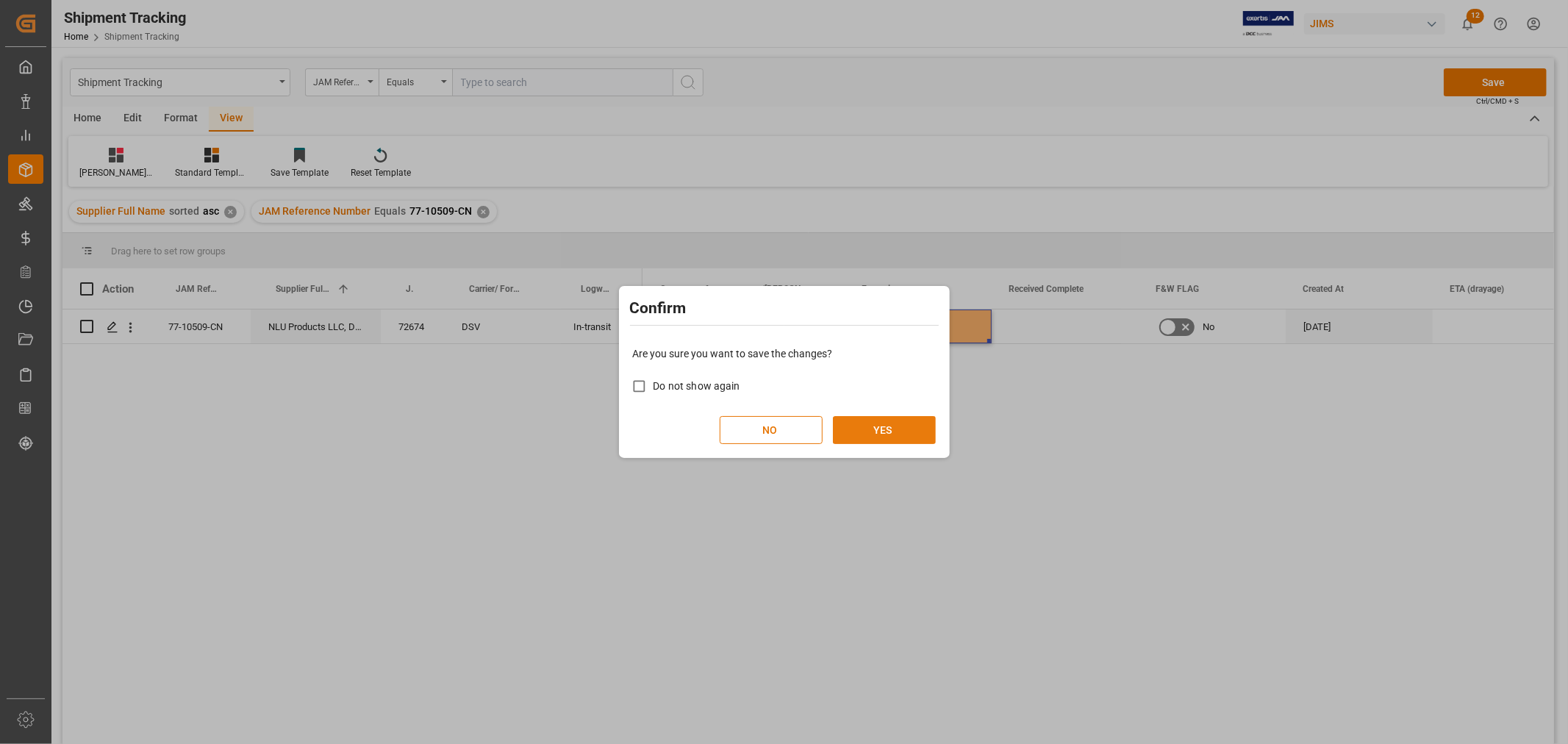
click at [901, 417] on button "YES" at bounding box center [885, 429] width 103 height 28
